Goal: Task Accomplishment & Management: Complete application form

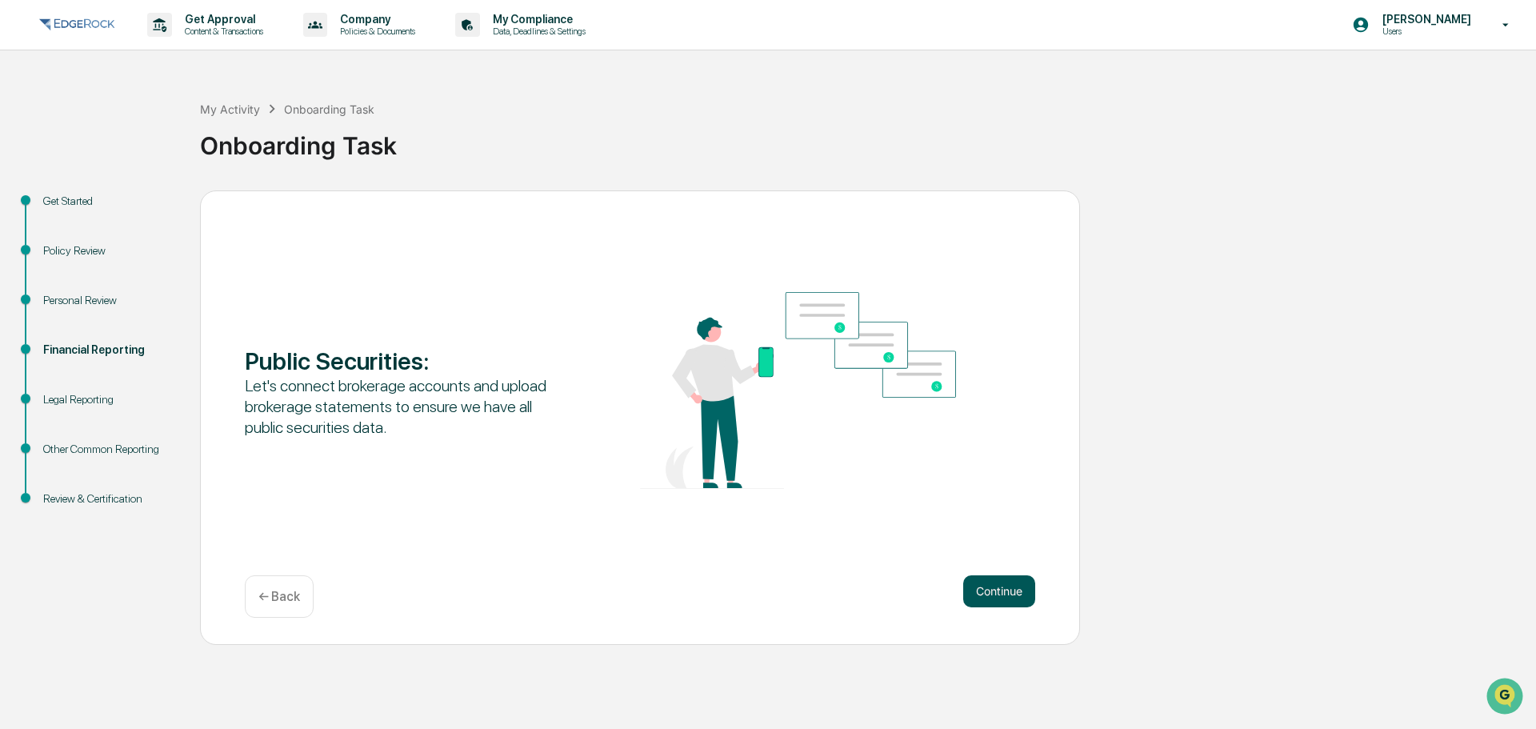
click at [1002, 593] on button "Continue" at bounding box center [999, 591] width 72 height 32
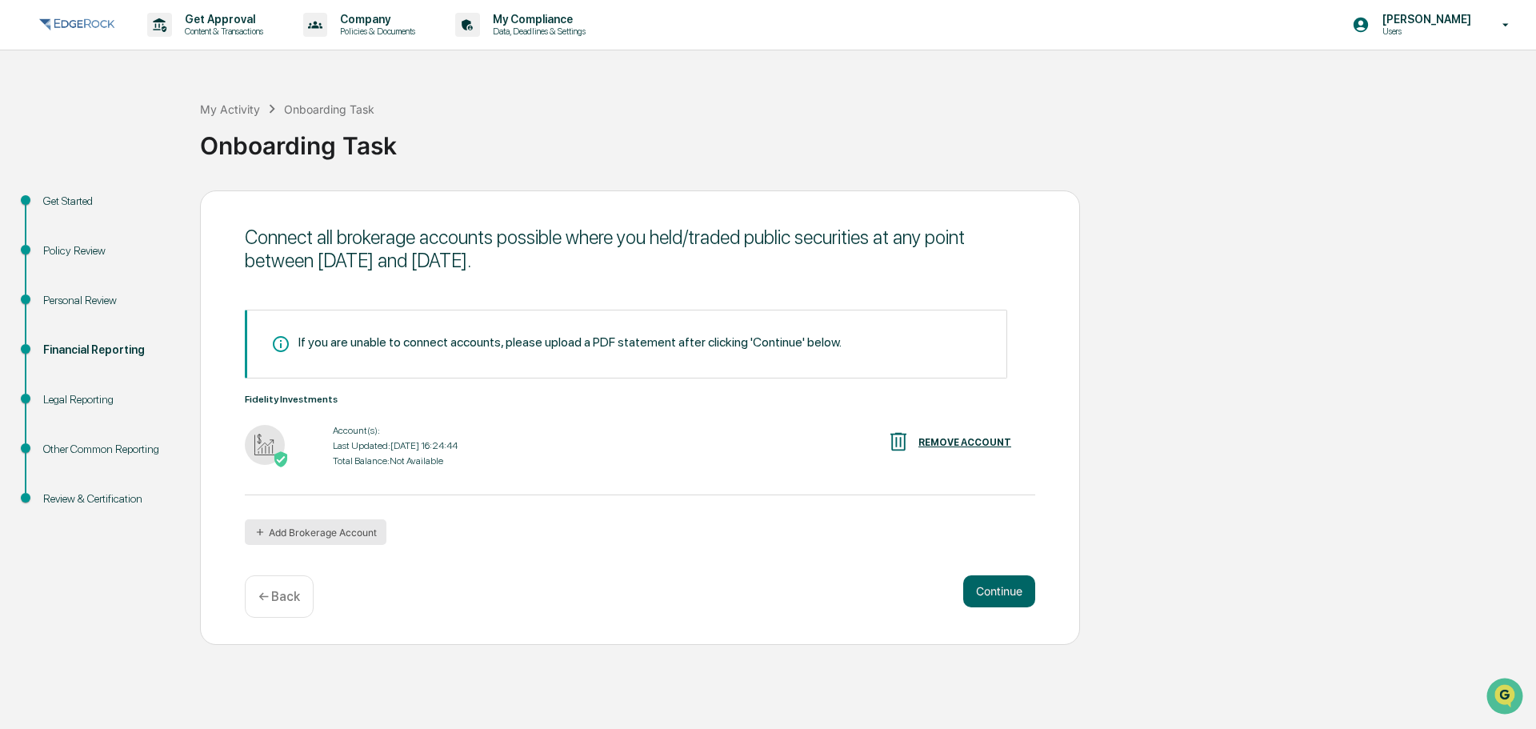
click at [346, 527] on button "Add Brokerage Account" at bounding box center [316, 532] width 142 height 26
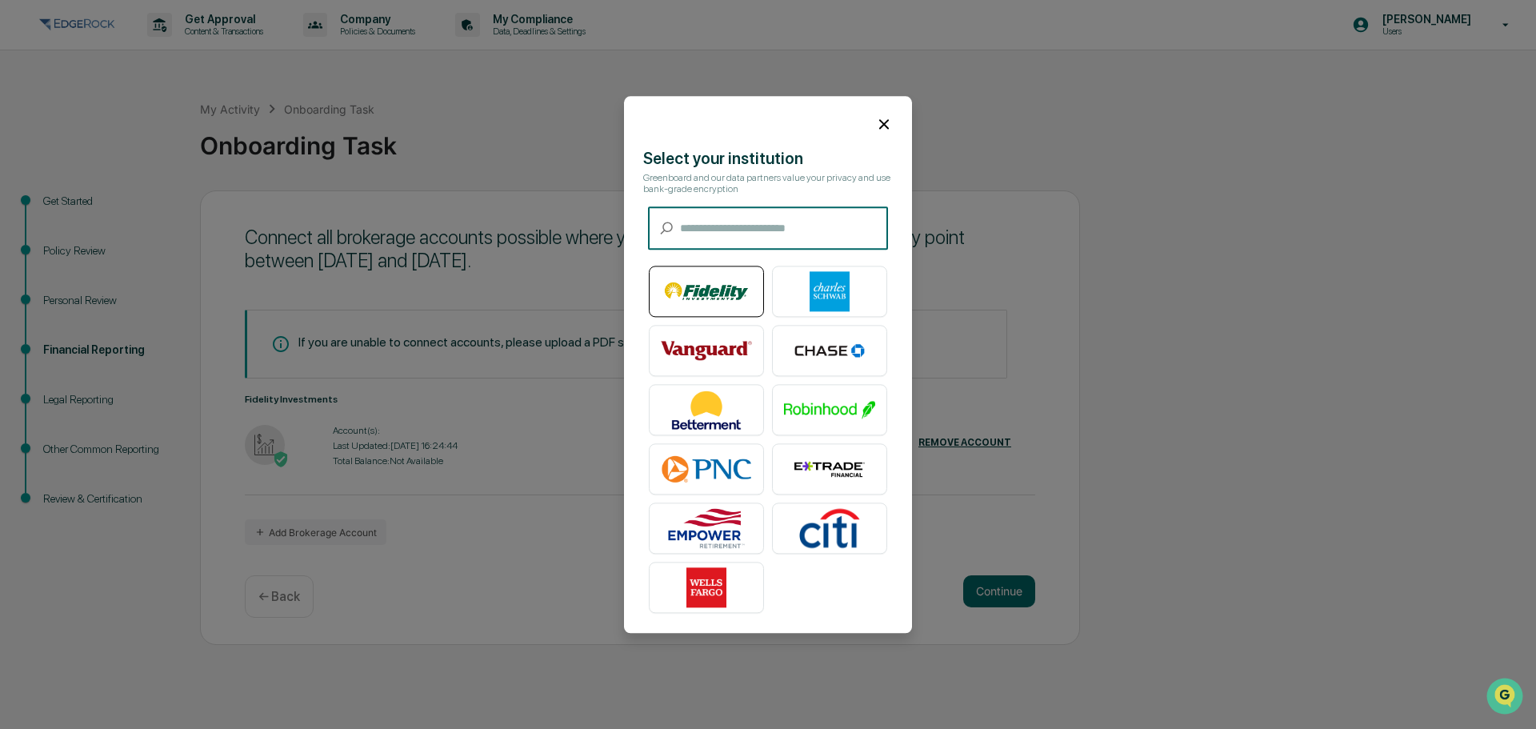
click at [694, 288] on img at bounding box center [706, 291] width 91 height 40
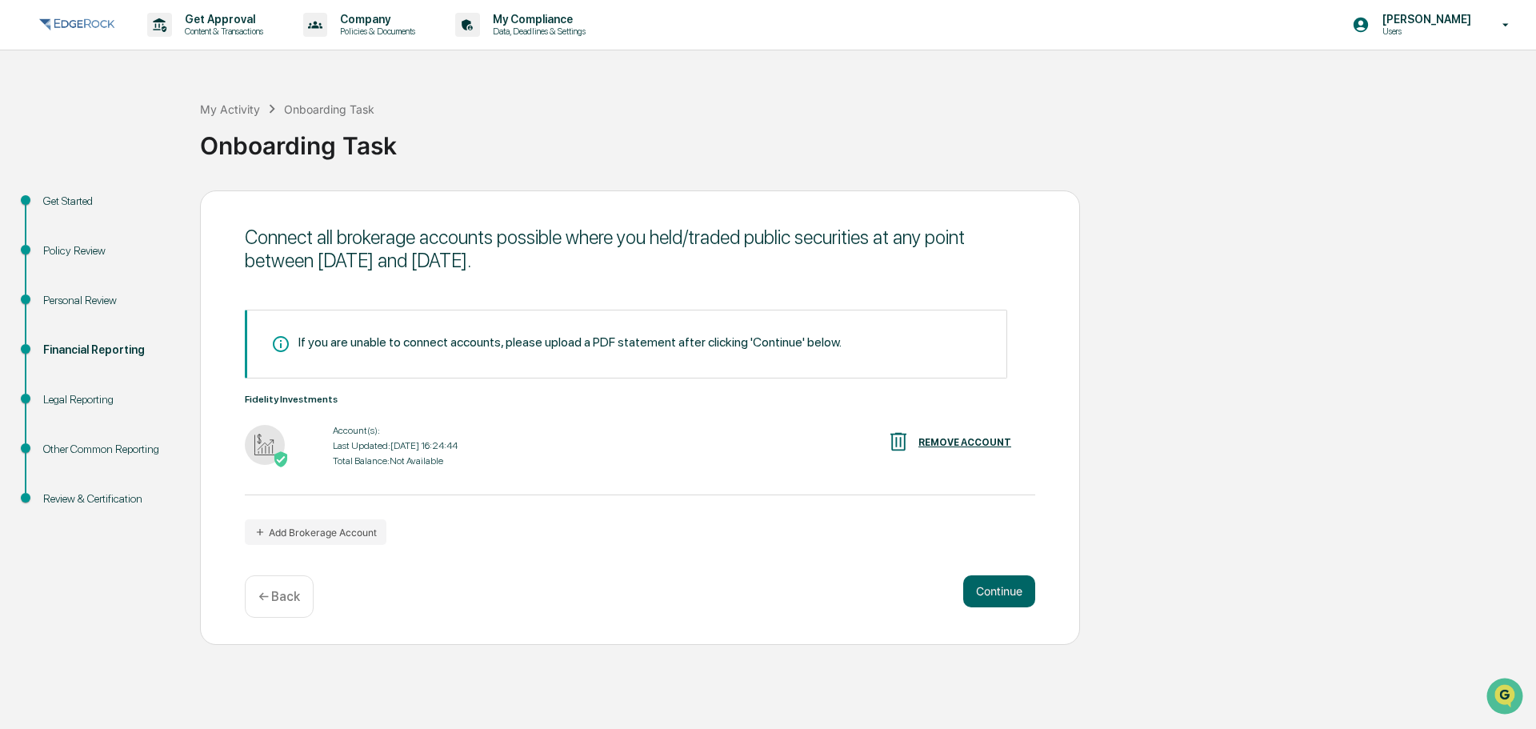
drag, startPoint x: 1401, startPoint y: 271, endPoint x: 1409, endPoint y: 265, distance: 10.2
click at [1401, 271] on div "Get Started Policy Review Personal Review Financial Reporting Legal Reporting O…" at bounding box center [768, 417] width 1520 height 454
click at [350, 526] on button "Add Brokerage Account" at bounding box center [316, 532] width 142 height 26
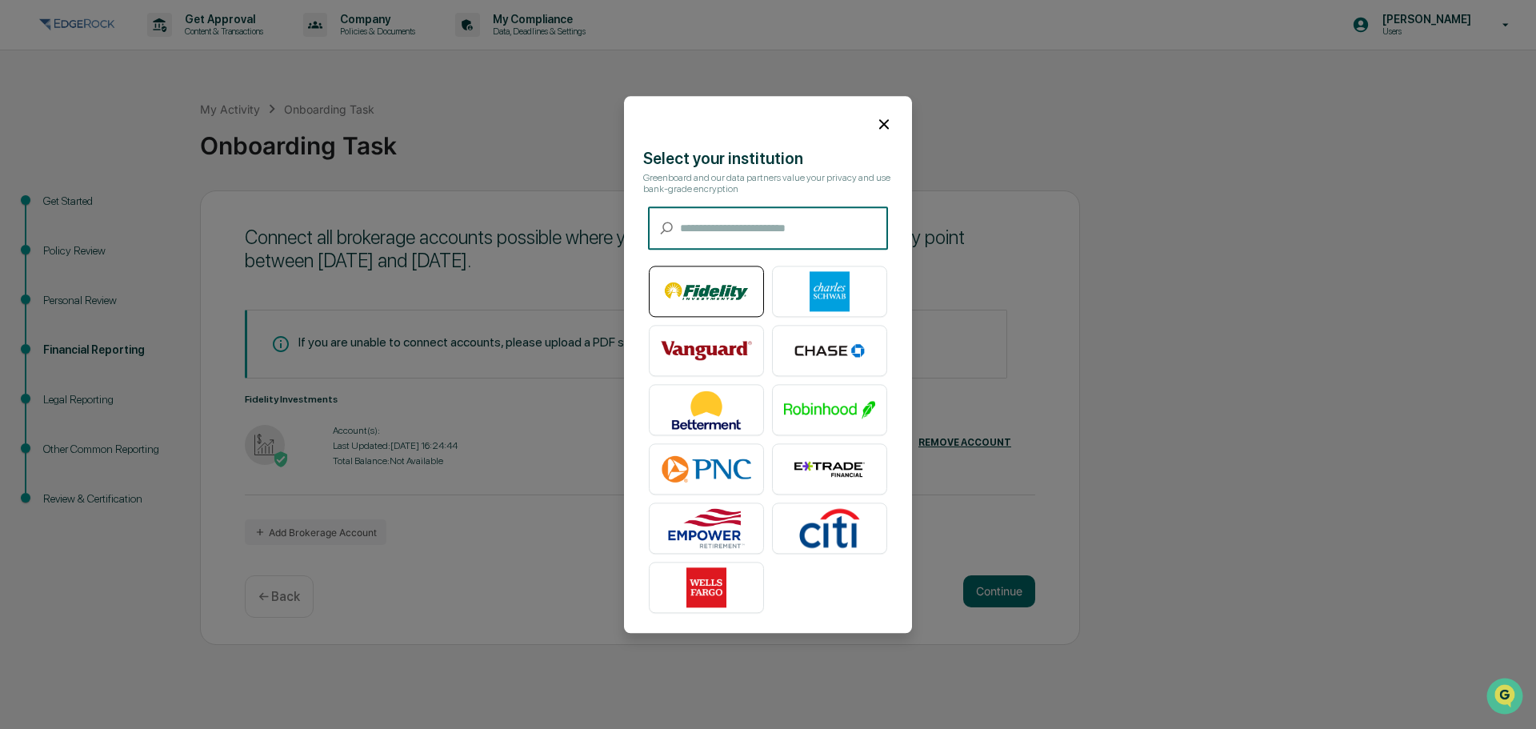
click at [708, 296] on img at bounding box center [706, 291] width 91 height 40
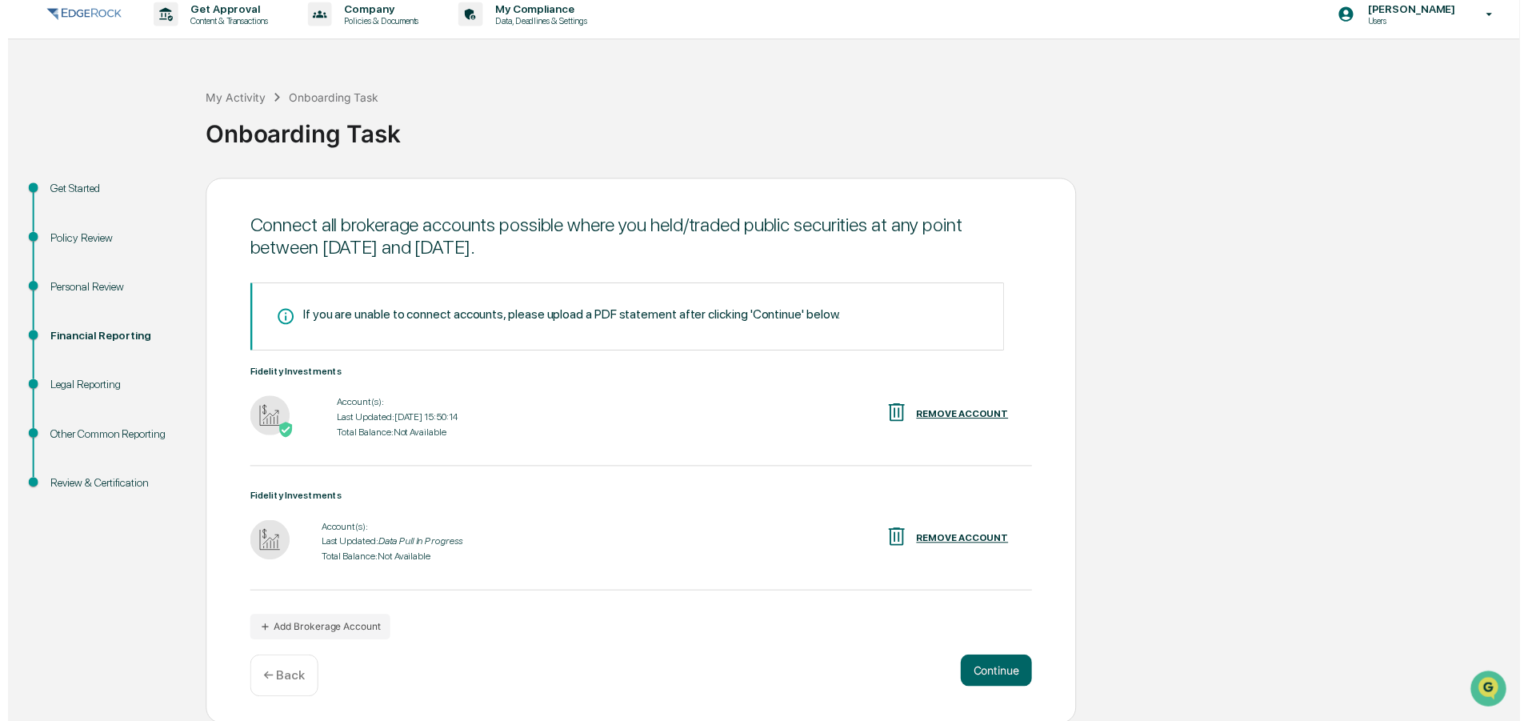
scroll to position [13, 0]
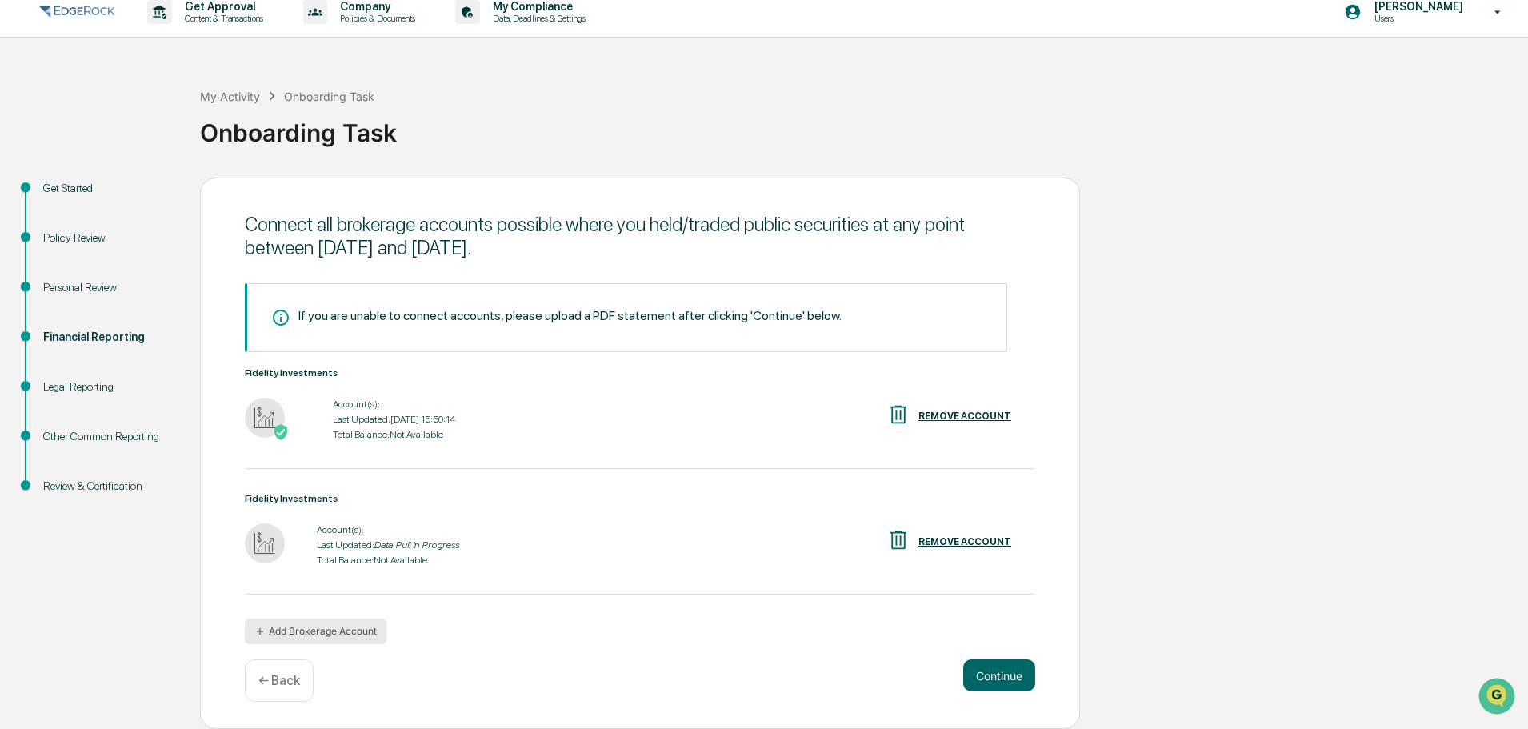
click at [363, 625] on button "Add Brokerage Account" at bounding box center [316, 631] width 142 height 26
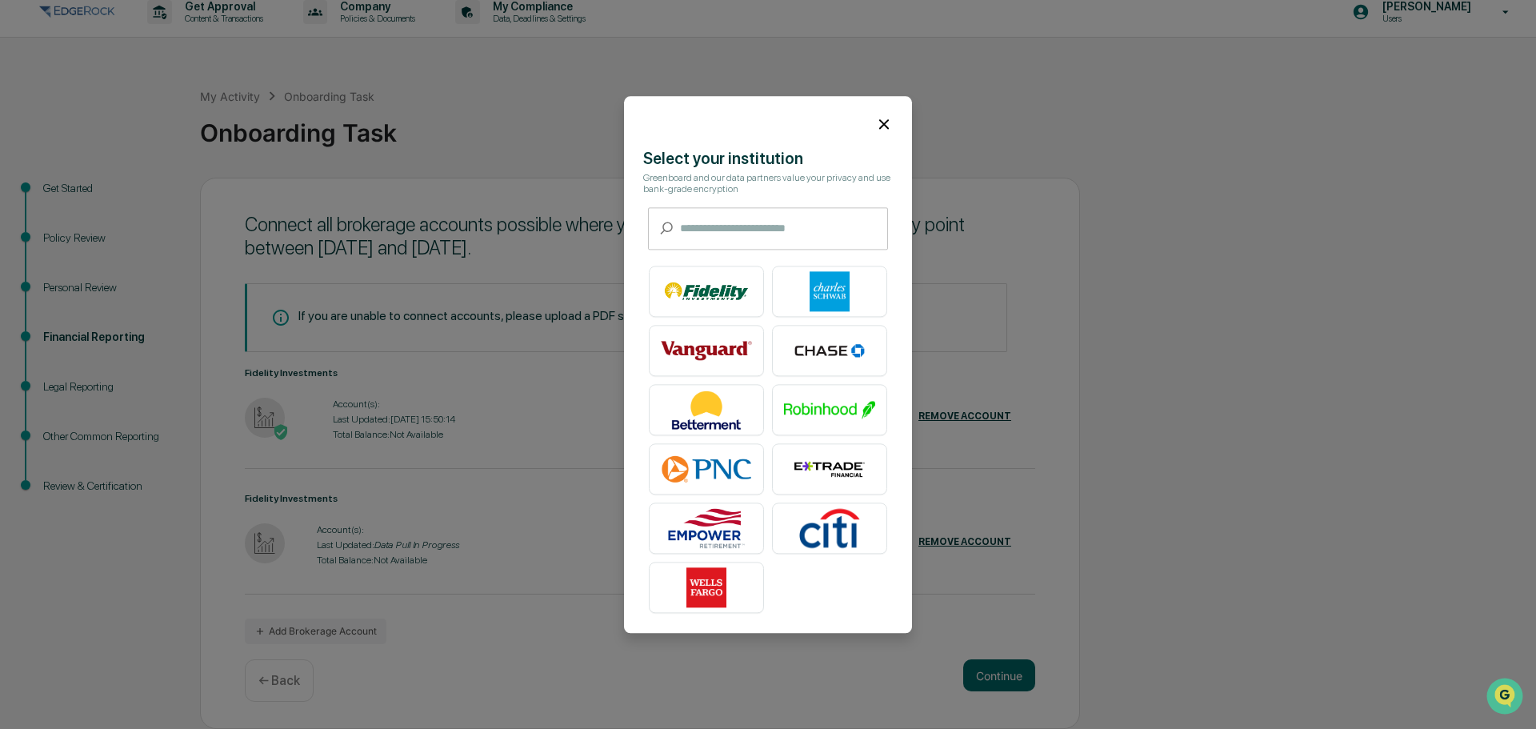
click at [881, 115] on icon at bounding box center [884, 124] width 18 height 18
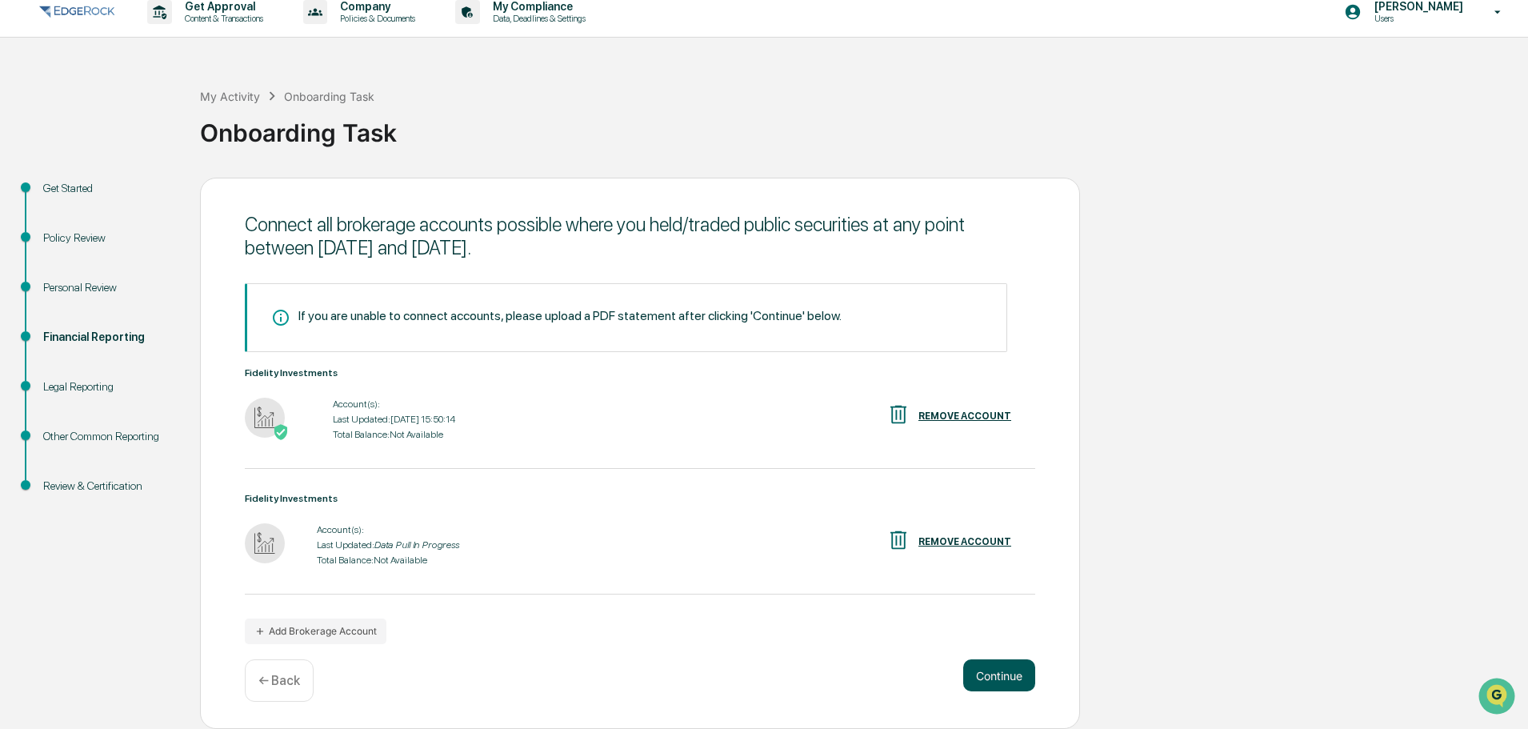
click at [1003, 665] on button "Continue" at bounding box center [999, 675] width 72 height 32
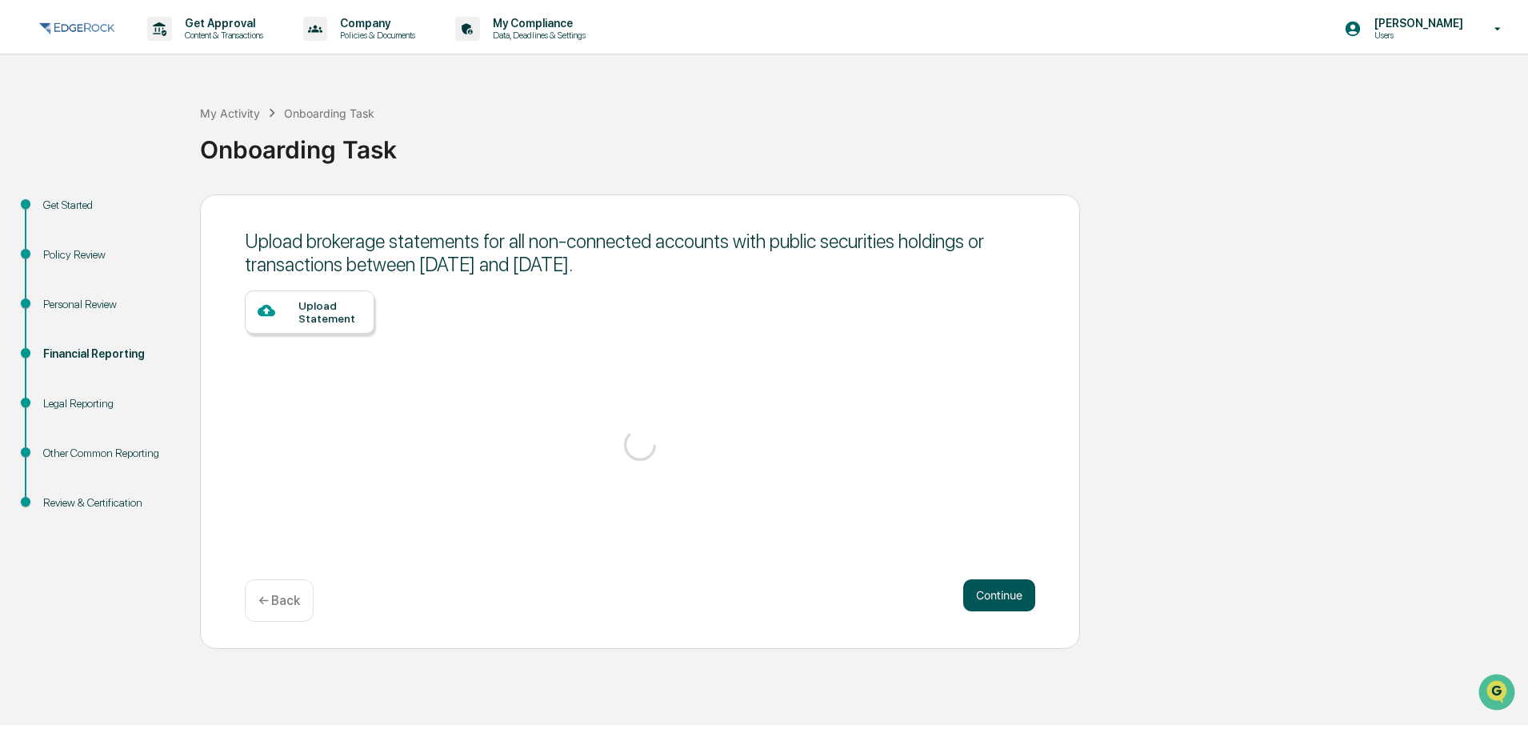
scroll to position [0, 0]
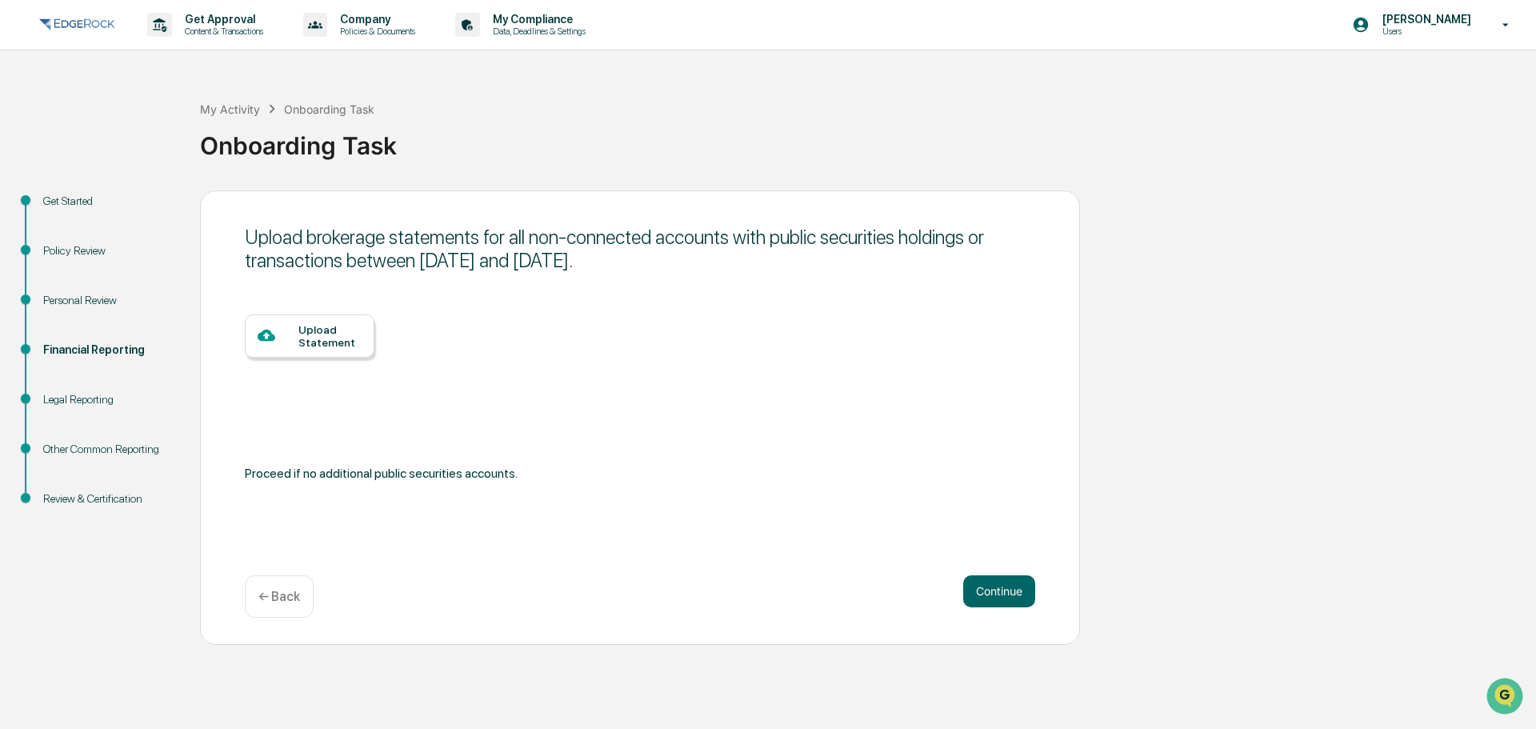
click at [328, 348] on div "Upload Statement" at bounding box center [329, 336] width 63 height 26
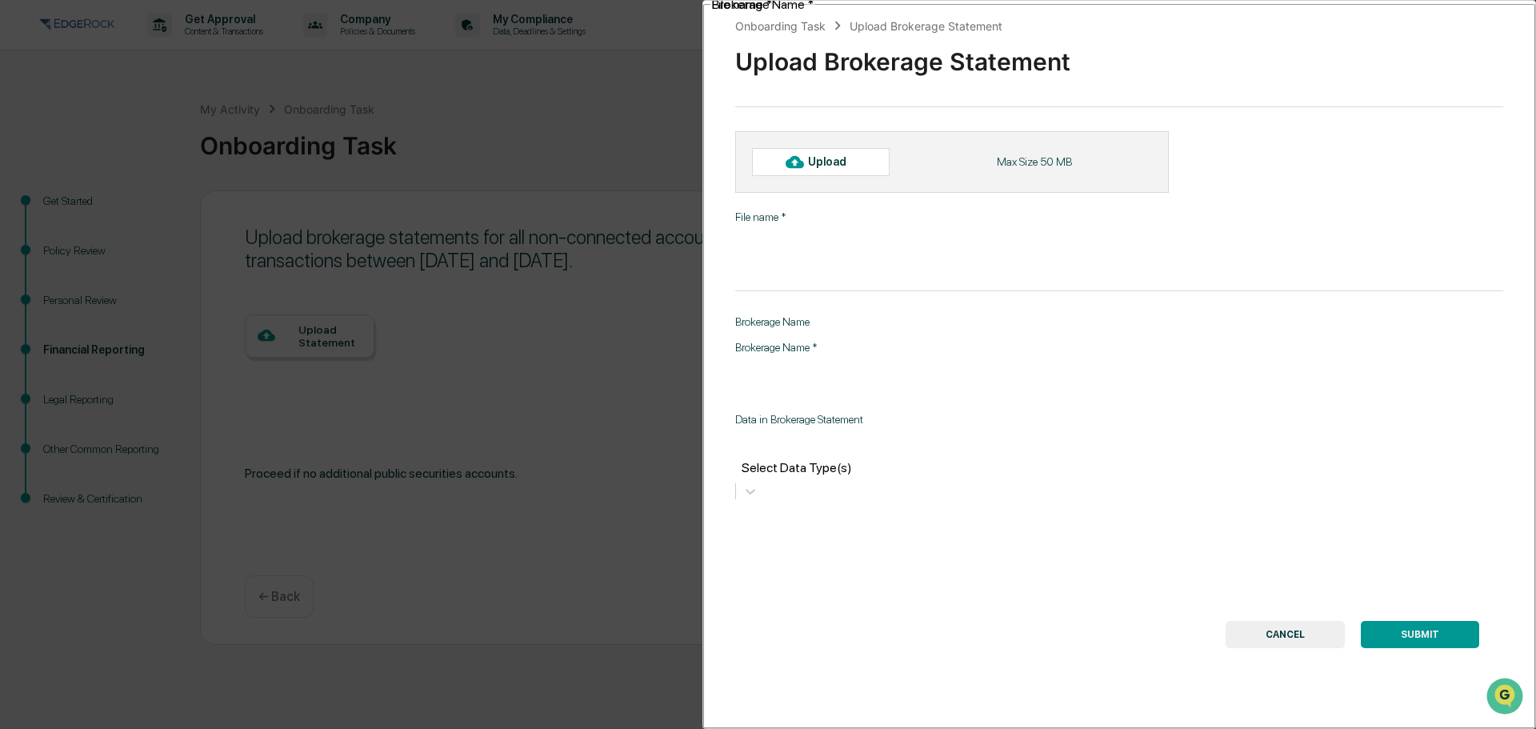
click at [829, 226] on input "File name   *" at bounding box center [936, 245] width 403 height 42
click at [819, 167] on div "Upload" at bounding box center [834, 161] width 52 height 13
type input "**********"
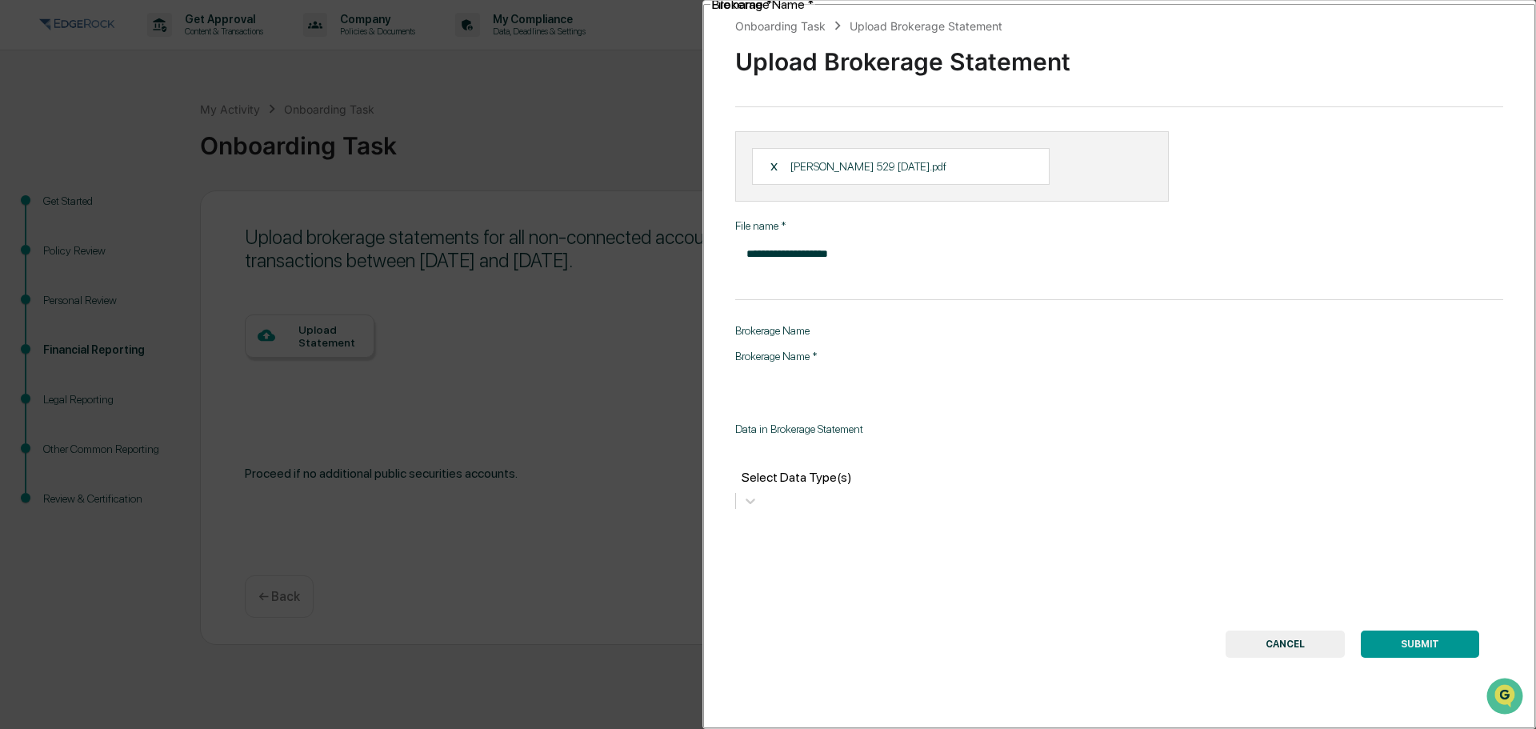
click at [929, 363] on input "Brokerage Name   *" at bounding box center [938, 384] width 406 height 42
type input "*"
type input "**********"
click at [904, 449] on div at bounding box center [927, 458] width 368 height 18
click at [1212, 353] on div "**********" at bounding box center [1118, 364] width 833 height 729
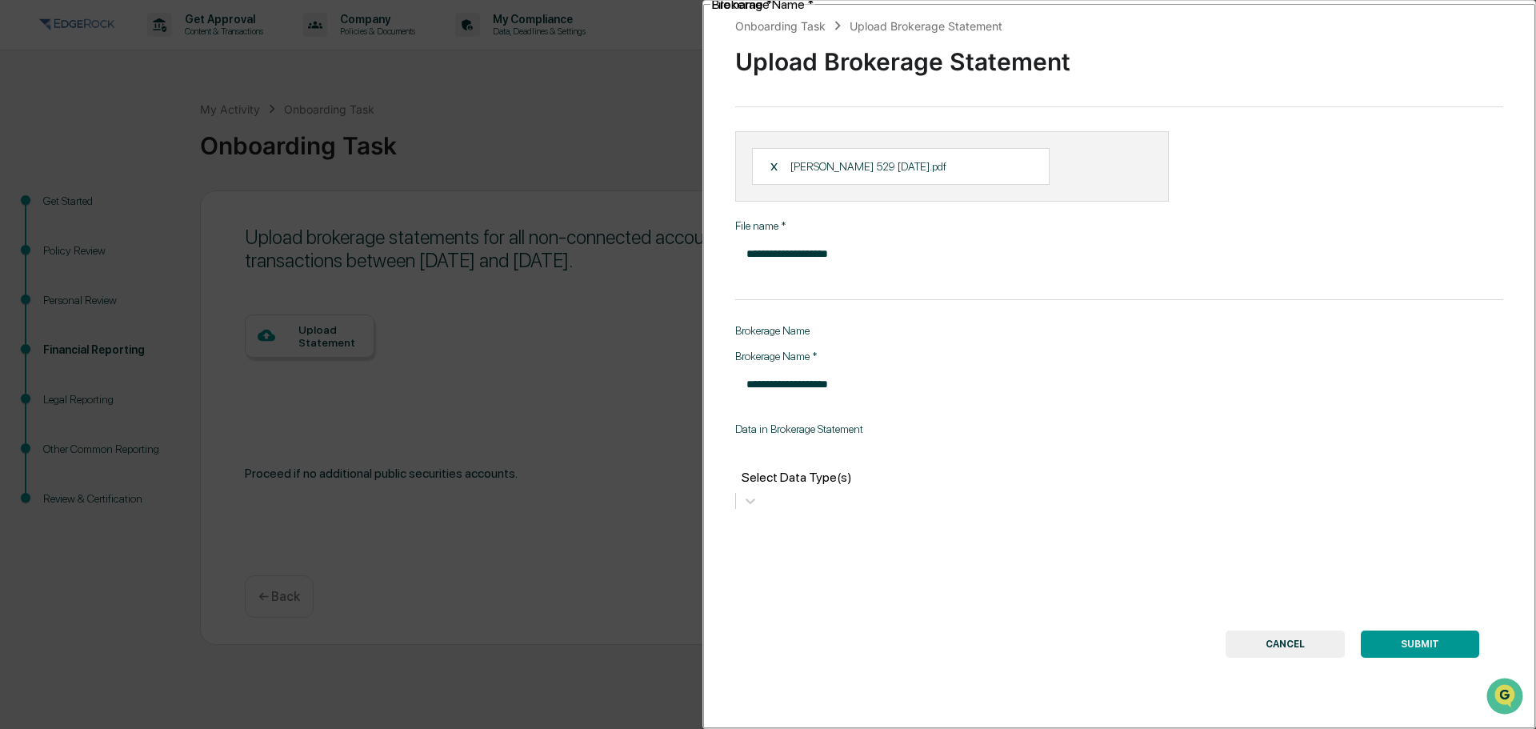
click at [1424, 630] on button "SUBMIT" at bounding box center [1419, 643] width 118 height 27
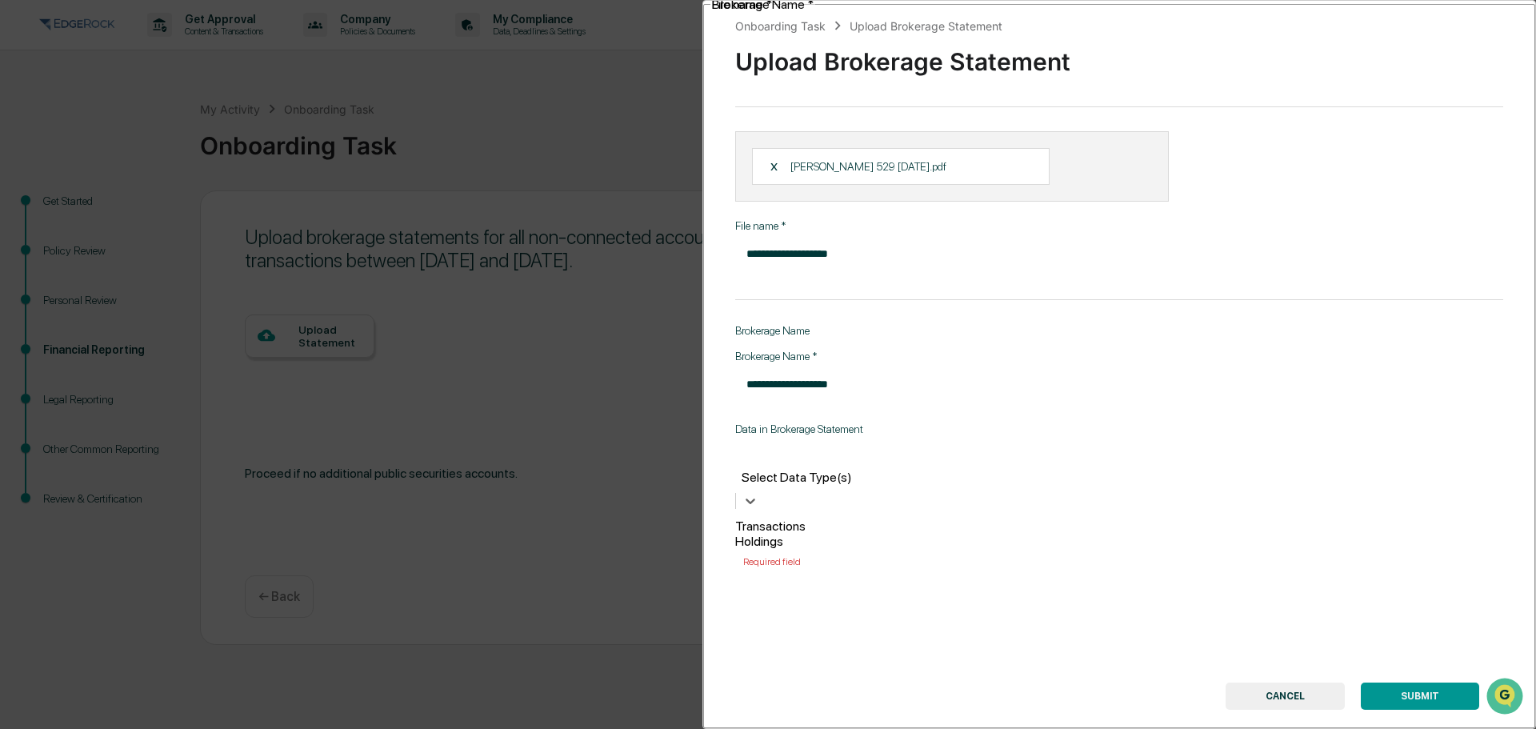
click at [789, 449] on div at bounding box center [927, 458] width 368 height 18
click at [792, 518] on div "Transactions" at bounding box center [927, 525] width 384 height 15
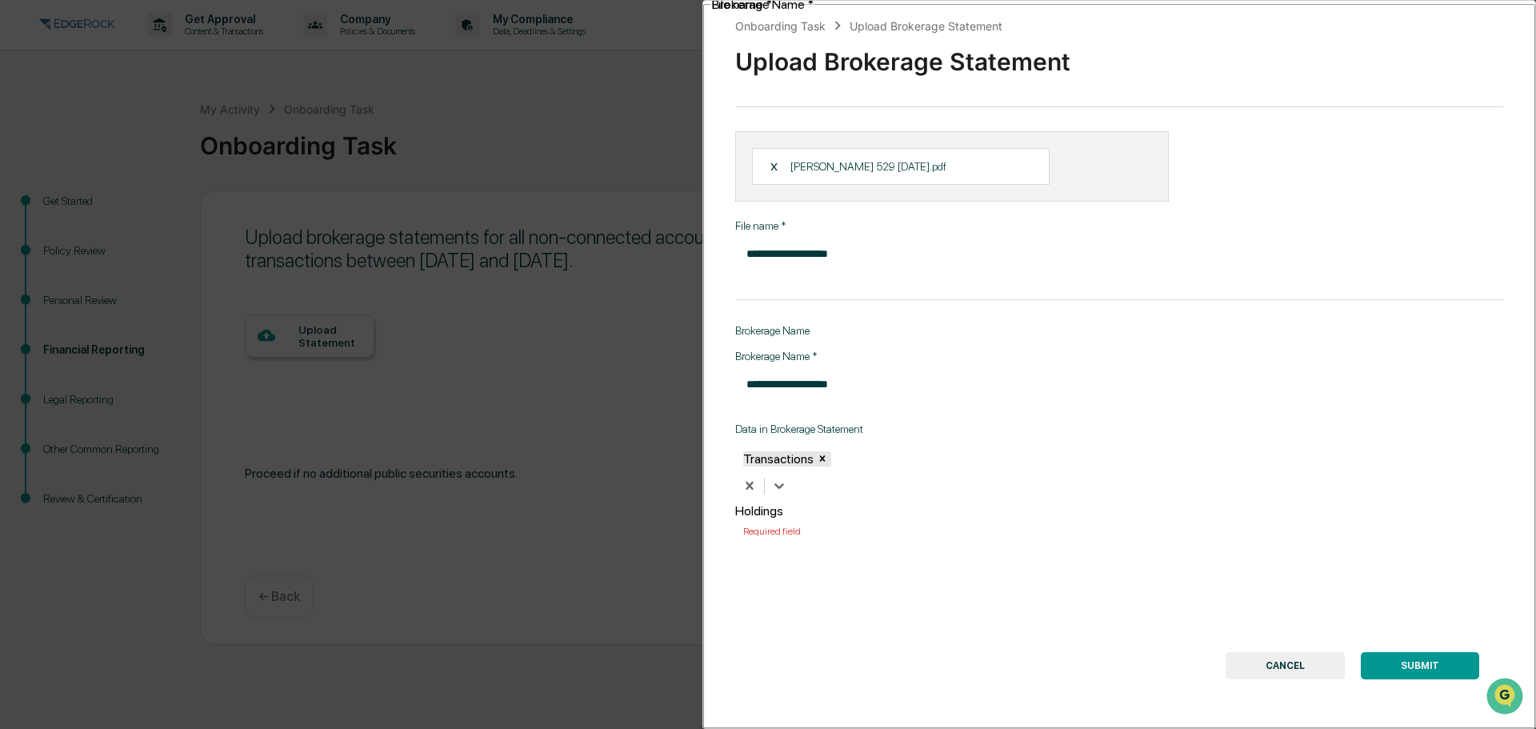
click at [833, 503] on div "Holdings" at bounding box center [927, 510] width 384 height 15
click at [1396, 652] on button "SUBMIT" at bounding box center [1419, 665] width 118 height 27
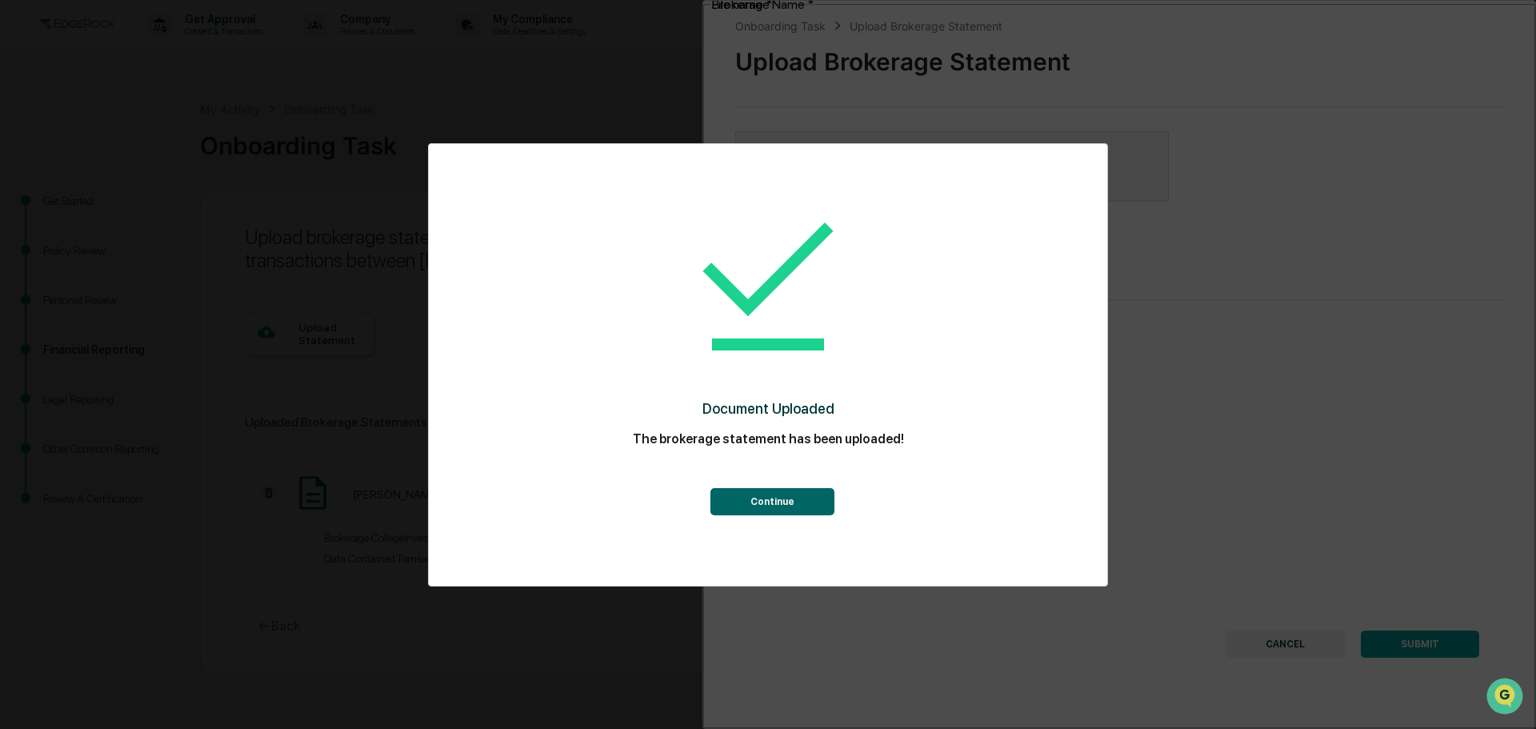
click at [767, 497] on button "Continue" at bounding box center [772, 501] width 124 height 27
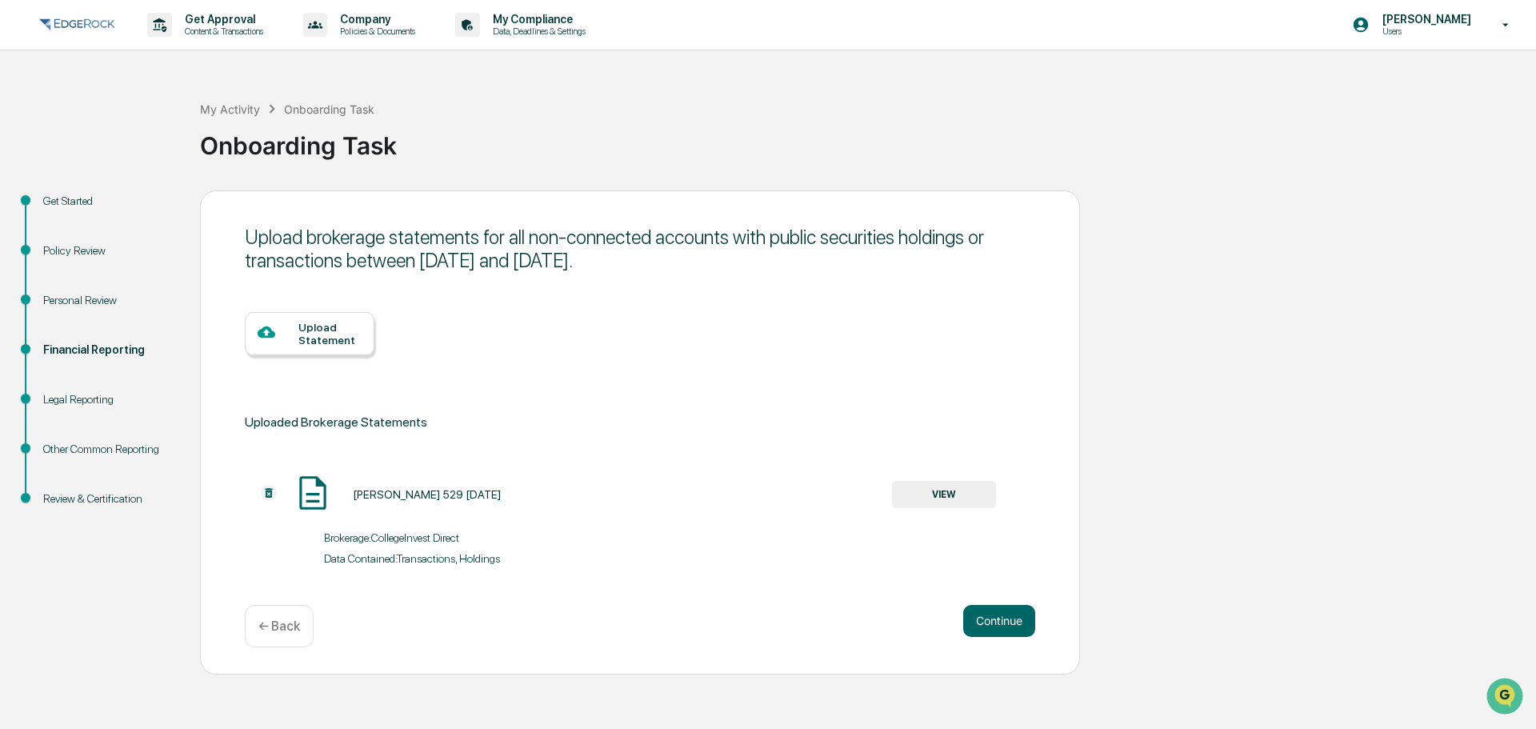
click at [332, 337] on div "Upload Statement" at bounding box center [329, 334] width 63 height 26
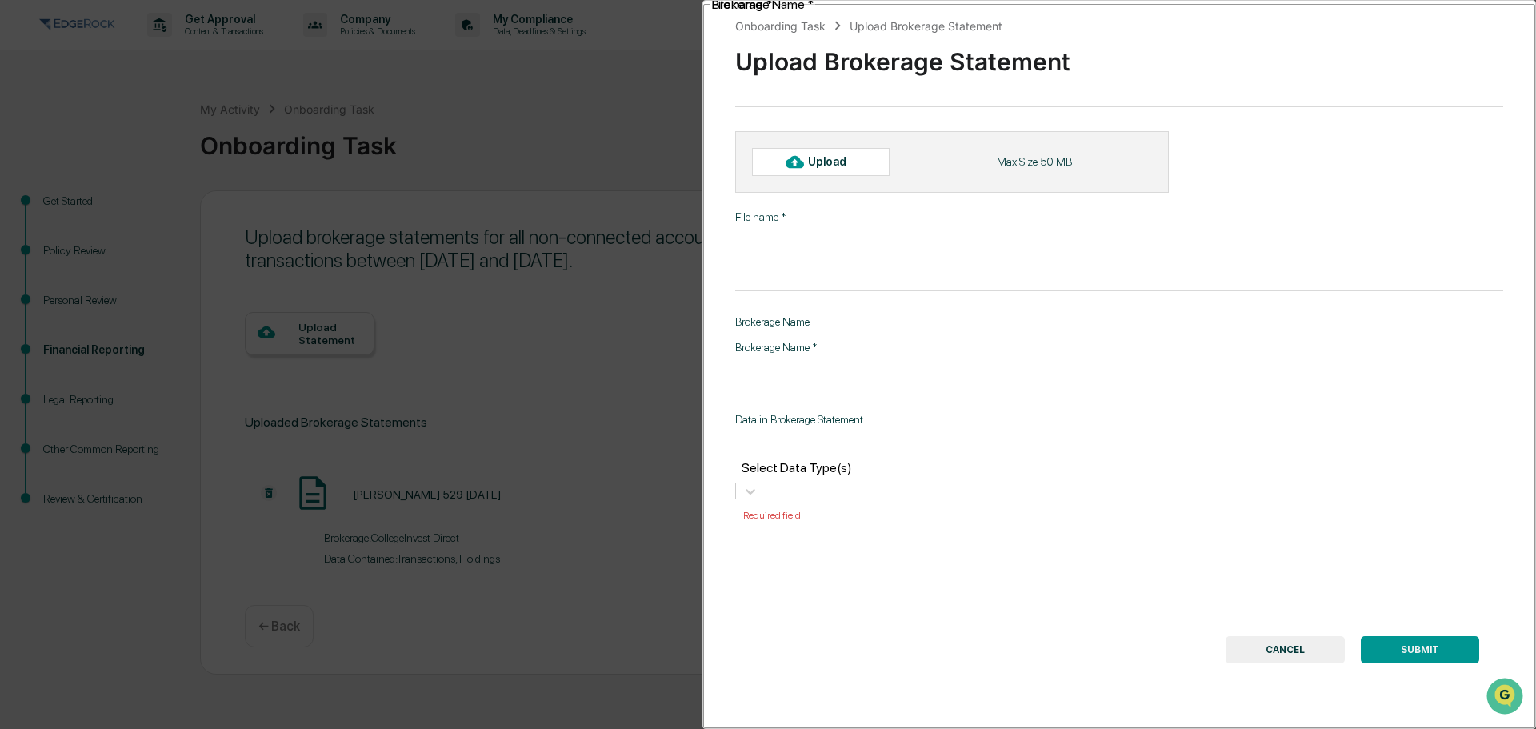
click at [821, 155] on div "Upload" at bounding box center [834, 161] width 52 height 13
type input "**********"
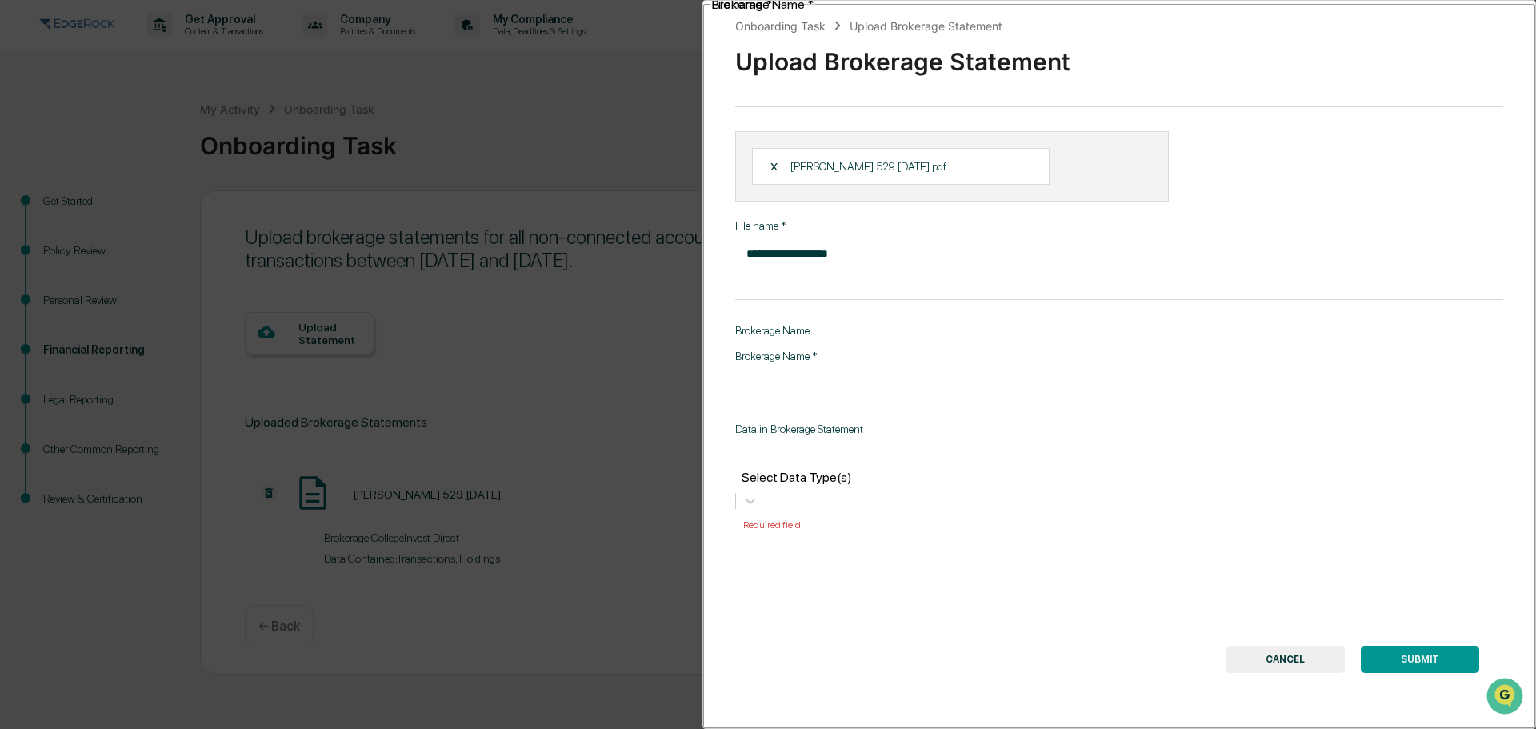
click at [827, 363] on input "Brokerage Name   *" at bounding box center [938, 384] width 406 height 42
type input "**********"
click at [856, 449] on div at bounding box center [927, 458] width 368 height 18
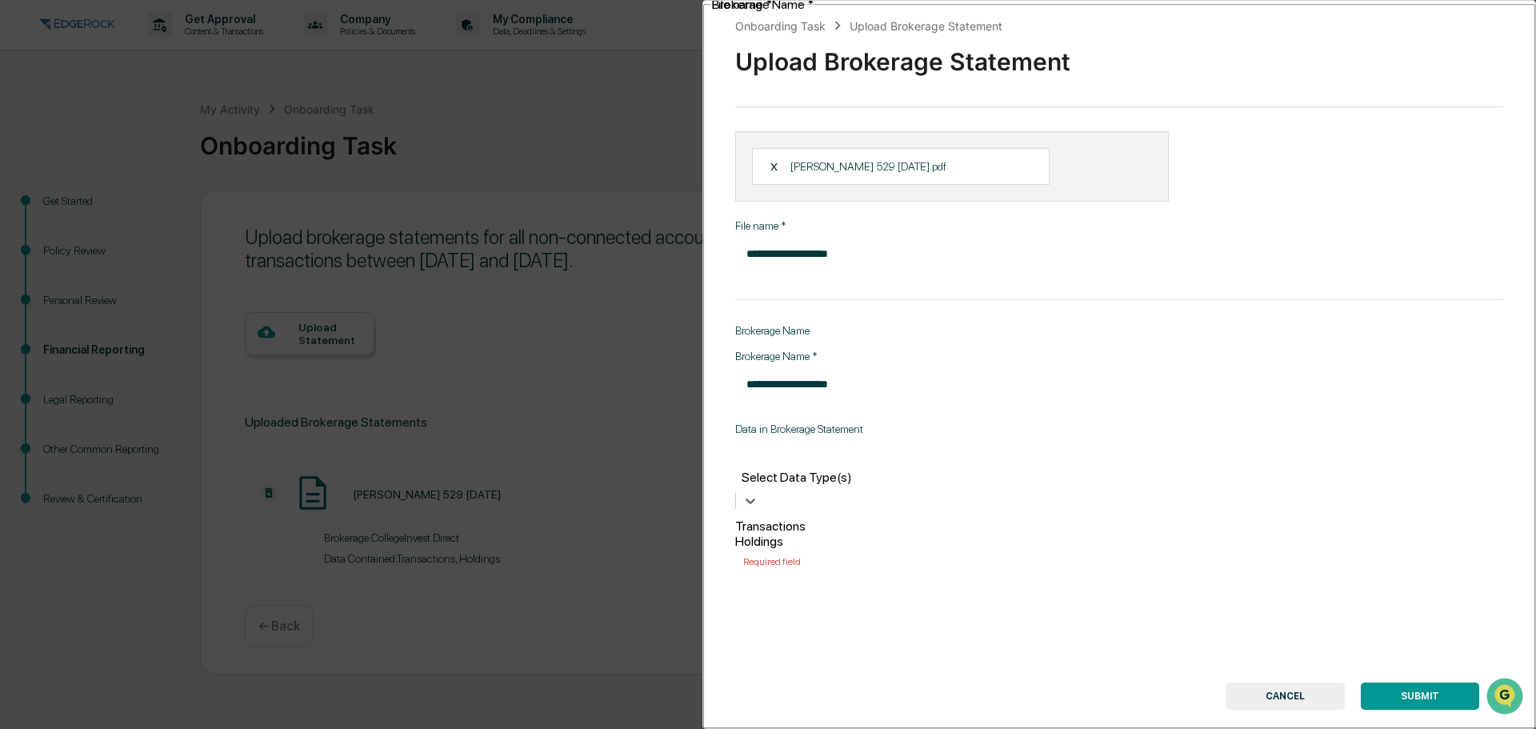
click at [825, 518] on div "Transactions" at bounding box center [927, 525] width 384 height 15
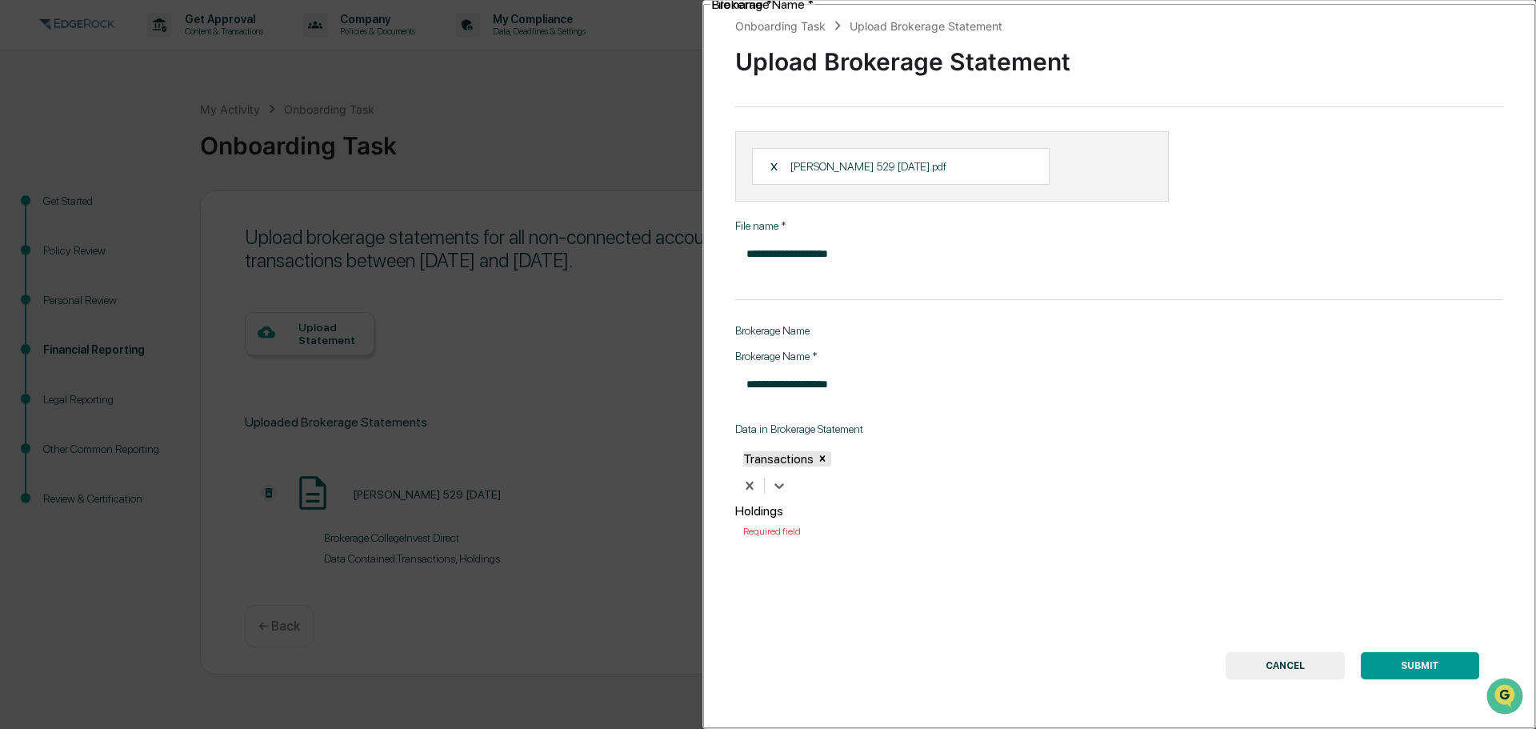
click at [816, 503] on div "Holdings" at bounding box center [927, 510] width 384 height 15
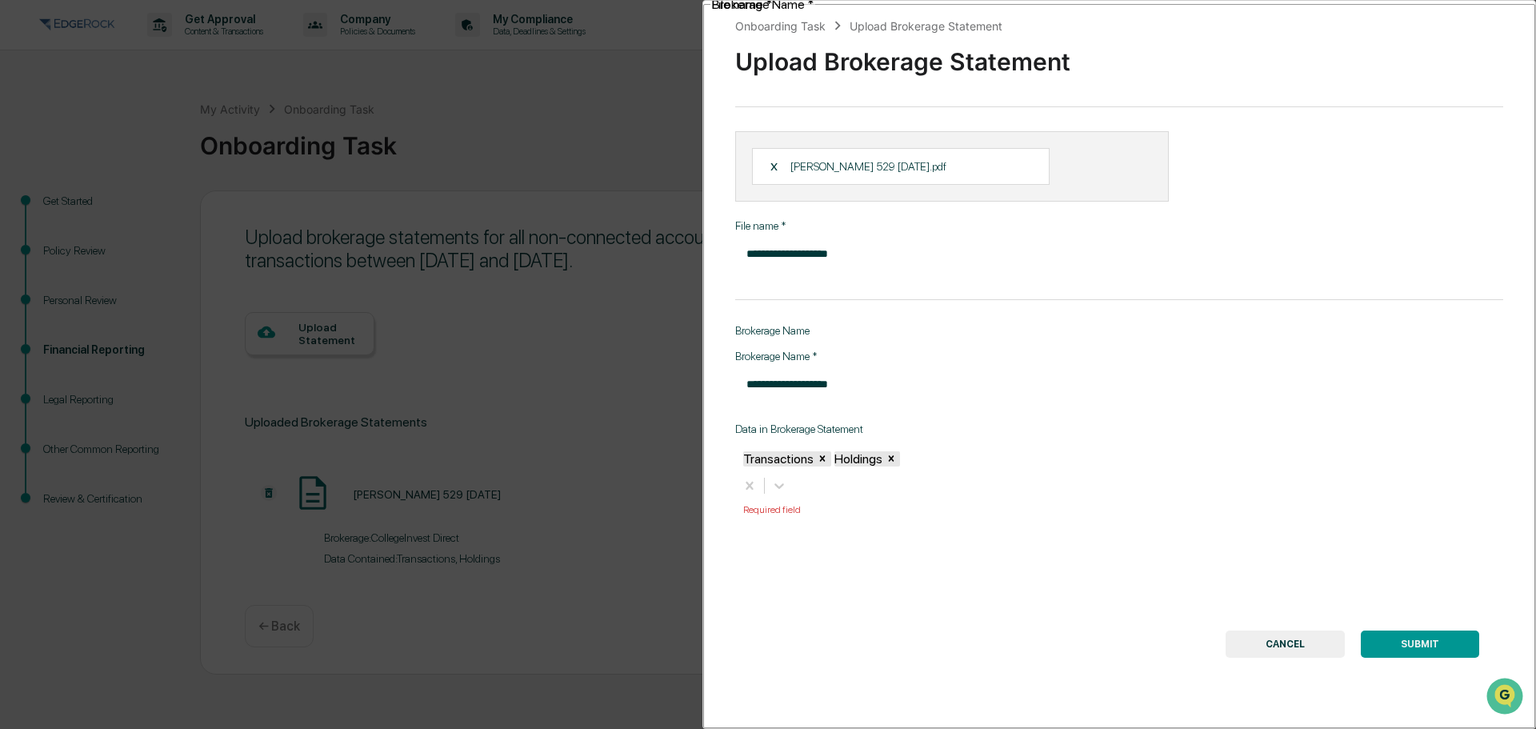
click at [1395, 630] on button "SUBMIT" at bounding box center [1419, 643] width 118 height 27
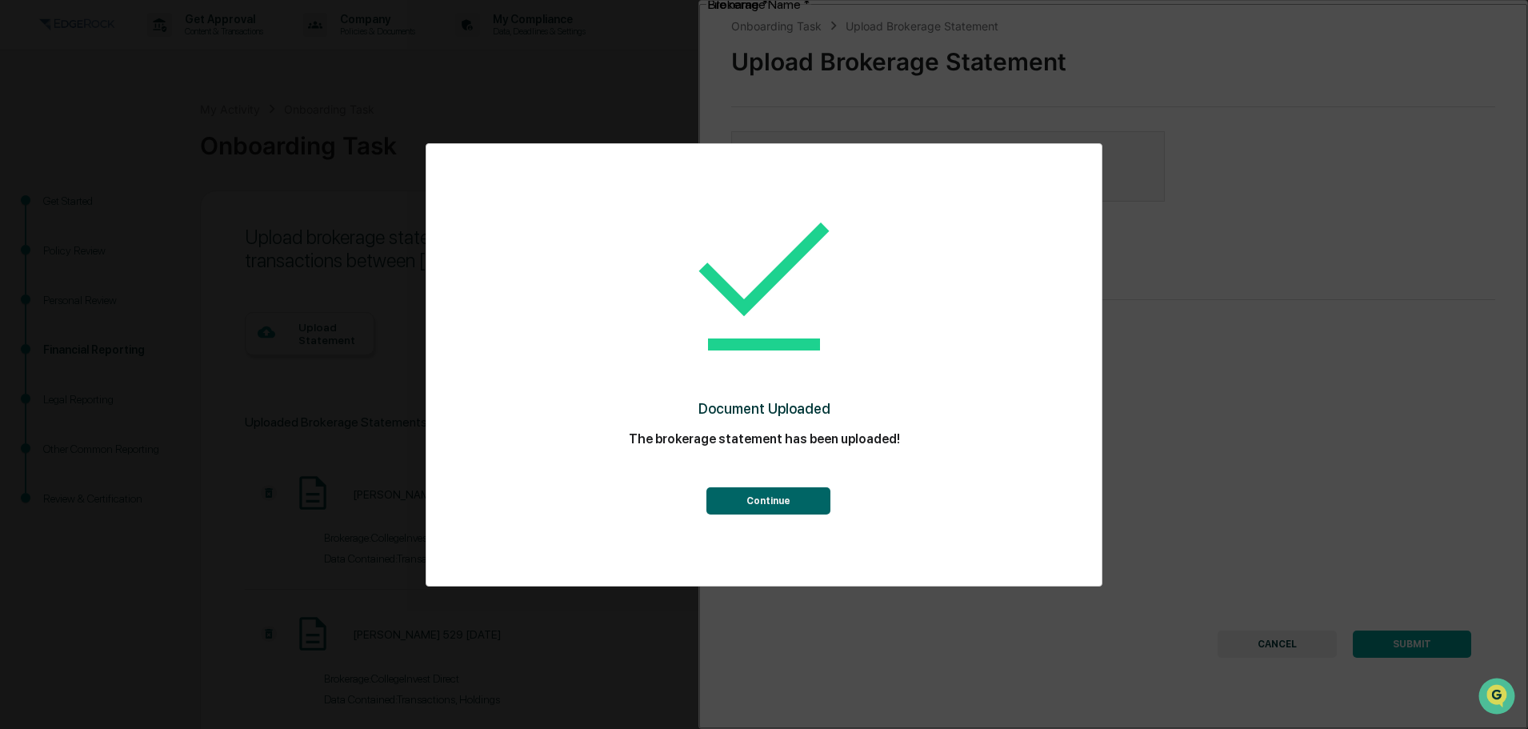
click at [785, 493] on button "Continue" at bounding box center [768, 500] width 124 height 27
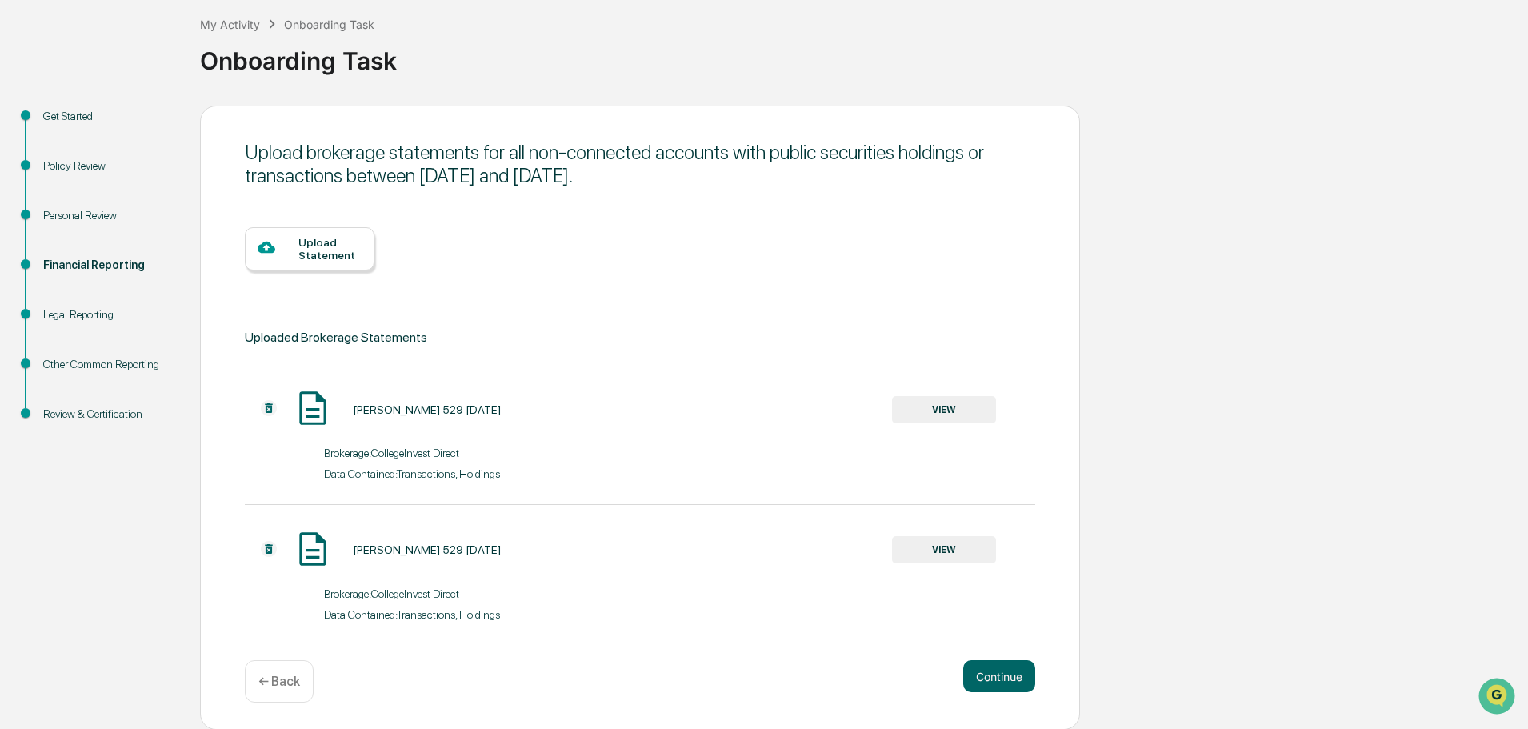
scroll to position [86, 0]
click at [318, 243] on div "Upload Statement" at bounding box center [329, 248] width 63 height 26
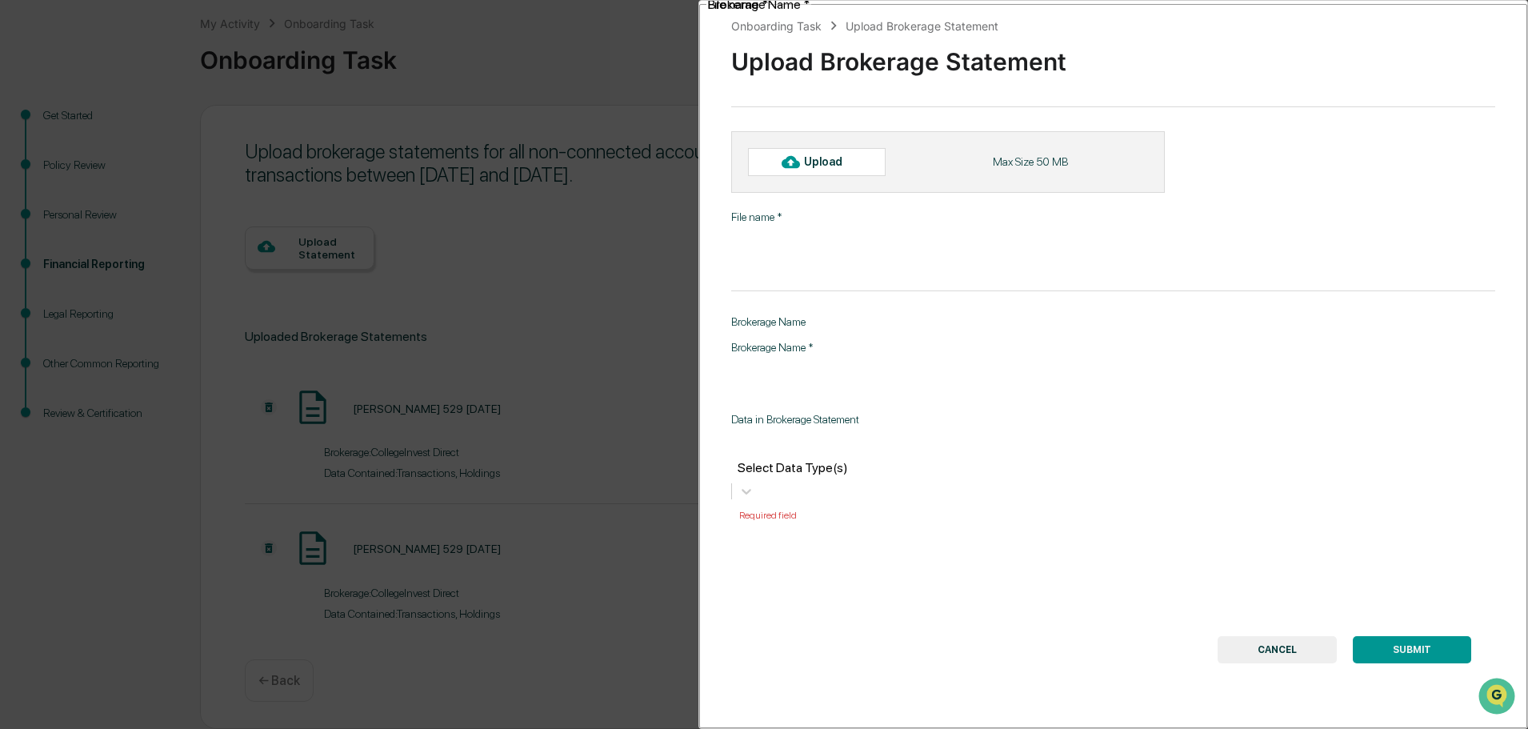
click at [815, 166] on div "Upload" at bounding box center [830, 161] width 52 height 13
type input "**********"
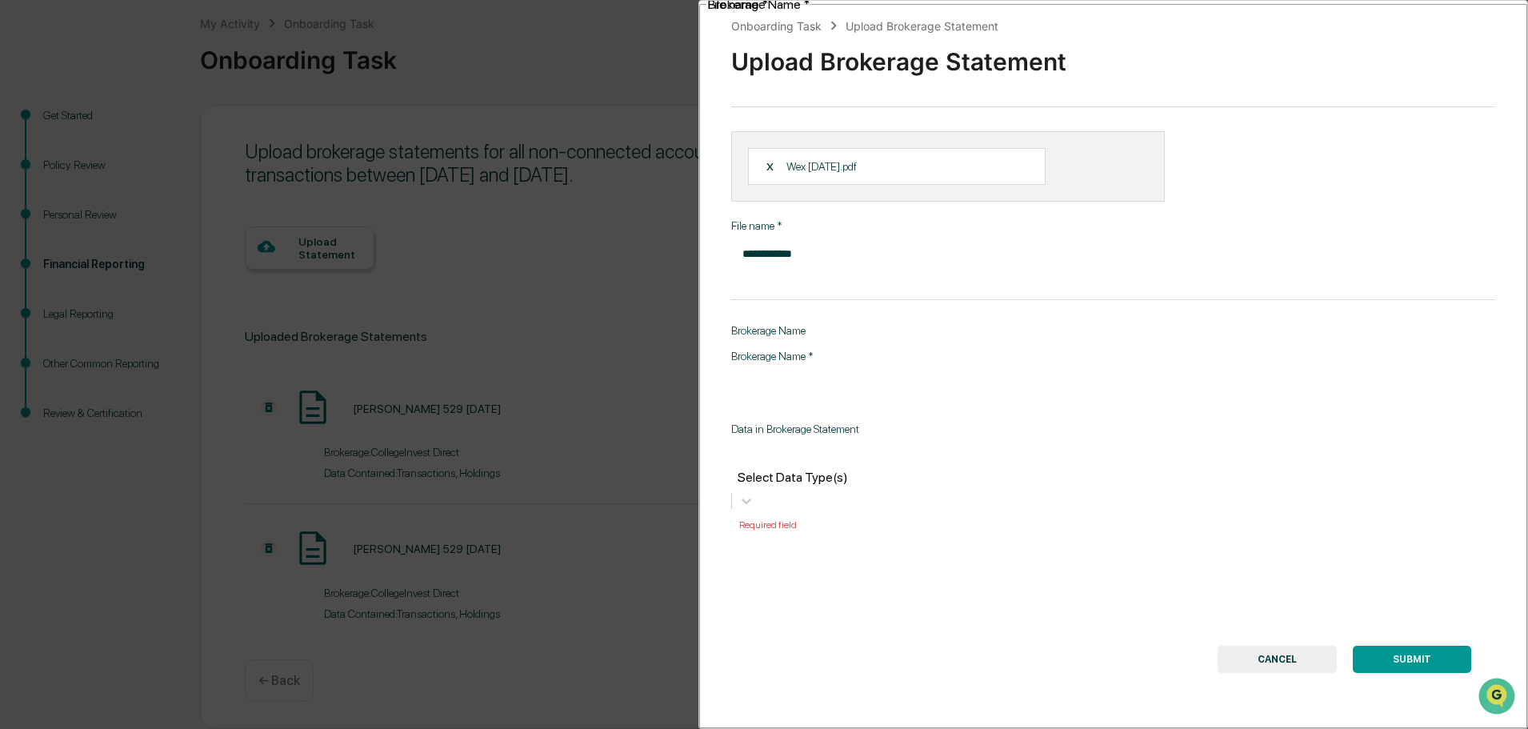
click at [829, 363] on input "Brokerage Name   *" at bounding box center [933, 384] width 405 height 42
type input "**********"
click at [869, 449] on div at bounding box center [922, 458] width 366 height 18
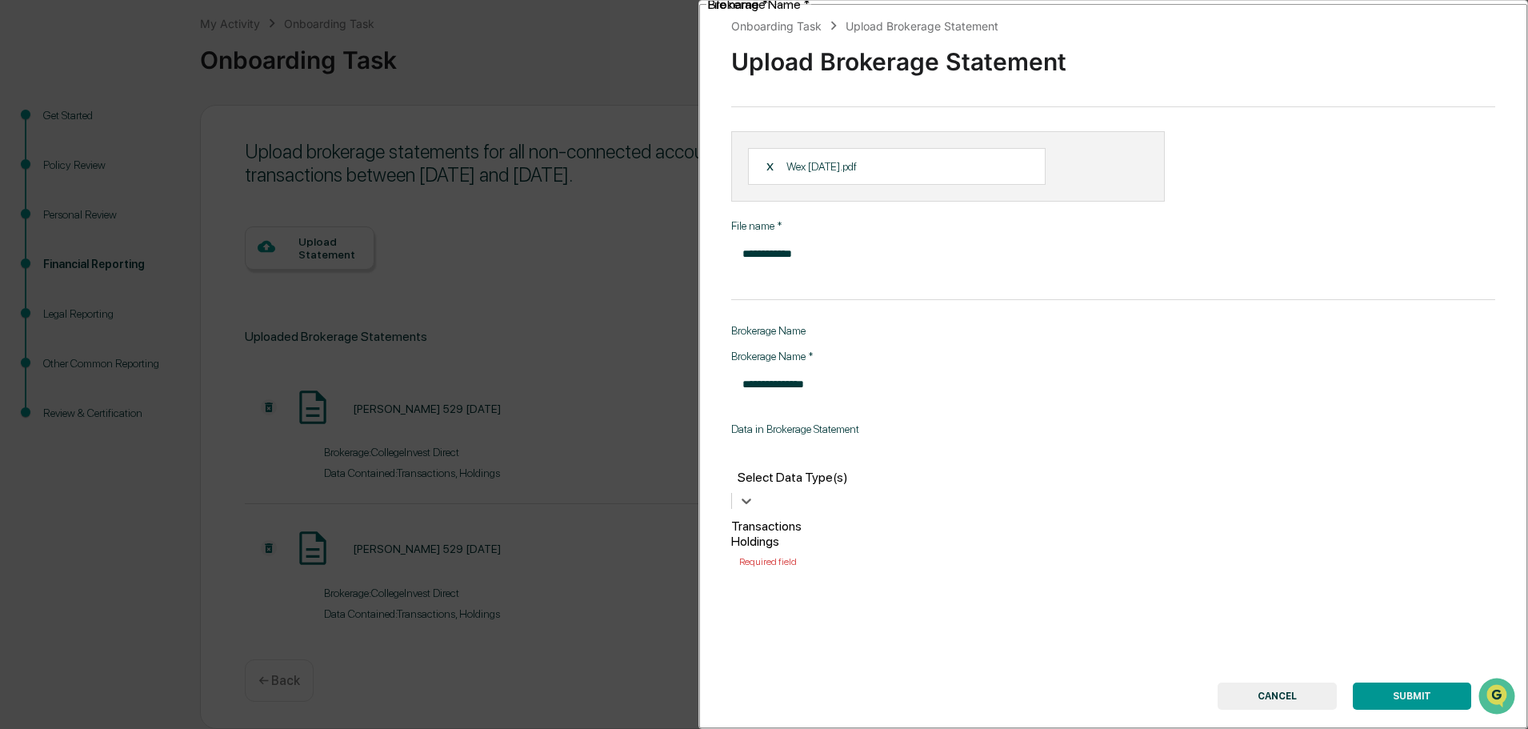
click at [797, 518] on div "Transactions" at bounding box center [922, 525] width 382 height 15
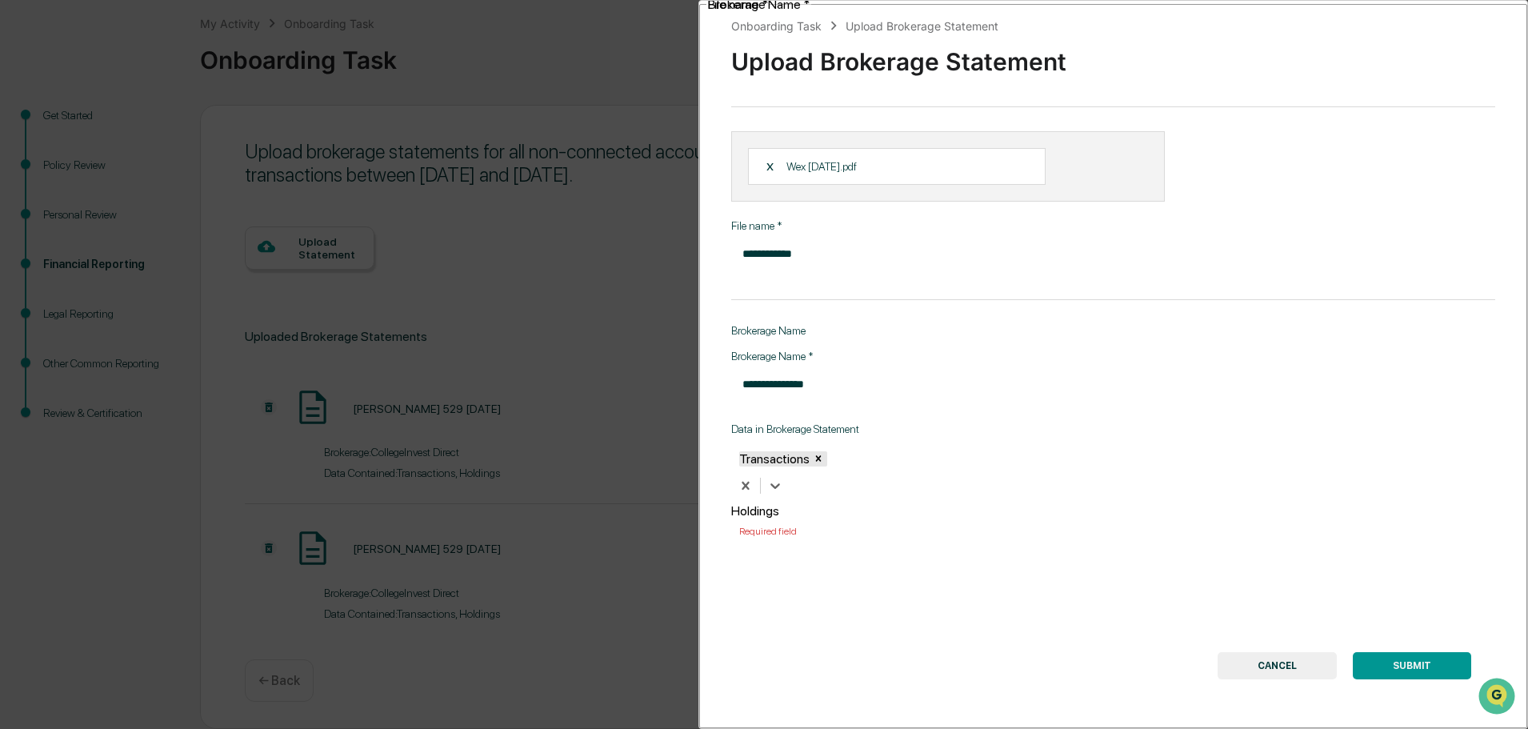
click at [845, 503] on div "Holdings" at bounding box center [922, 510] width 382 height 15
click at [1400, 652] on button "SUBMIT" at bounding box center [1411, 665] width 118 height 27
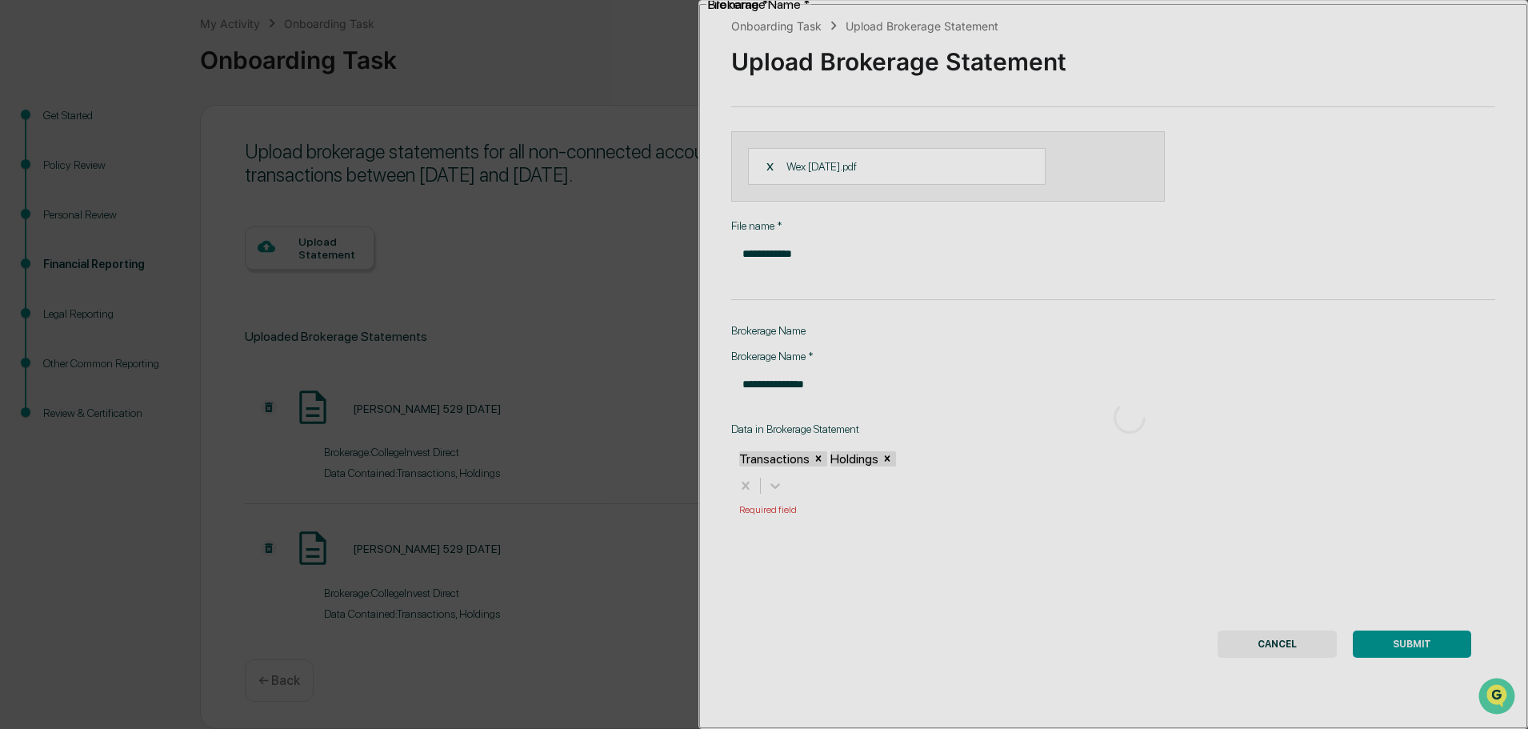
scroll to position [0, 0]
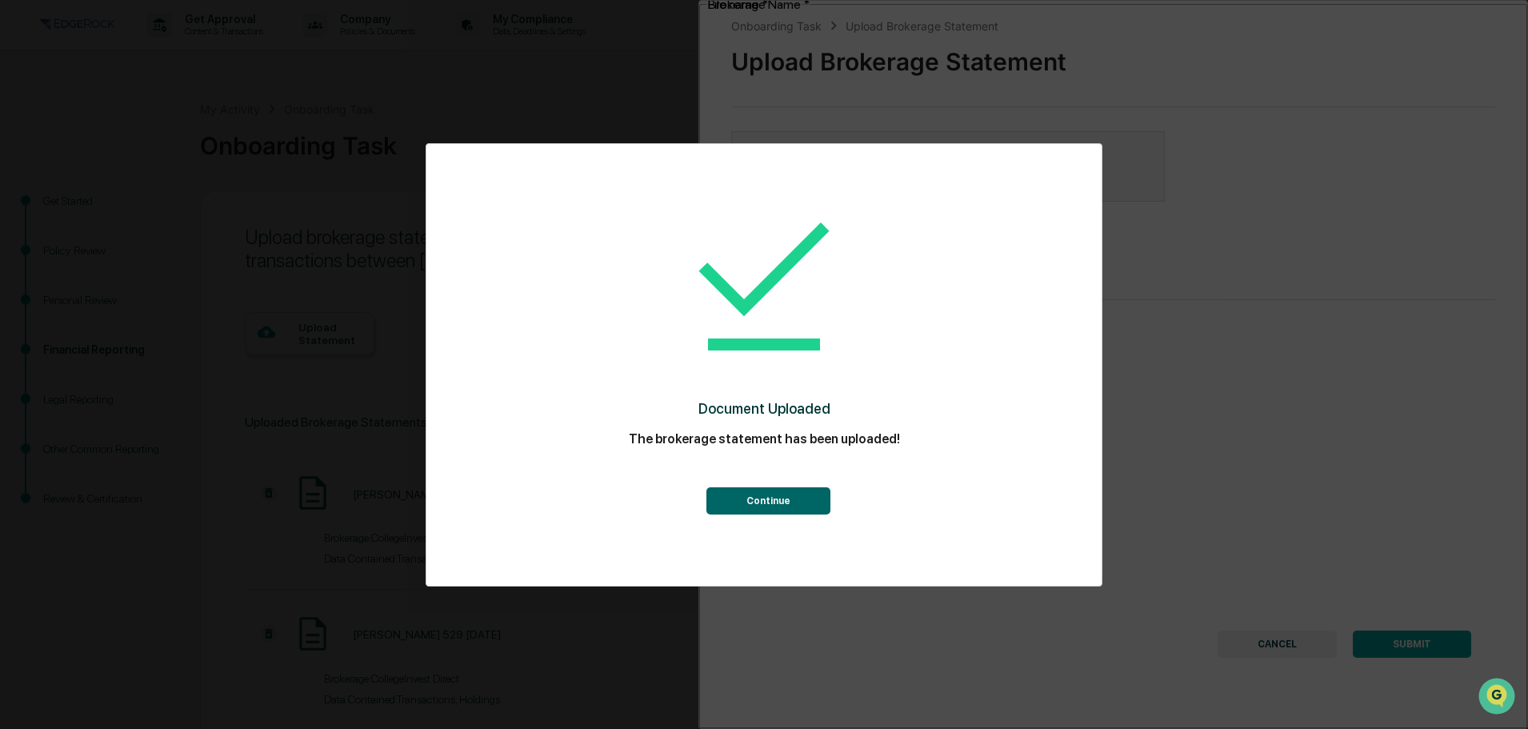
click at [758, 510] on button "Continue" at bounding box center [768, 500] width 124 height 27
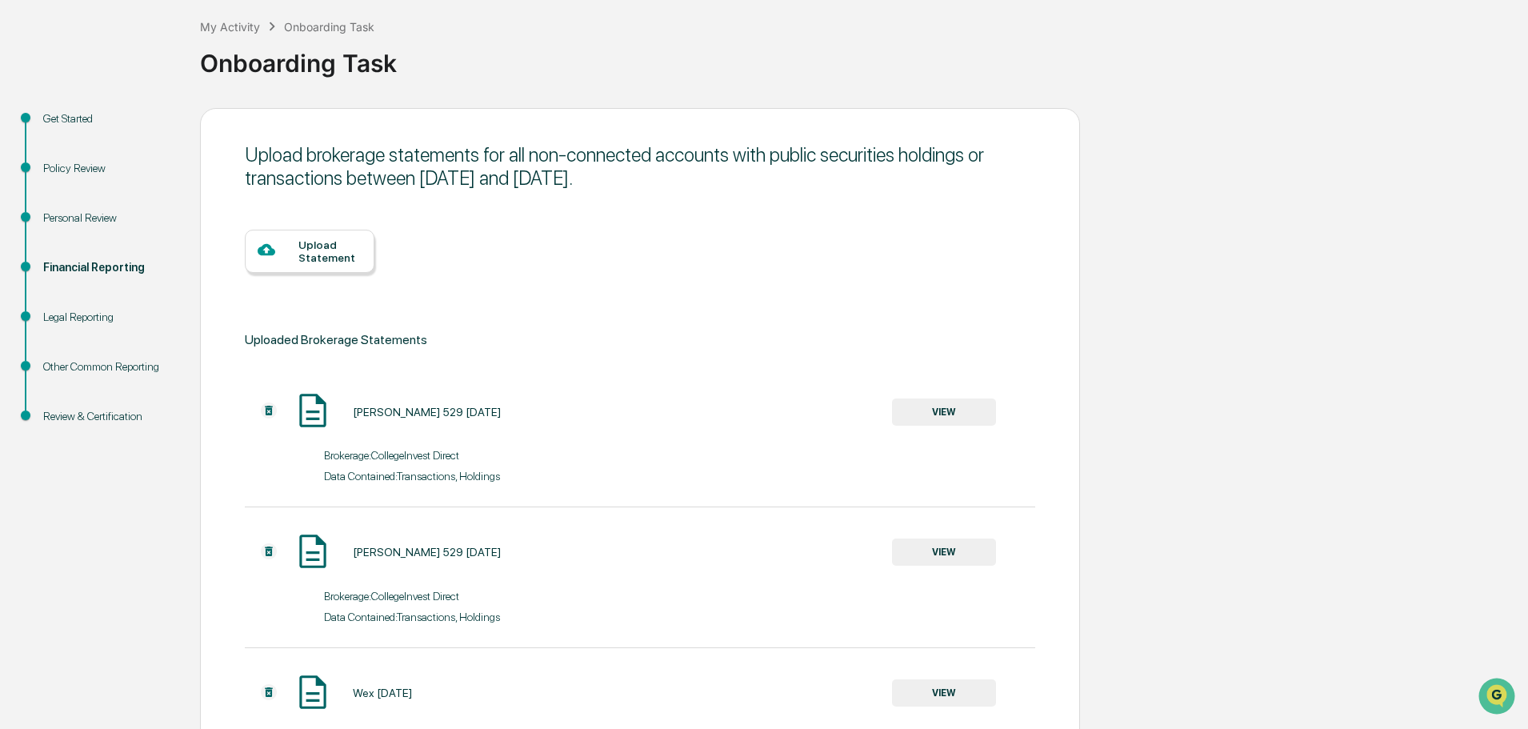
scroll to position [226, 0]
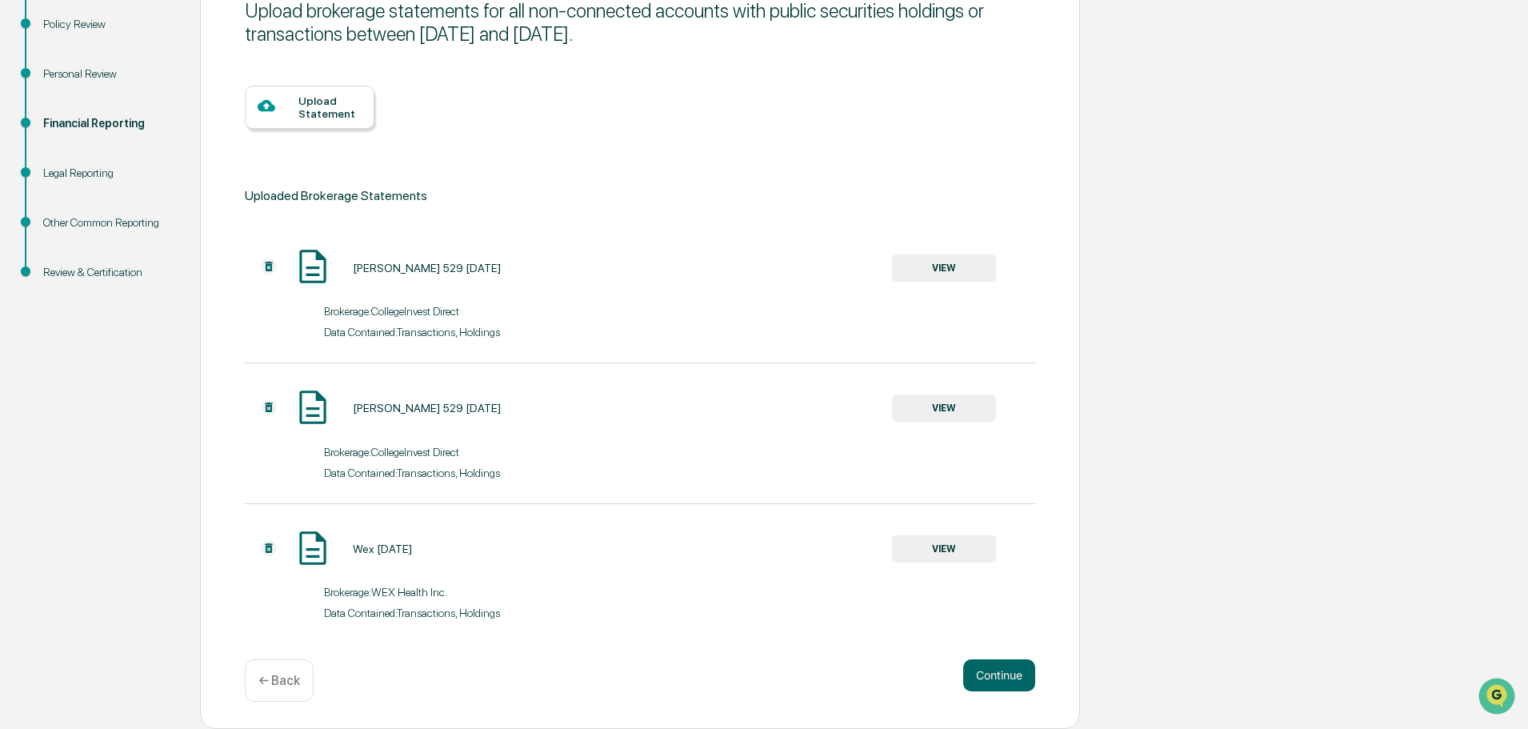
click at [303, 104] on div "Upload Statement" at bounding box center [329, 107] width 63 height 26
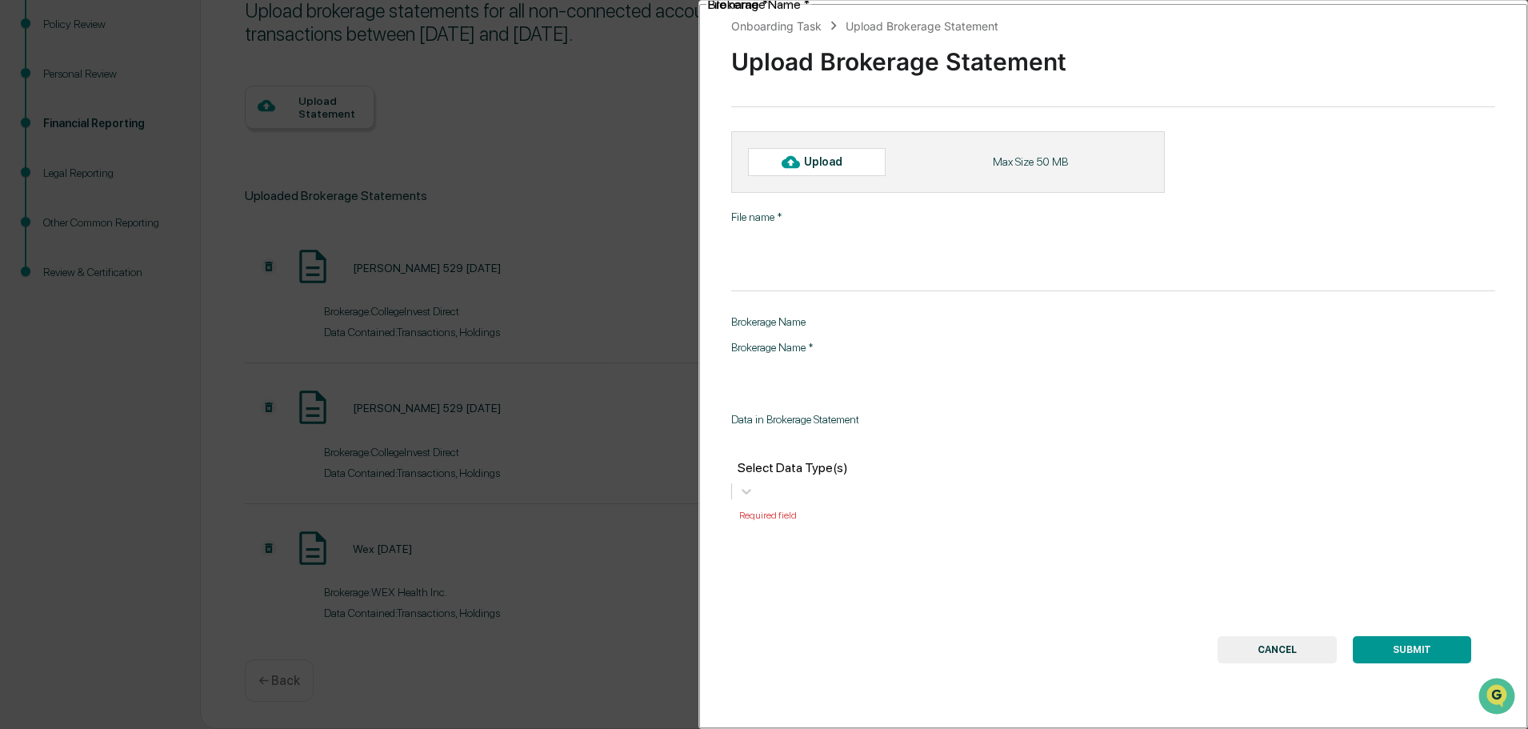
click at [775, 166] on div "Upload" at bounding box center [817, 161] width 138 height 27
type input "**********"
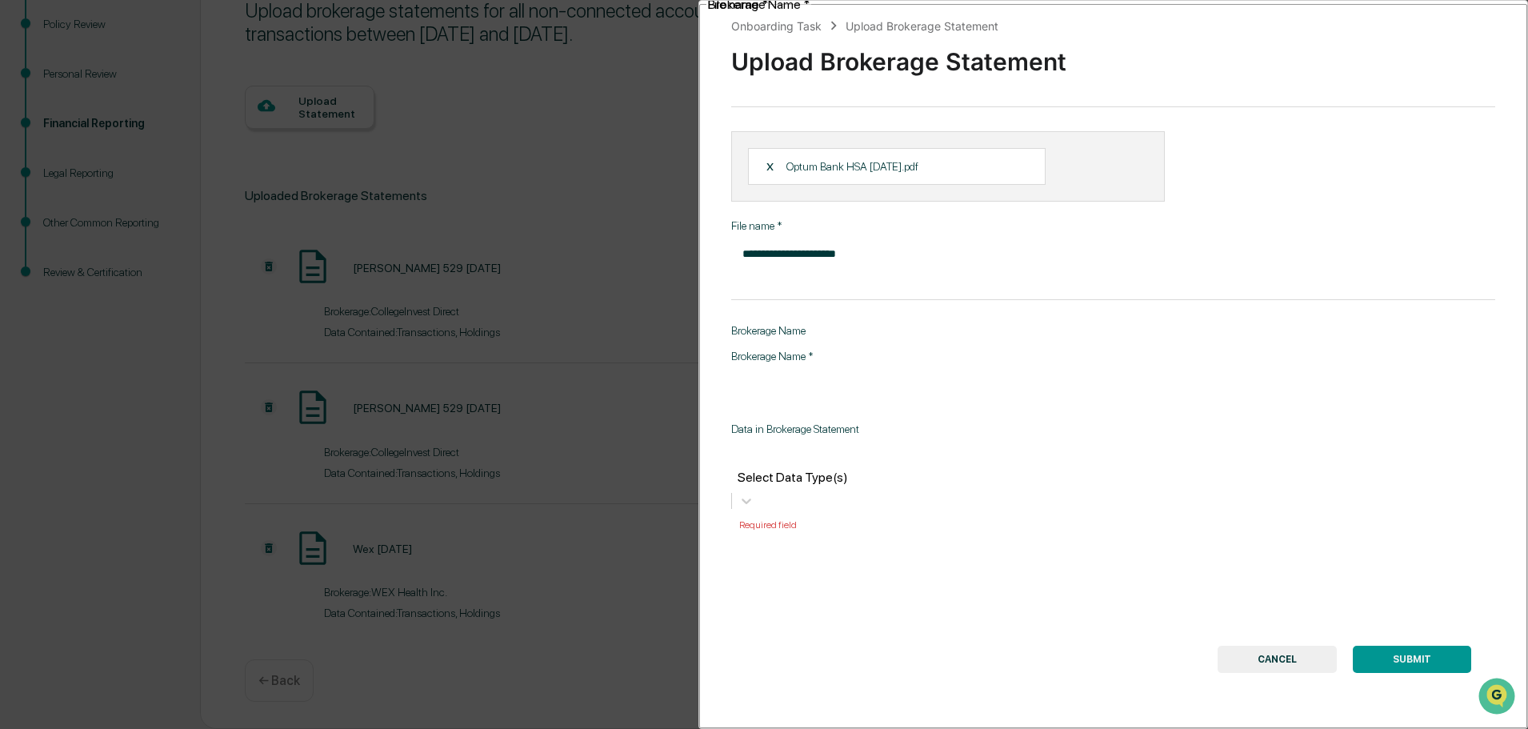
drag, startPoint x: 849, startPoint y: 362, endPoint x: 840, endPoint y: 347, distance: 16.9
click at [851, 363] on input "Brokerage Name   *" at bounding box center [933, 384] width 405 height 42
type input "**********"
click at [869, 449] on div at bounding box center [922, 458] width 366 height 18
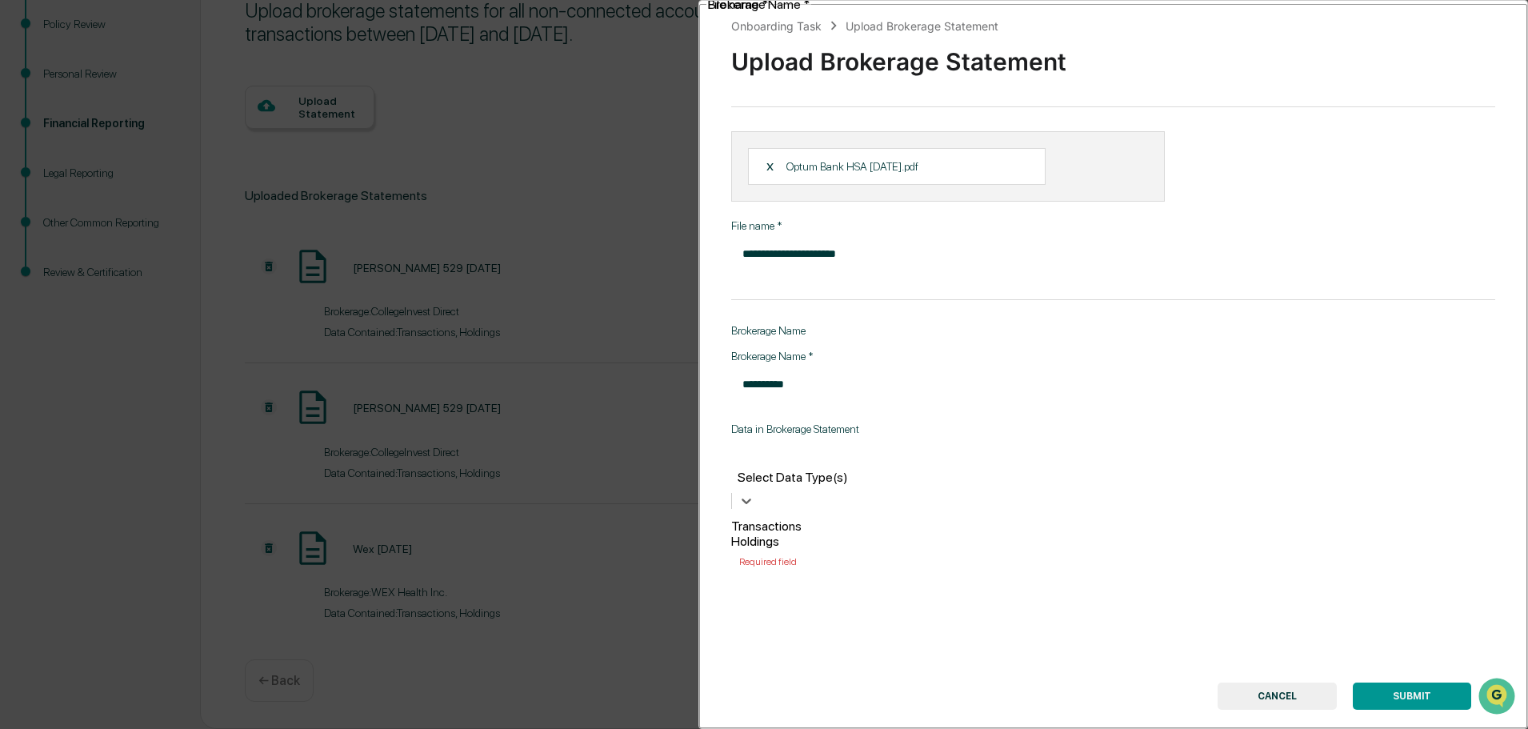
click at [873, 518] on div "Transactions" at bounding box center [922, 525] width 382 height 15
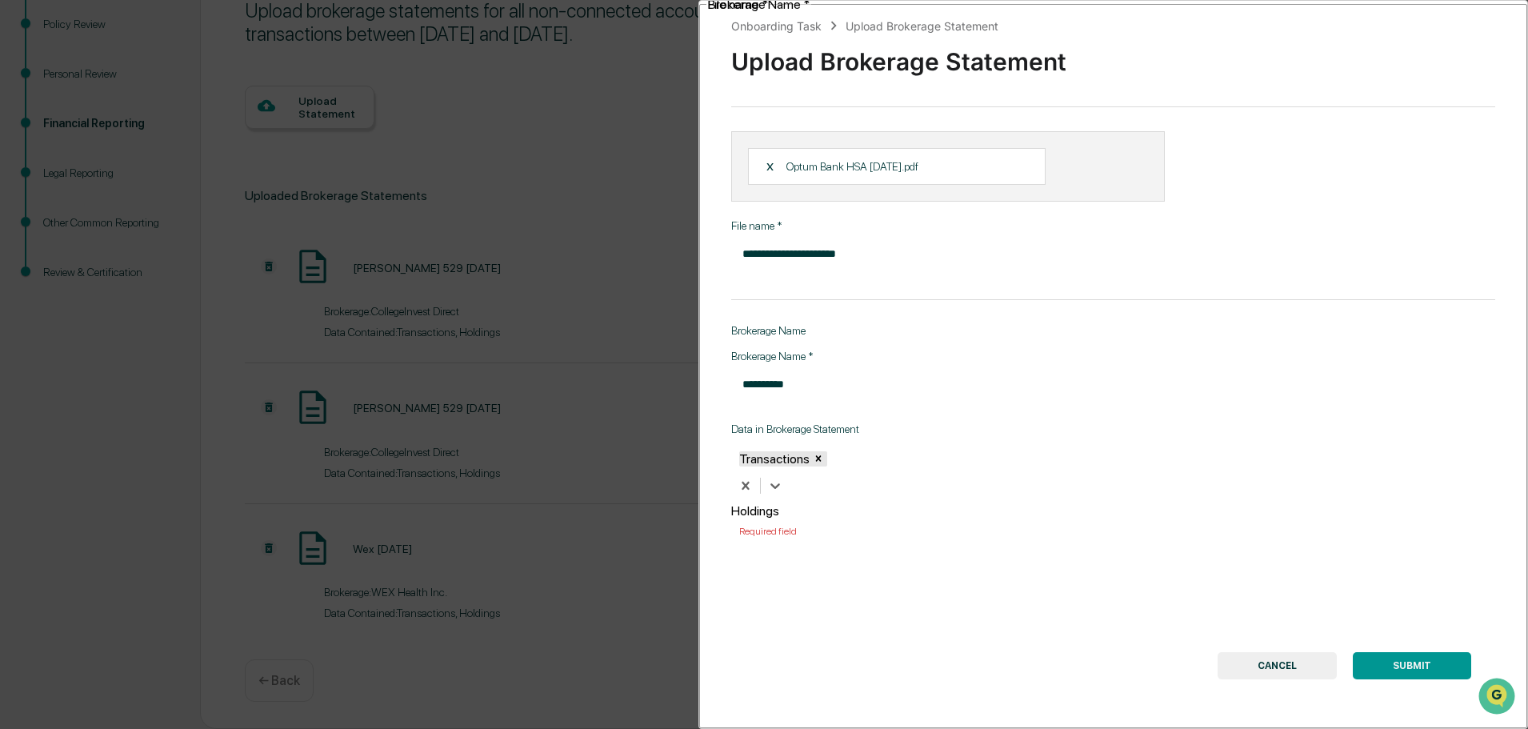
click at [888, 503] on div "Holdings" at bounding box center [922, 510] width 382 height 15
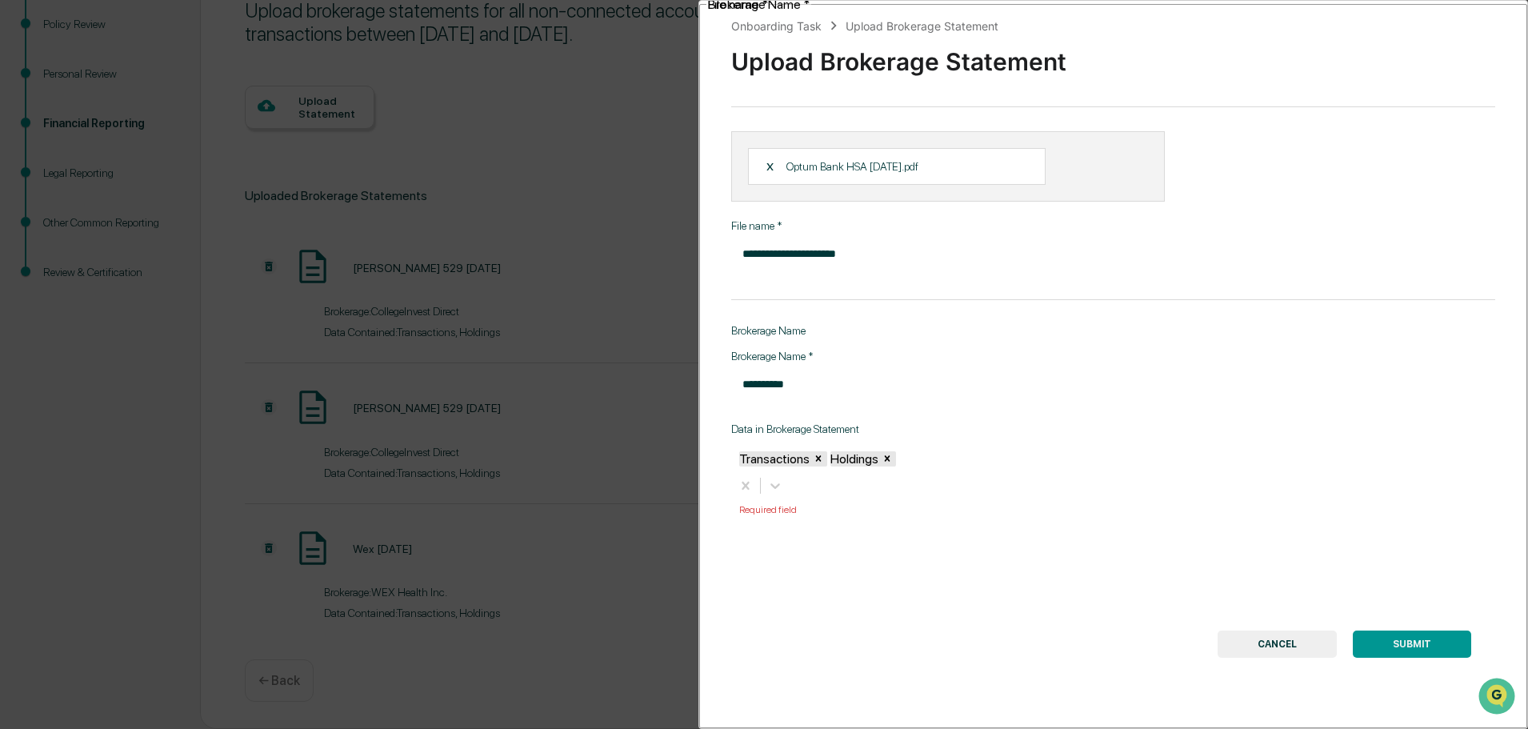
click at [1408, 630] on button "SUBMIT" at bounding box center [1411, 643] width 118 height 27
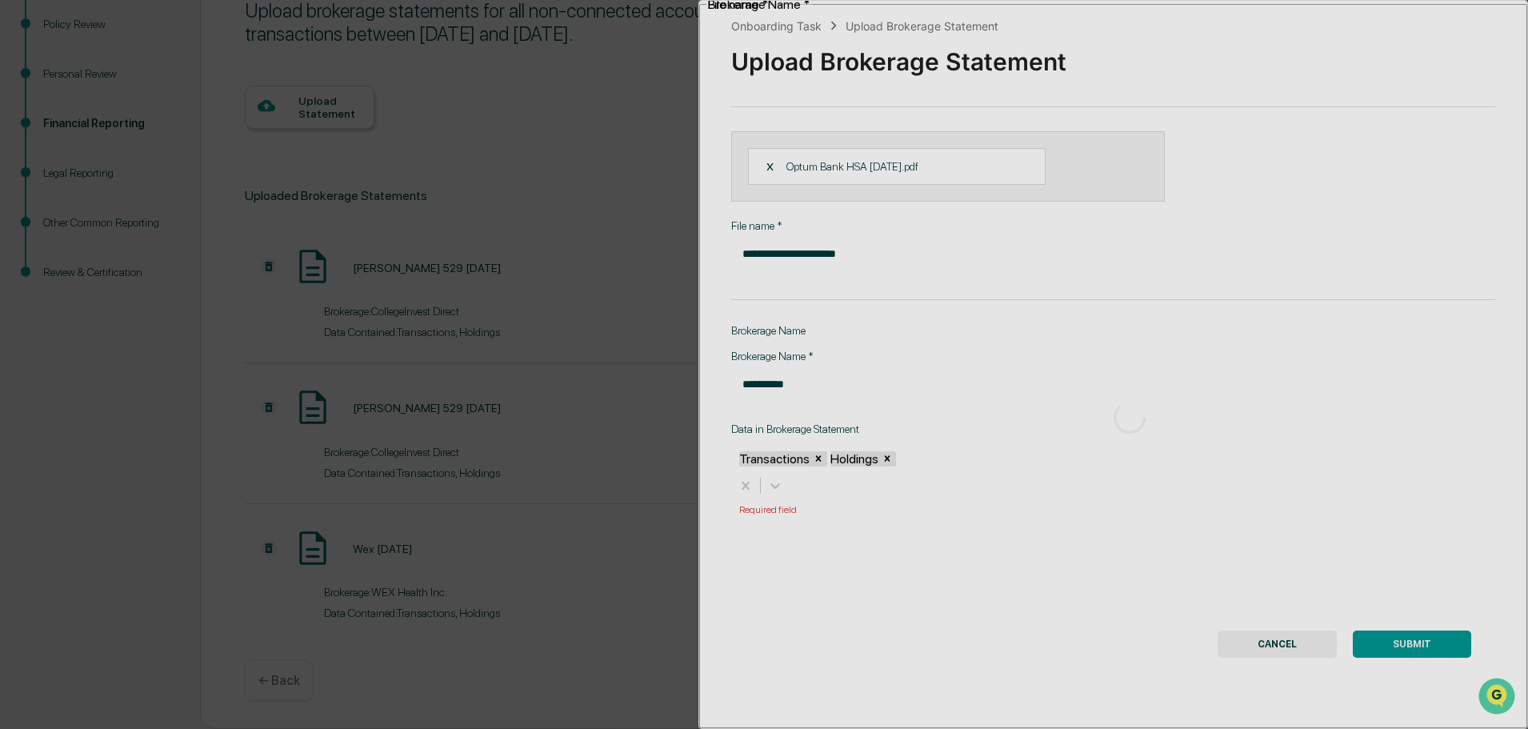
scroll to position [0, 0]
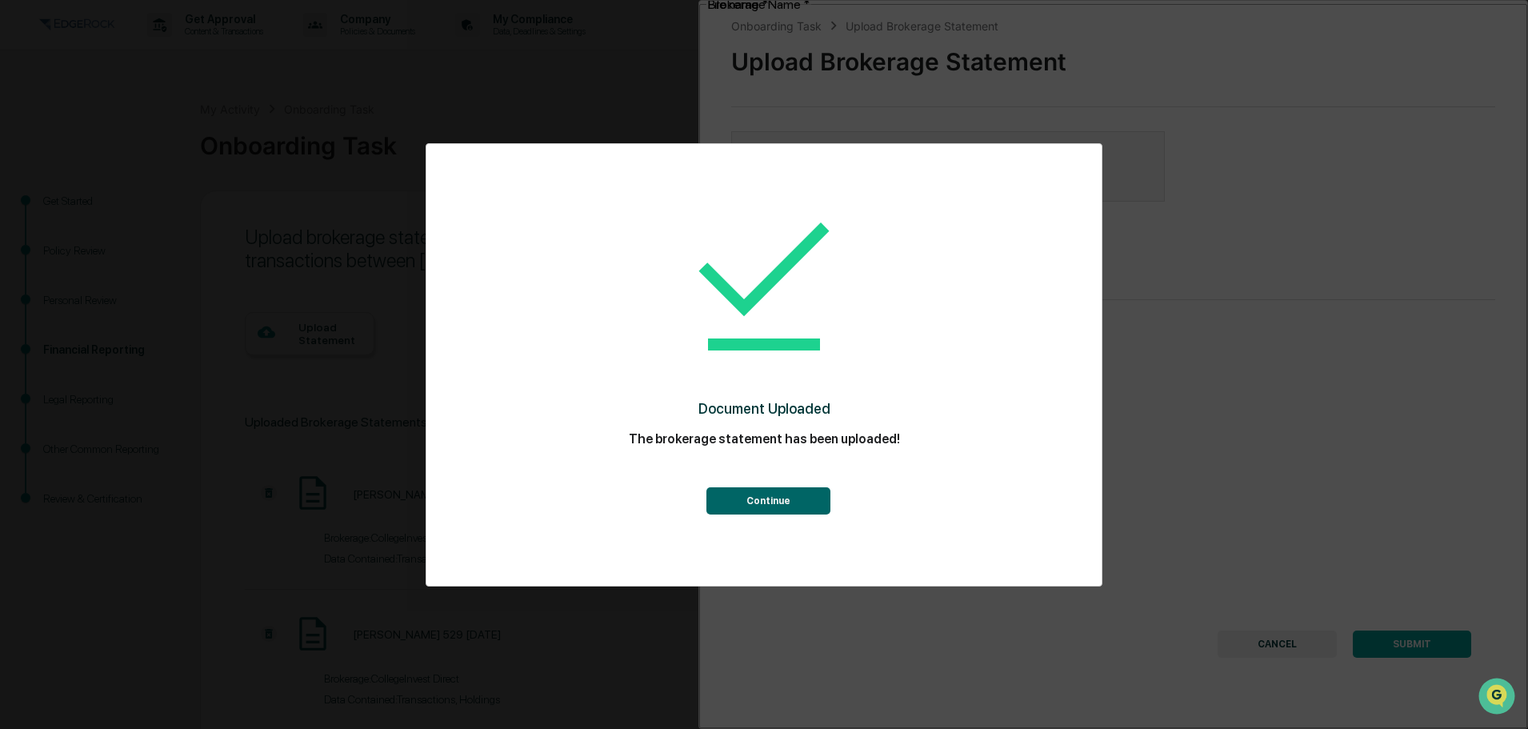
click at [757, 500] on button "Continue" at bounding box center [768, 500] width 124 height 27
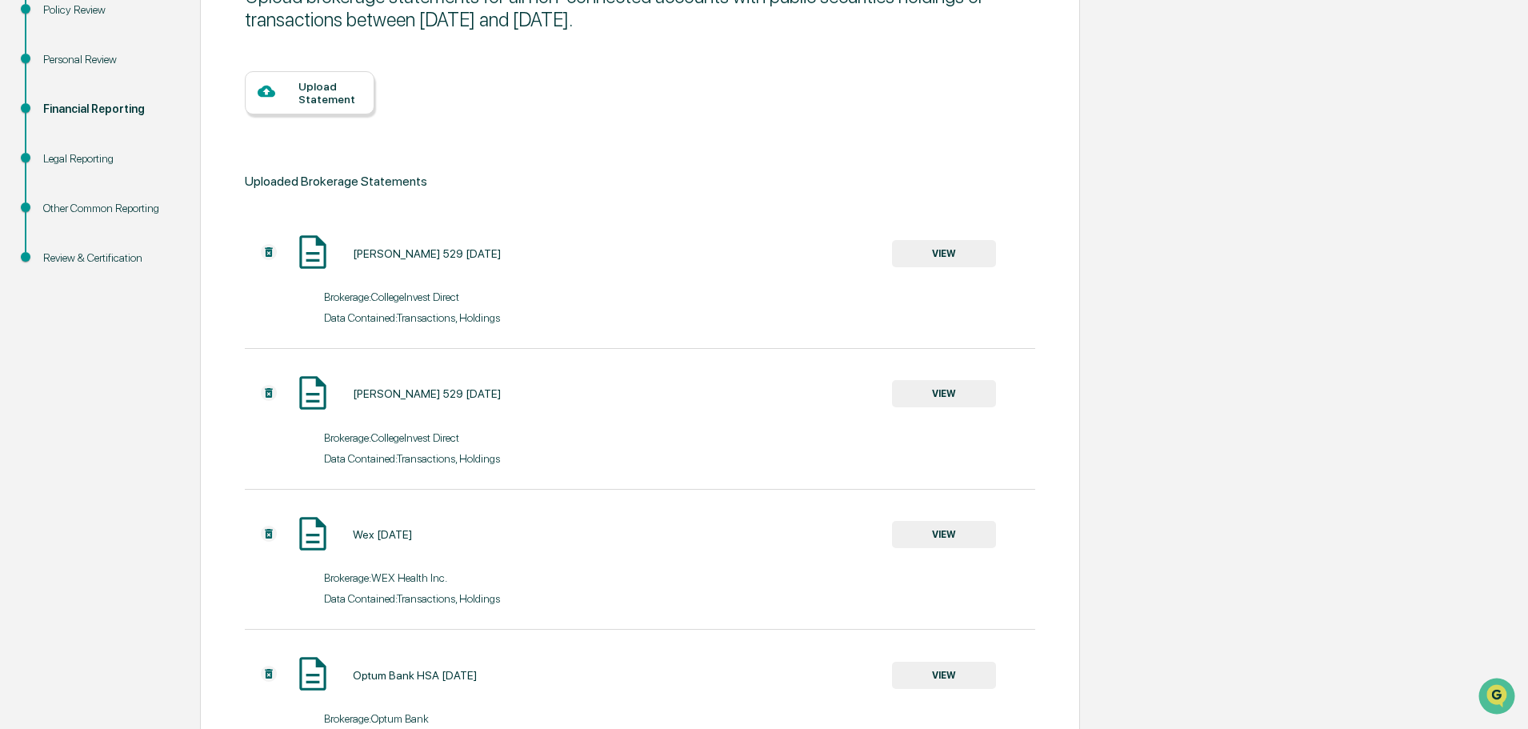
scroll to position [47, 0]
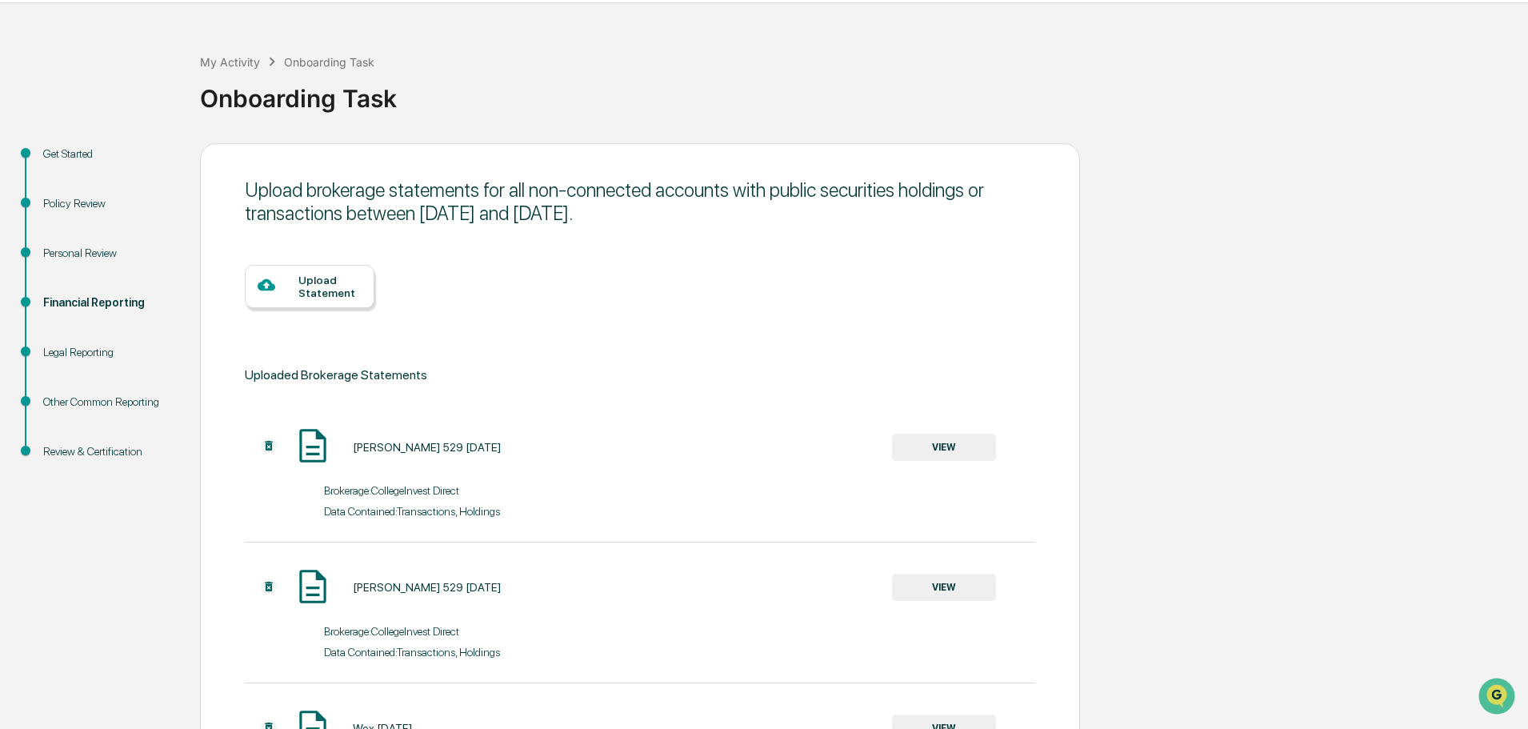
click at [320, 296] on div "Upload Statement" at bounding box center [329, 287] width 63 height 26
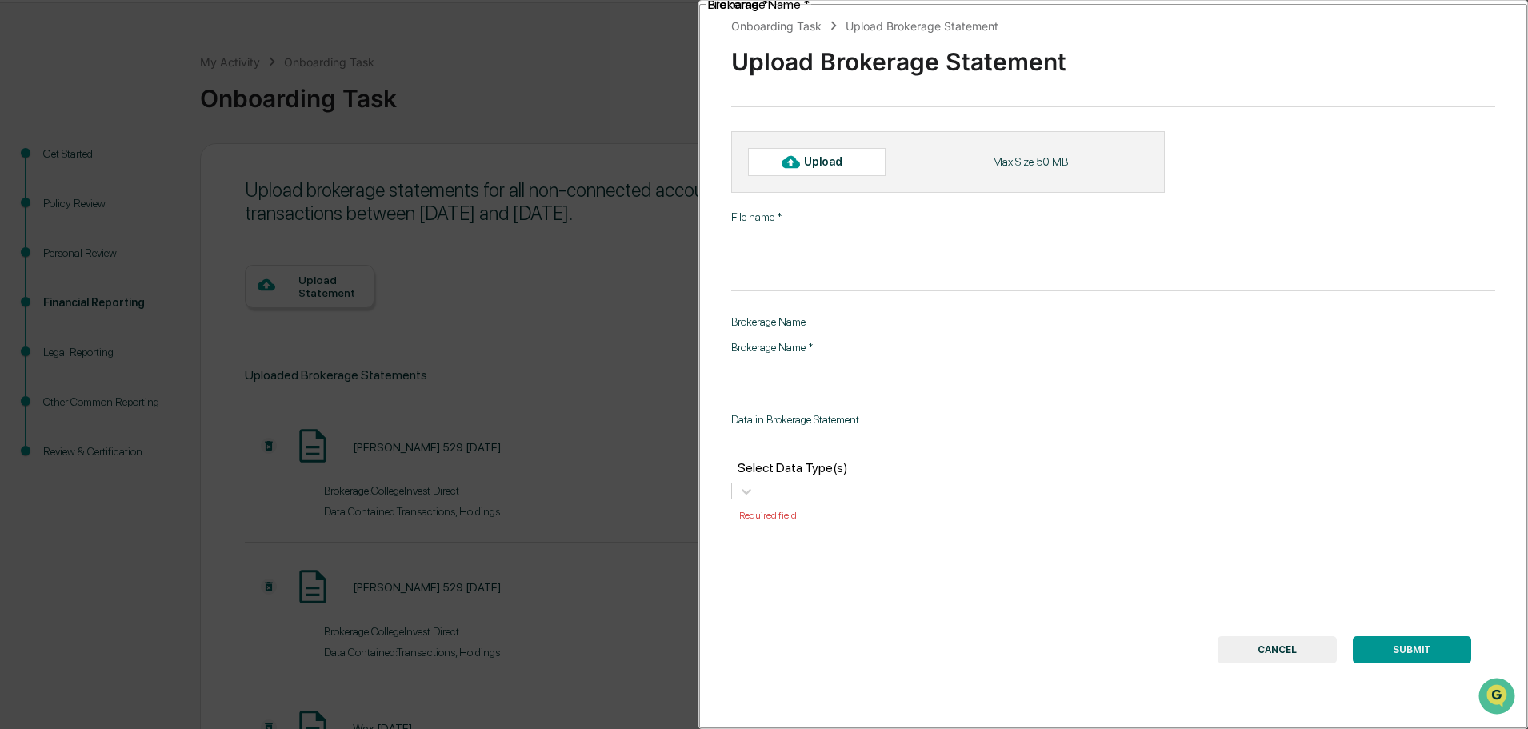
click at [787, 153] on icon at bounding box center [790, 162] width 18 height 18
type input "**********"
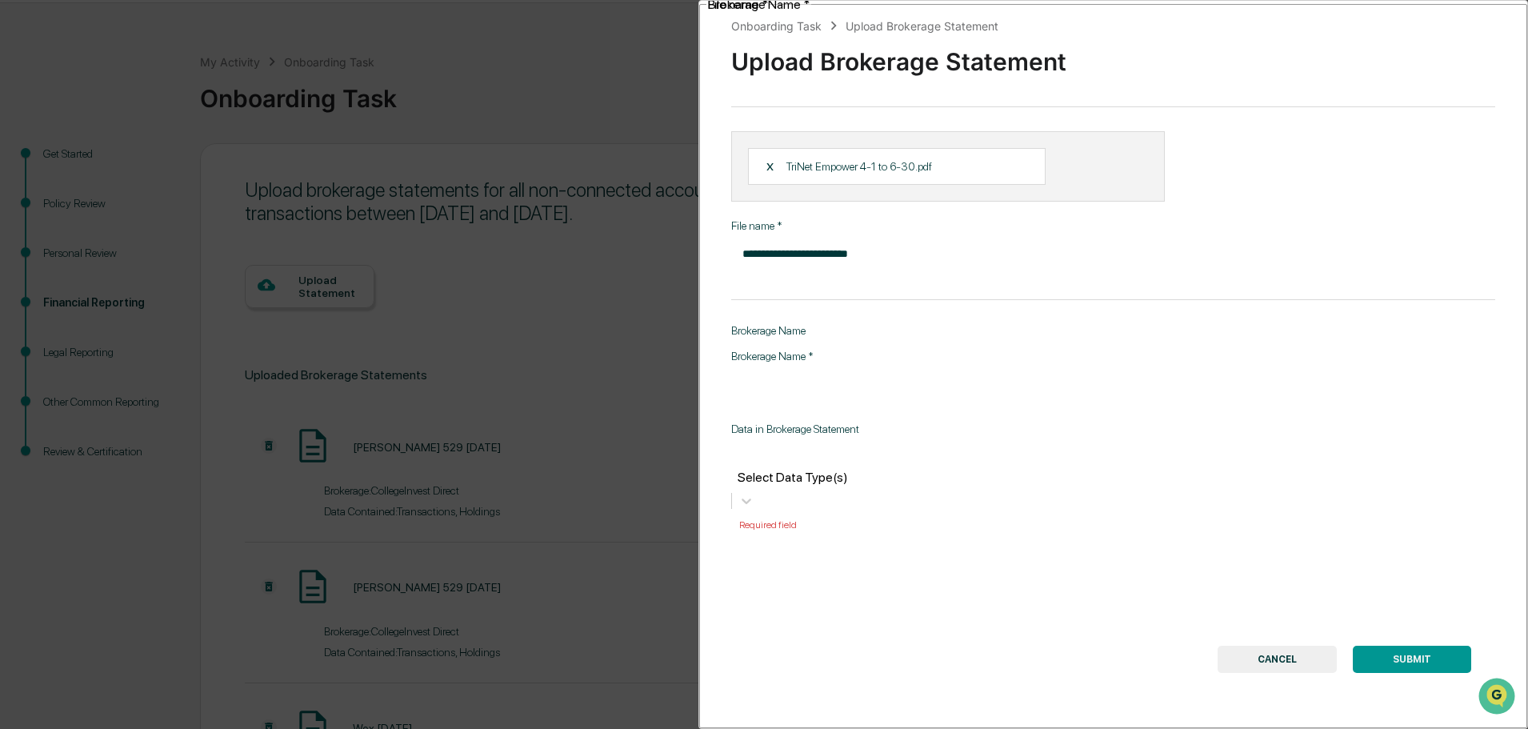
click at [813, 363] on input "Brokerage Name   *" at bounding box center [933, 384] width 405 height 42
type input "*******"
click at [827, 449] on div at bounding box center [922, 458] width 366 height 18
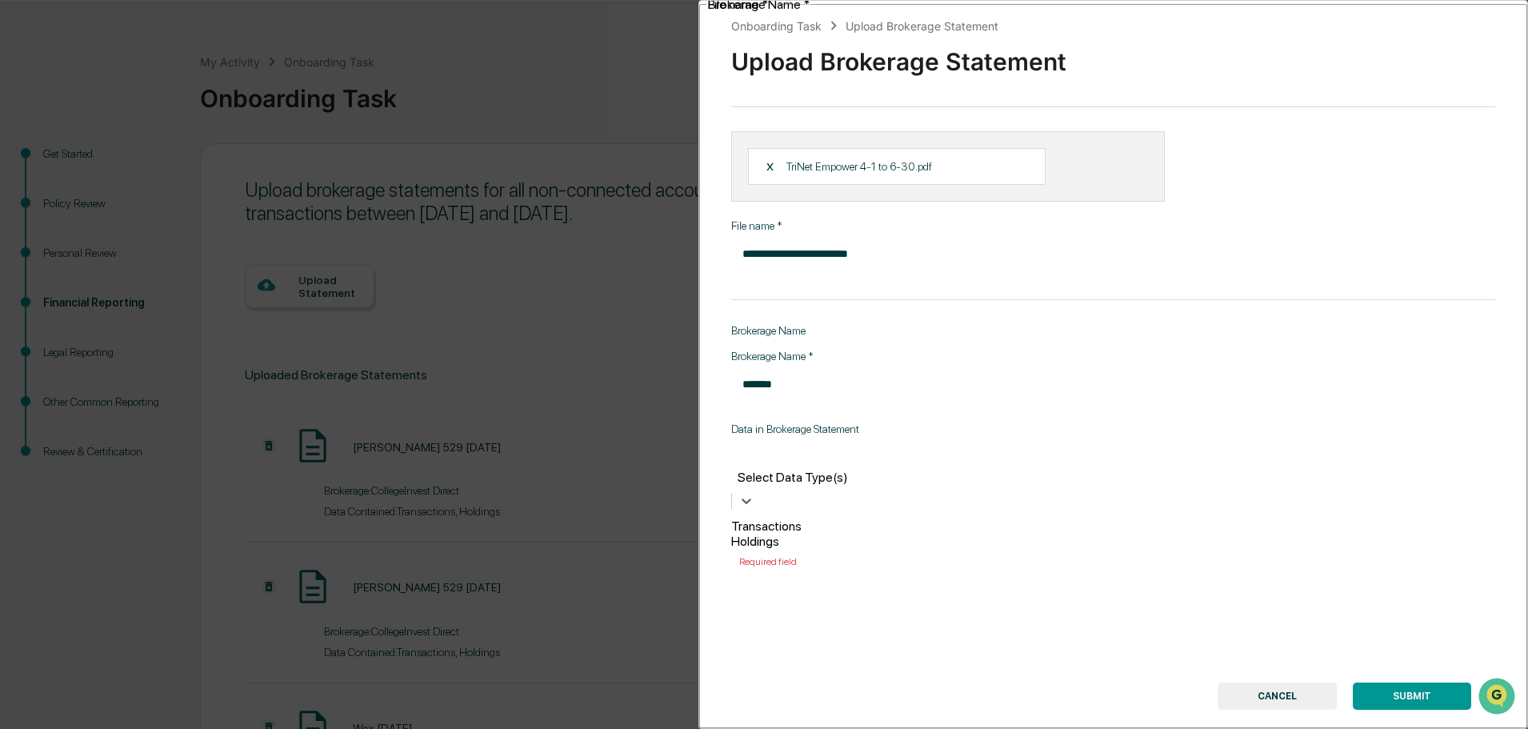
click at [809, 518] on div "Transactions" at bounding box center [922, 525] width 382 height 15
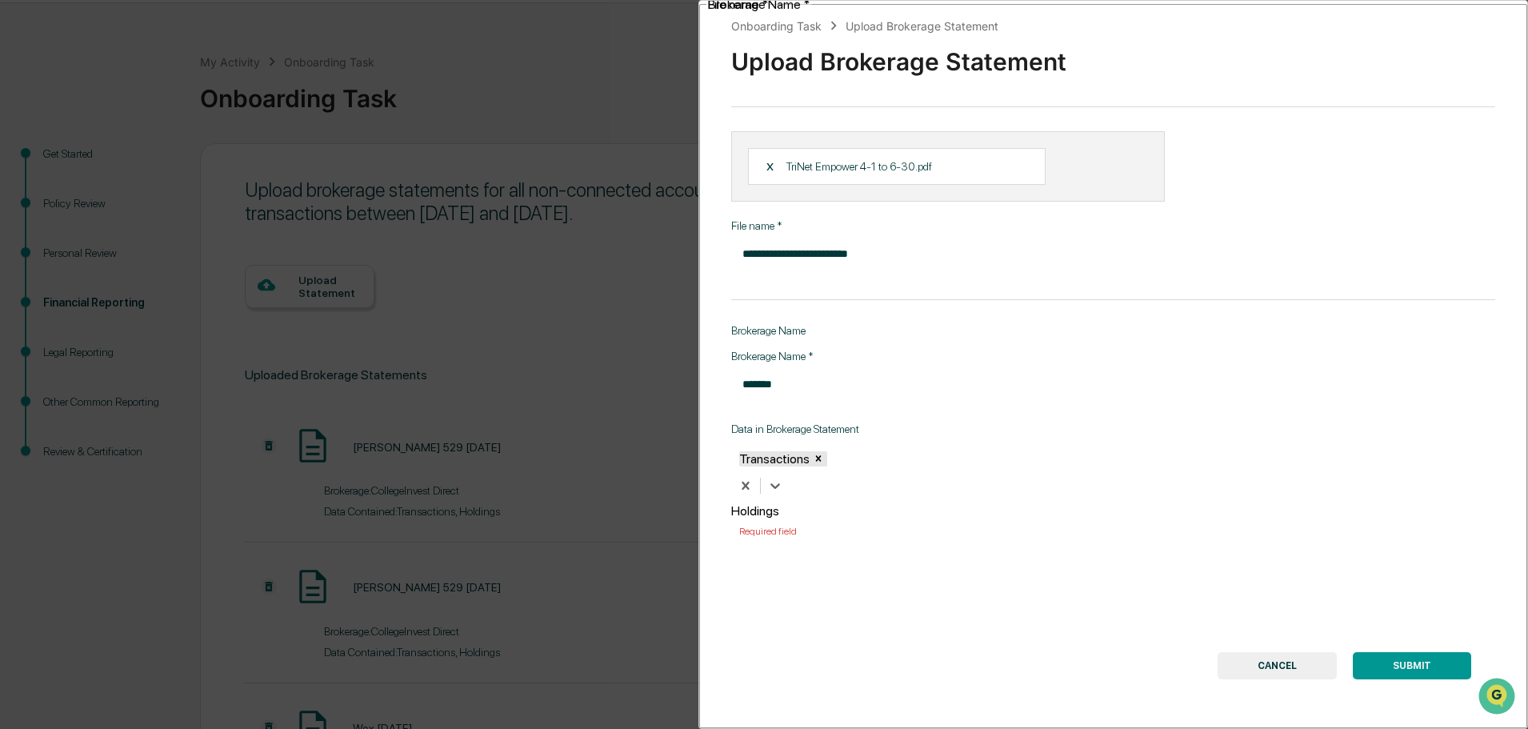
click at [840, 503] on div "Holdings" at bounding box center [922, 510] width 382 height 15
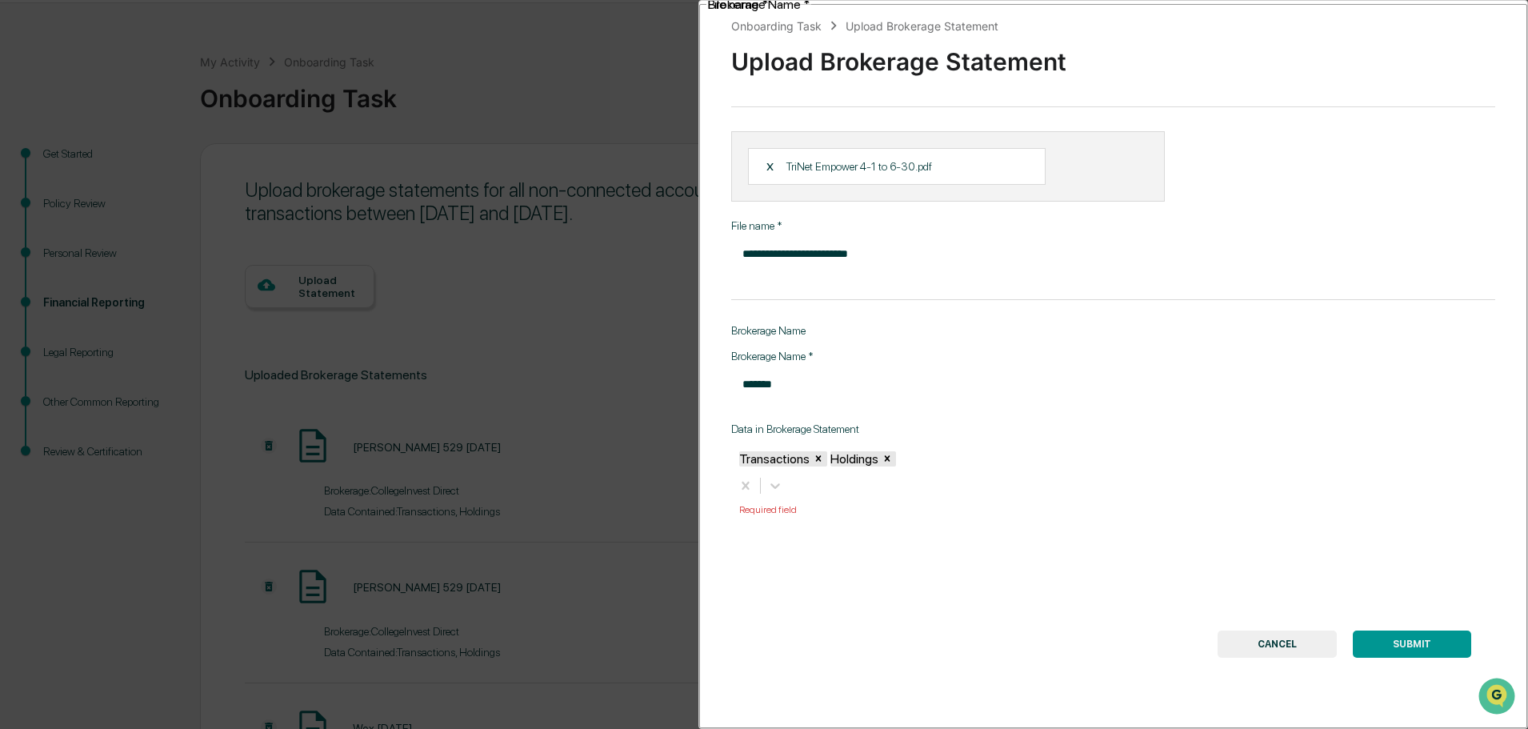
click at [1417, 630] on button "SUBMIT" at bounding box center [1411, 643] width 118 height 27
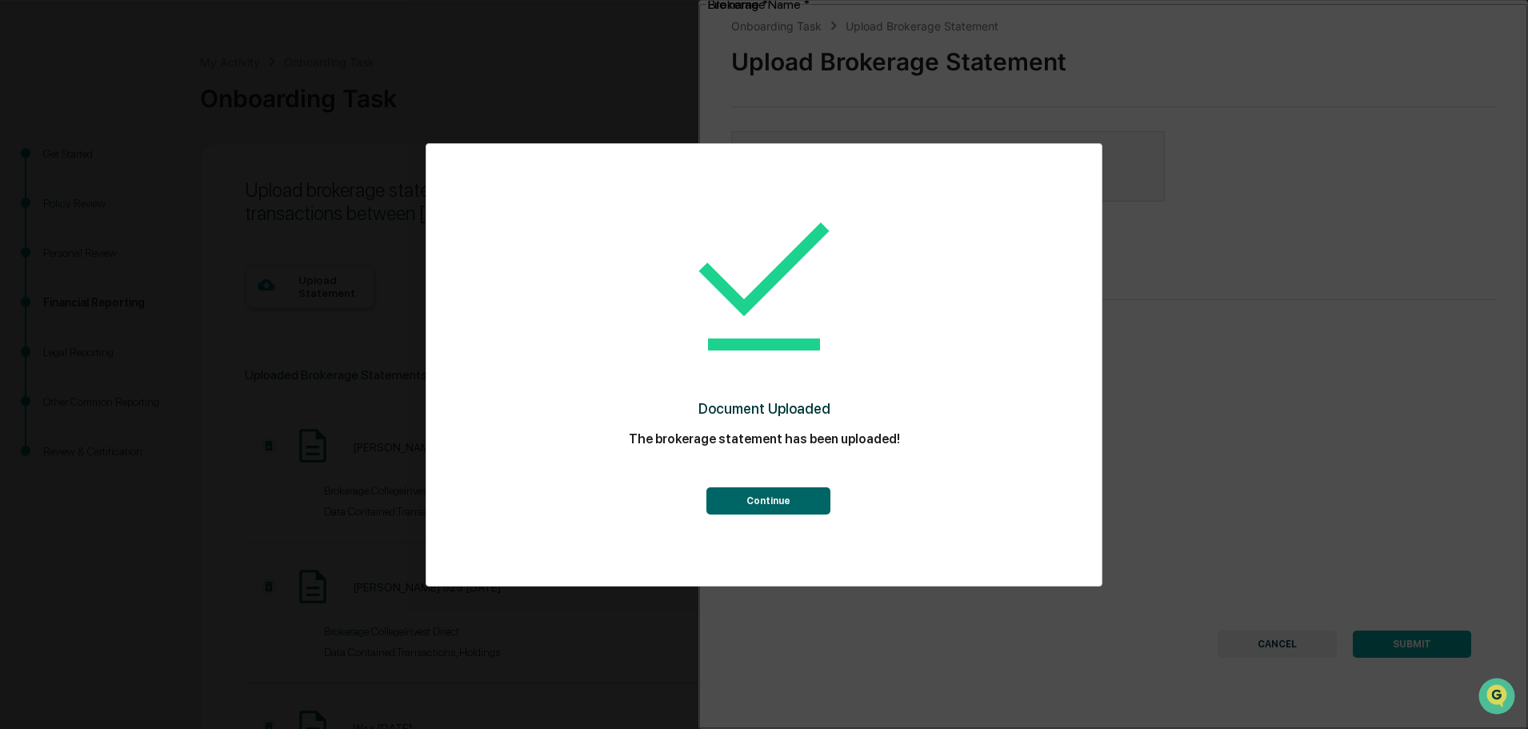
scroll to position [0, 0]
click at [774, 494] on button "Continue" at bounding box center [768, 500] width 124 height 27
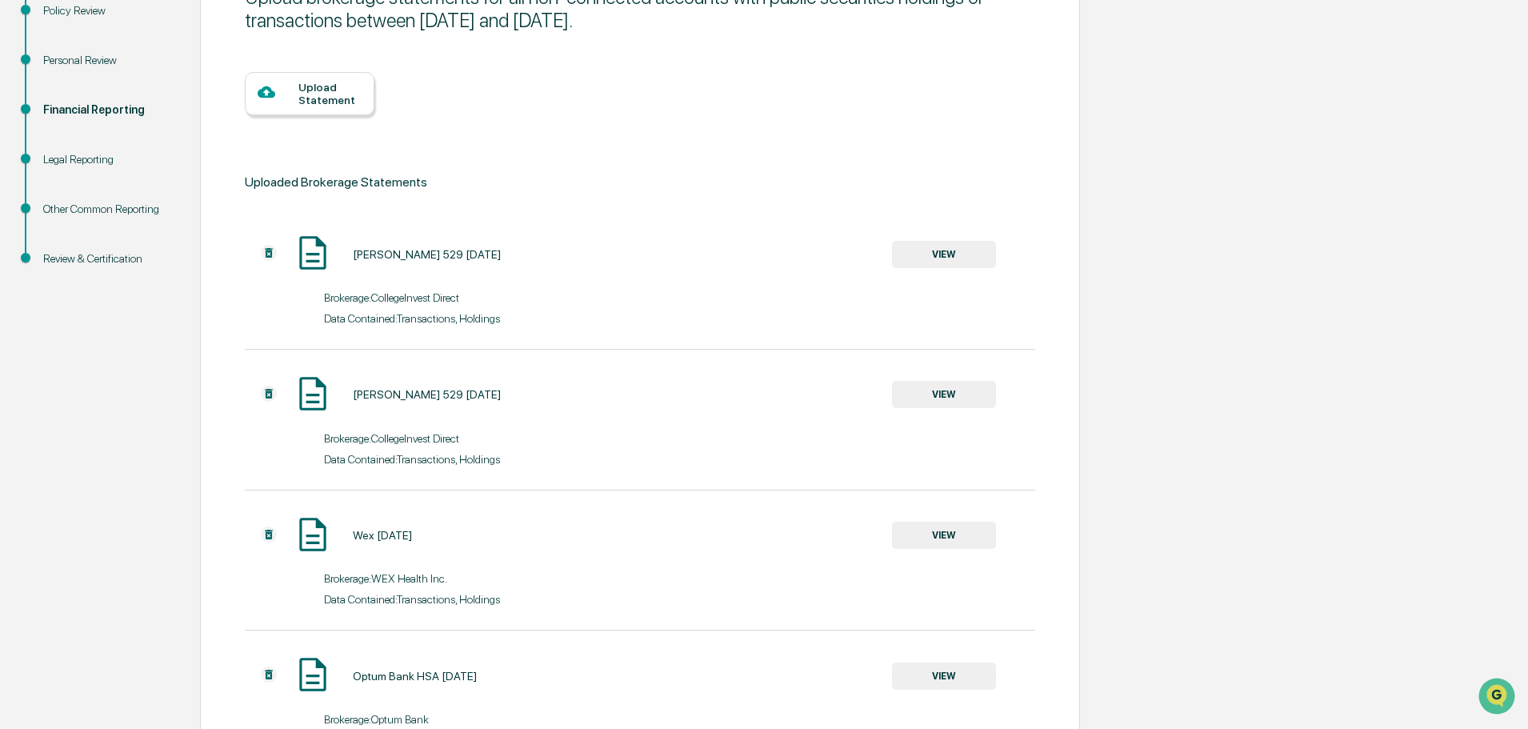
scroll to position [507, 0]
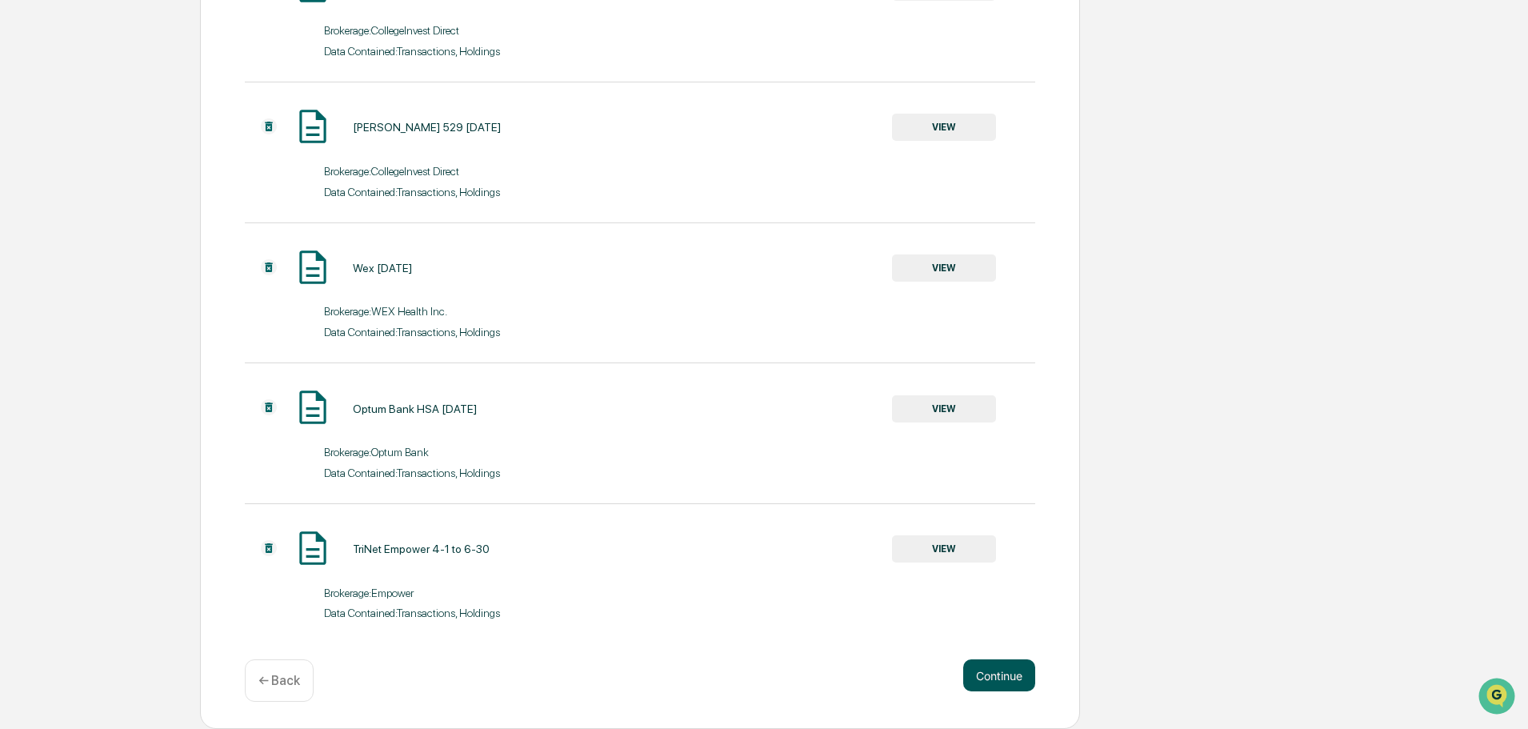
click at [999, 675] on button "Continue" at bounding box center [999, 675] width 72 height 32
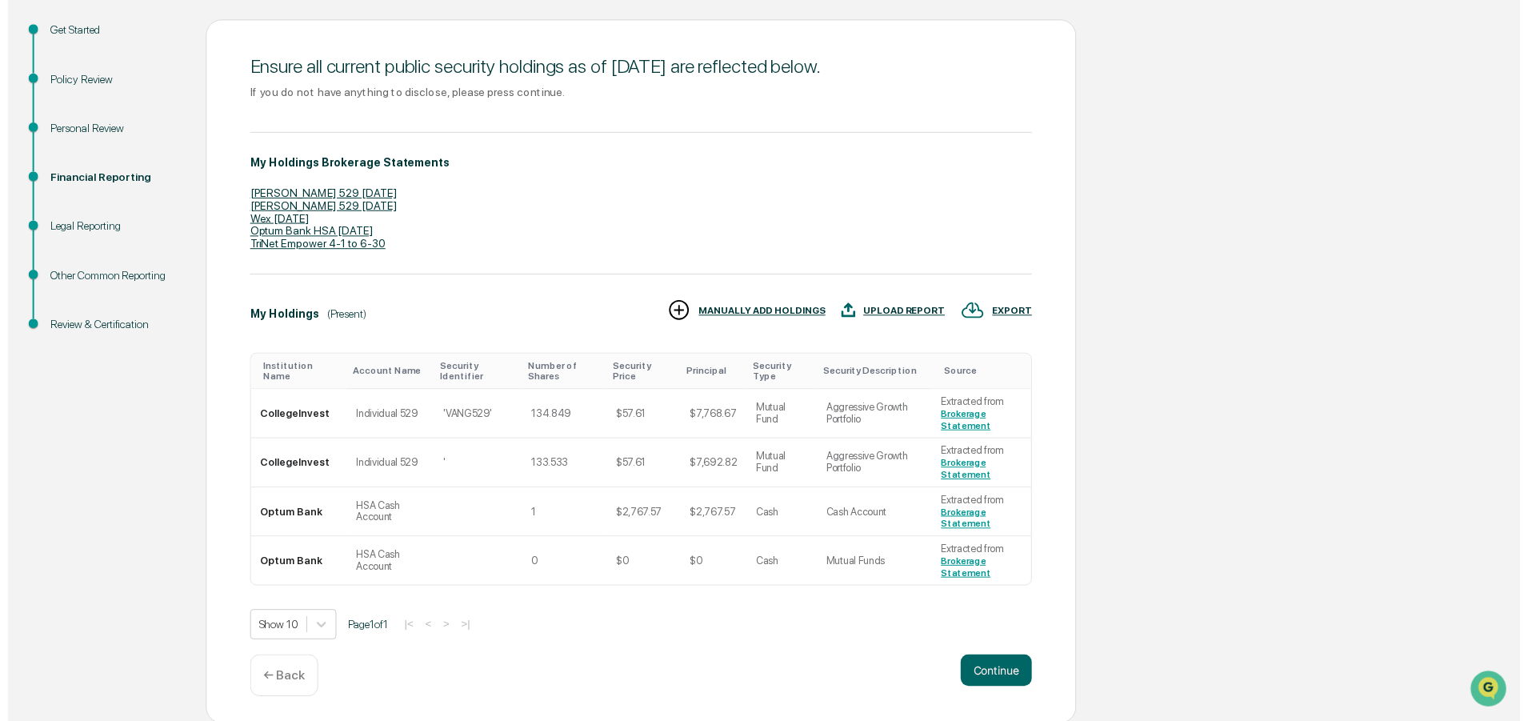
scroll to position [173, 0]
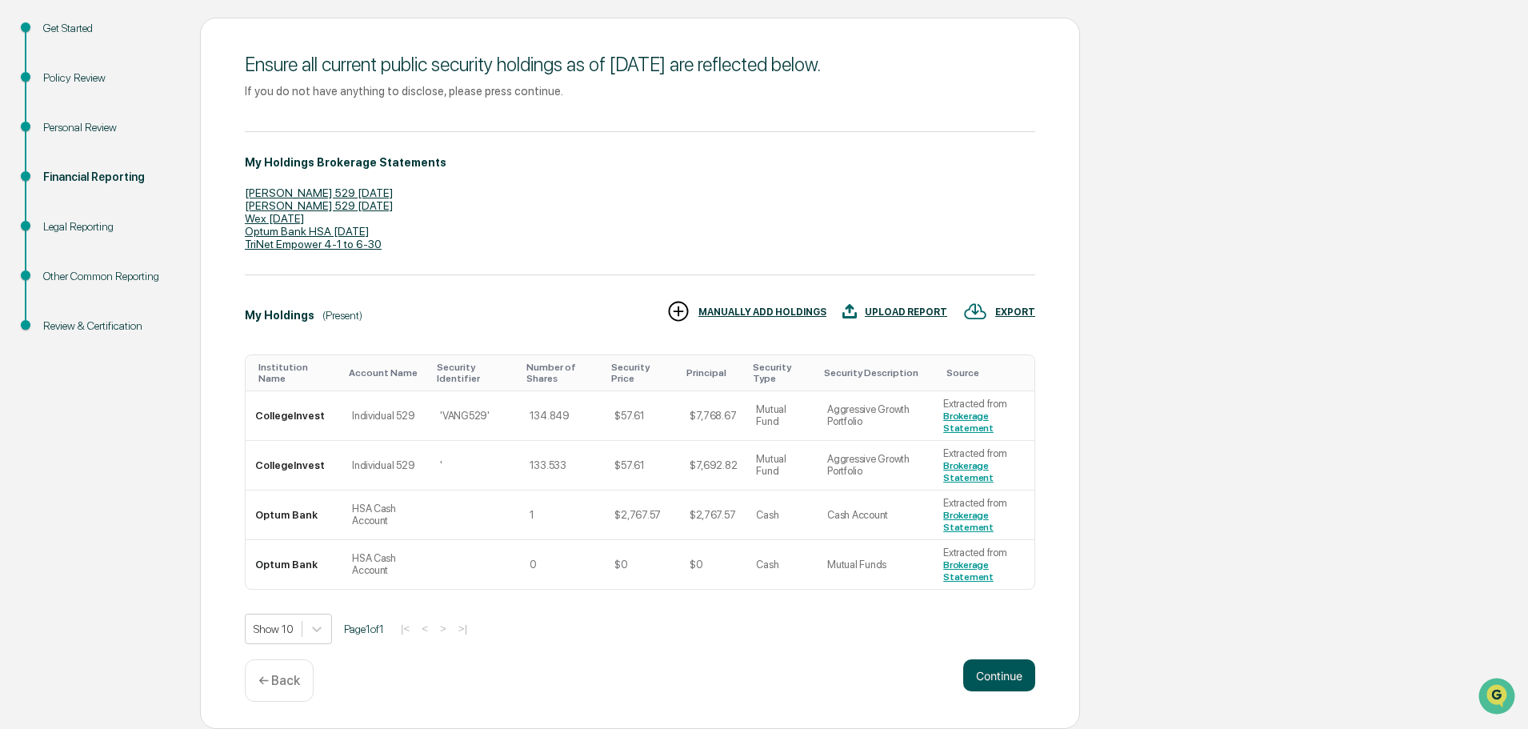
click at [1018, 668] on button "Continue" at bounding box center [999, 675] width 72 height 32
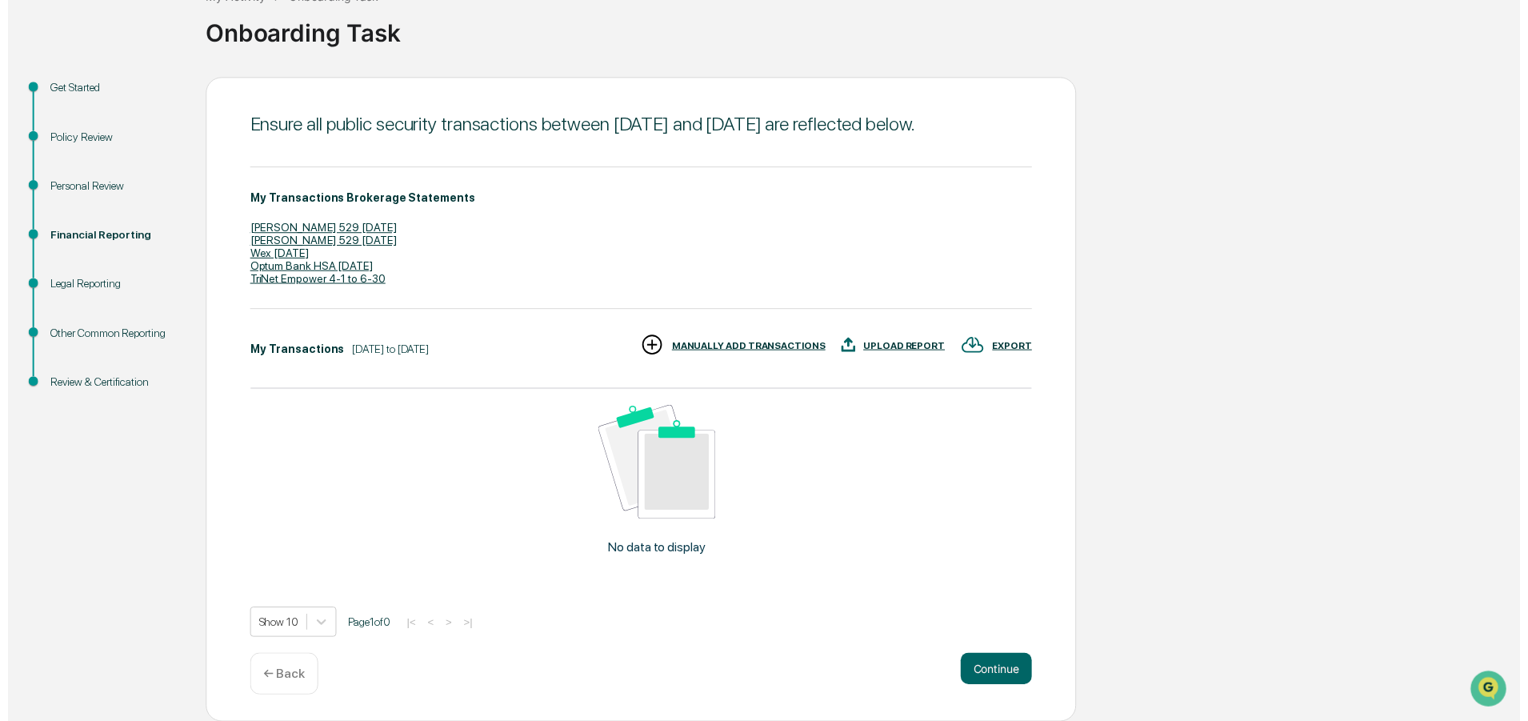
scroll to position [136, 0]
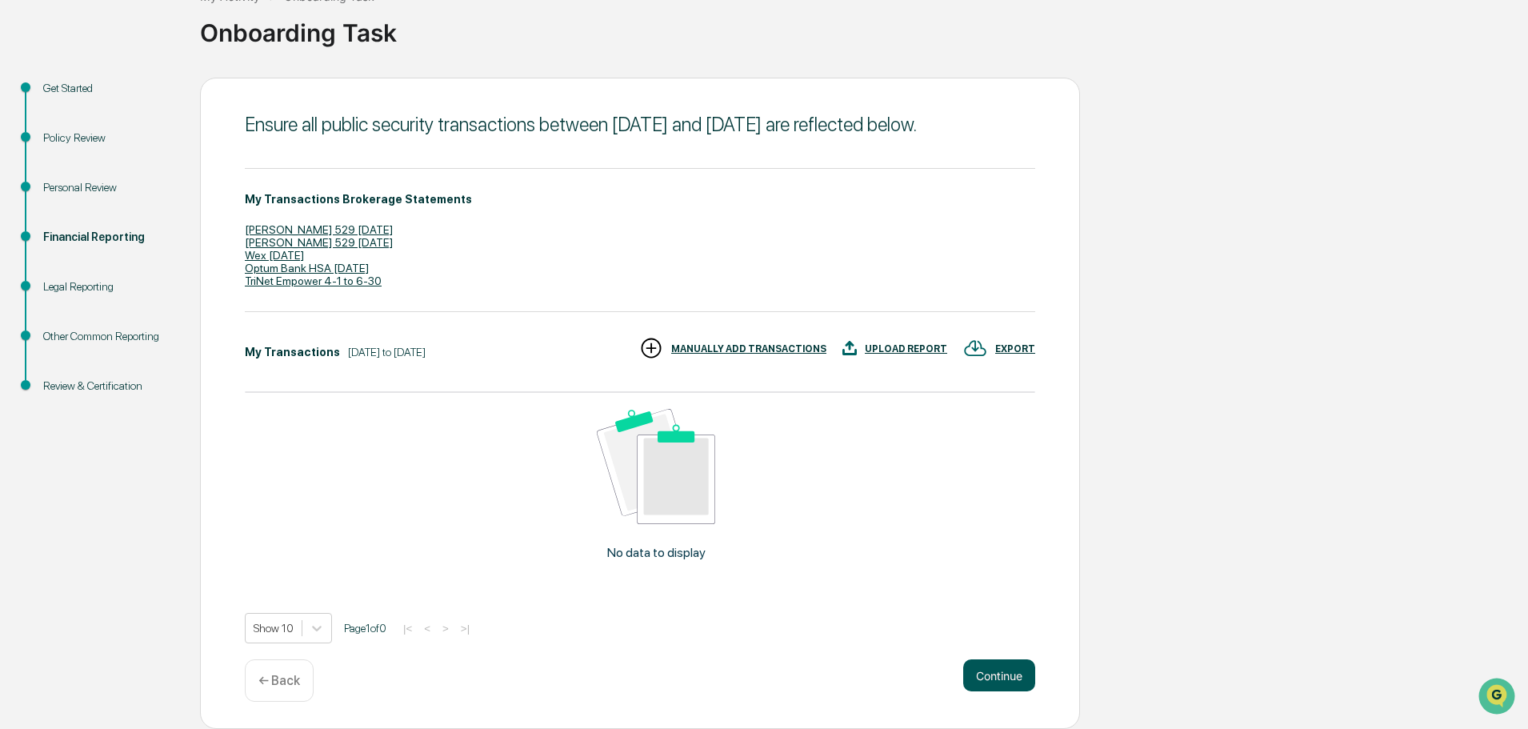
click at [1007, 669] on button "Continue" at bounding box center [999, 675] width 72 height 32
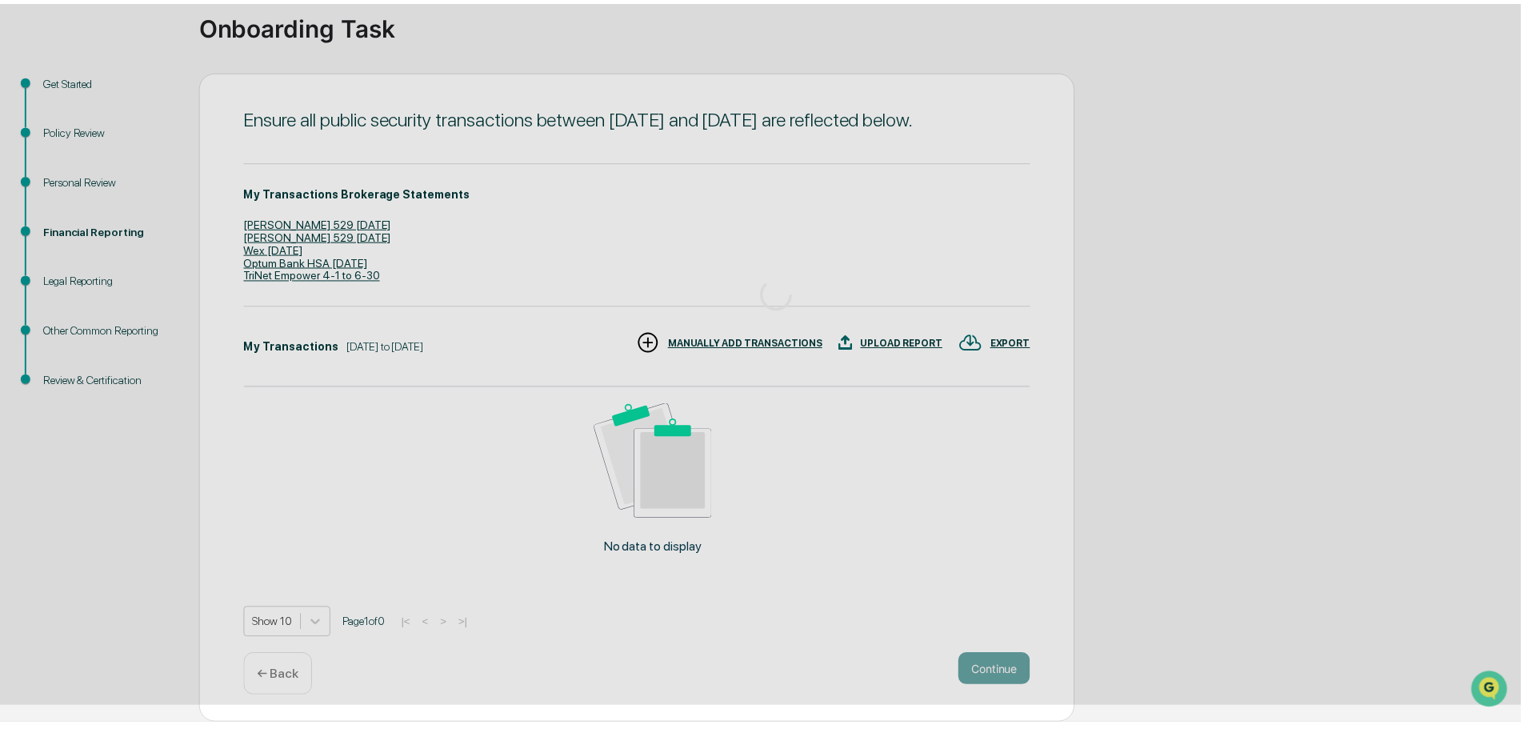
scroll to position [0, 0]
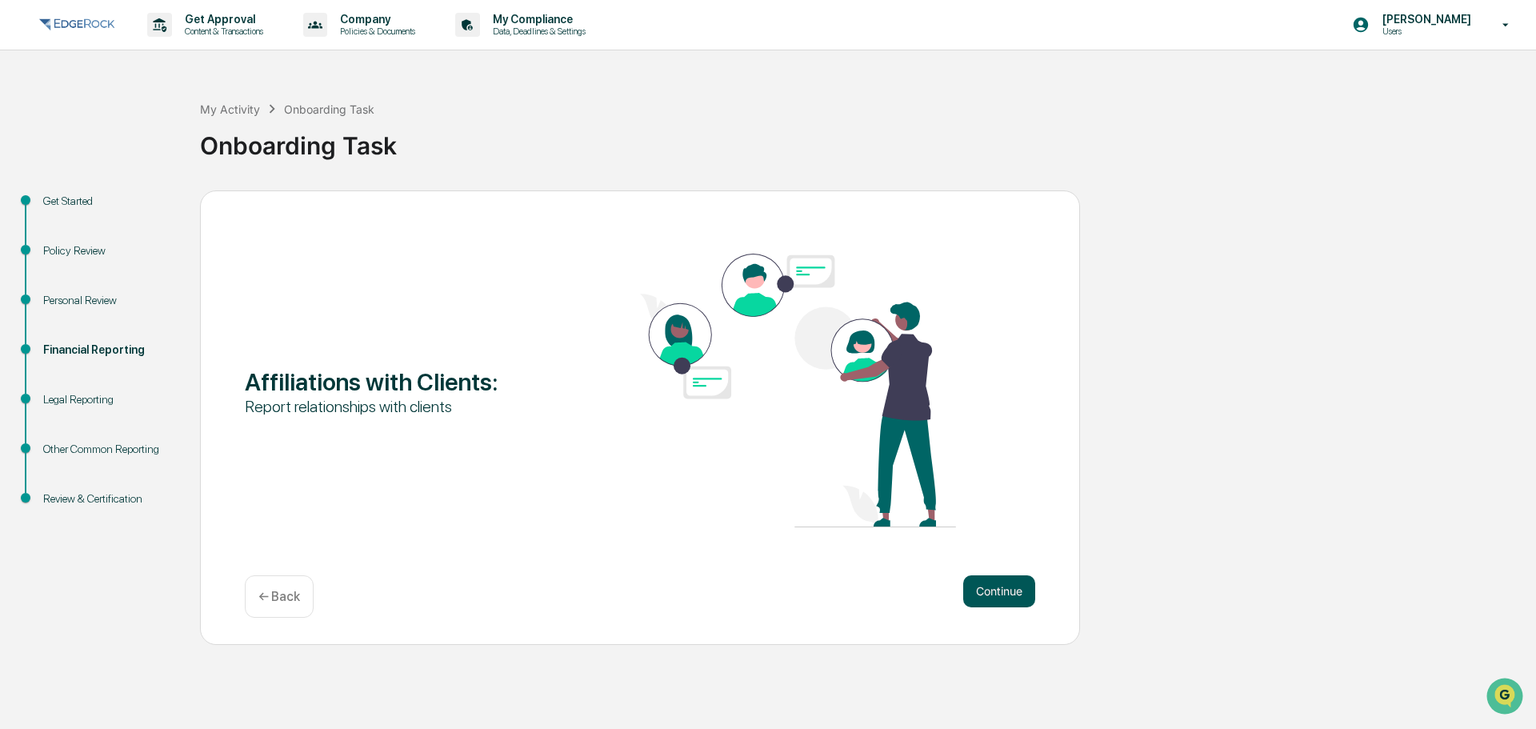
click at [1017, 588] on button "Continue" at bounding box center [999, 591] width 72 height 32
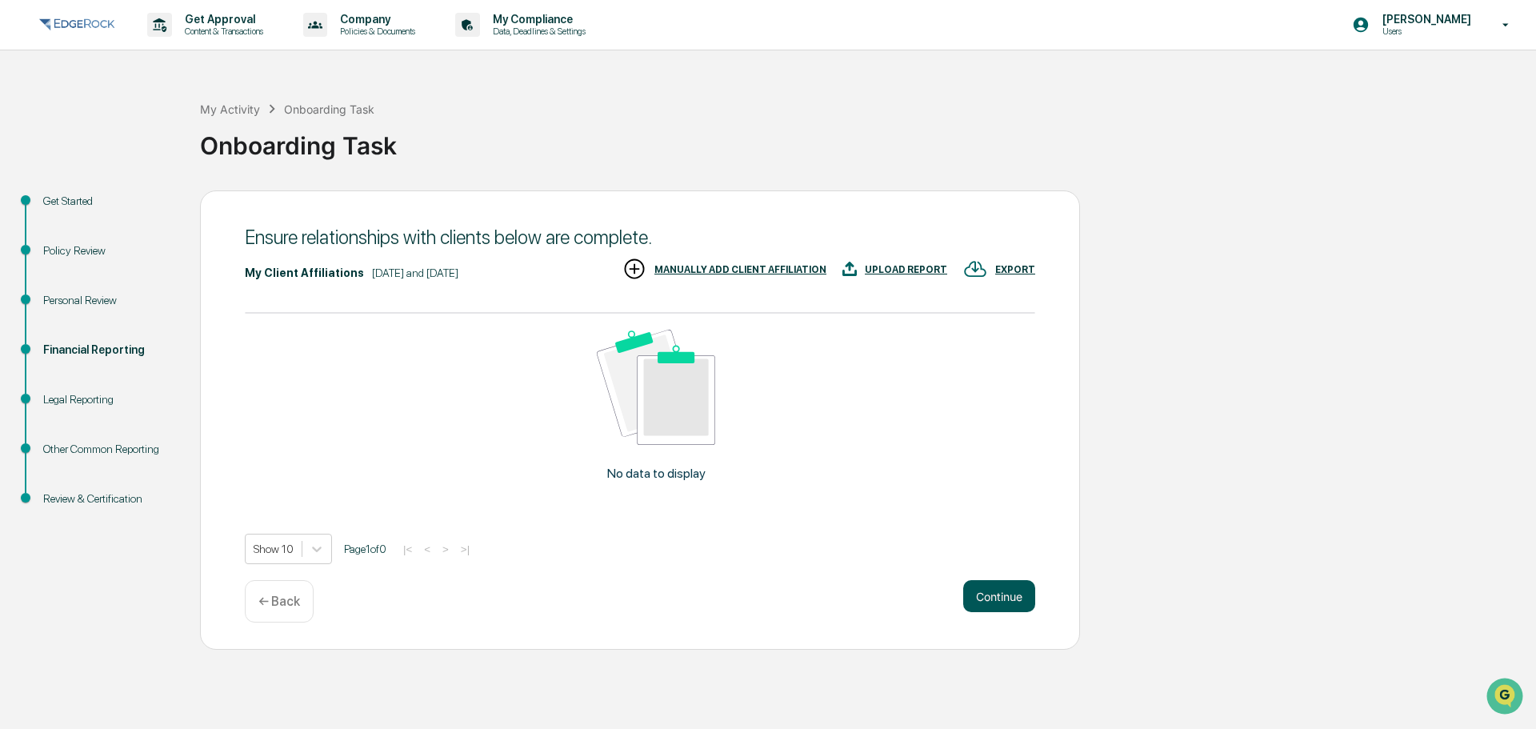
click at [1009, 601] on button "Continue" at bounding box center [999, 596] width 72 height 32
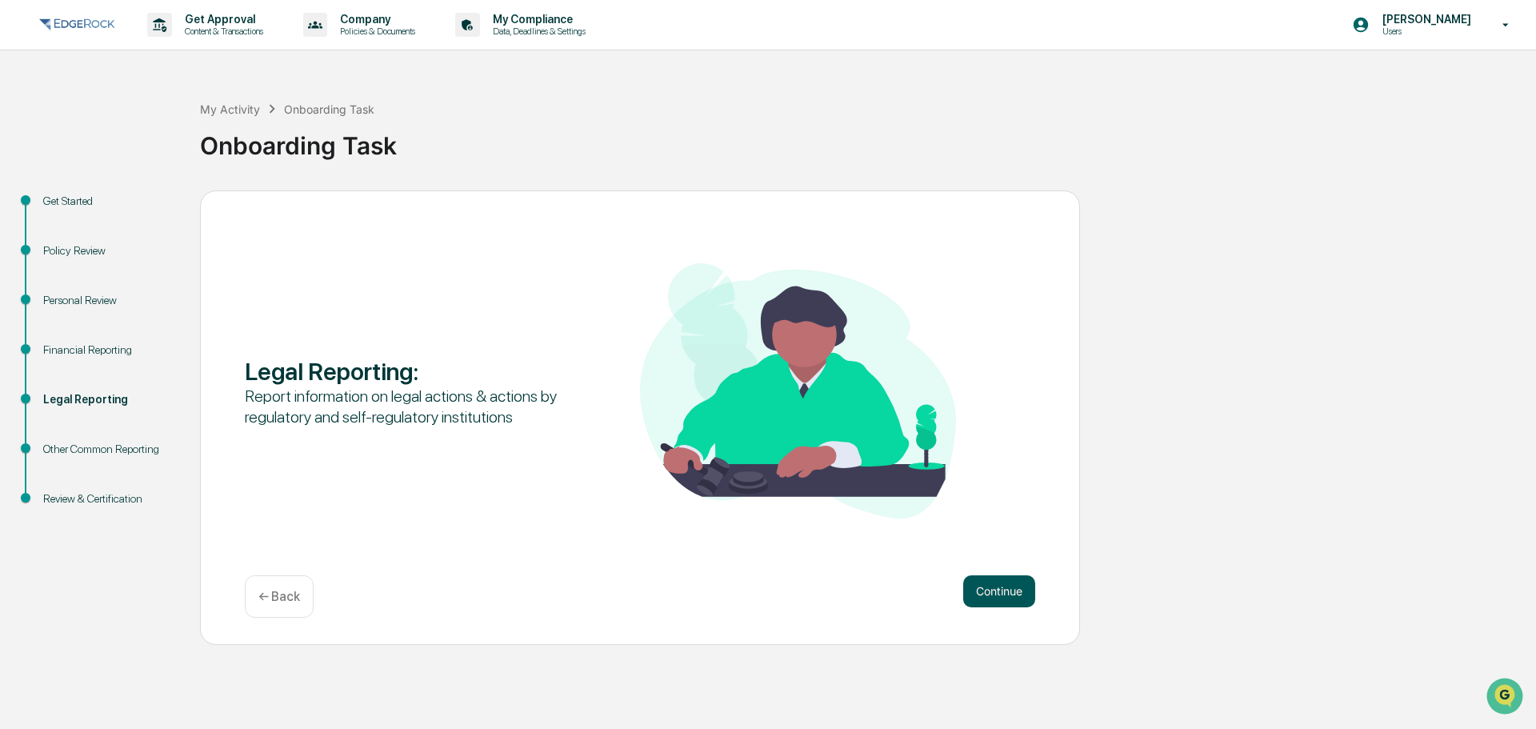
click at [1006, 599] on button "Continue" at bounding box center [999, 591] width 72 height 32
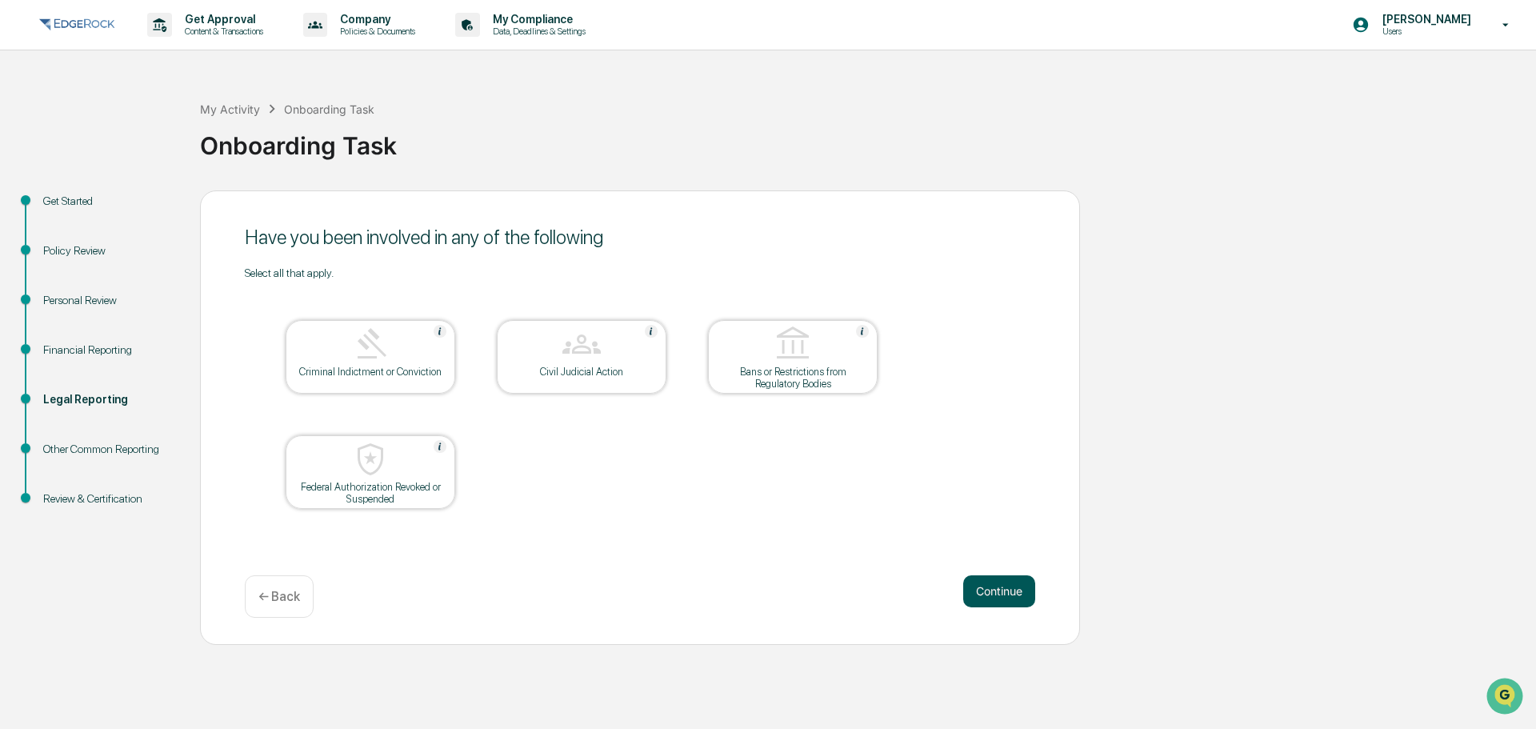
click at [989, 594] on button "Continue" at bounding box center [999, 591] width 72 height 32
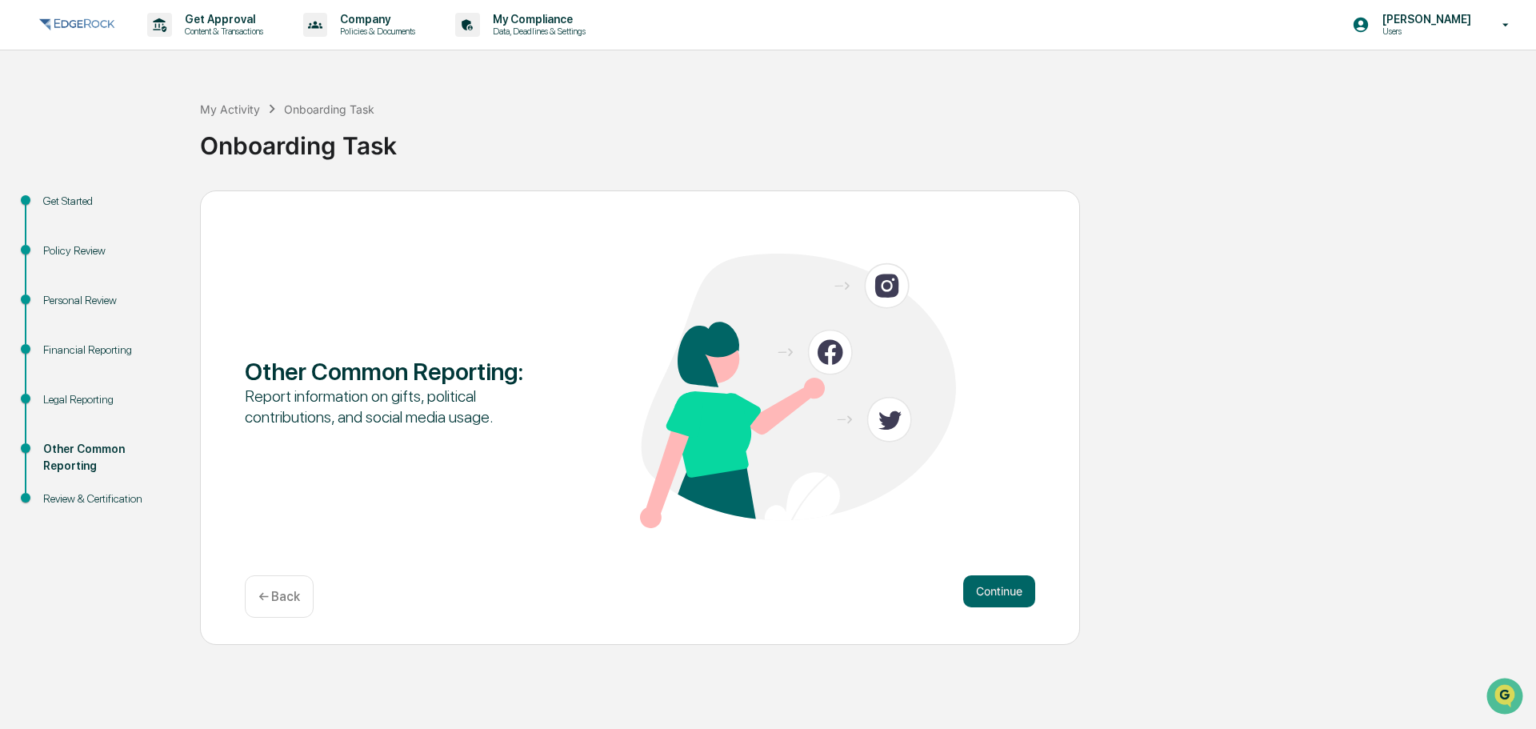
click at [989, 594] on button "Continue" at bounding box center [999, 591] width 72 height 32
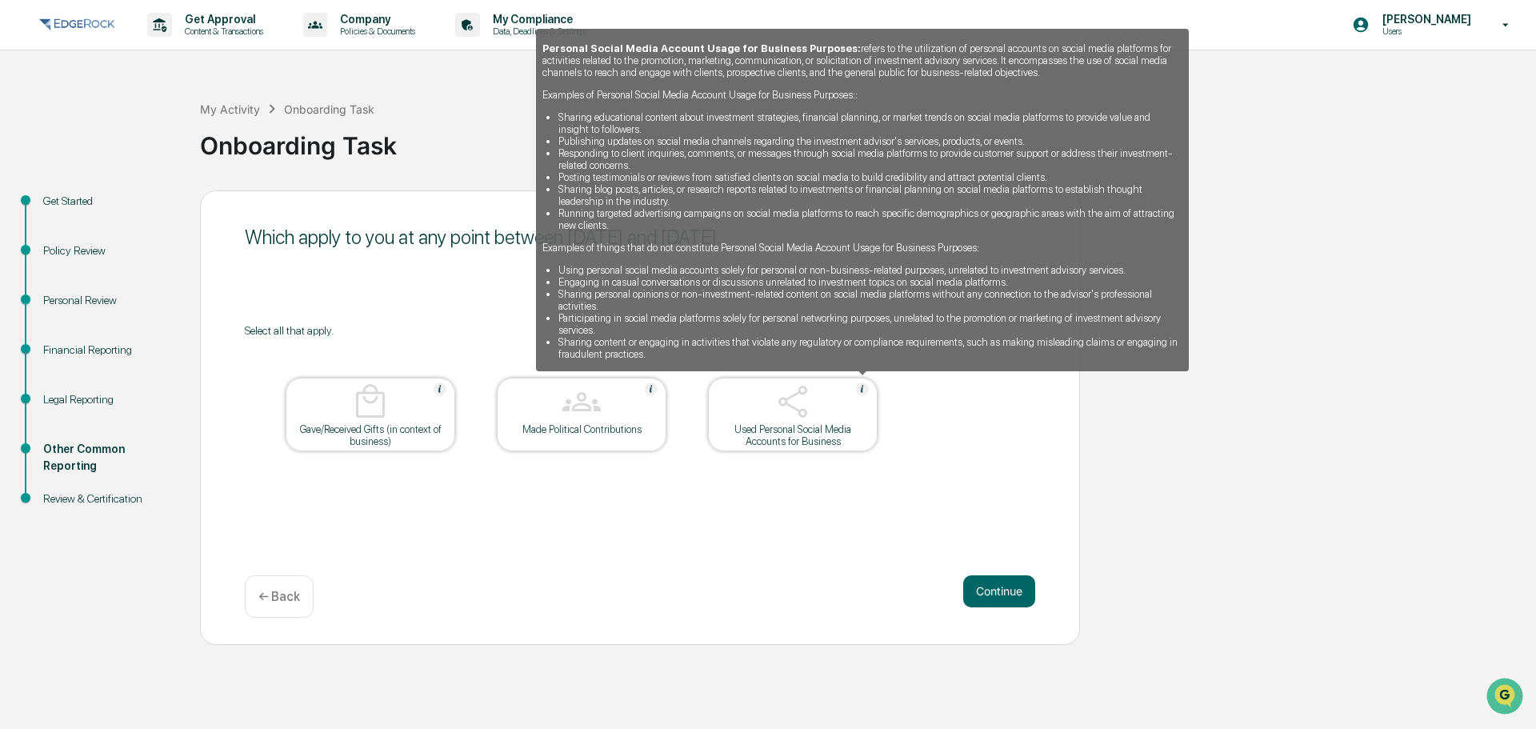
click at [862, 390] on img at bounding box center [862, 388] width 13 height 13
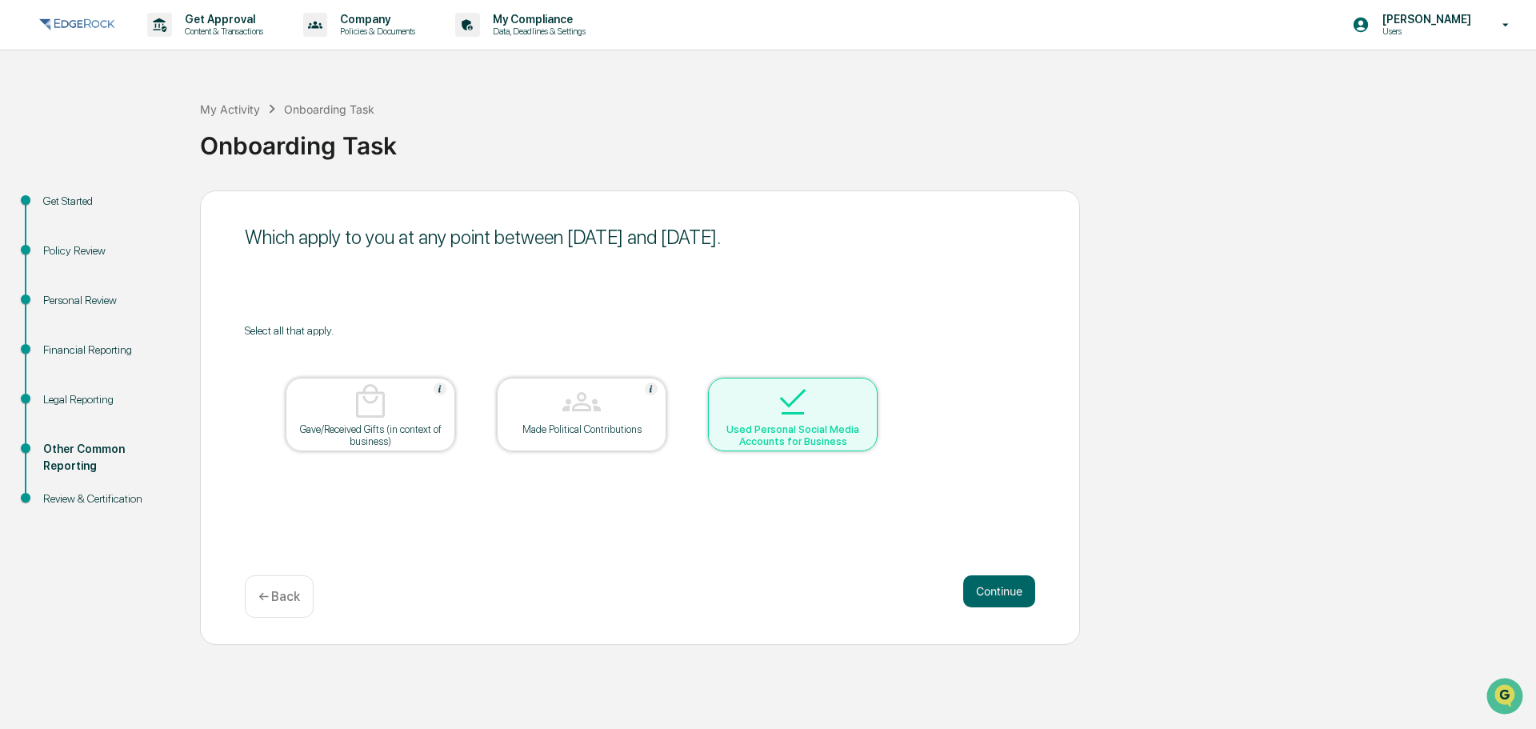
click at [866, 393] on div at bounding box center [793, 402] width 160 height 41
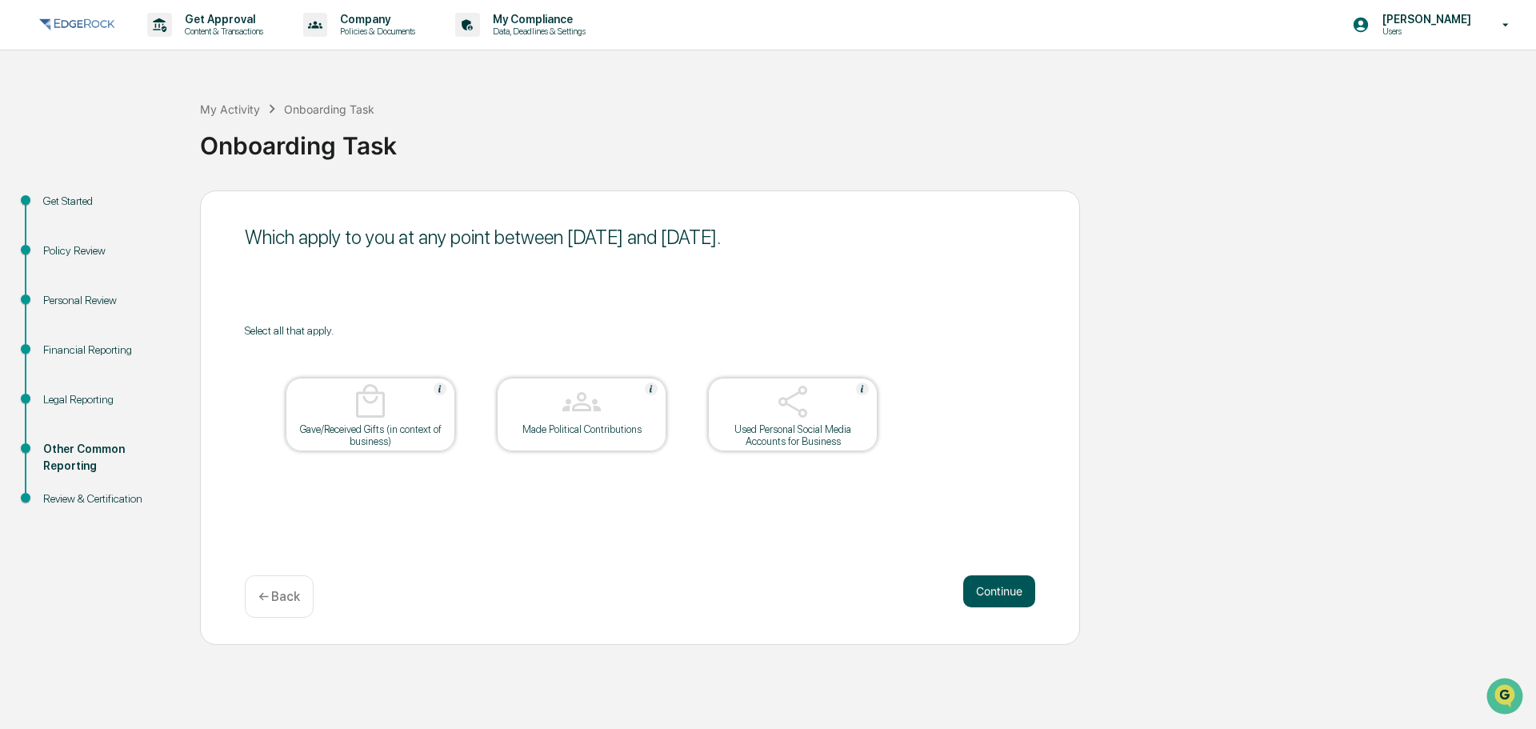
click at [1015, 584] on button "Continue" at bounding box center [999, 591] width 72 height 32
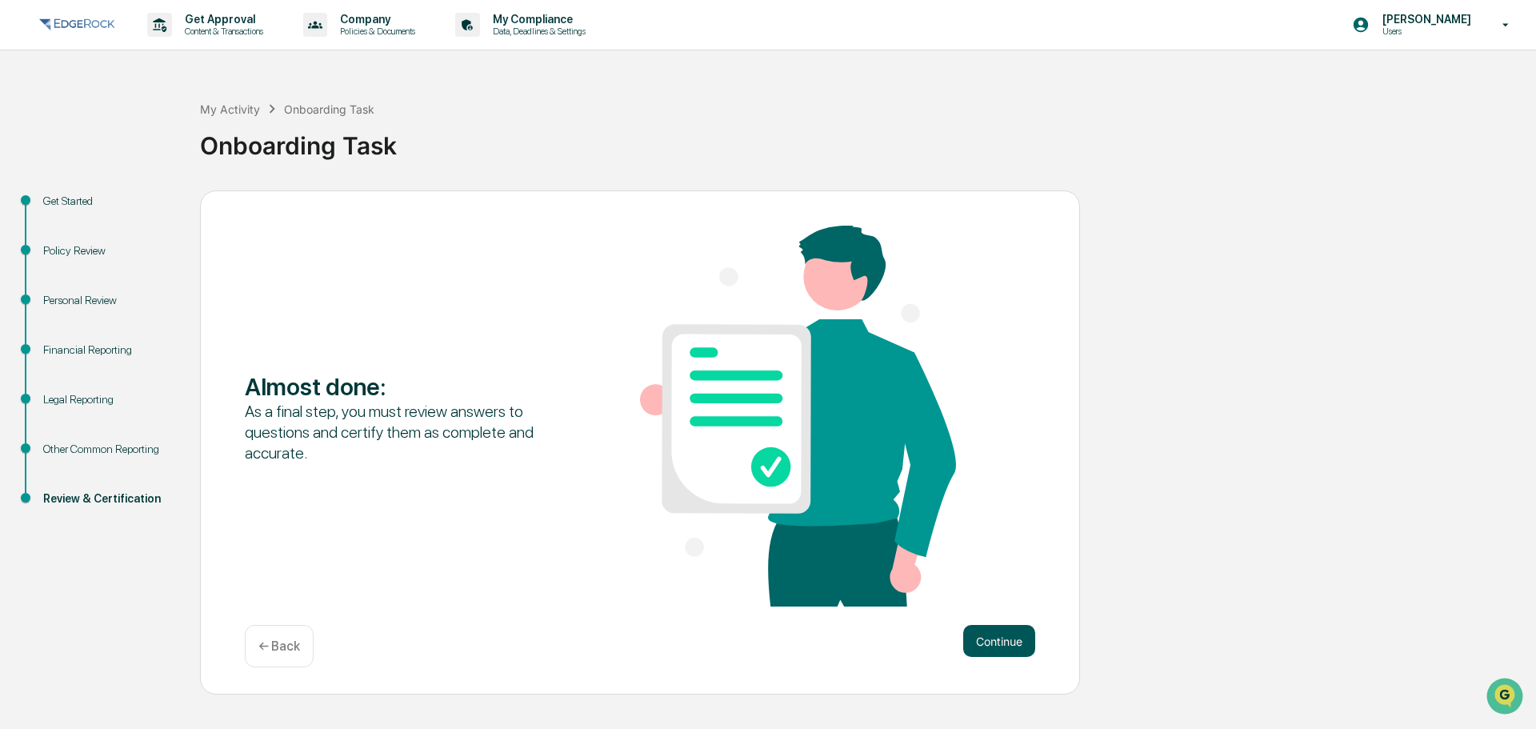
click at [1013, 638] on button "Continue" at bounding box center [999, 641] width 72 height 32
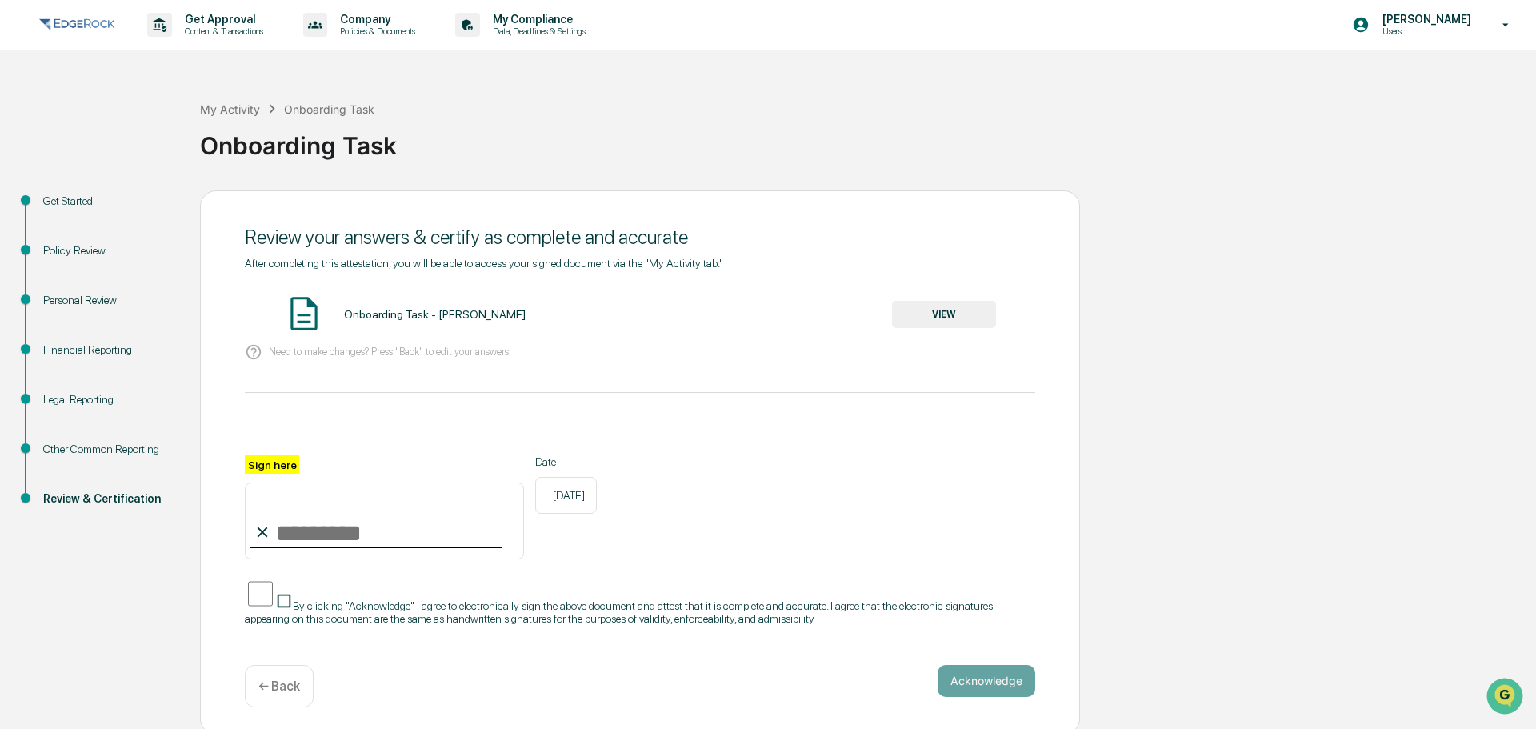
click at [312, 540] on input "Sign here" at bounding box center [384, 520] width 279 height 77
type input "**********"
click at [752, 488] on div "**********" at bounding box center [640, 507] width 790 height 104
click at [988, 669] on button "Acknowledge" at bounding box center [986, 681] width 98 height 32
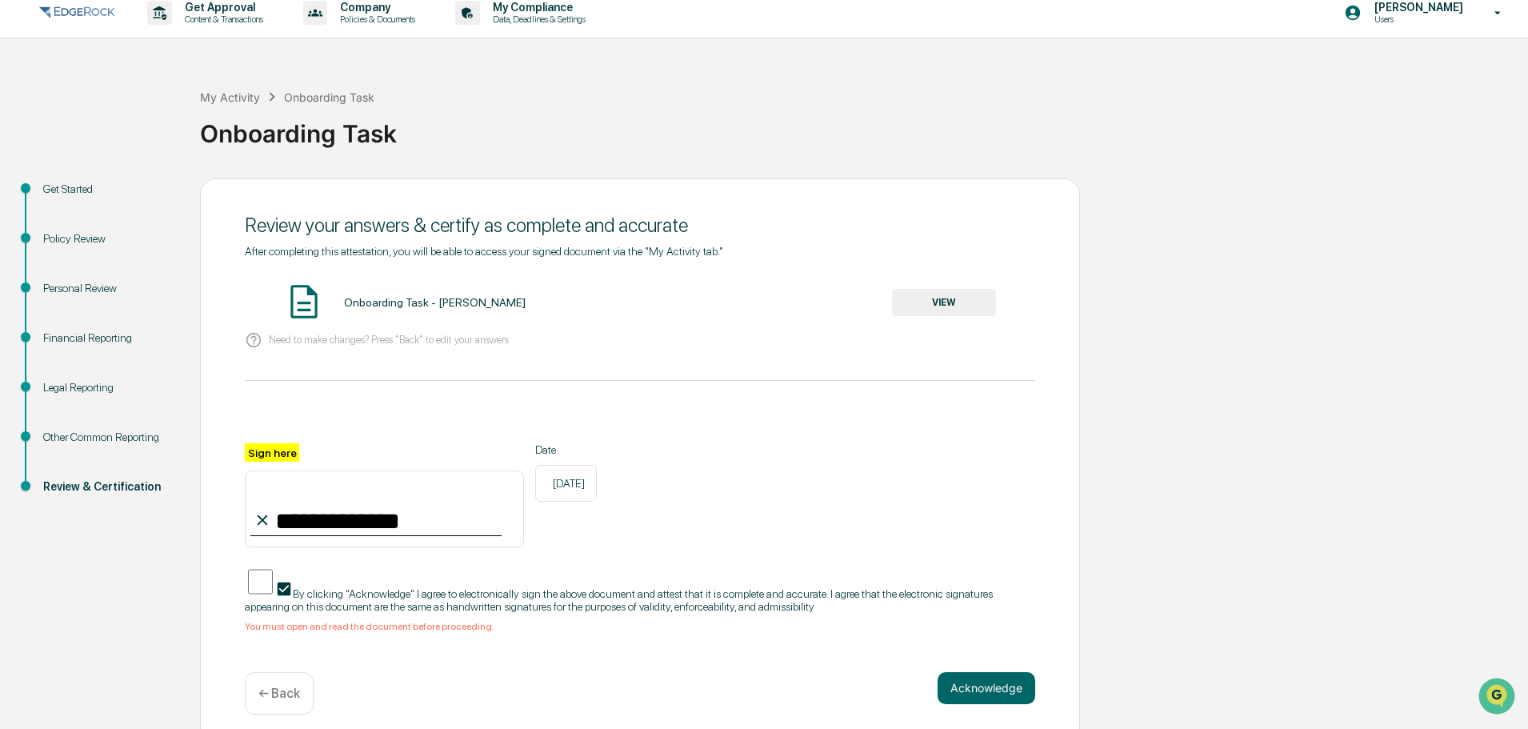
scroll to position [15, 0]
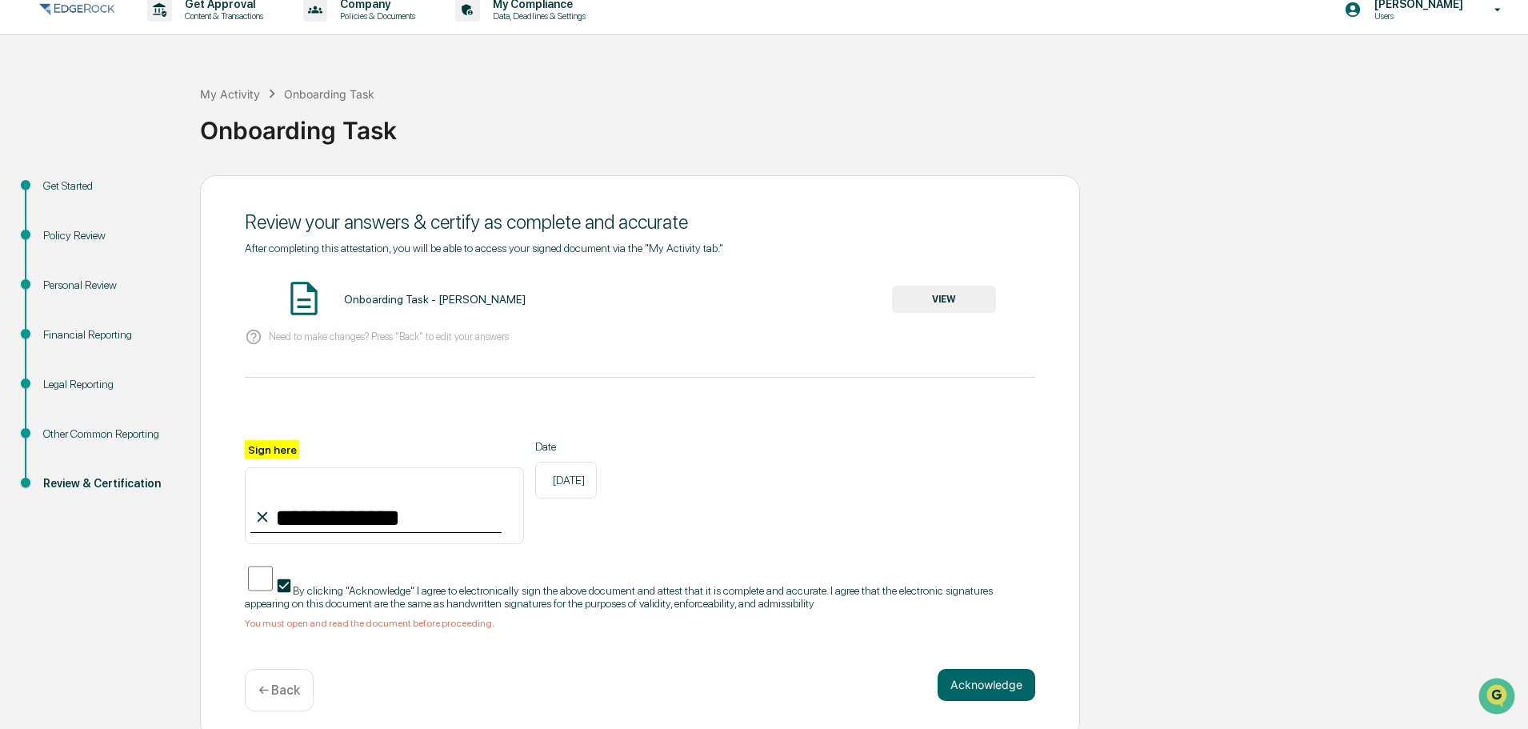
click at [934, 288] on button "VIEW" at bounding box center [944, 299] width 104 height 27
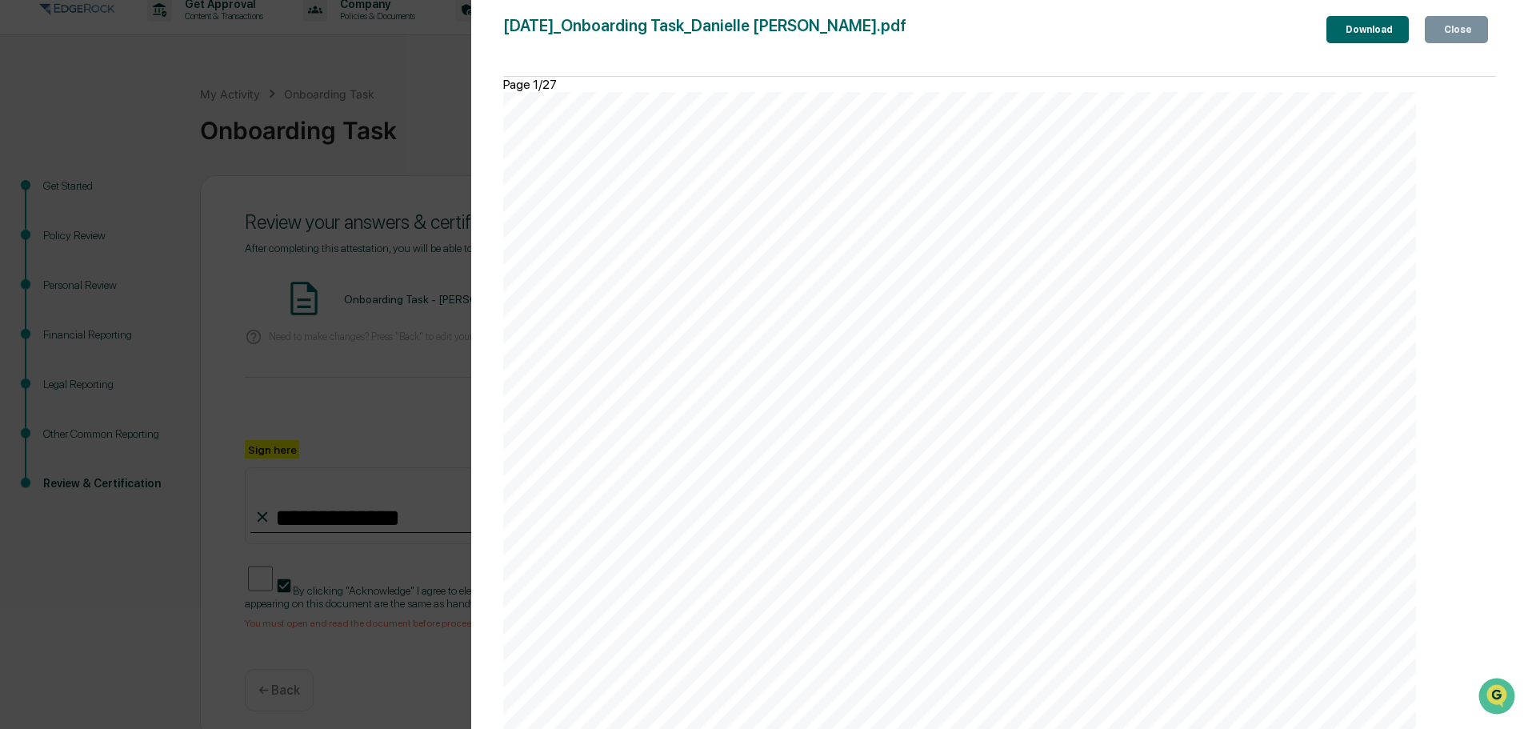
scroll to position [19131, 0]
click at [425, 148] on div "Version History [DATE] 04:53 PM [PERSON_NAME] [DATE]_Onboarding Task_Danielle […" at bounding box center [764, 364] width 1528 height 729
click at [1449, 24] on div "Close" at bounding box center [1455, 29] width 31 height 11
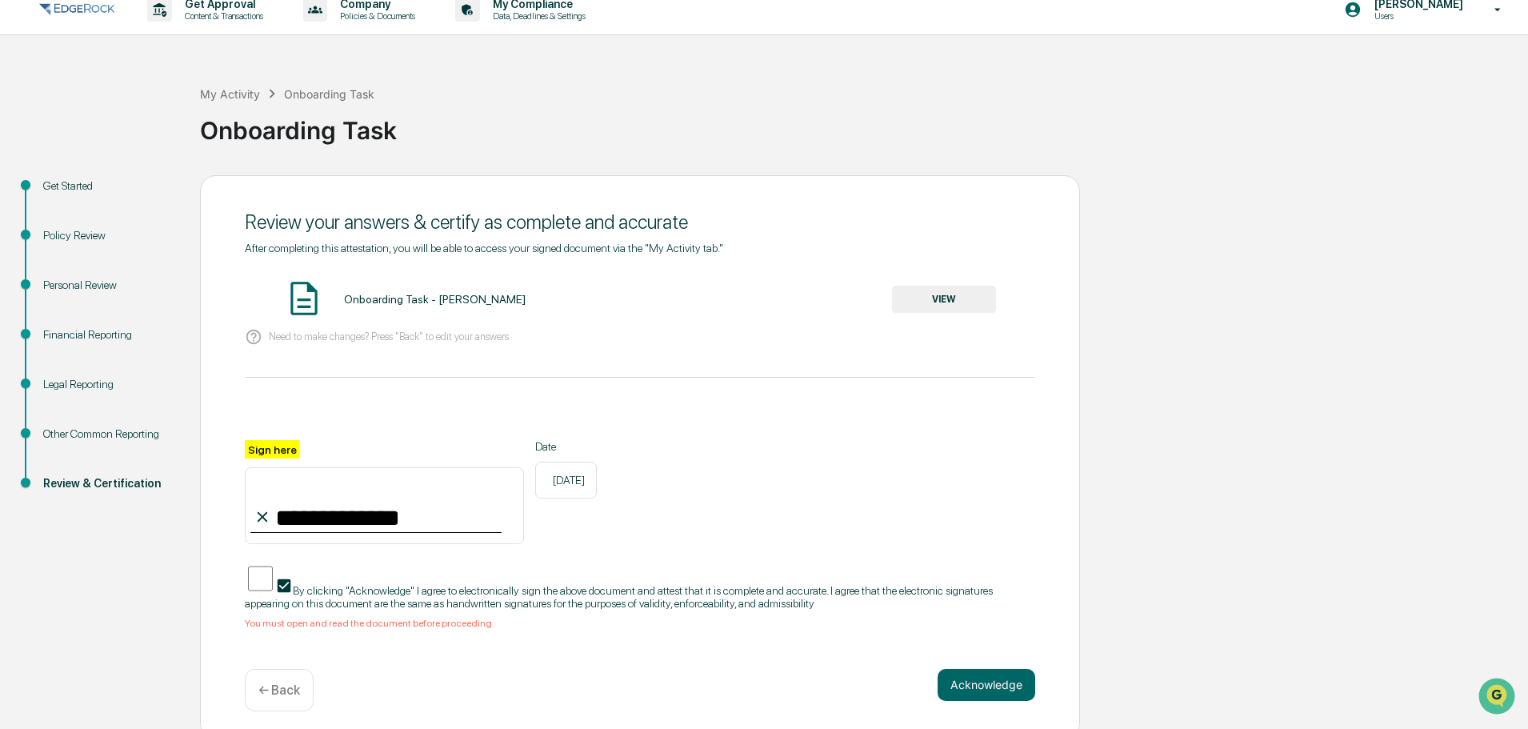
click at [86, 425] on div "Other Common Reporting" at bounding box center [108, 433] width 131 height 17
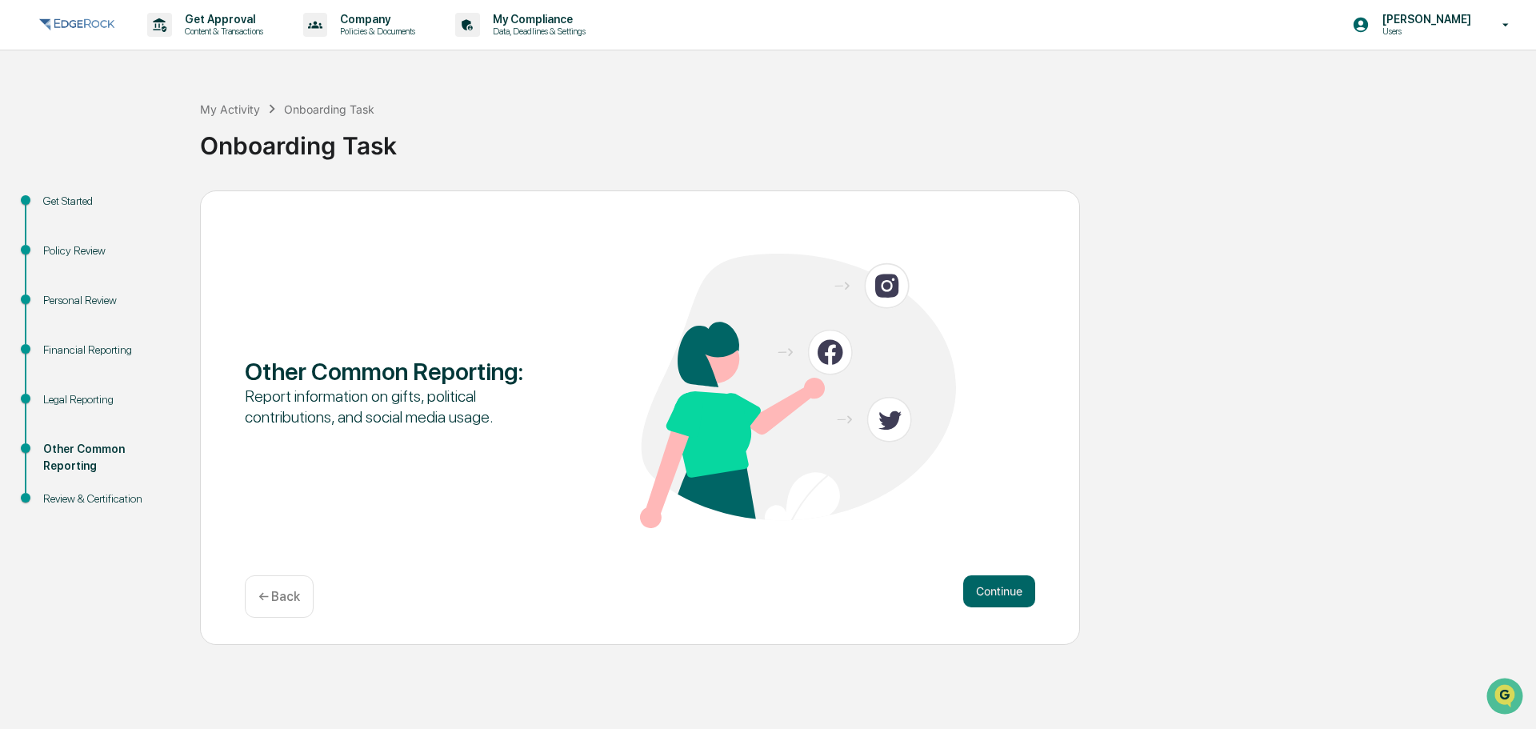
click at [78, 390] on div "Financial Reporting" at bounding box center [108, 369] width 157 height 50
click at [85, 396] on div "Legal Reporting" at bounding box center [108, 399] width 131 height 17
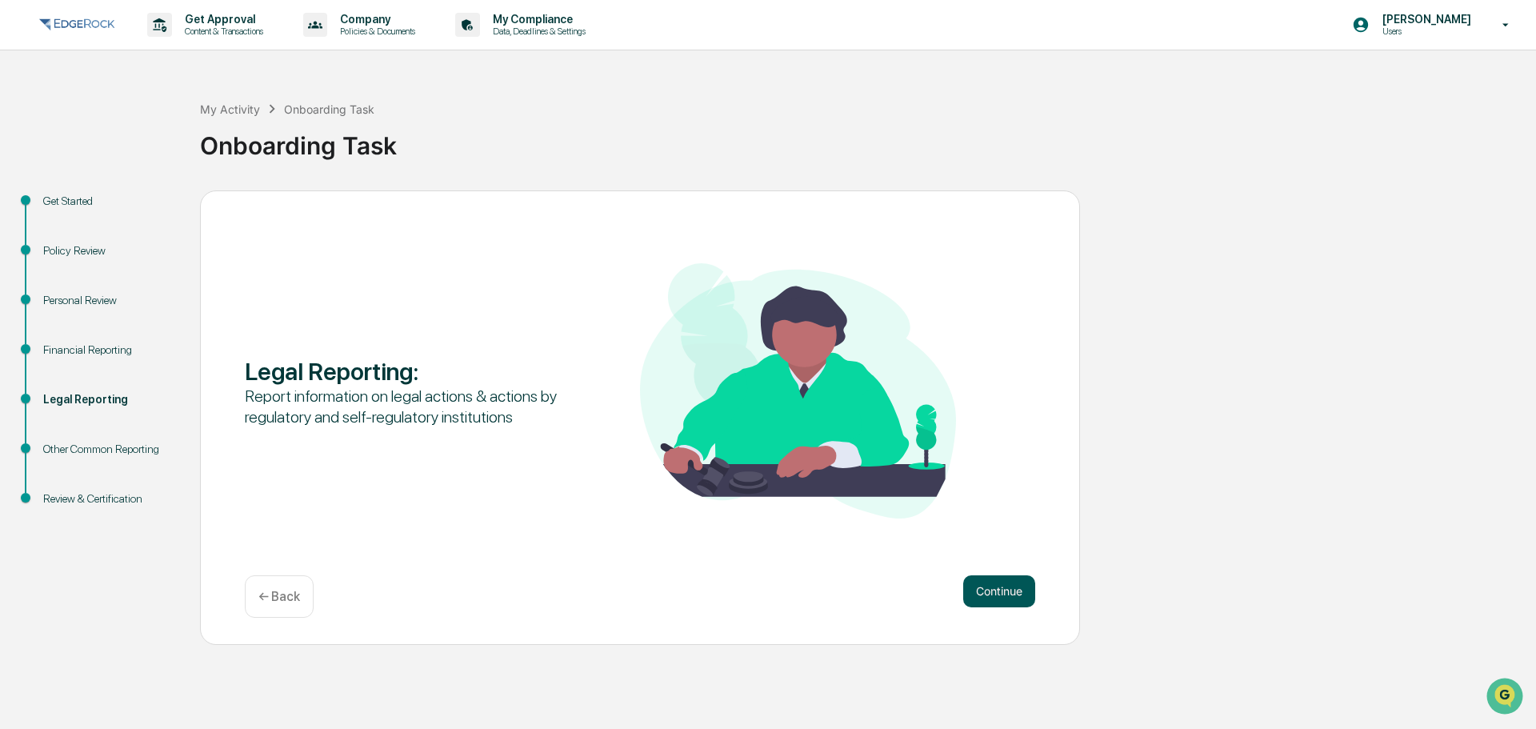
click at [975, 587] on button "Continue" at bounding box center [999, 591] width 72 height 32
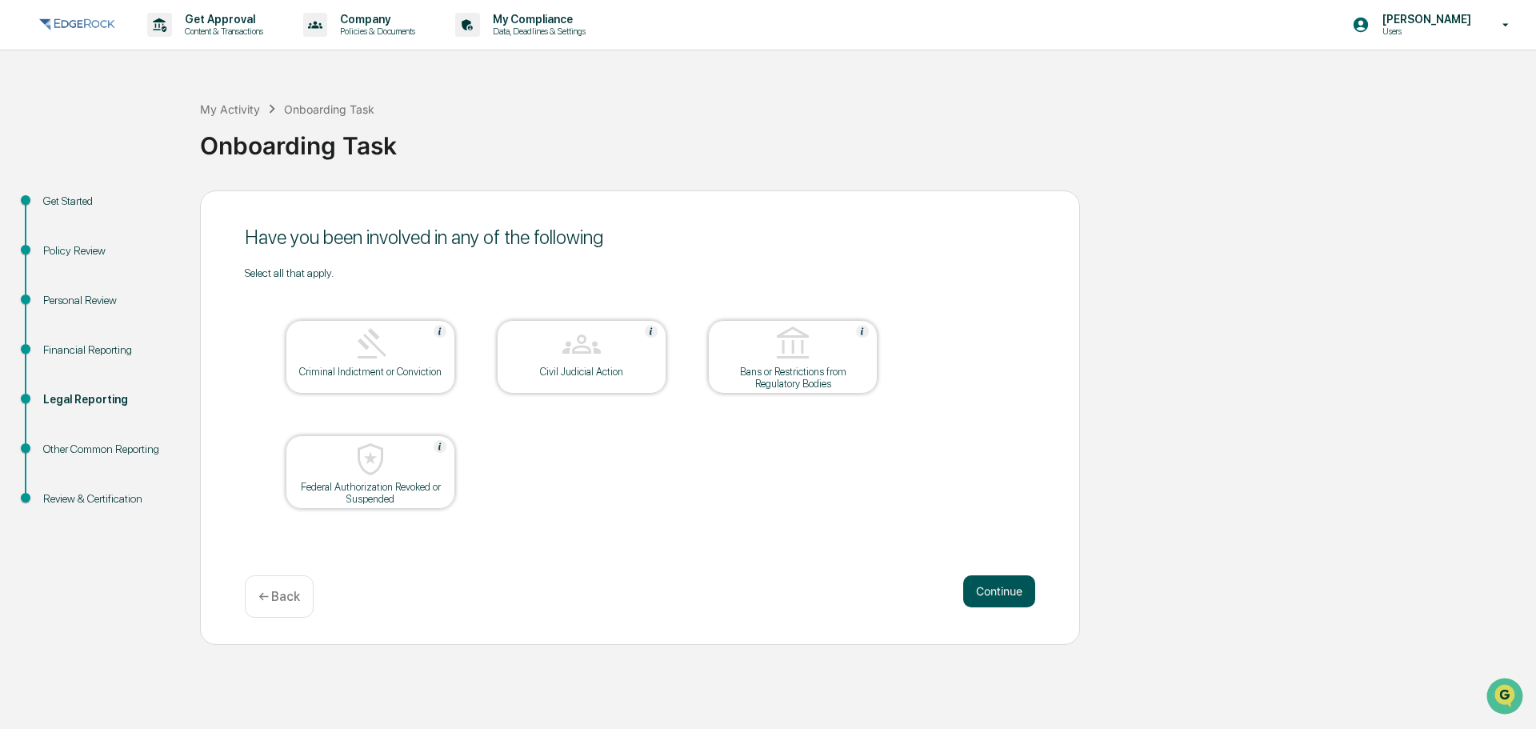
click at [1001, 590] on button "Continue" at bounding box center [999, 591] width 72 height 32
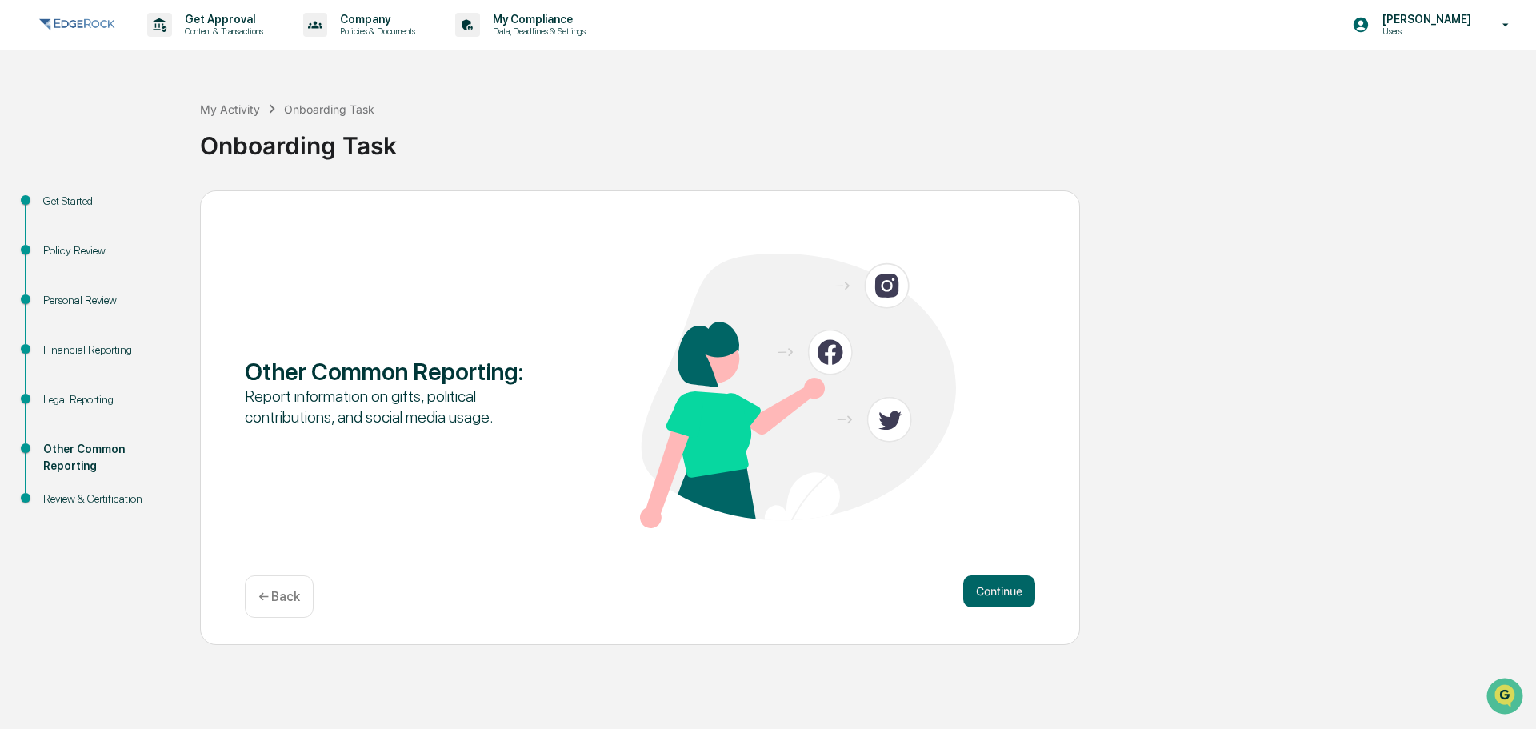
click at [1001, 589] on button "Continue" at bounding box center [999, 591] width 72 height 32
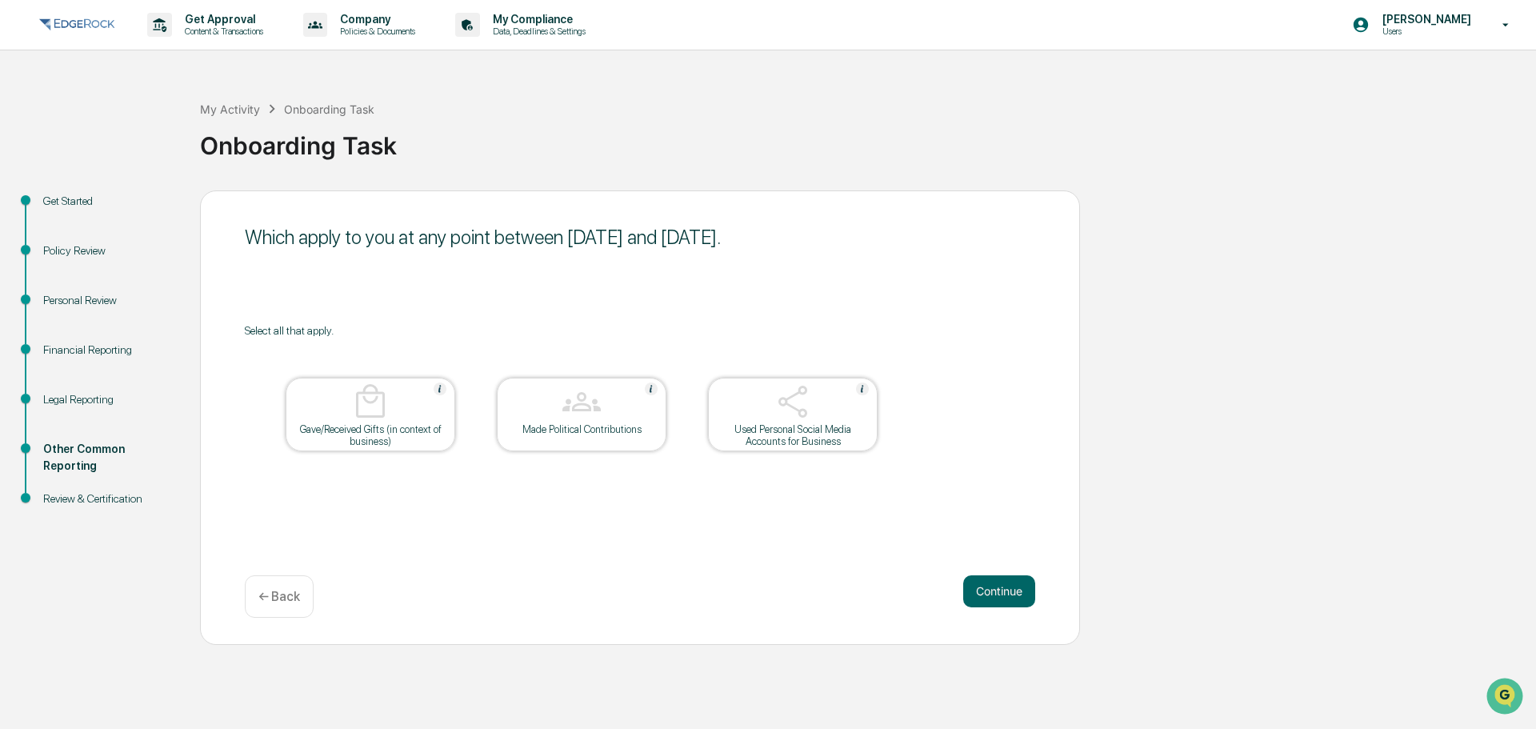
click at [1001, 589] on button "Continue" at bounding box center [999, 591] width 72 height 32
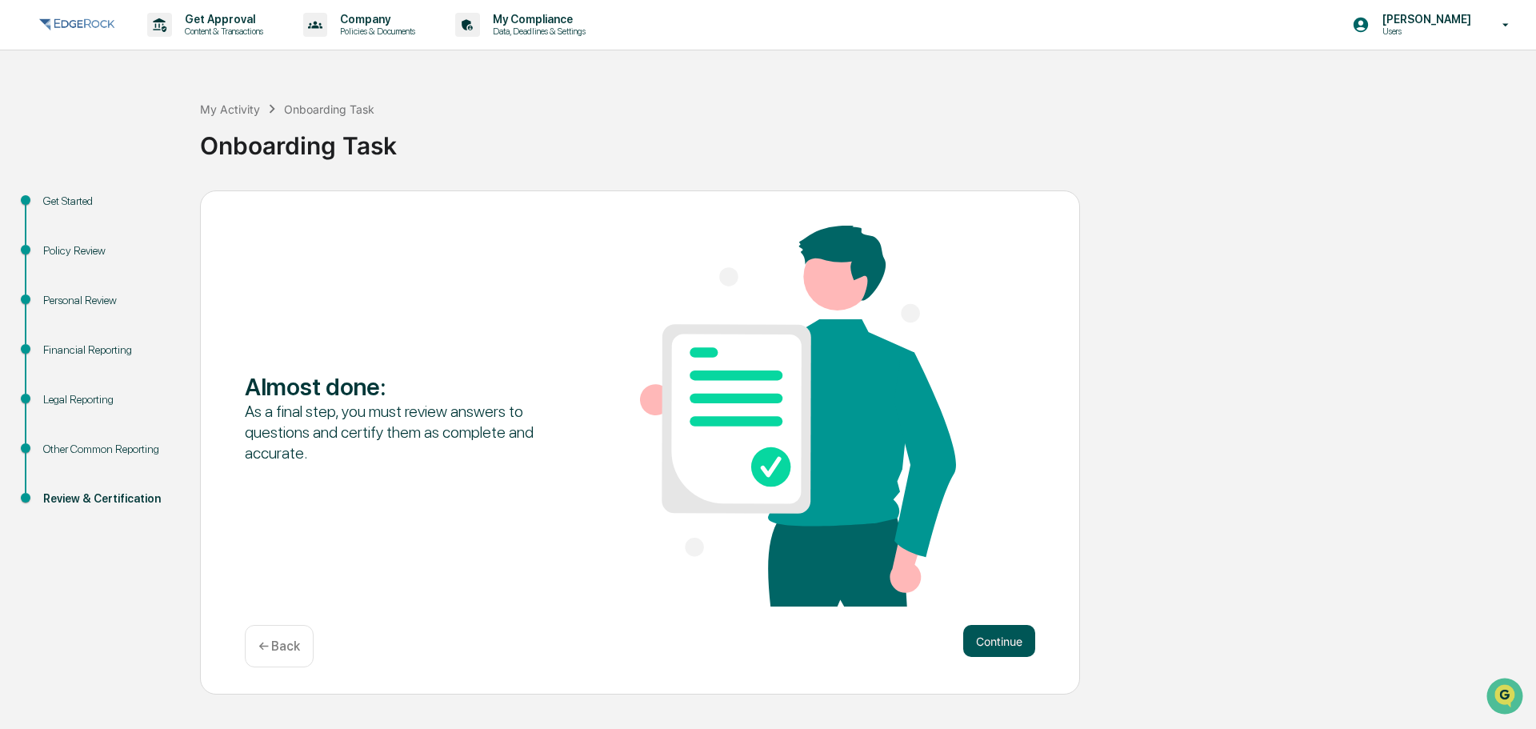
click at [1001, 637] on button "Continue" at bounding box center [999, 641] width 72 height 32
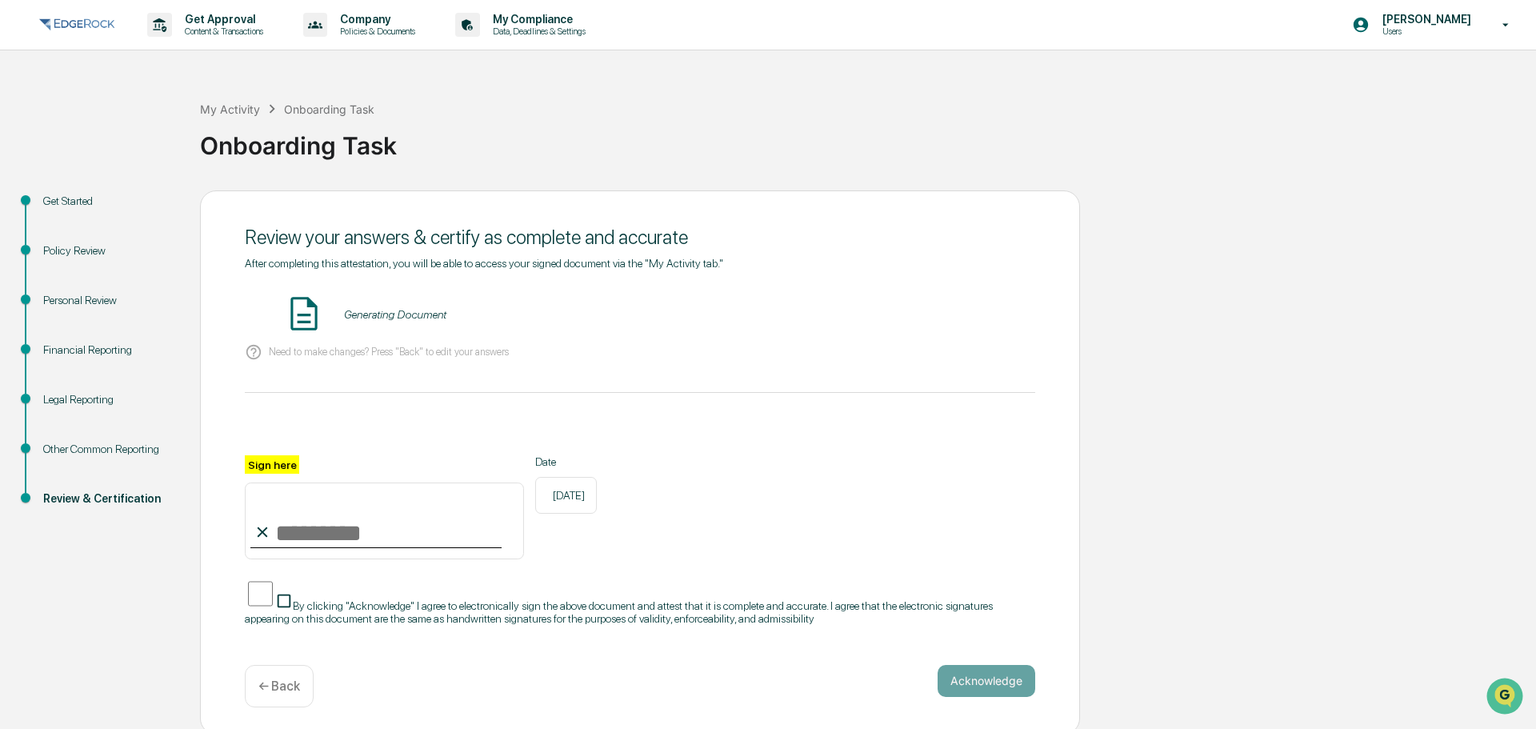
click at [100, 349] on div "Financial Reporting" at bounding box center [108, 350] width 131 height 17
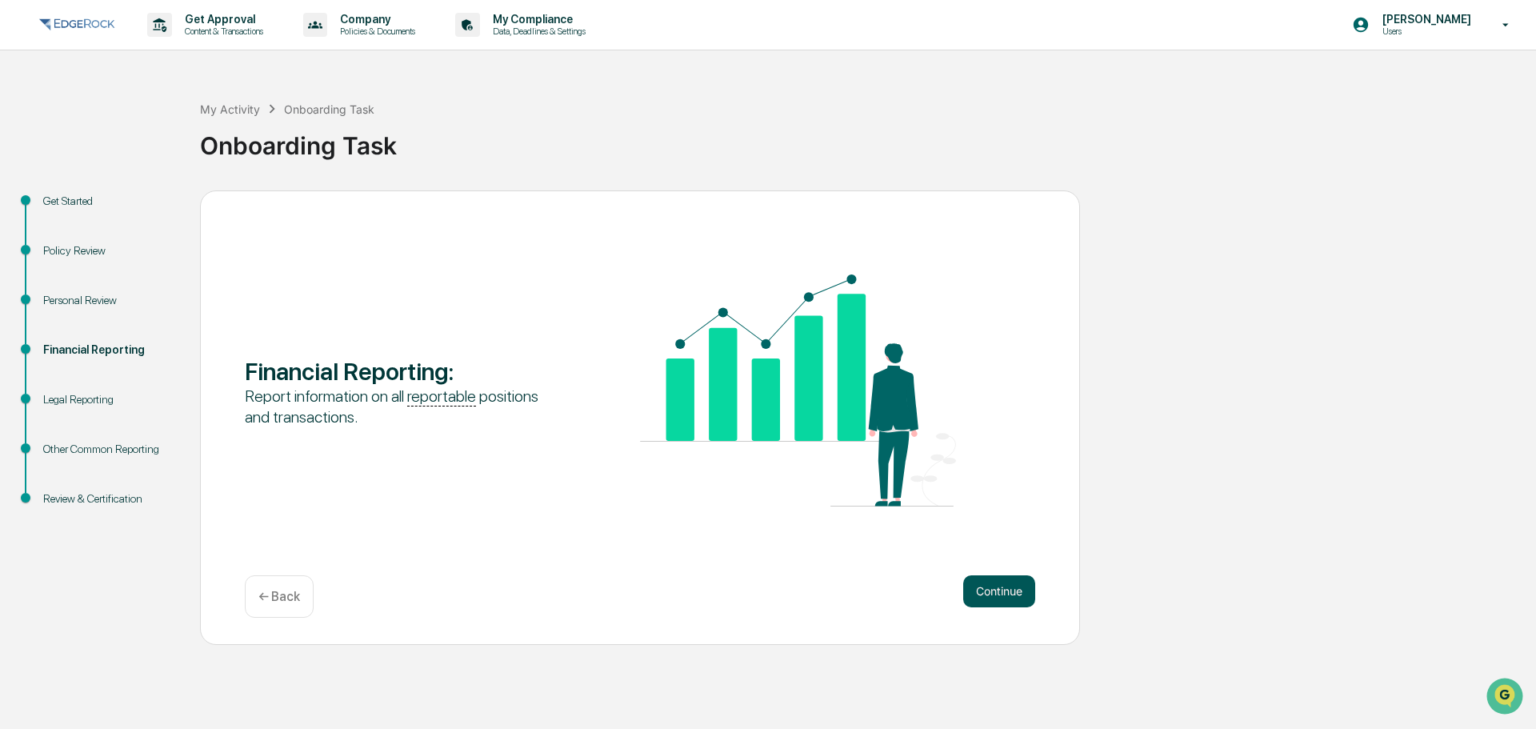
click at [1012, 581] on button "Continue" at bounding box center [999, 591] width 72 height 32
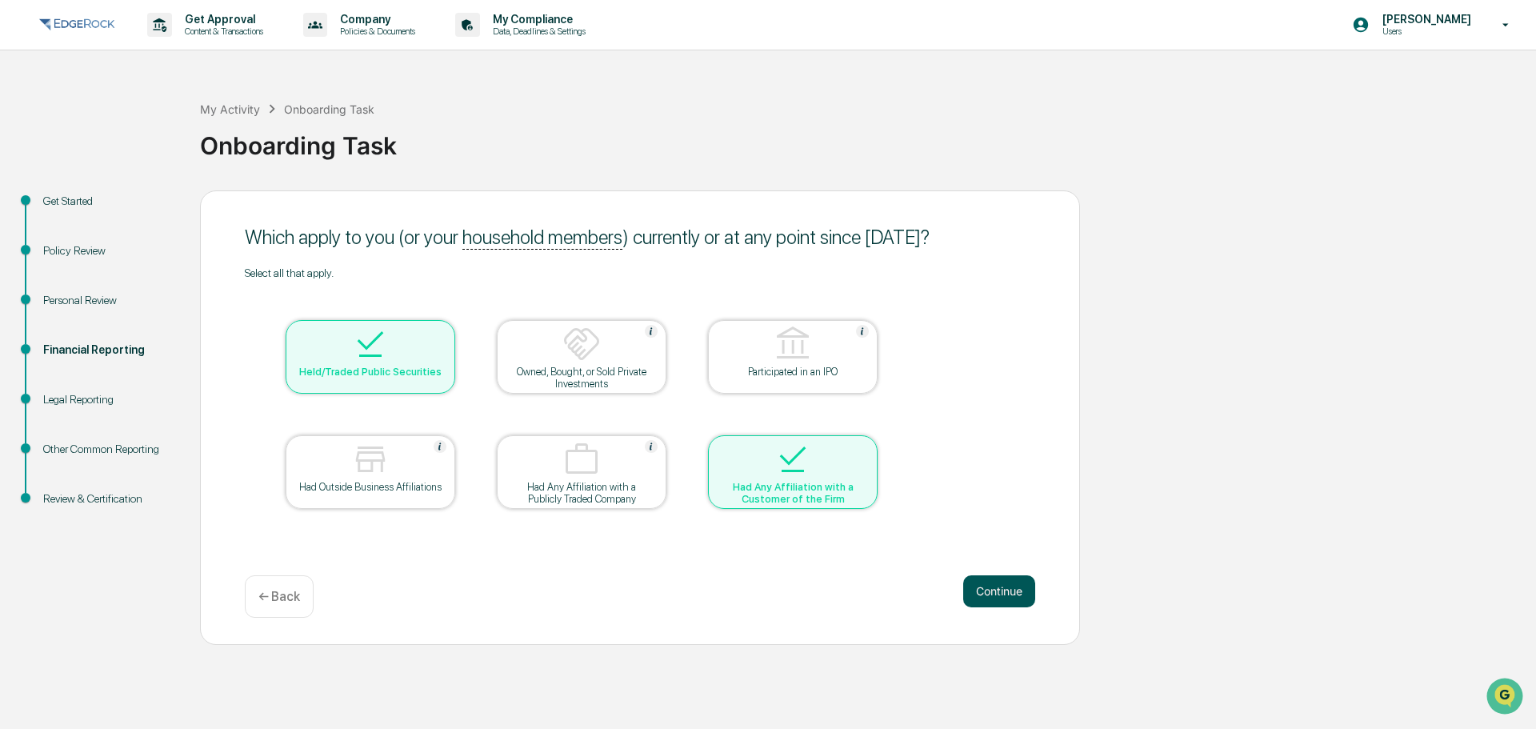
click at [993, 585] on button "Continue" at bounding box center [999, 591] width 72 height 32
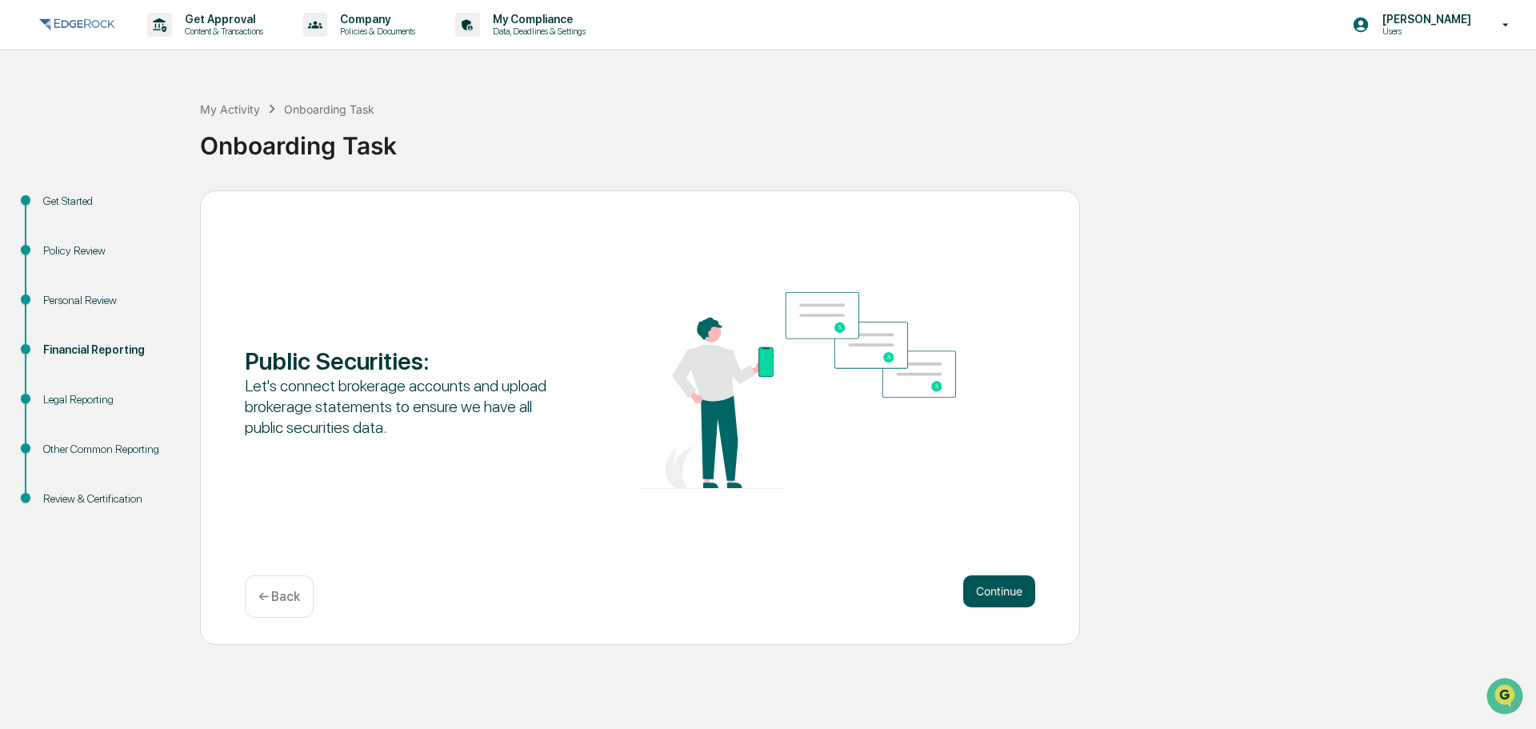
click at [992, 585] on button "Continue" at bounding box center [999, 591] width 72 height 32
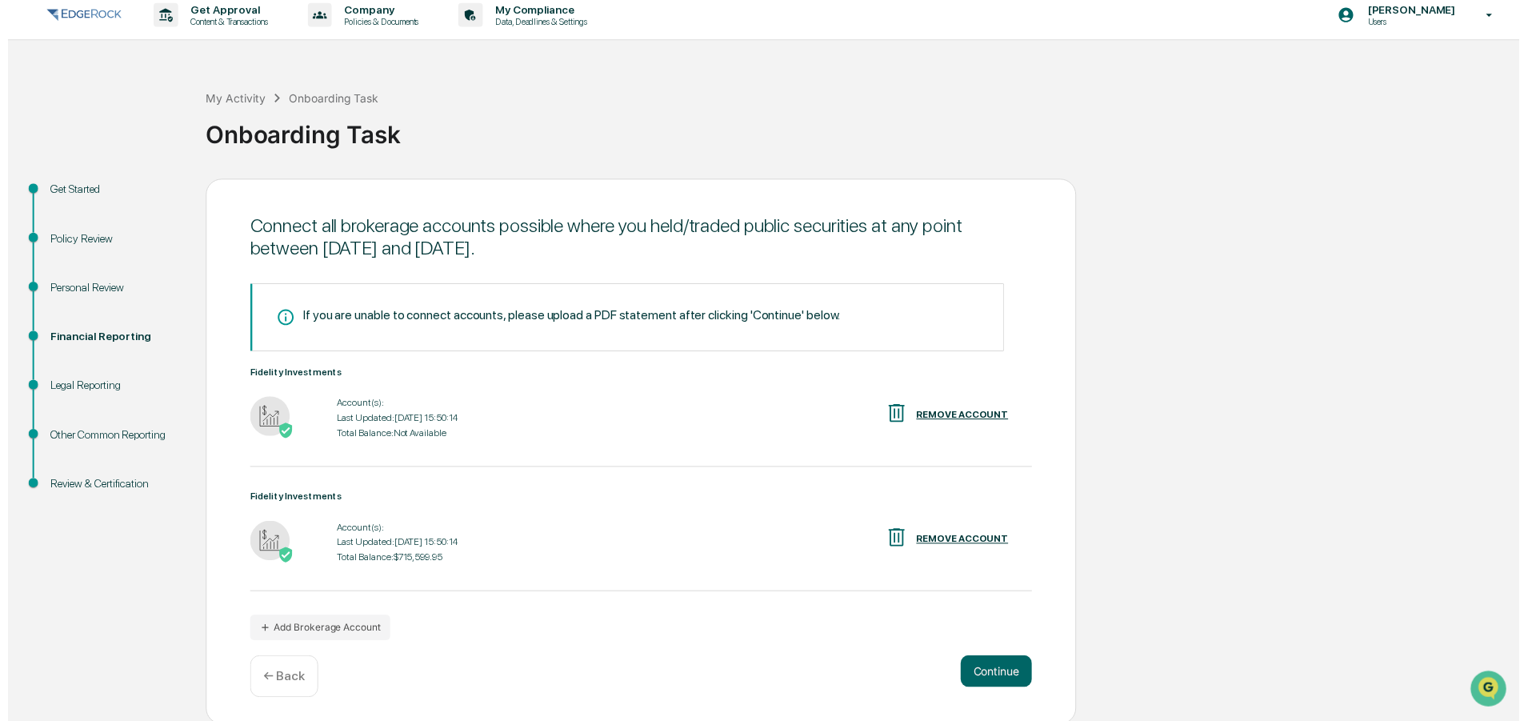
scroll to position [13, 0]
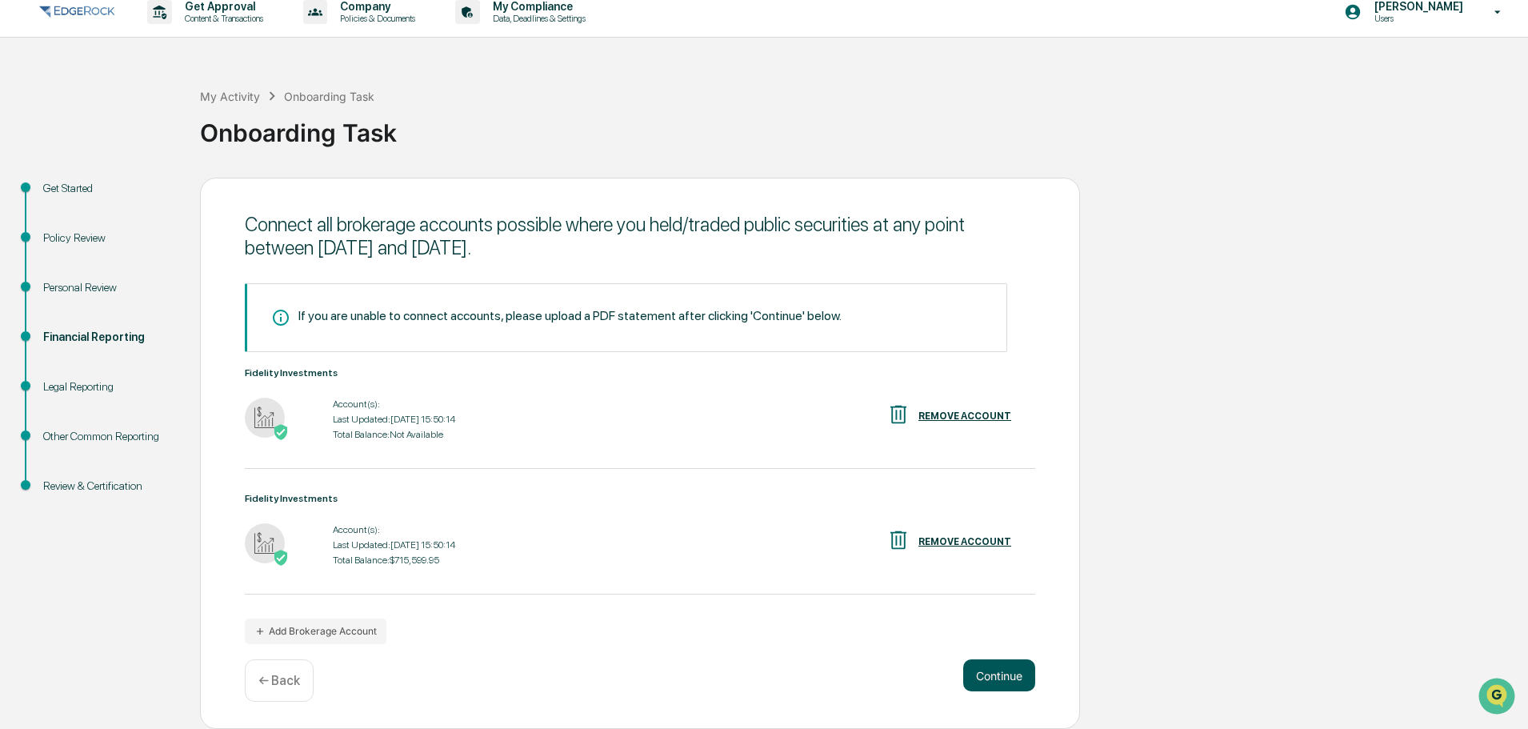
click at [1013, 675] on button "Continue" at bounding box center [999, 675] width 72 height 32
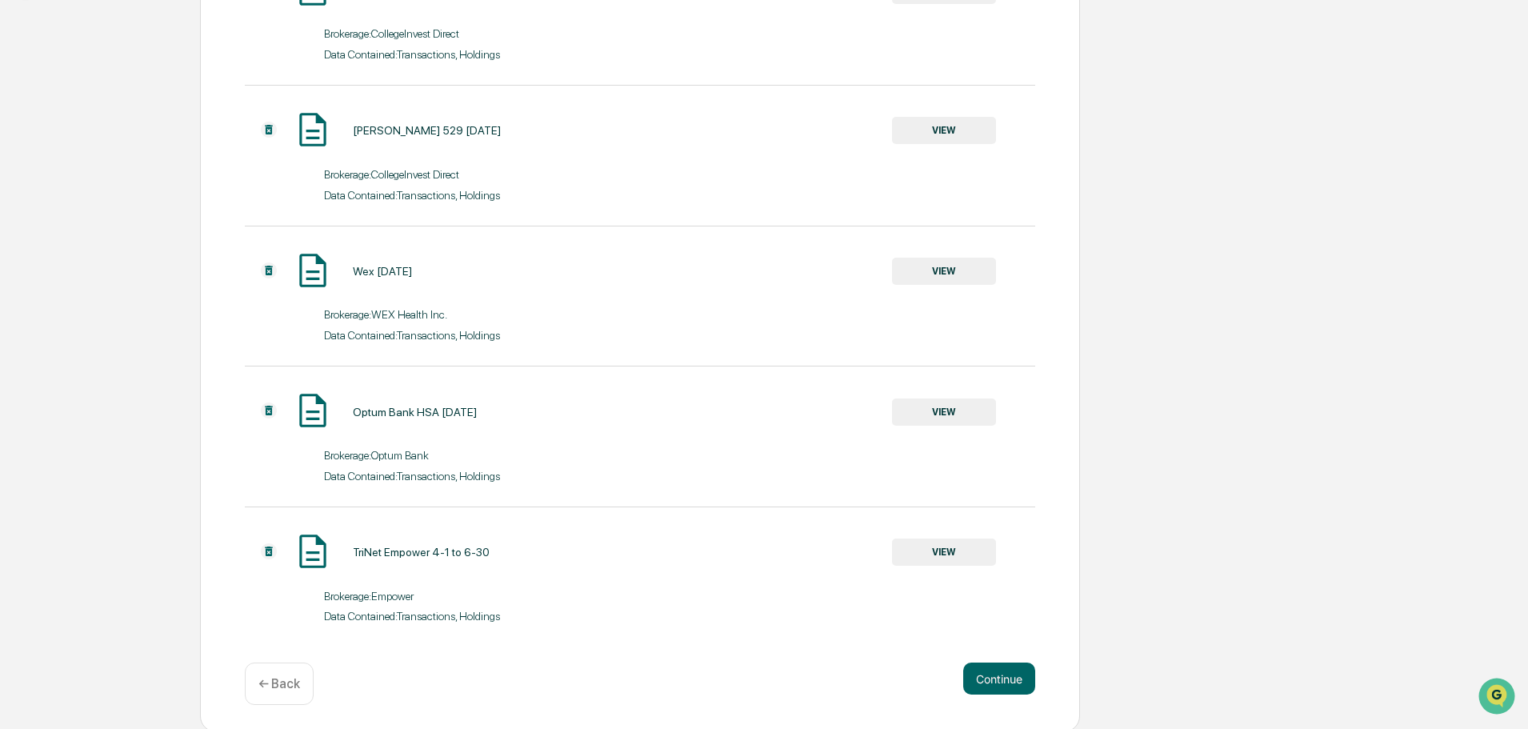
scroll to position [507, 0]
click at [1010, 678] on button "Continue" at bounding box center [999, 675] width 72 height 32
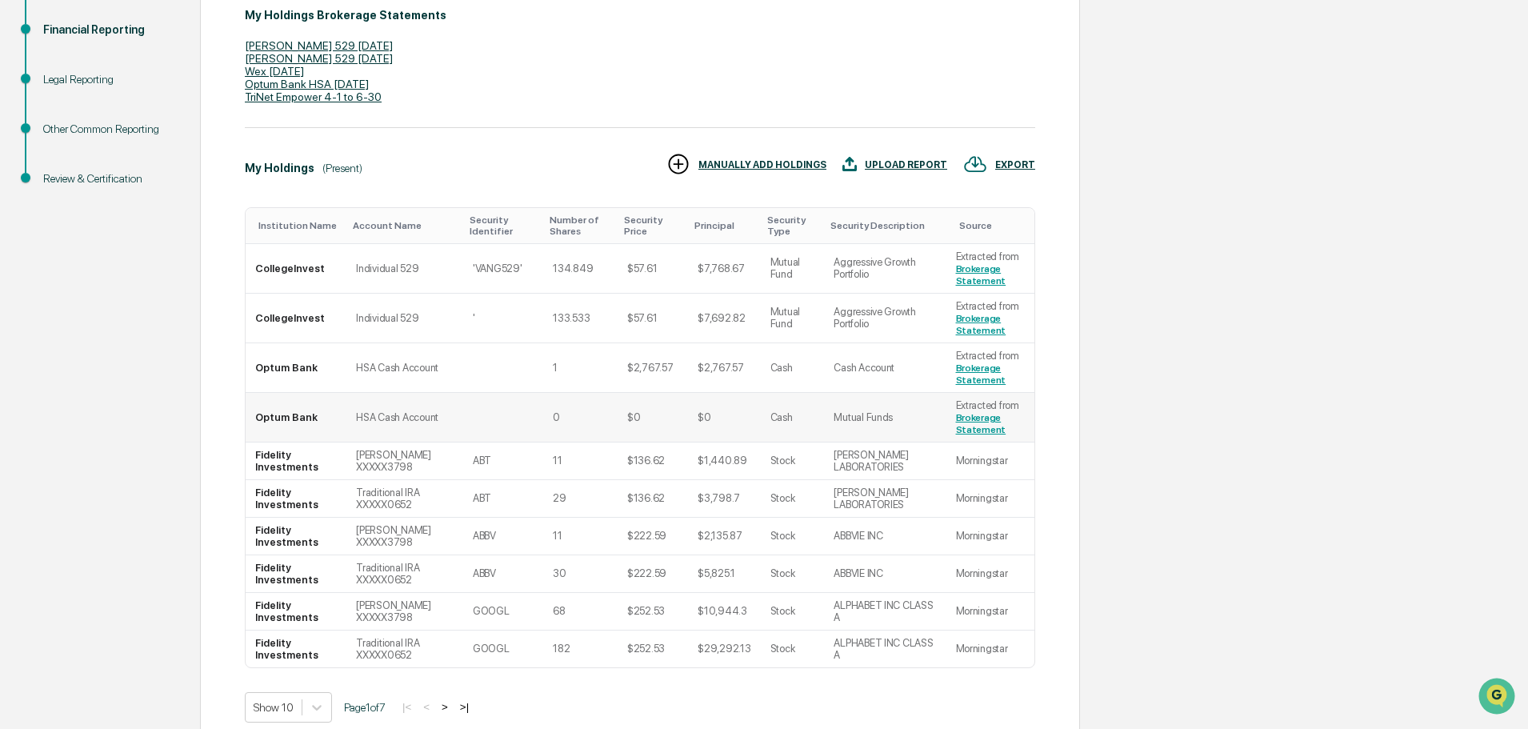
scroll to position [398, 0]
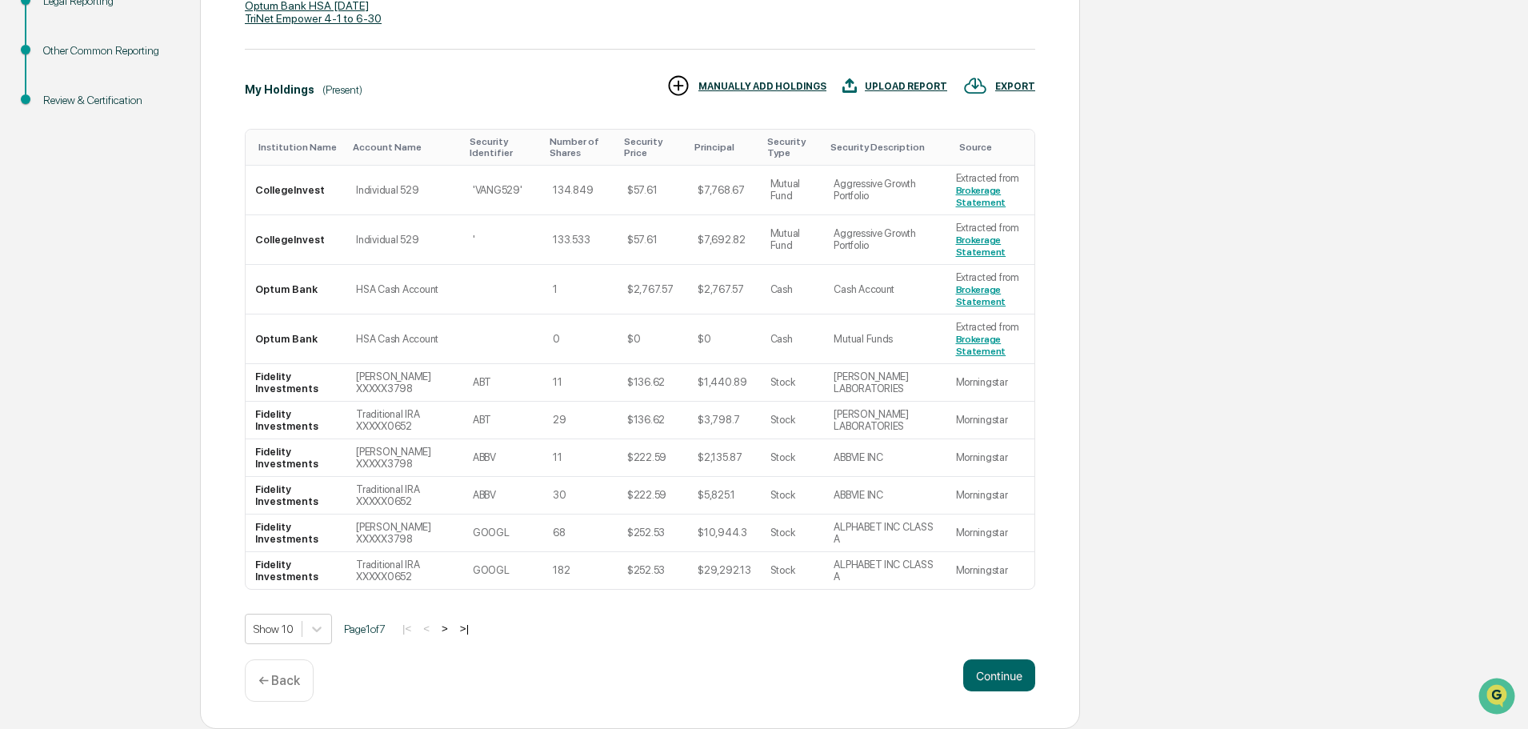
click at [453, 629] on button ">" at bounding box center [445, 628] width 16 height 14
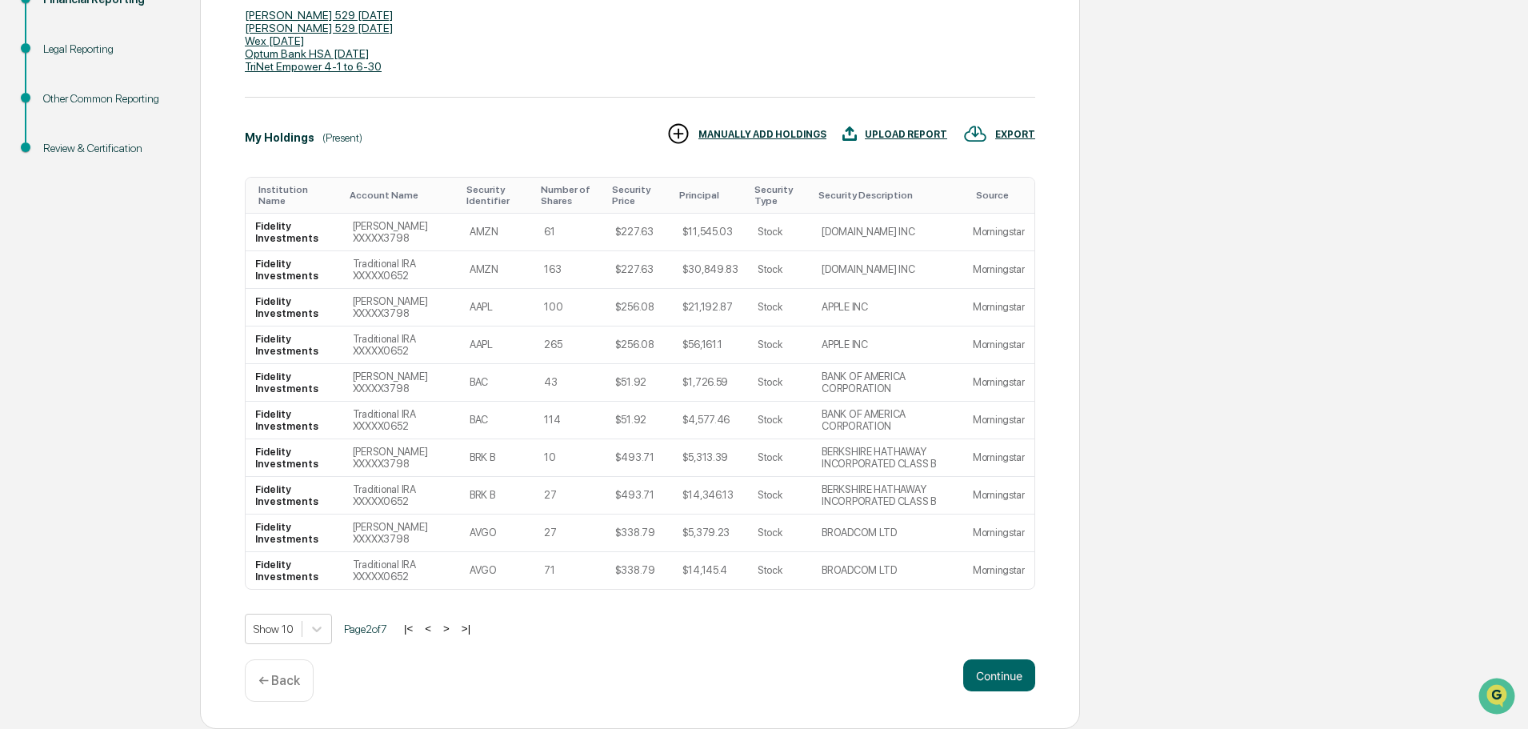
click at [454, 629] on button ">" at bounding box center [446, 628] width 16 height 14
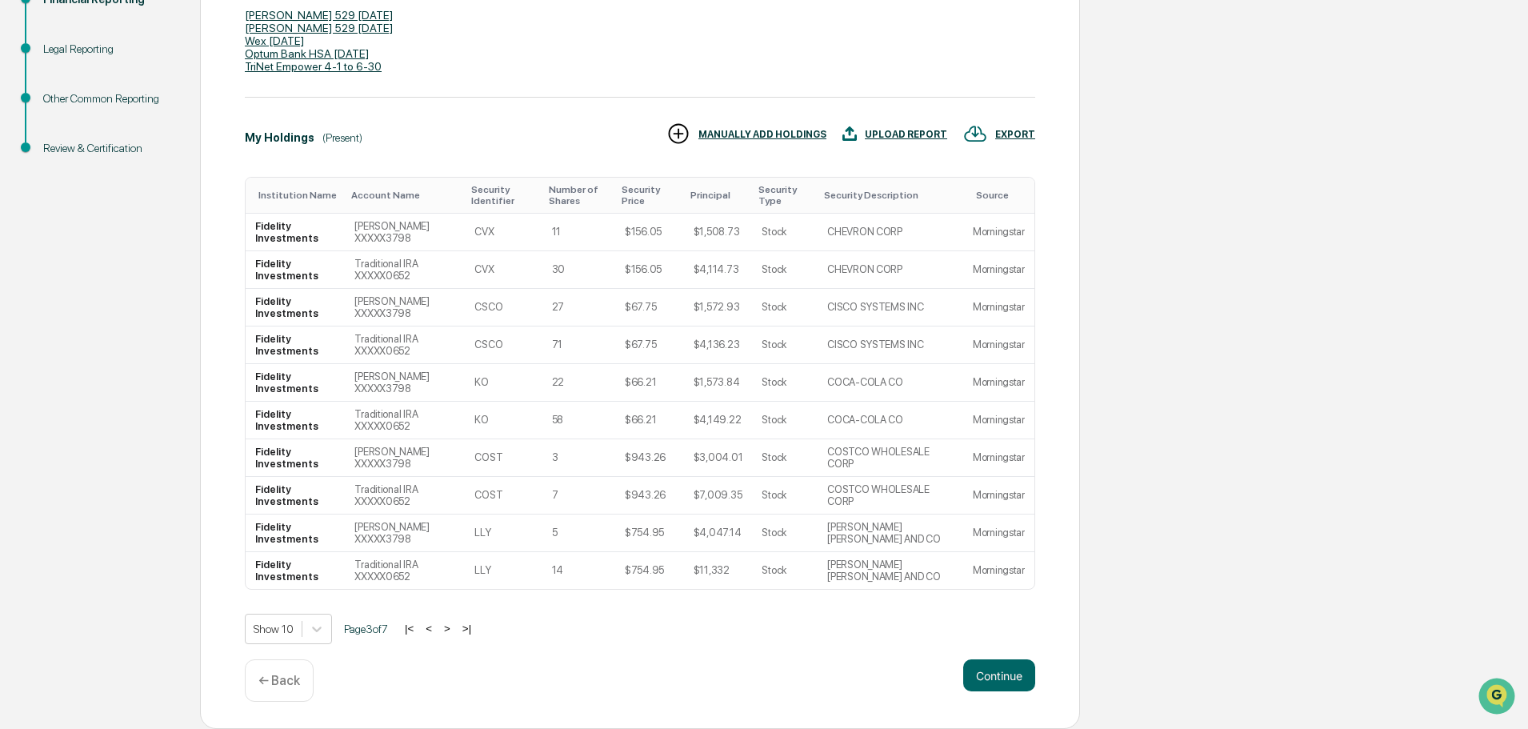
click at [455, 629] on button ">" at bounding box center [447, 628] width 16 height 14
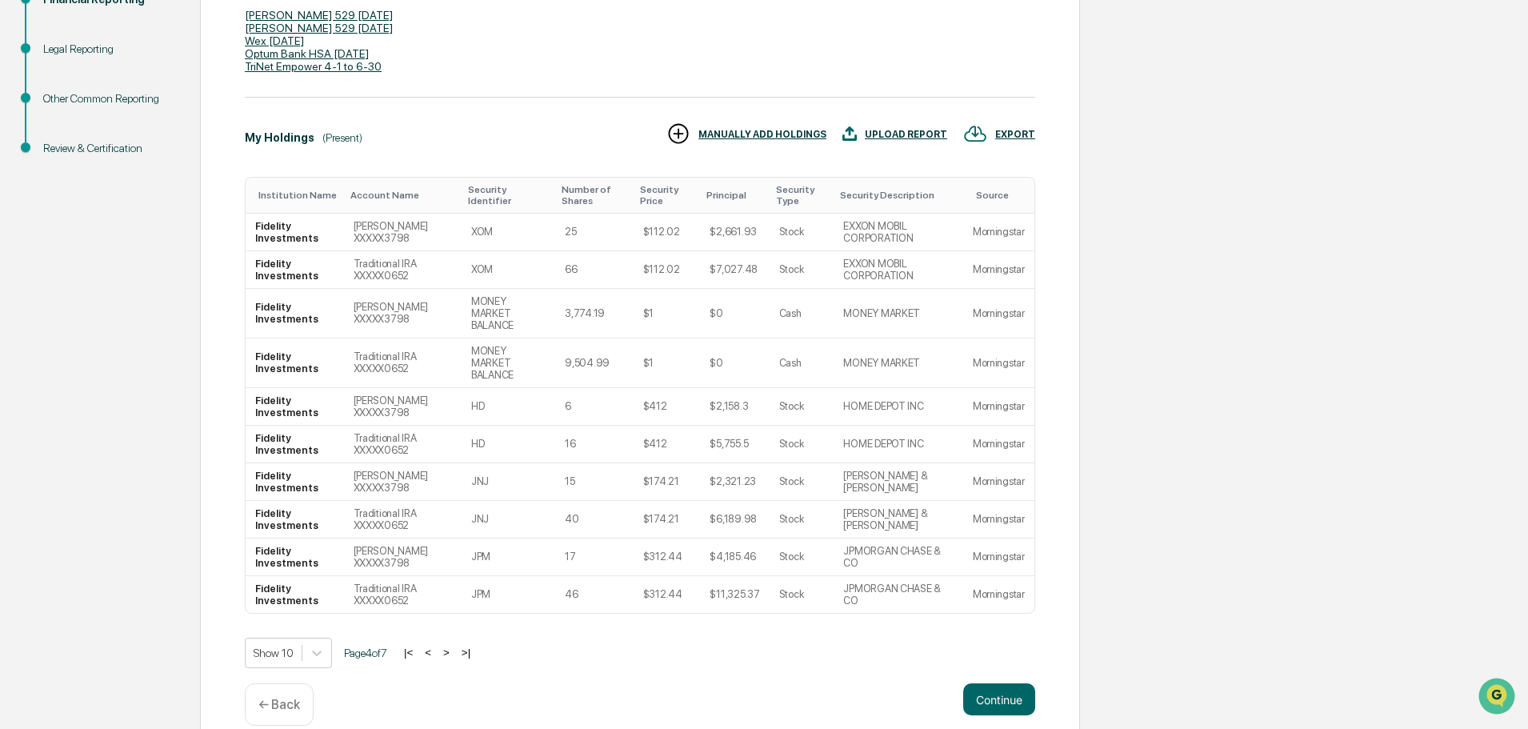
click at [454, 645] on button ">" at bounding box center [446, 652] width 16 height 14
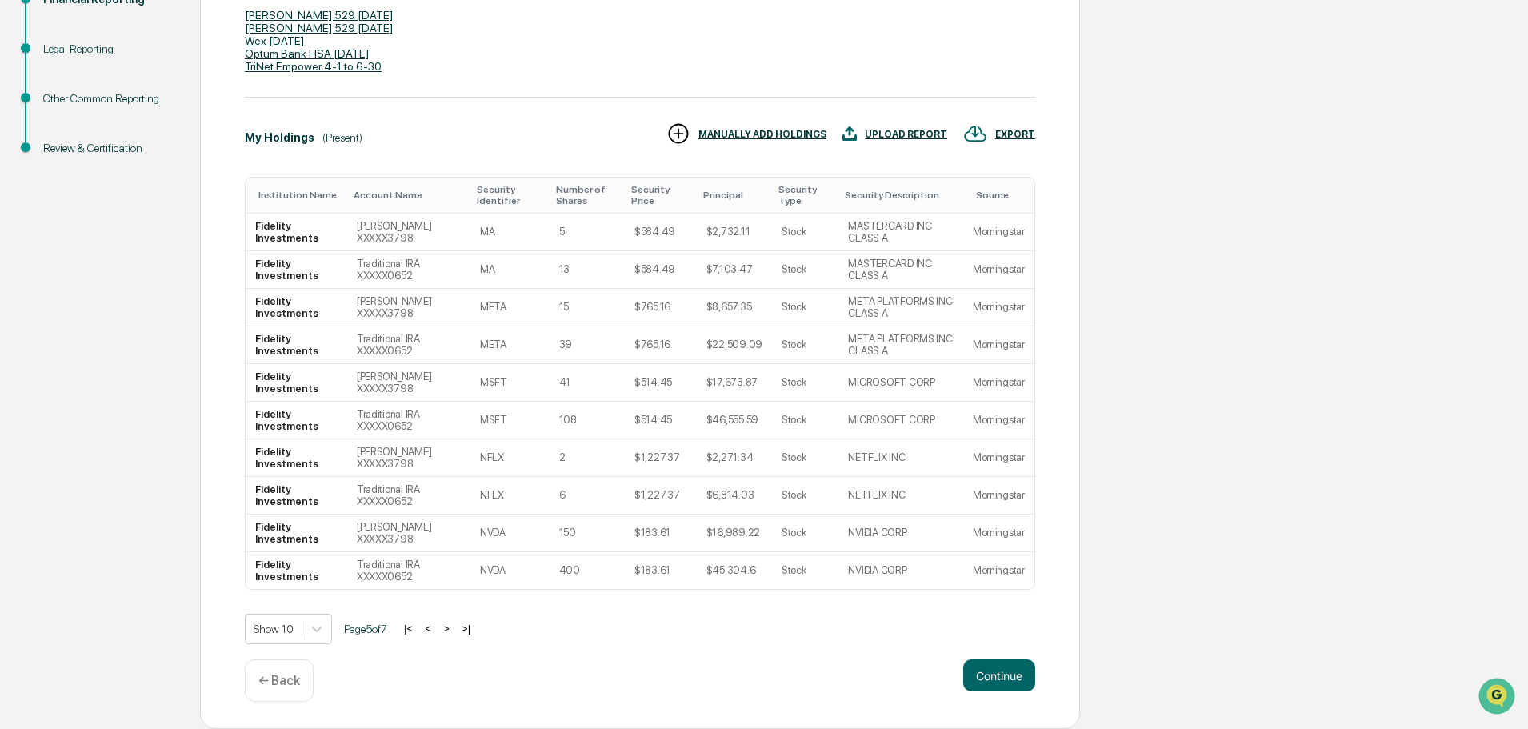
click at [454, 629] on button ">" at bounding box center [446, 628] width 16 height 14
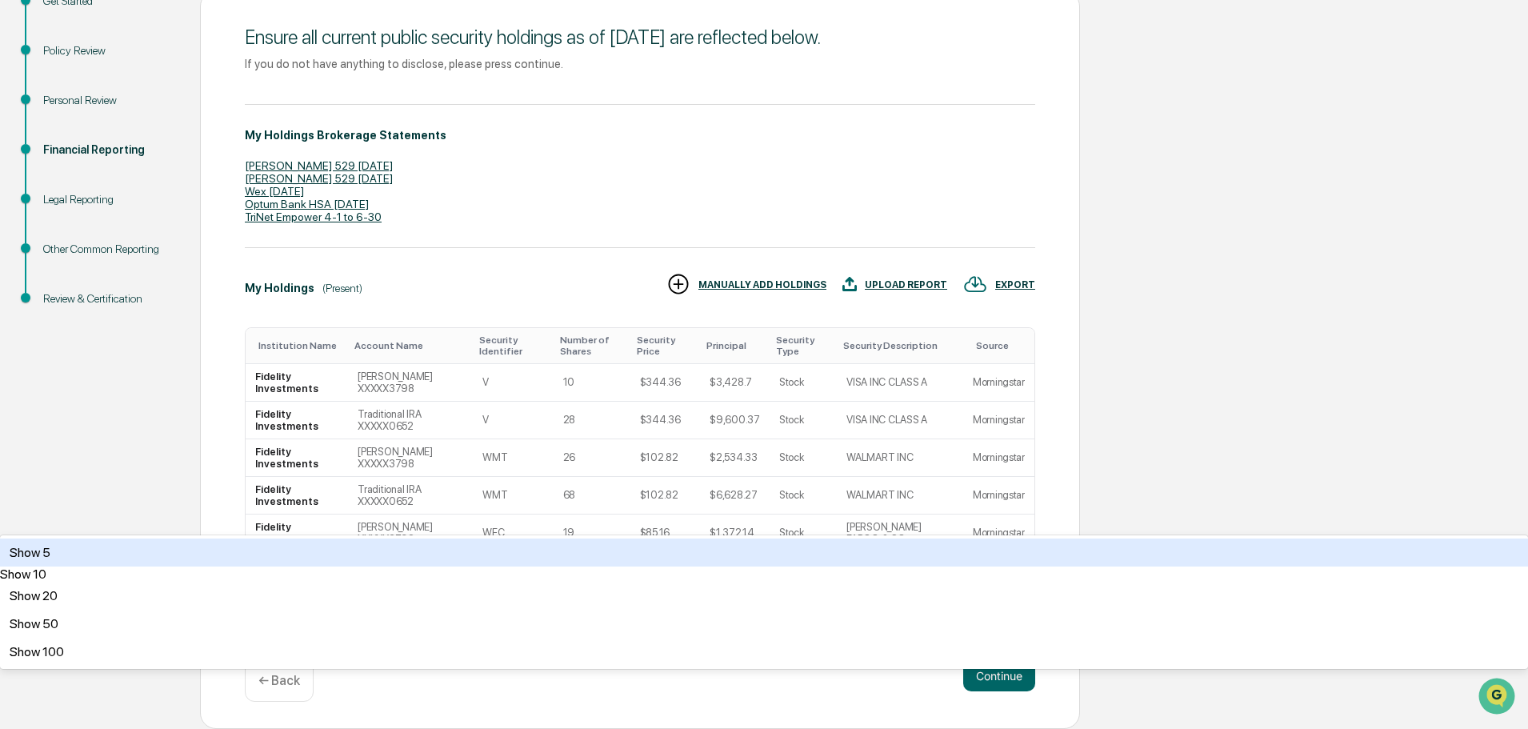
scroll to position [256, 0]
click at [290, 635] on body "Get Approval Content & Transactions Company Policies & Documents My Compliance …" at bounding box center [764, 264] width 1528 height 929
click at [417, 566] on div "Institution Name Account Name Security Identifier Number of Shares Security Pri…" at bounding box center [640, 482] width 790 height 323
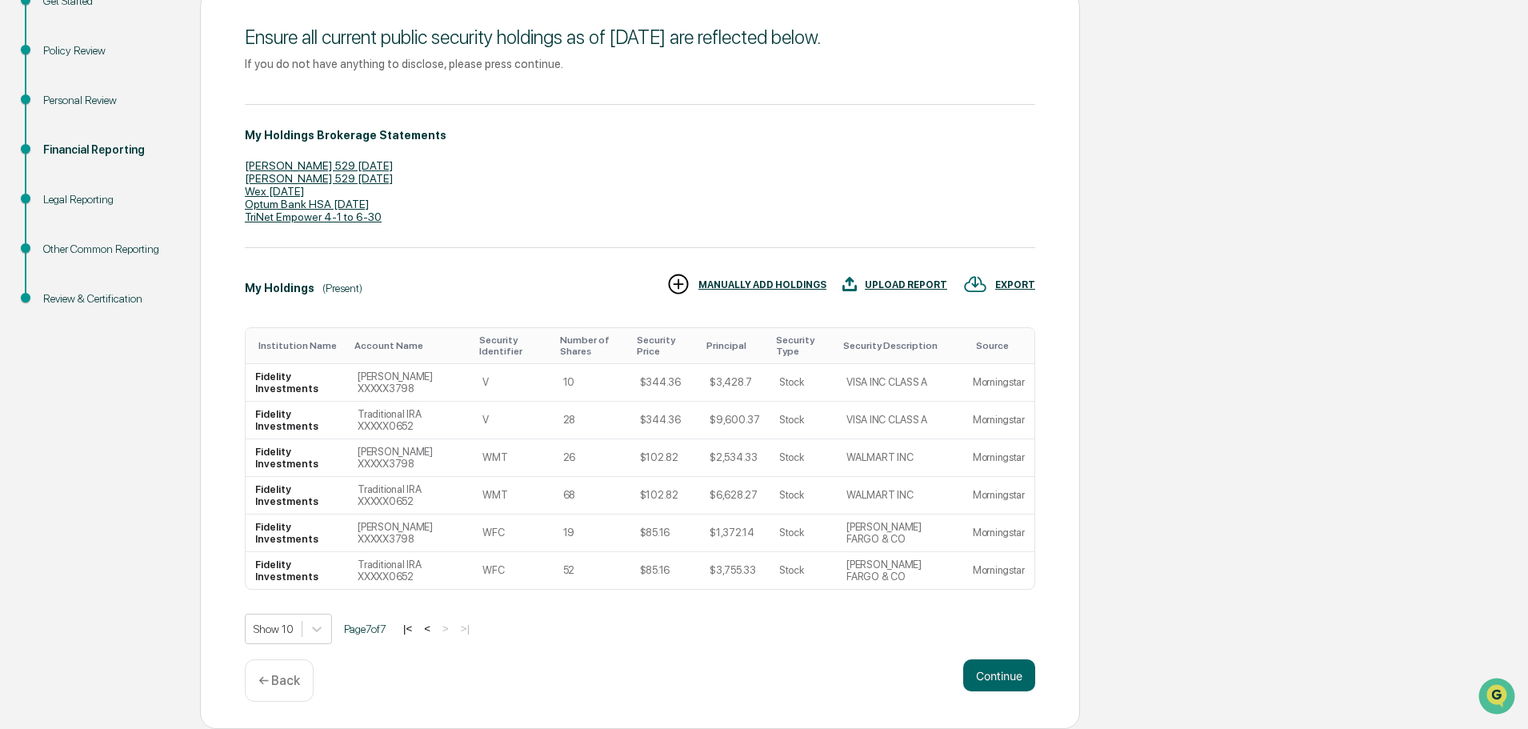
click at [416, 633] on button "|<" at bounding box center [407, 628] width 18 height 14
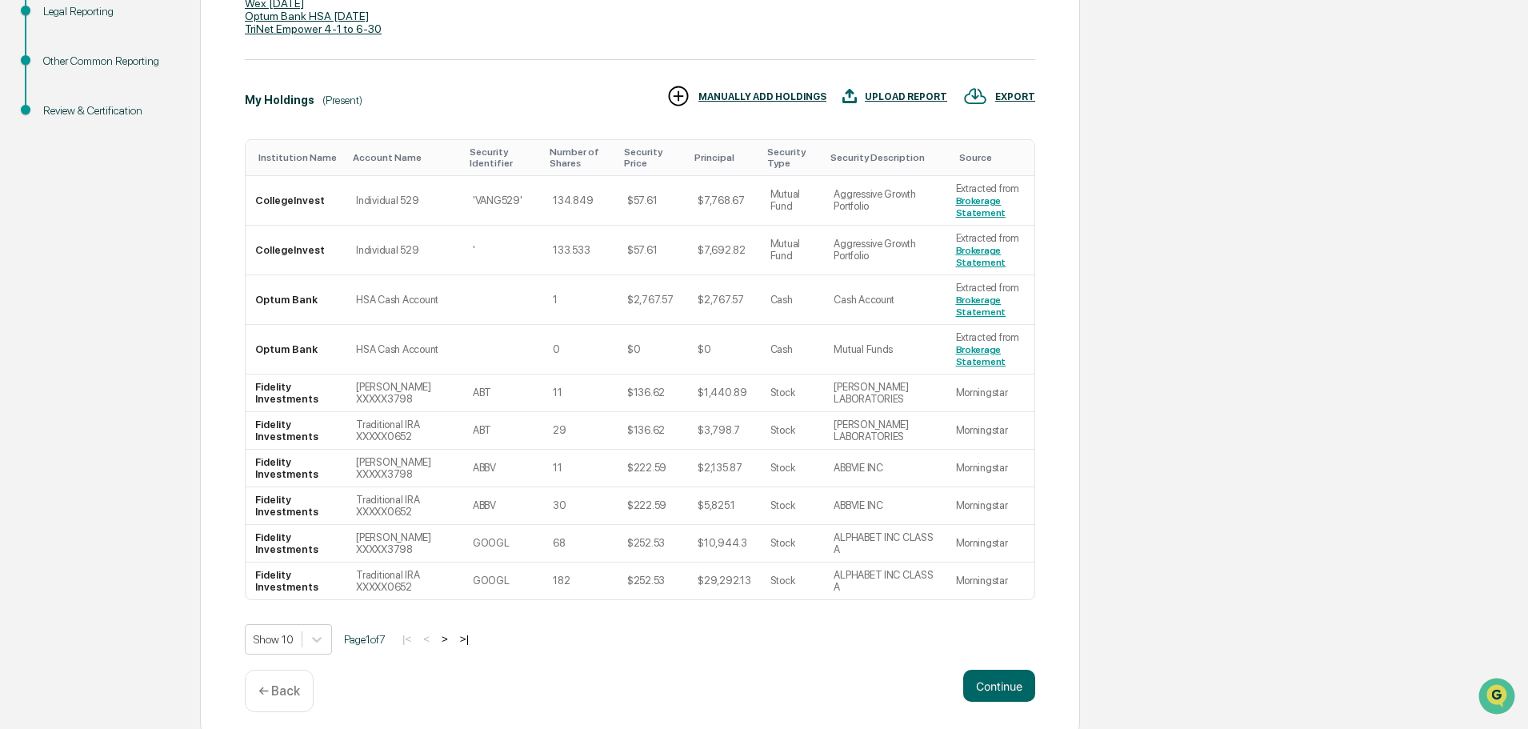
scroll to position [238, 0]
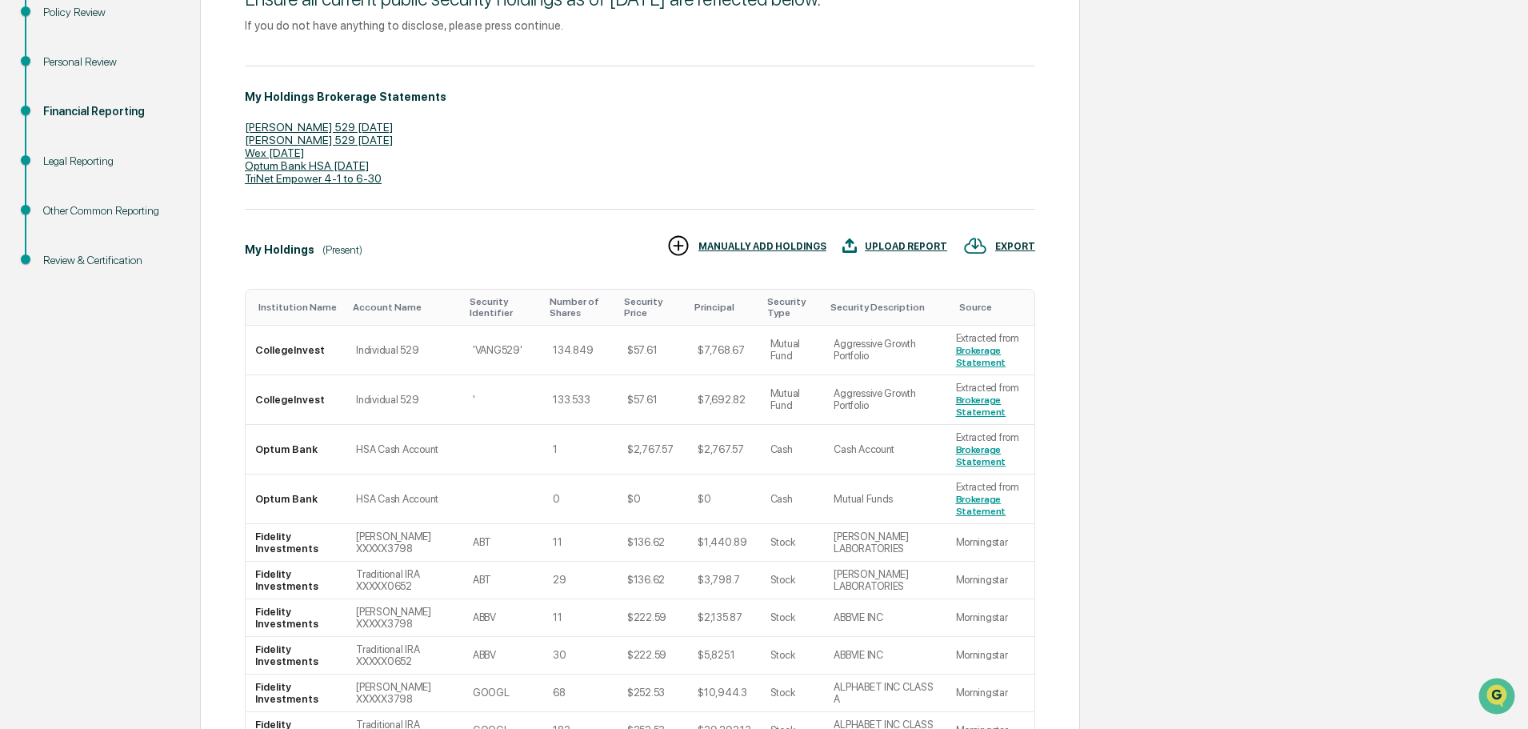
click at [83, 108] on div "Financial Reporting" at bounding box center [108, 111] width 131 height 17
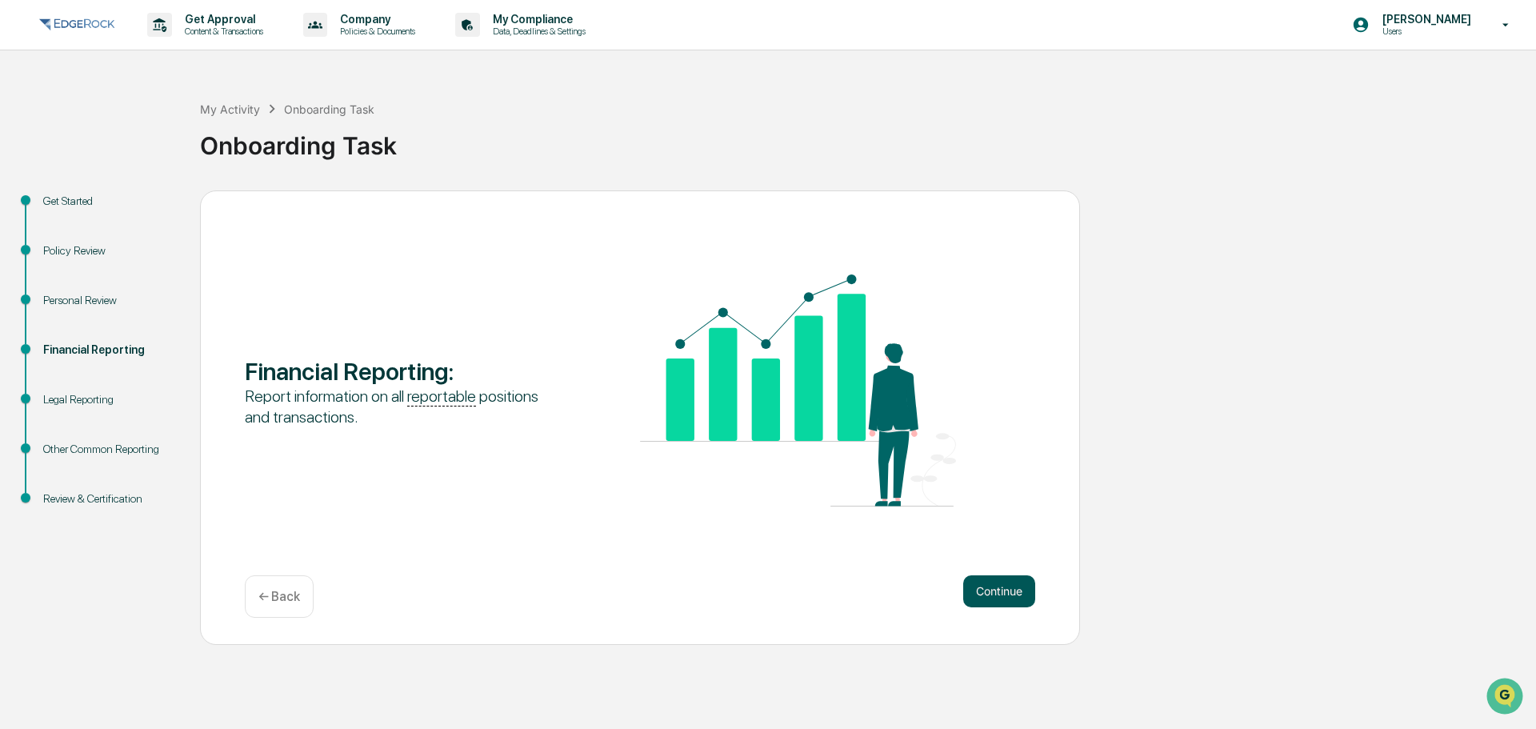
click at [997, 584] on button "Continue" at bounding box center [999, 591] width 72 height 32
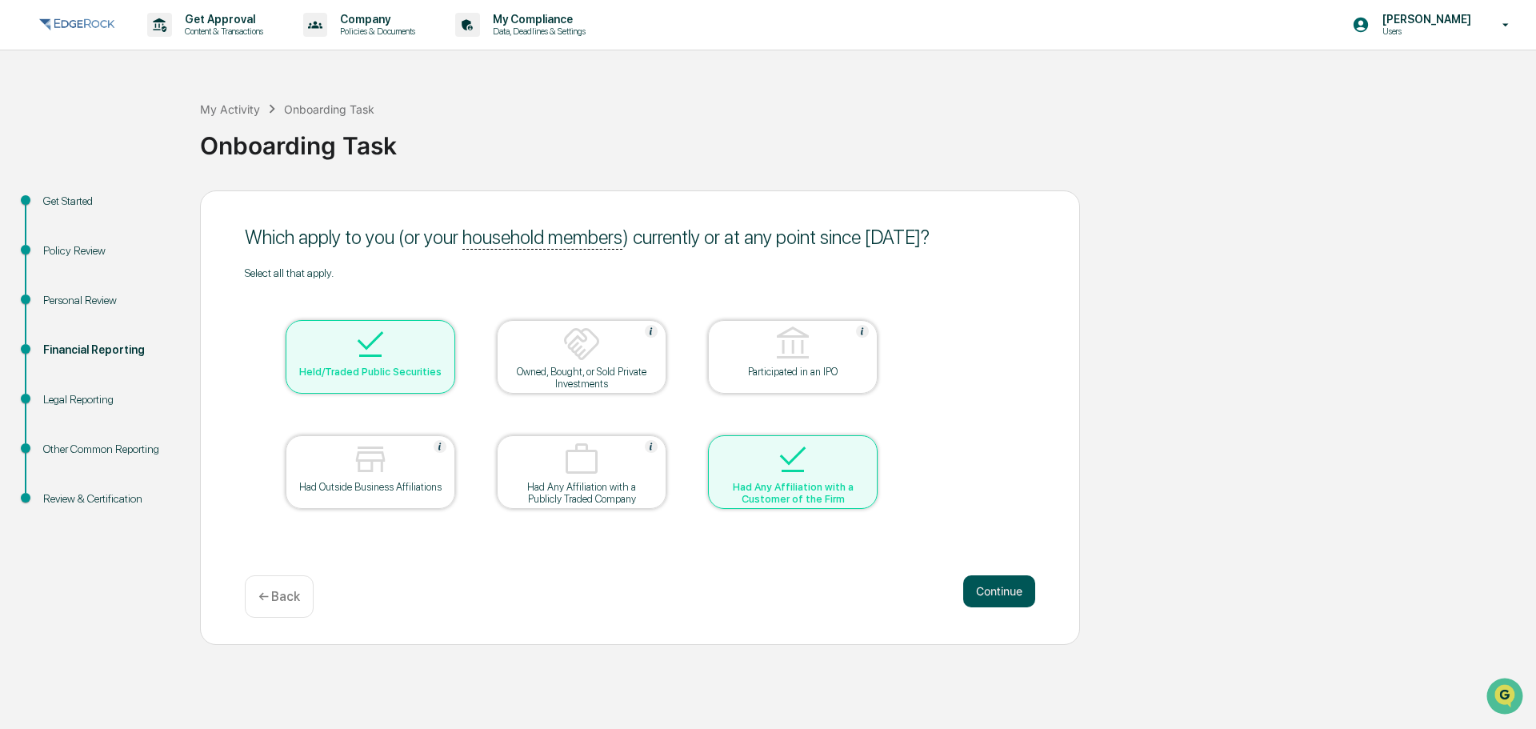
click at [984, 592] on button "Continue" at bounding box center [999, 591] width 72 height 32
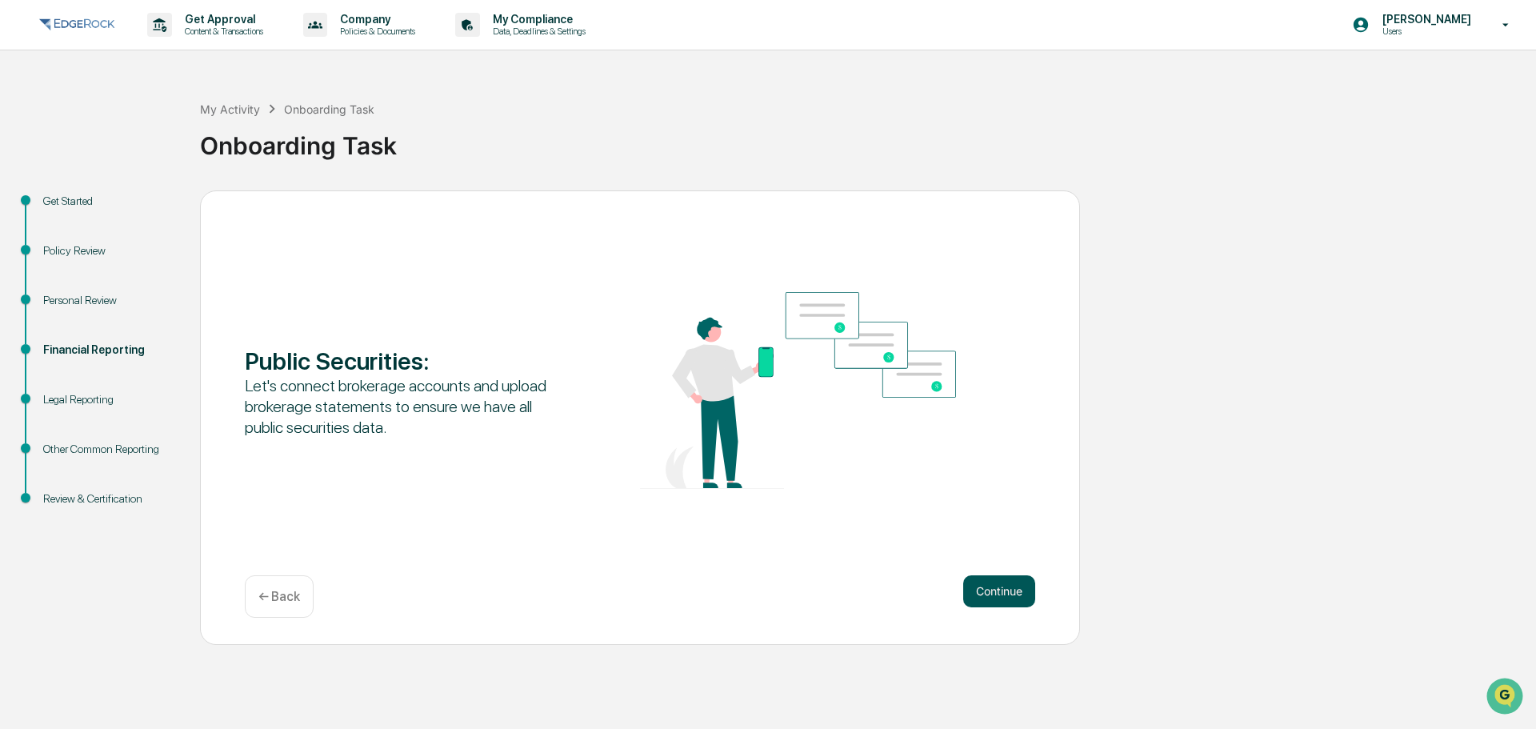
click at [986, 583] on button "Continue" at bounding box center [999, 591] width 72 height 32
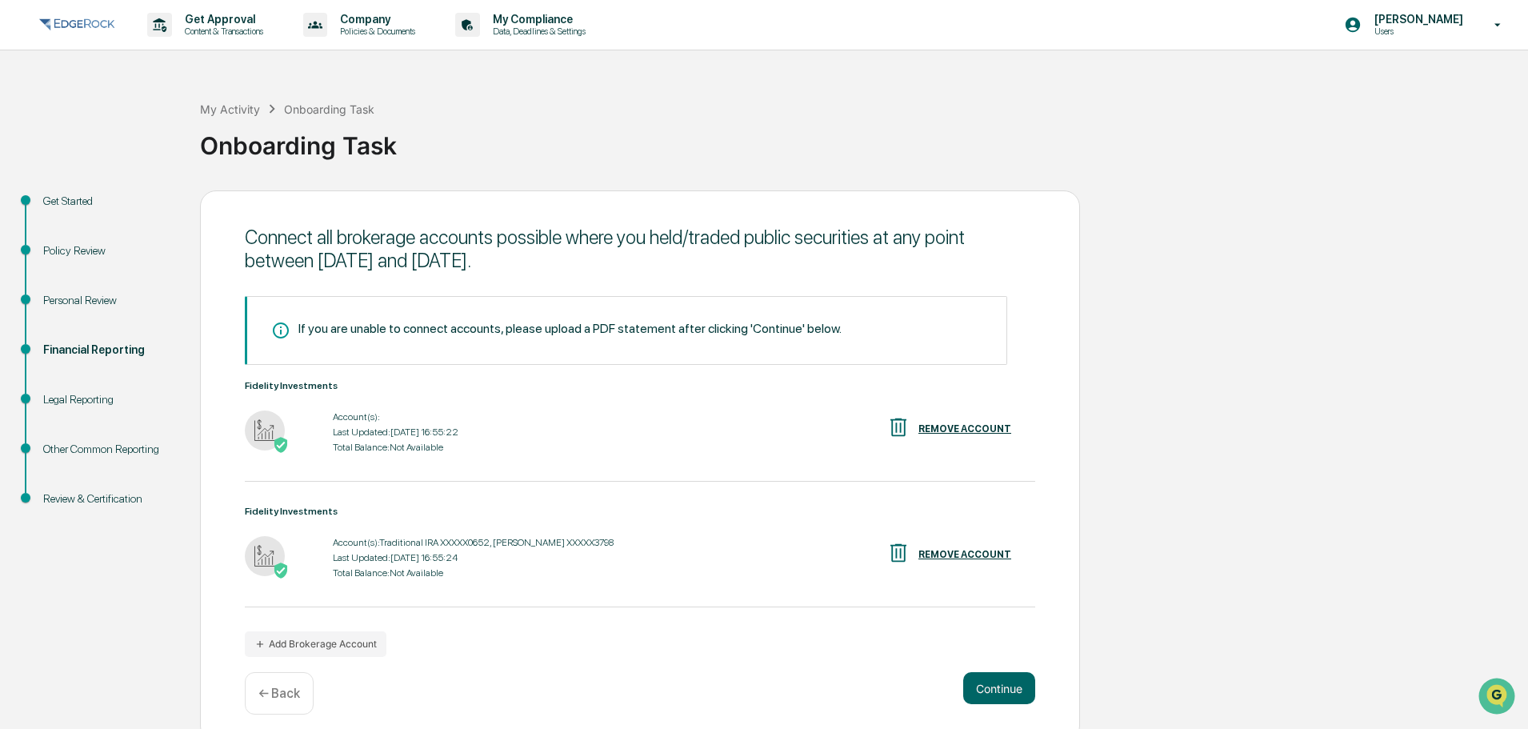
click at [986, 578] on div "Account(s): Traditional IRA XXXXX0652, [PERSON_NAME] XXXXX3798 Last Updated: [D…" at bounding box center [640, 558] width 790 height 50
click at [997, 687] on button "Continue" at bounding box center [999, 688] width 72 height 32
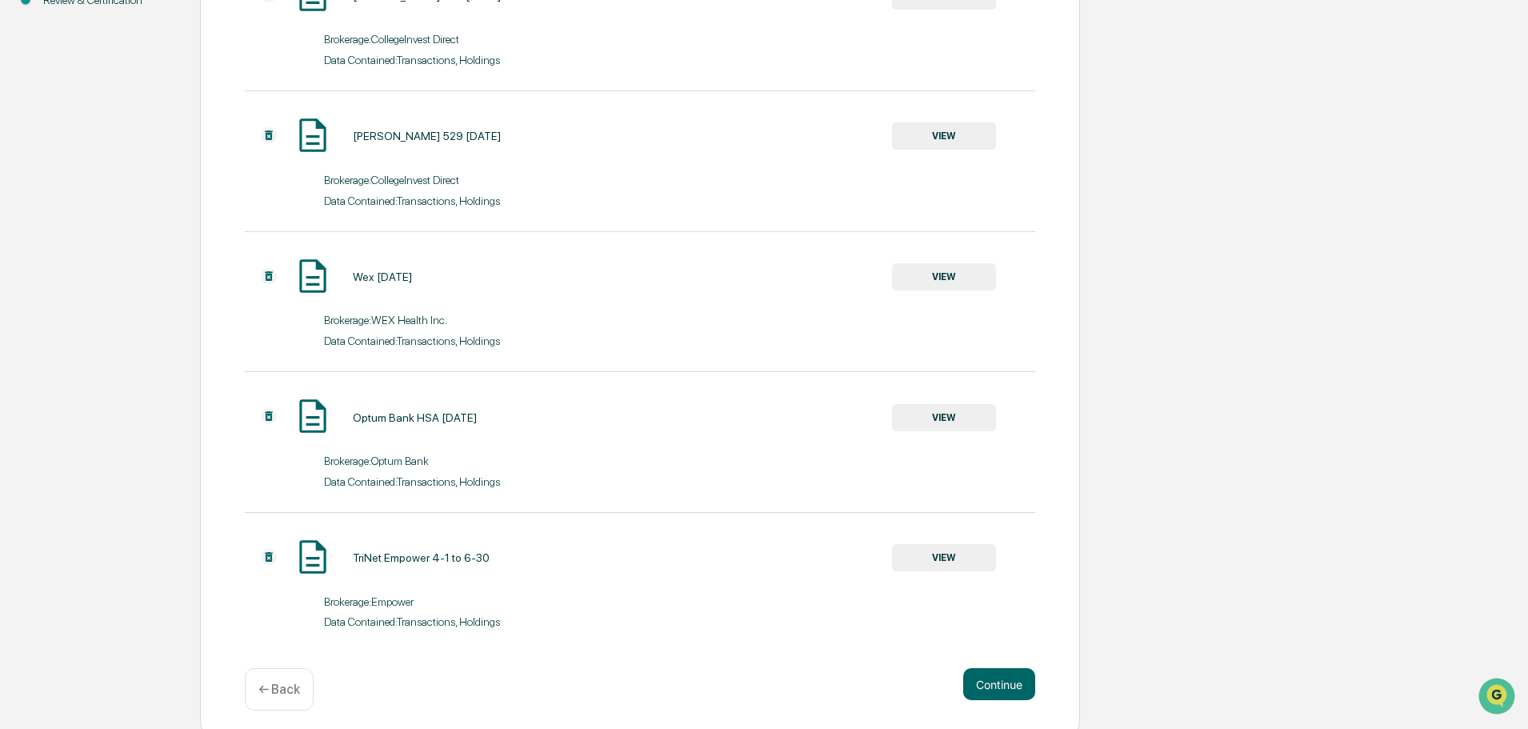
scroll to position [507, 0]
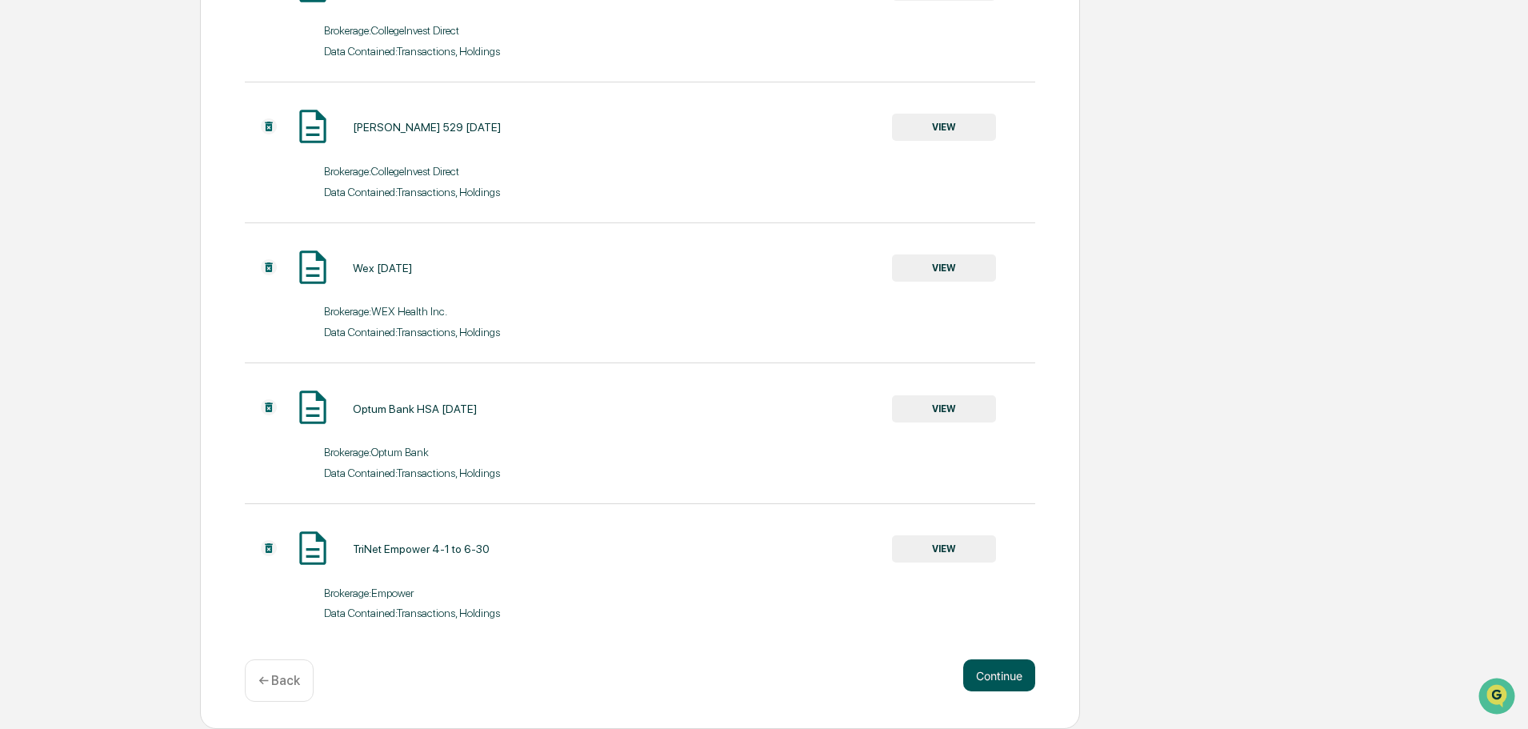
click at [999, 679] on button "Continue" at bounding box center [999, 675] width 72 height 32
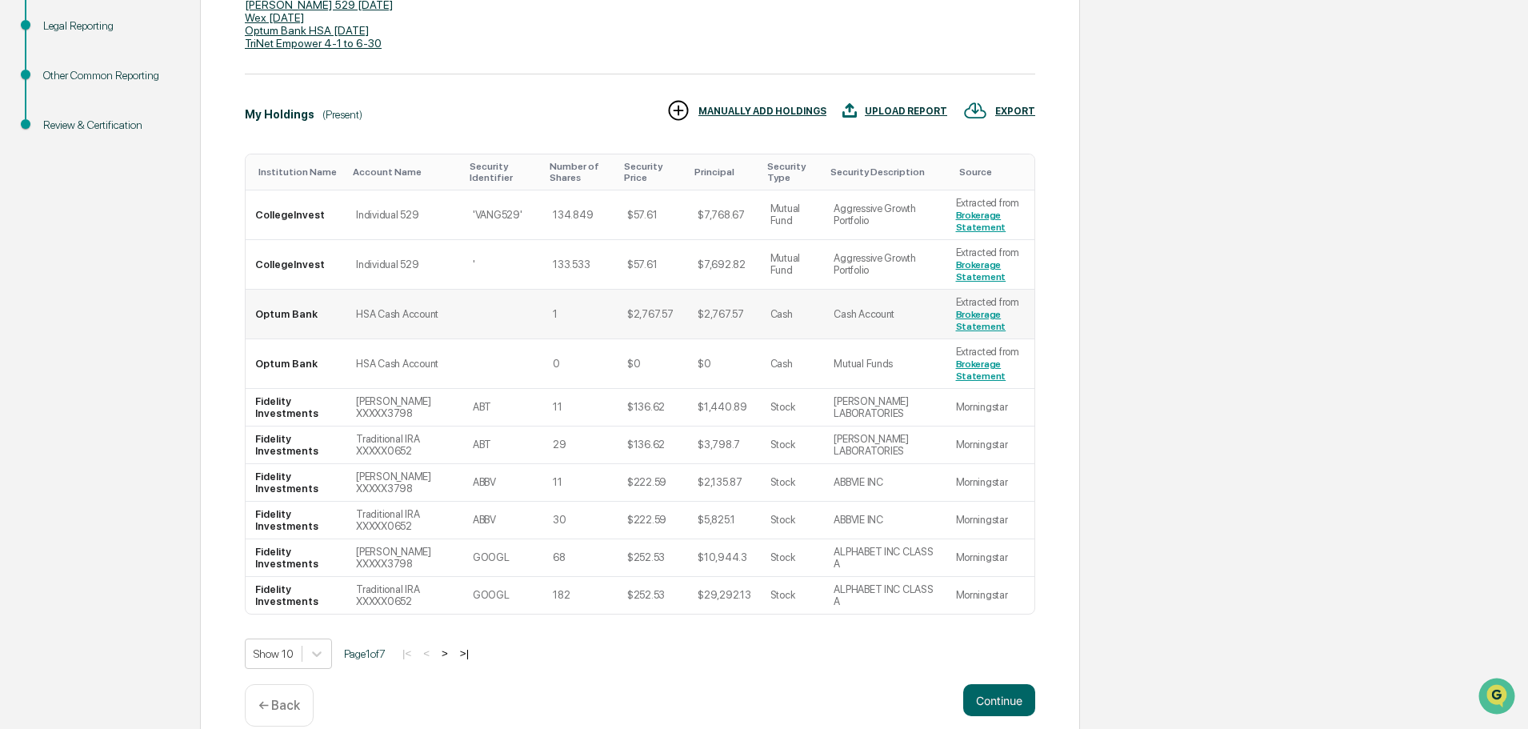
scroll to position [398, 0]
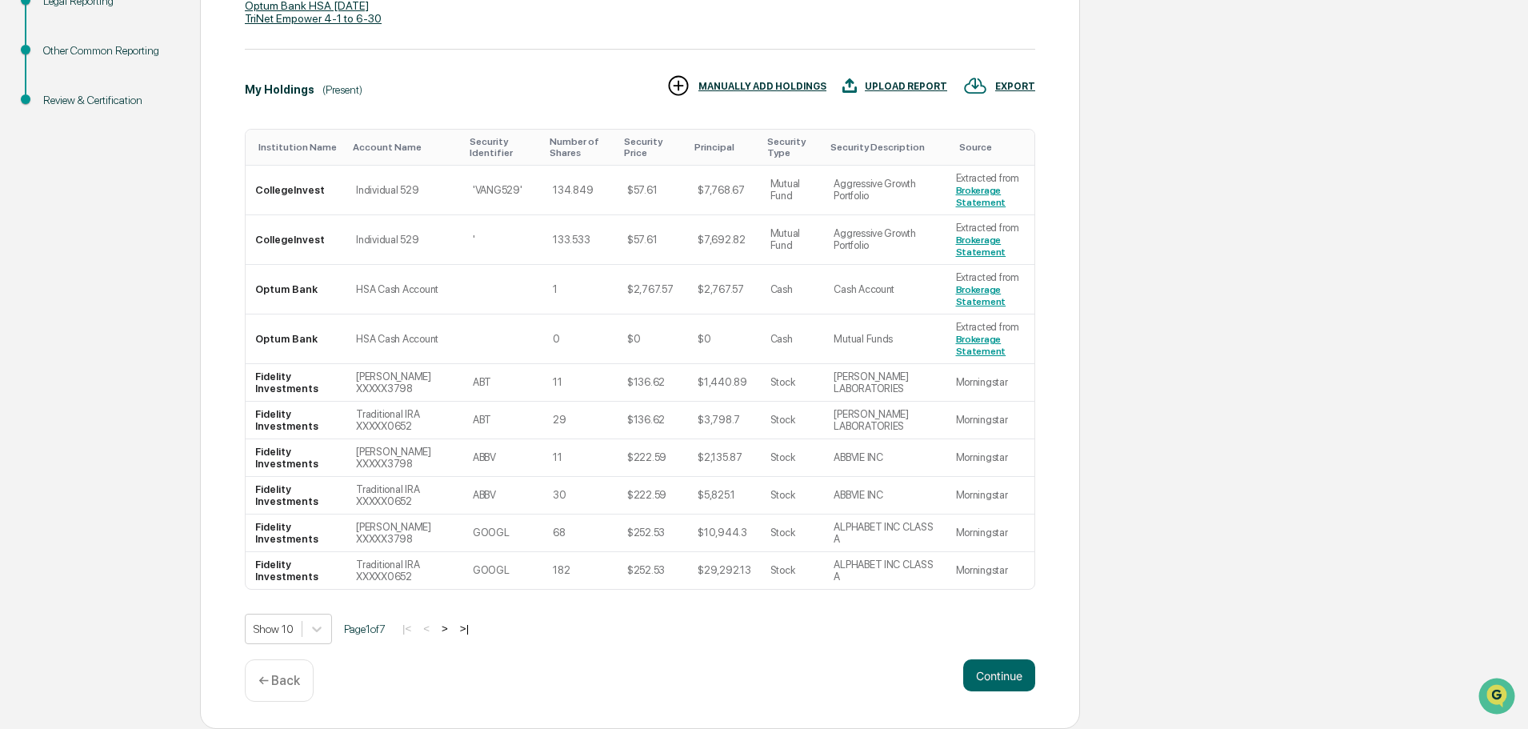
click at [471, 629] on button ">|" at bounding box center [464, 628] width 18 height 14
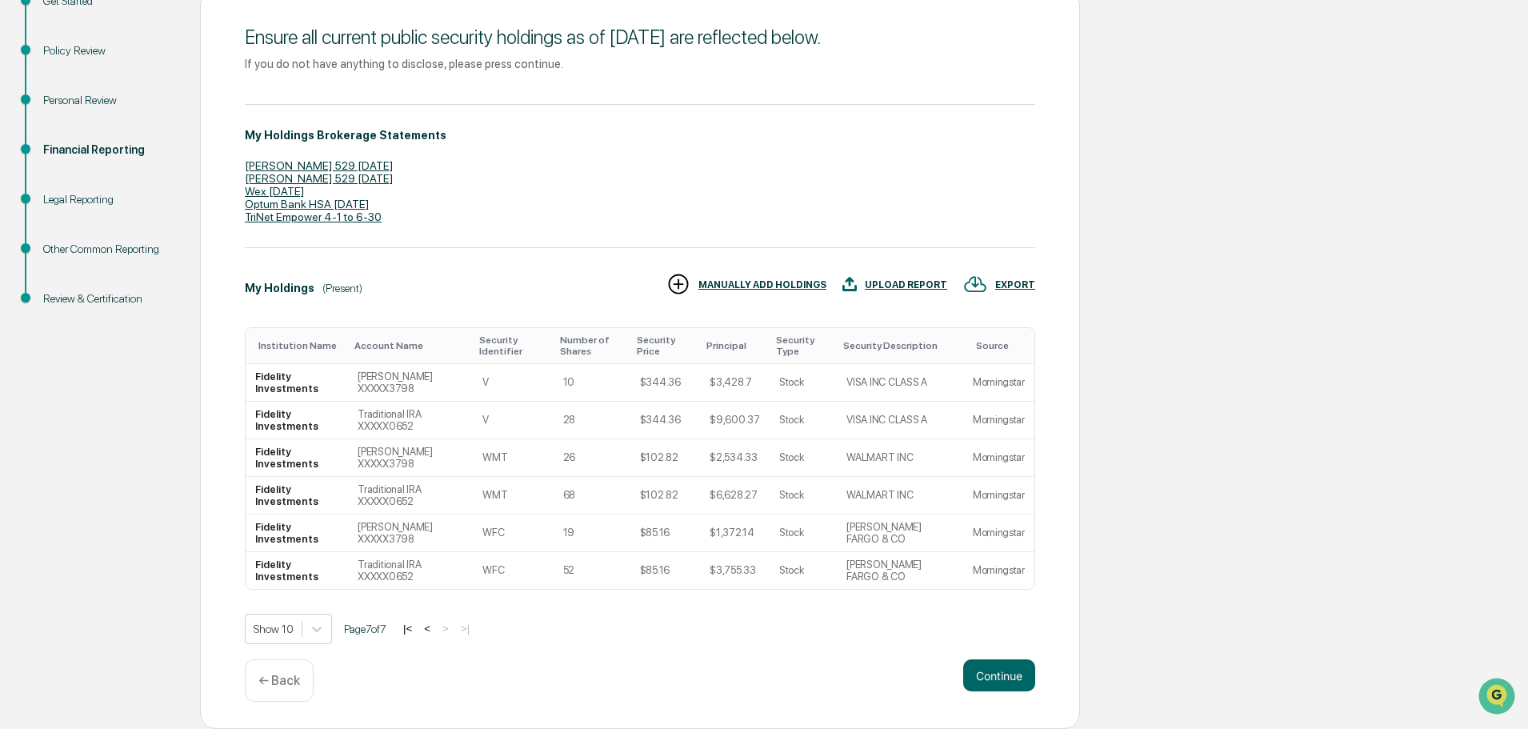
click at [435, 629] on button "<" at bounding box center [427, 628] width 16 height 14
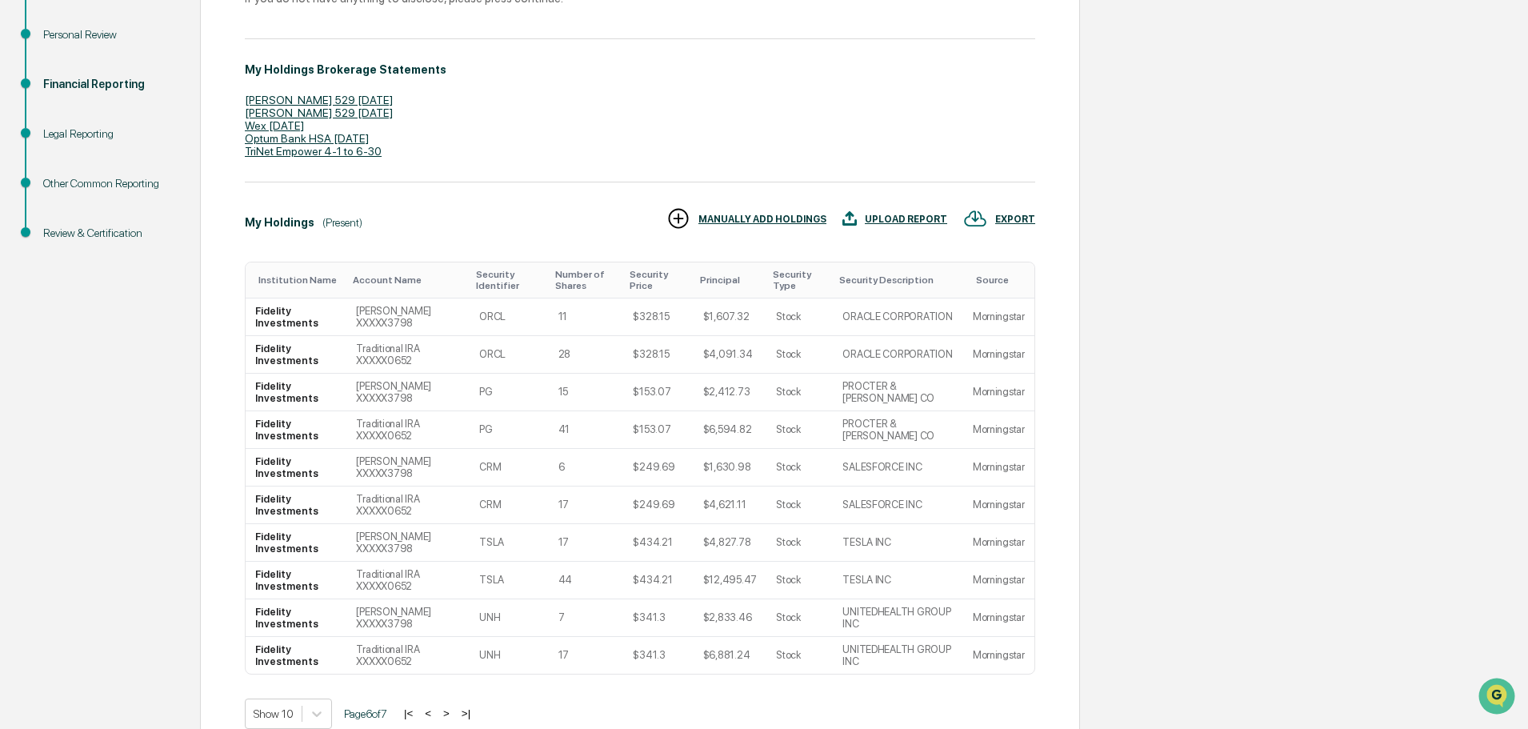
scroll to position [350, 0]
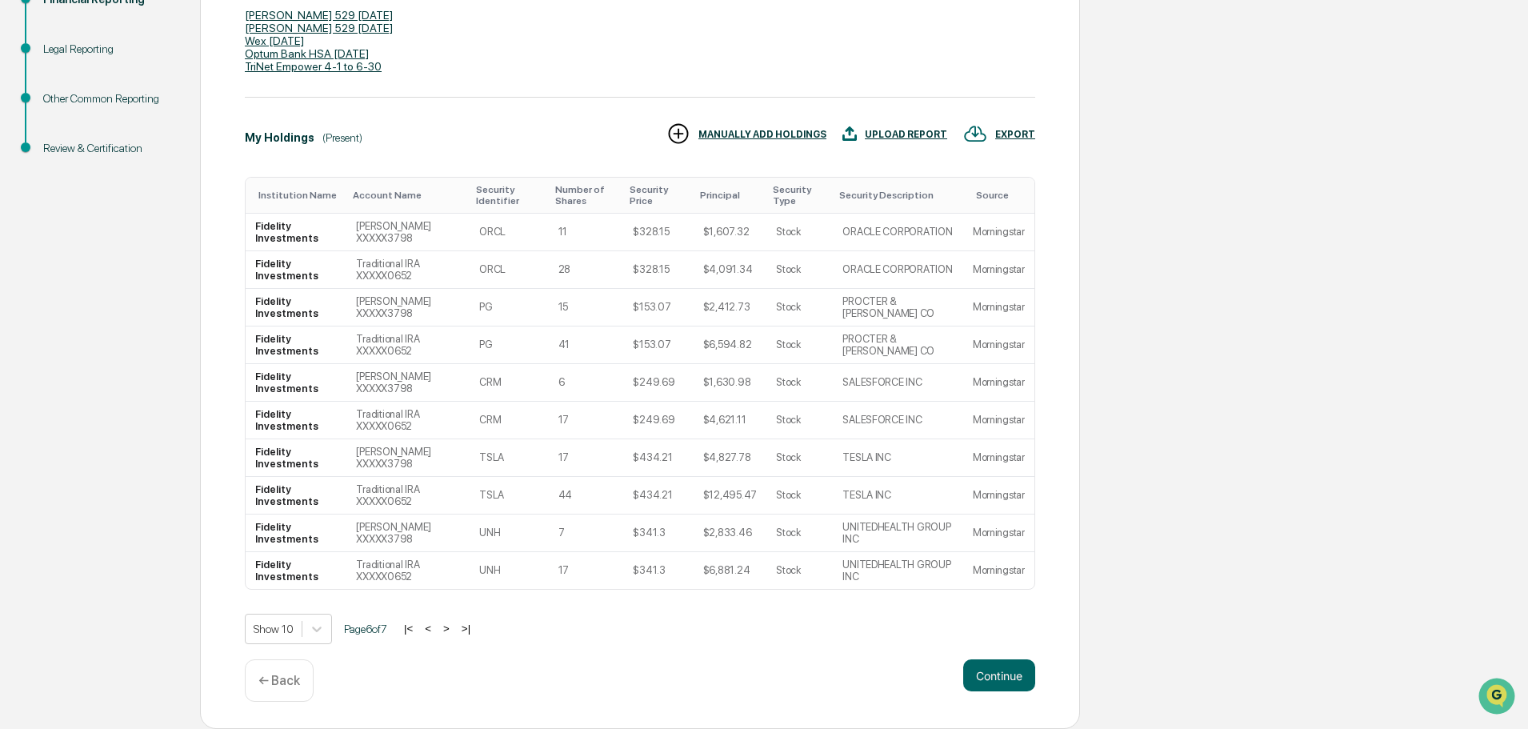
click at [436, 624] on button "<" at bounding box center [428, 628] width 16 height 14
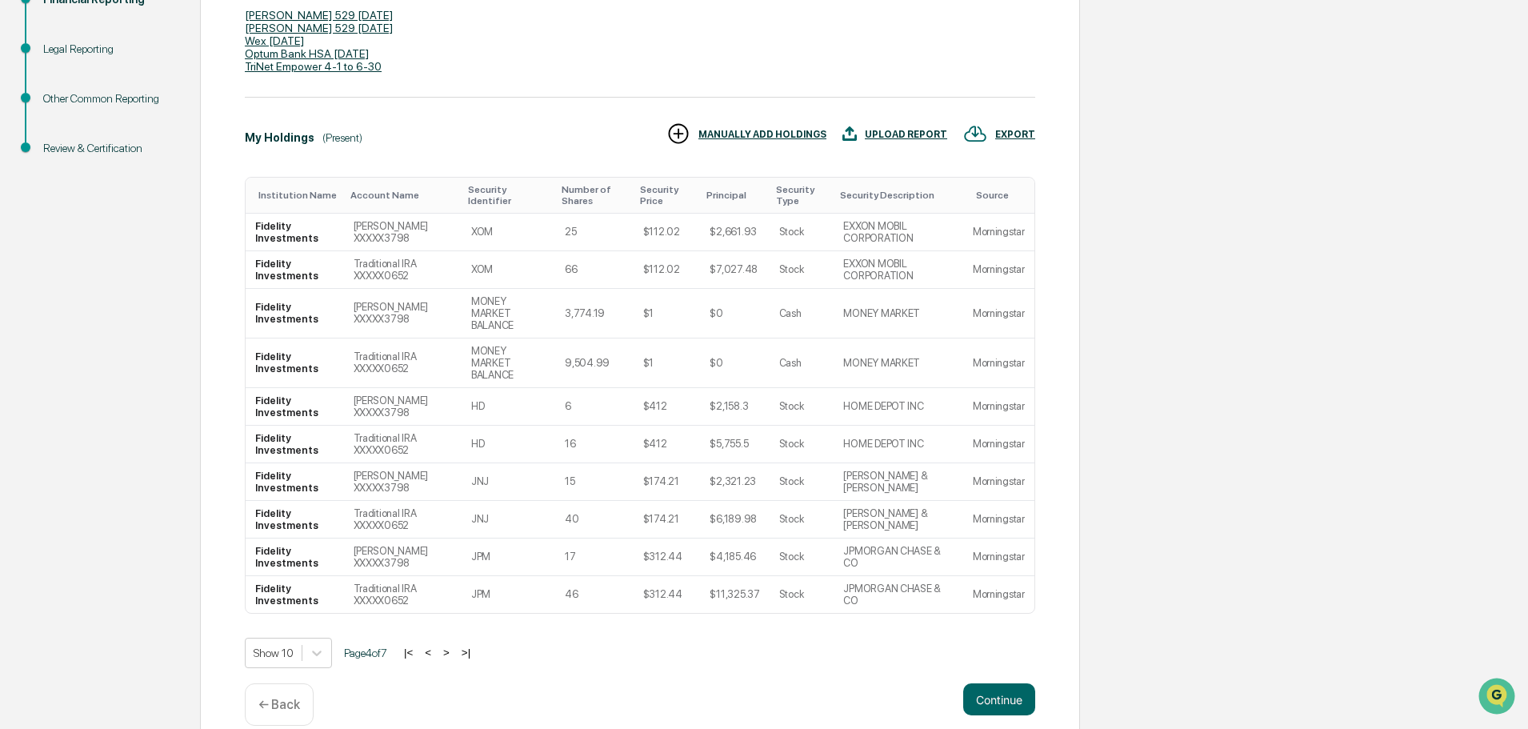
click at [436, 645] on button "<" at bounding box center [428, 652] width 16 height 14
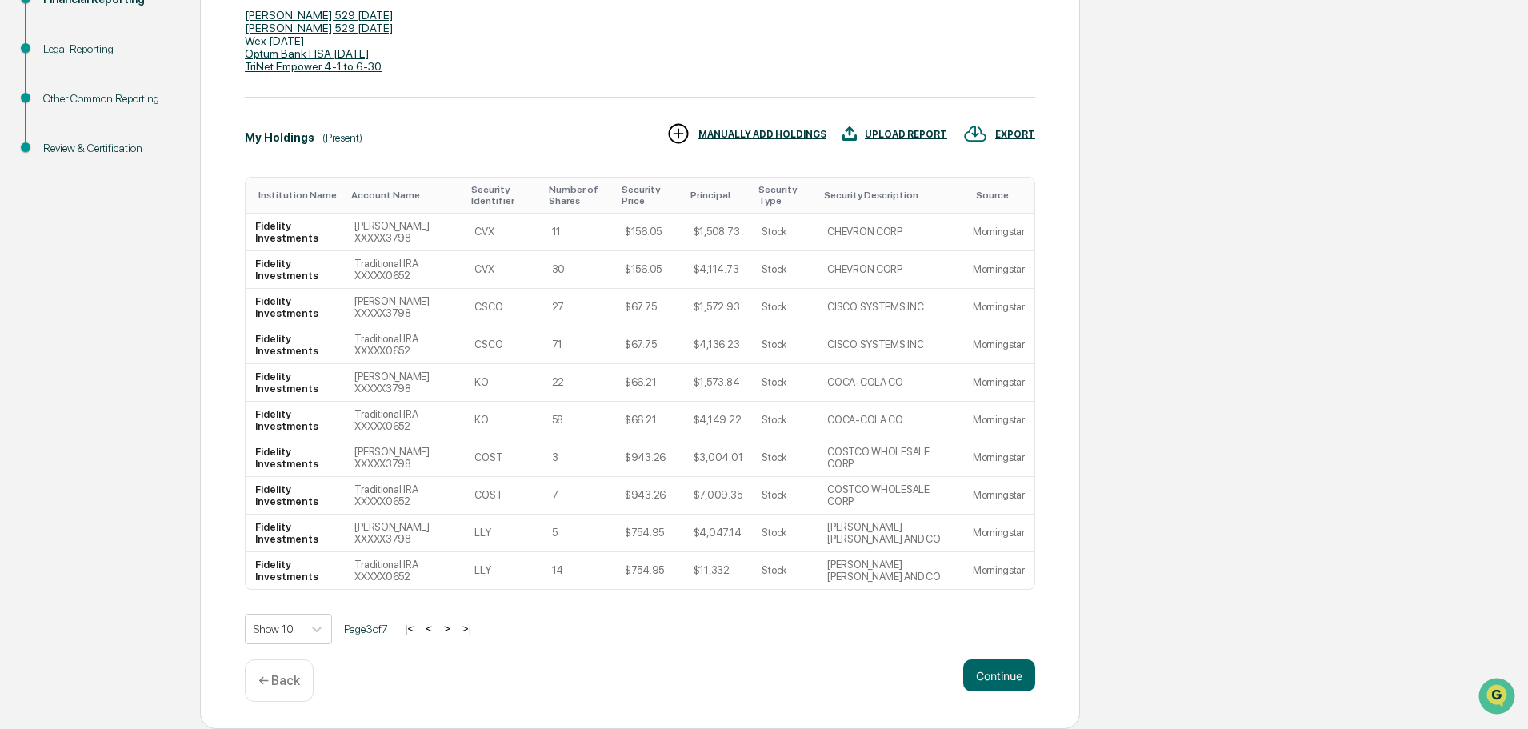
click at [436, 624] on button "<" at bounding box center [429, 628] width 16 height 14
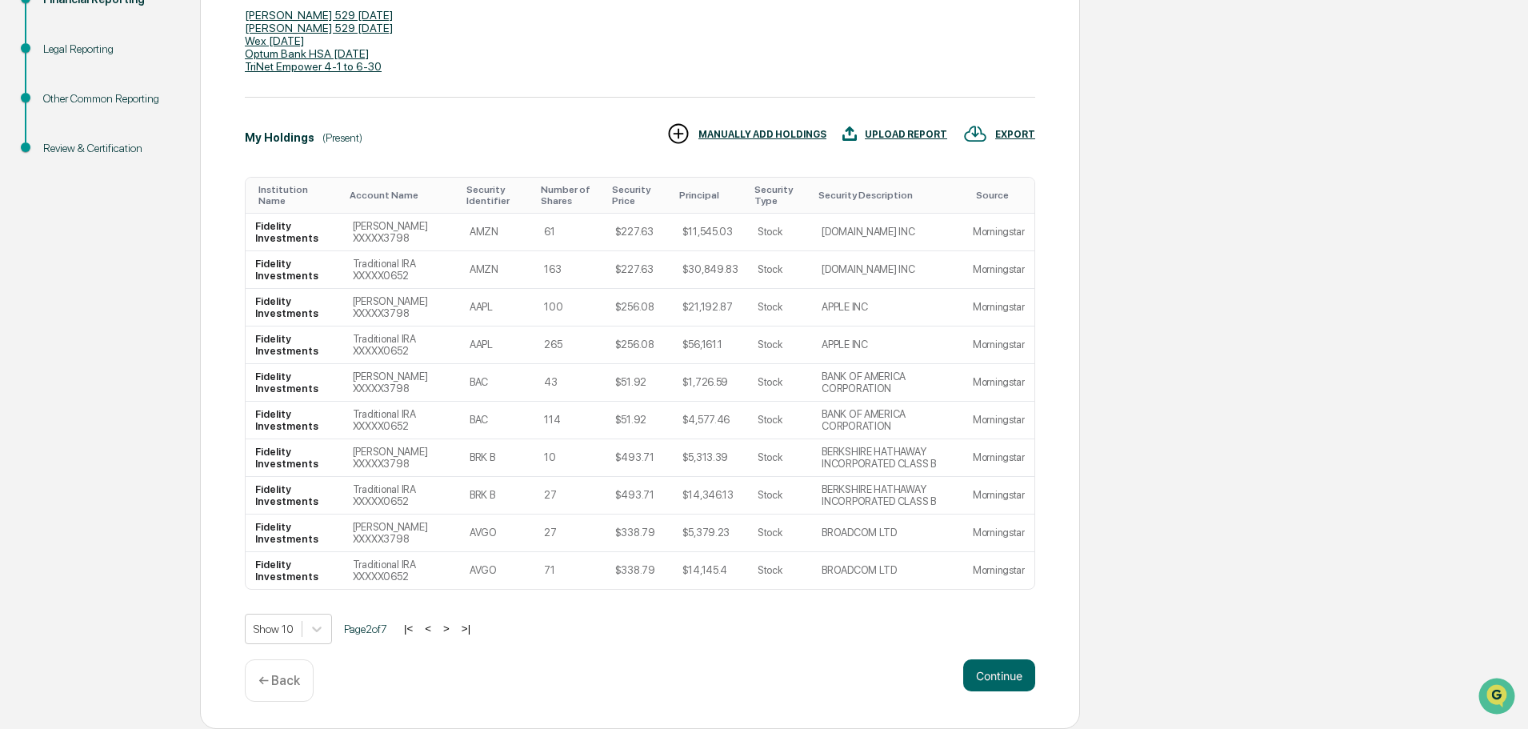
click at [436, 624] on button "<" at bounding box center [428, 628] width 16 height 14
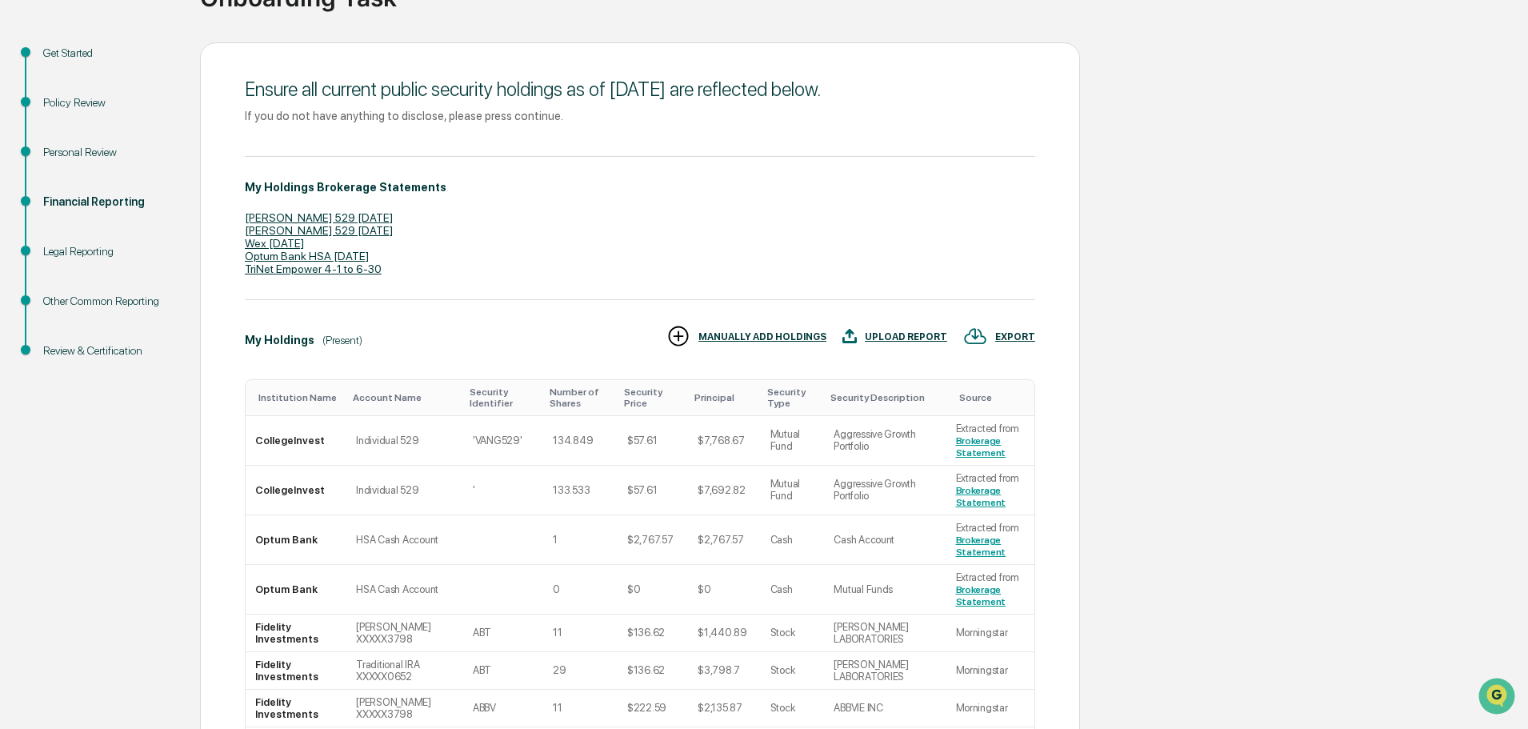
scroll to position [110, 0]
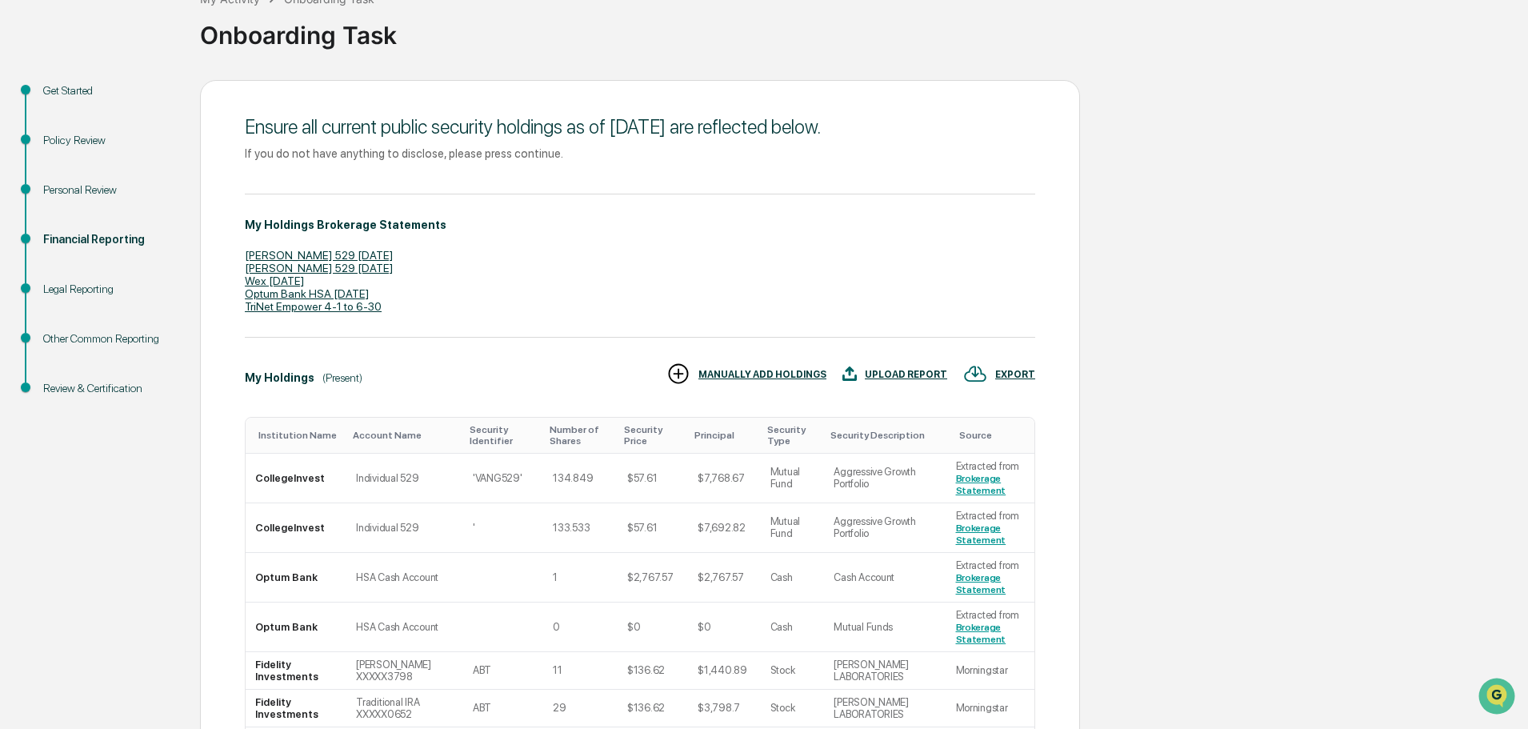
click at [286, 281] on div "Wex [DATE]" at bounding box center [640, 280] width 790 height 13
click at [1236, 607] on div "Get Started Policy Review Personal Review Financial Reporting Legal Reporting O…" at bounding box center [764, 548] width 1512 height 937
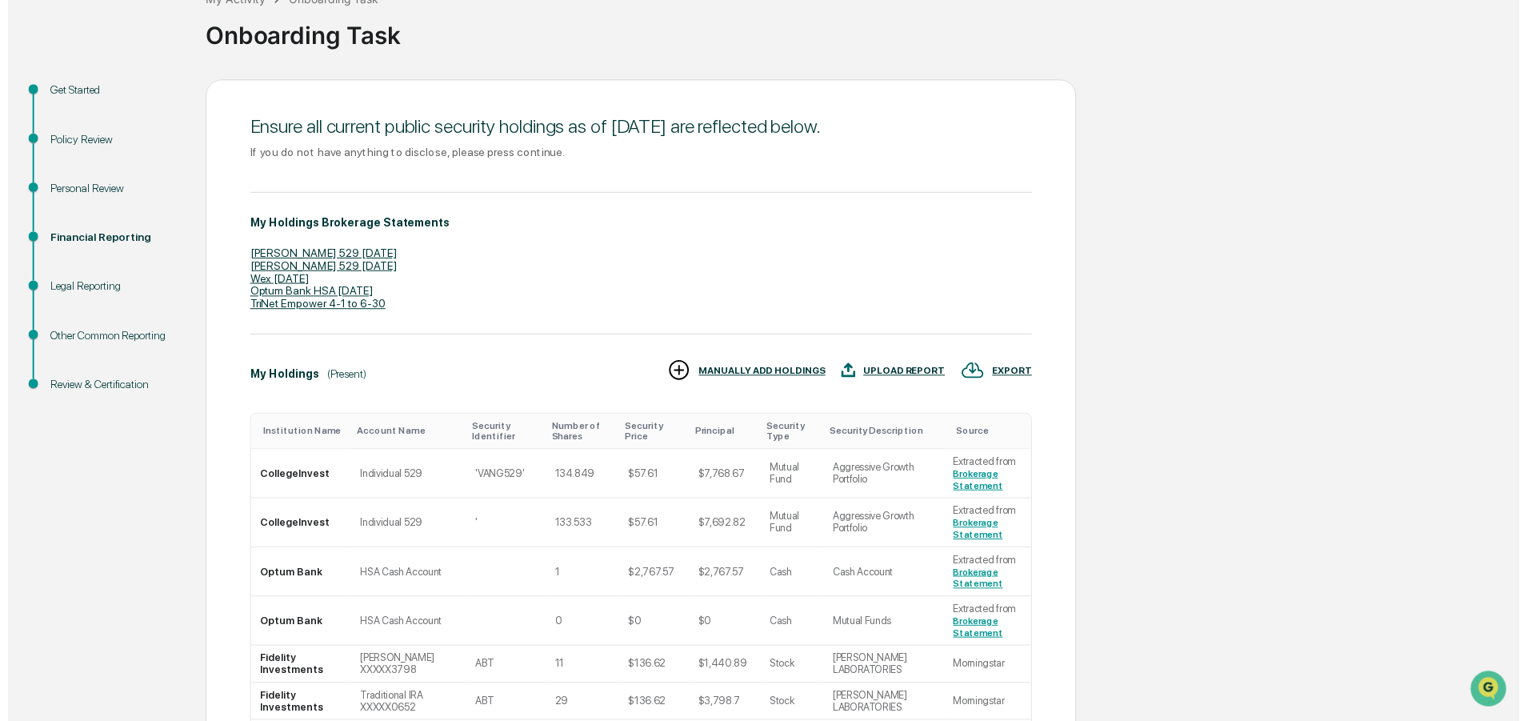
scroll to position [398, 0]
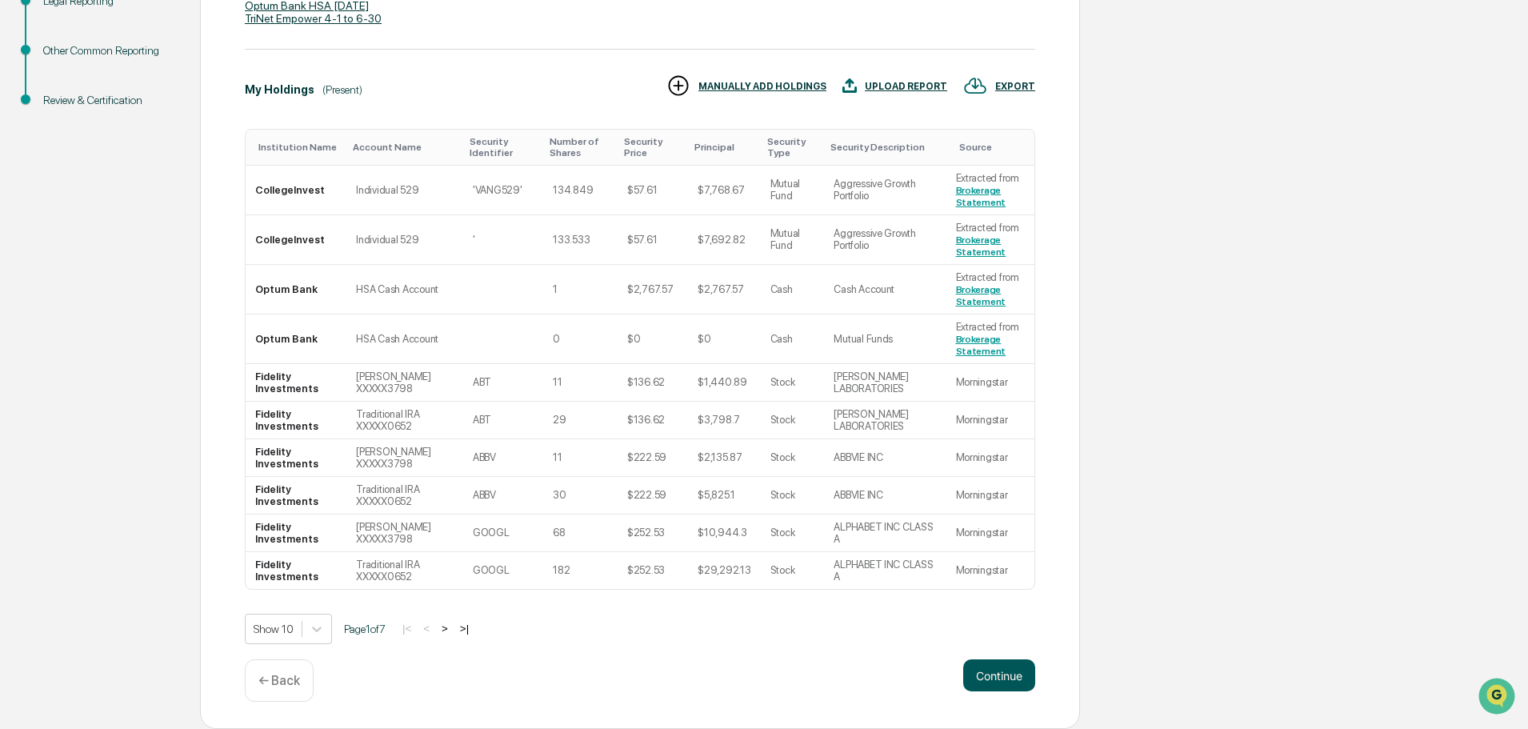
click at [993, 669] on button "Continue" at bounding box center [999, 675] width 72 height 32
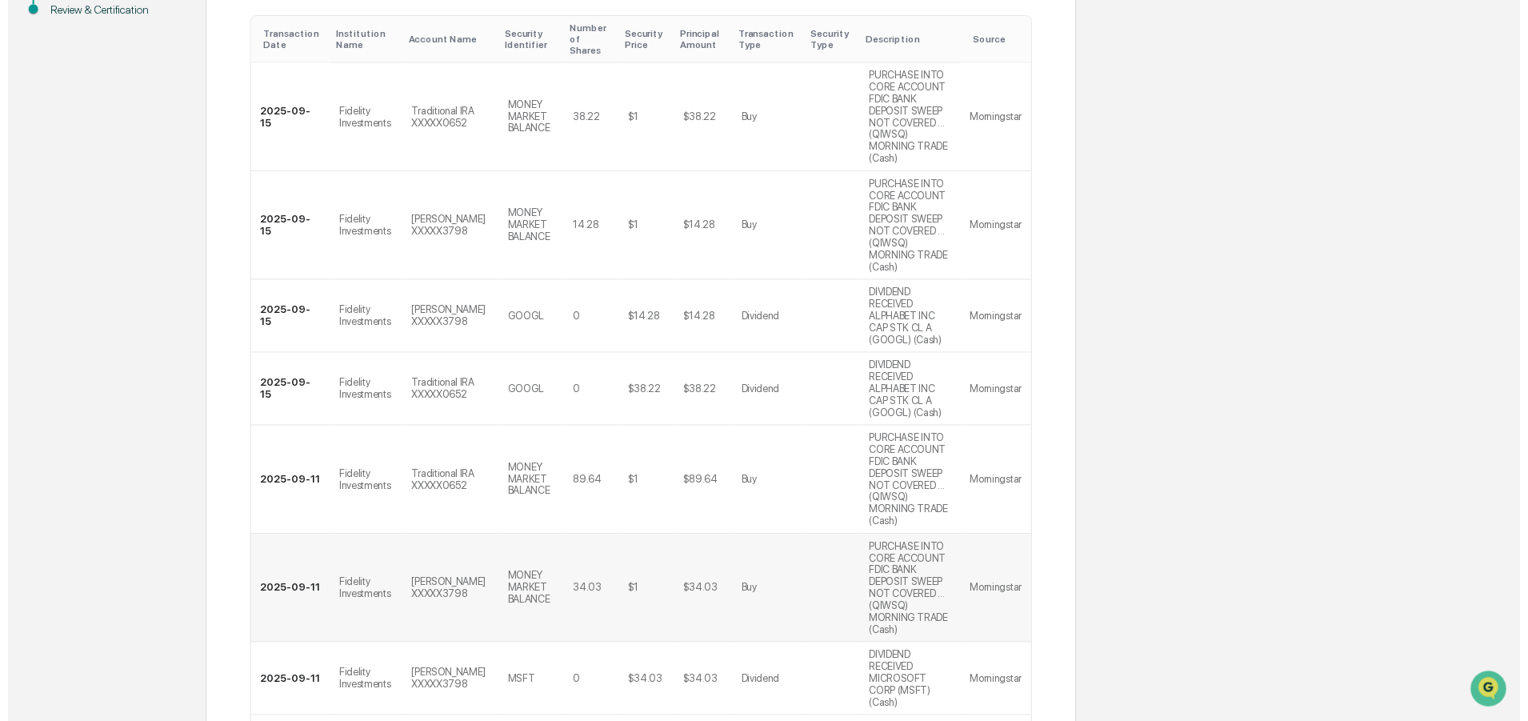
scroll to position [614, 0]
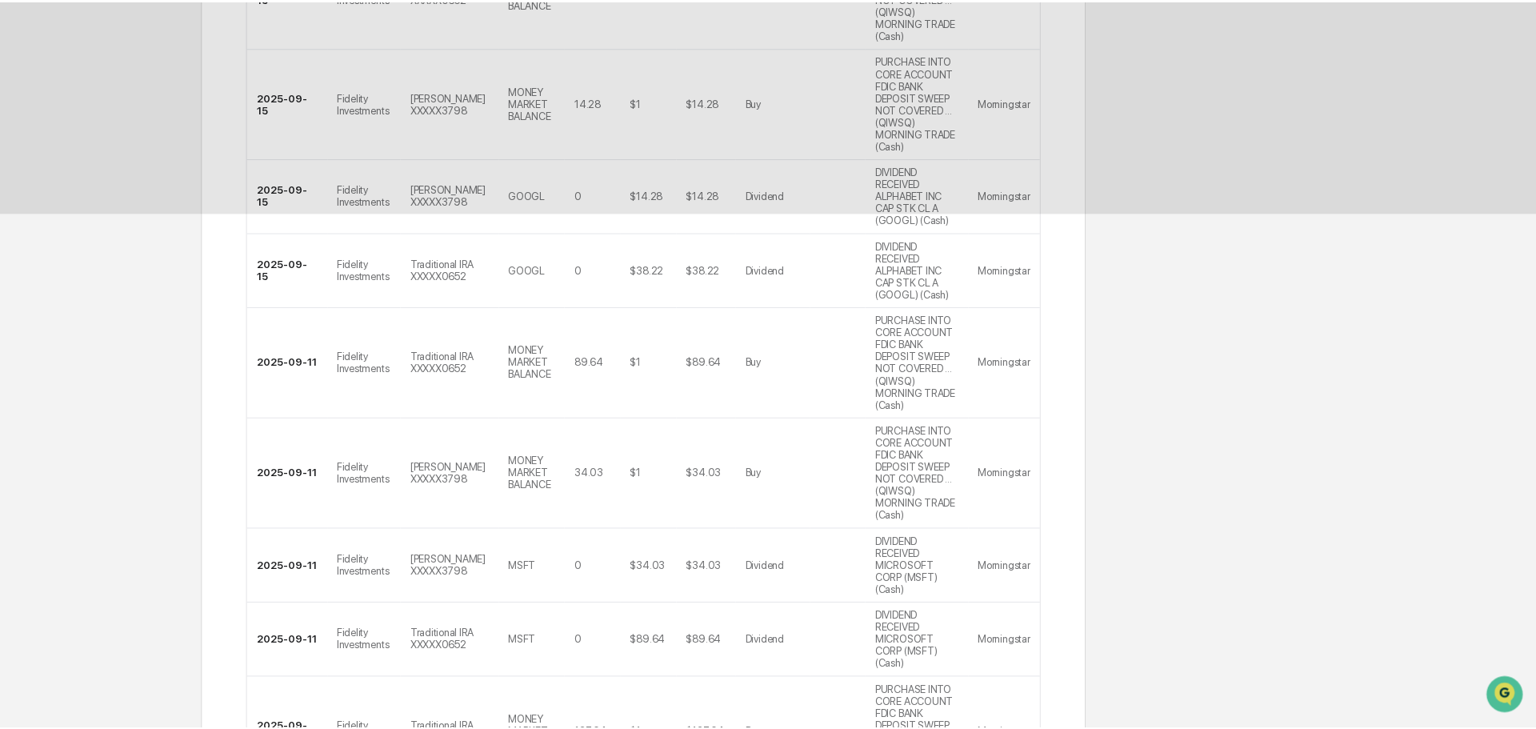
scroll to position [0, 0]
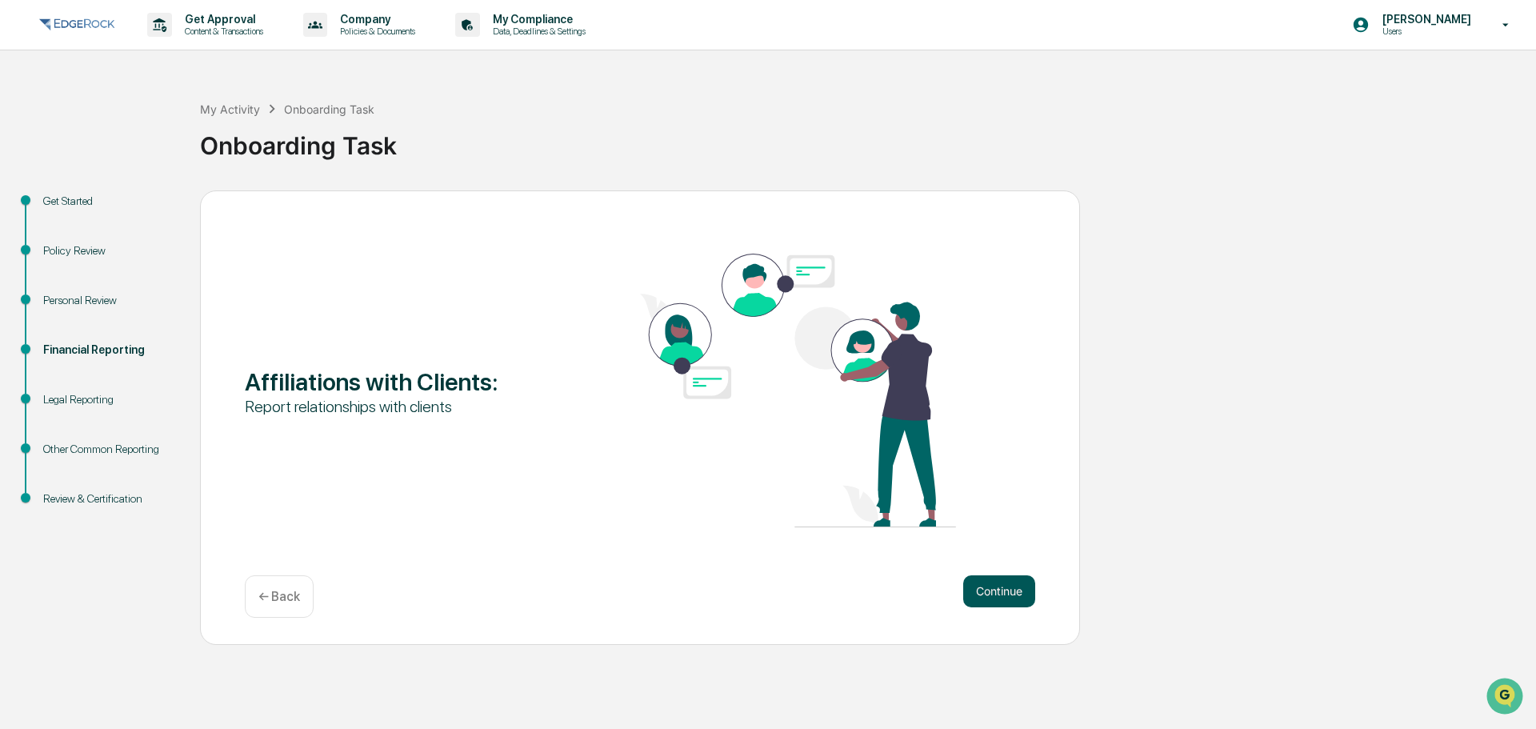
click at [997, 596] on button "Continue" at bounding box center [999, 591] width 72 height 32
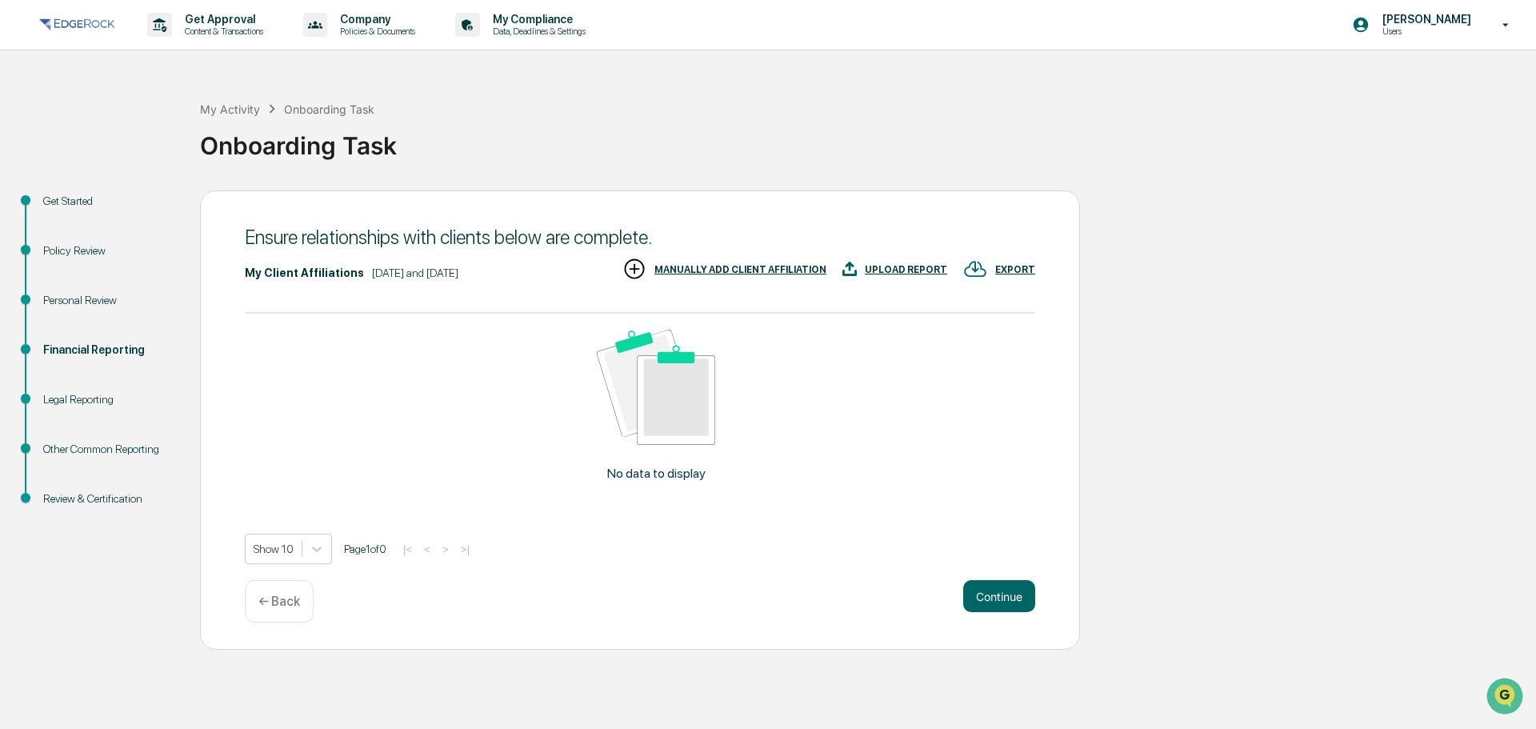
click at [779, 266] on div "MANUALLY ADD CLIENT AFFILIATION" at bounding box center [740, 269] width 172 height 11
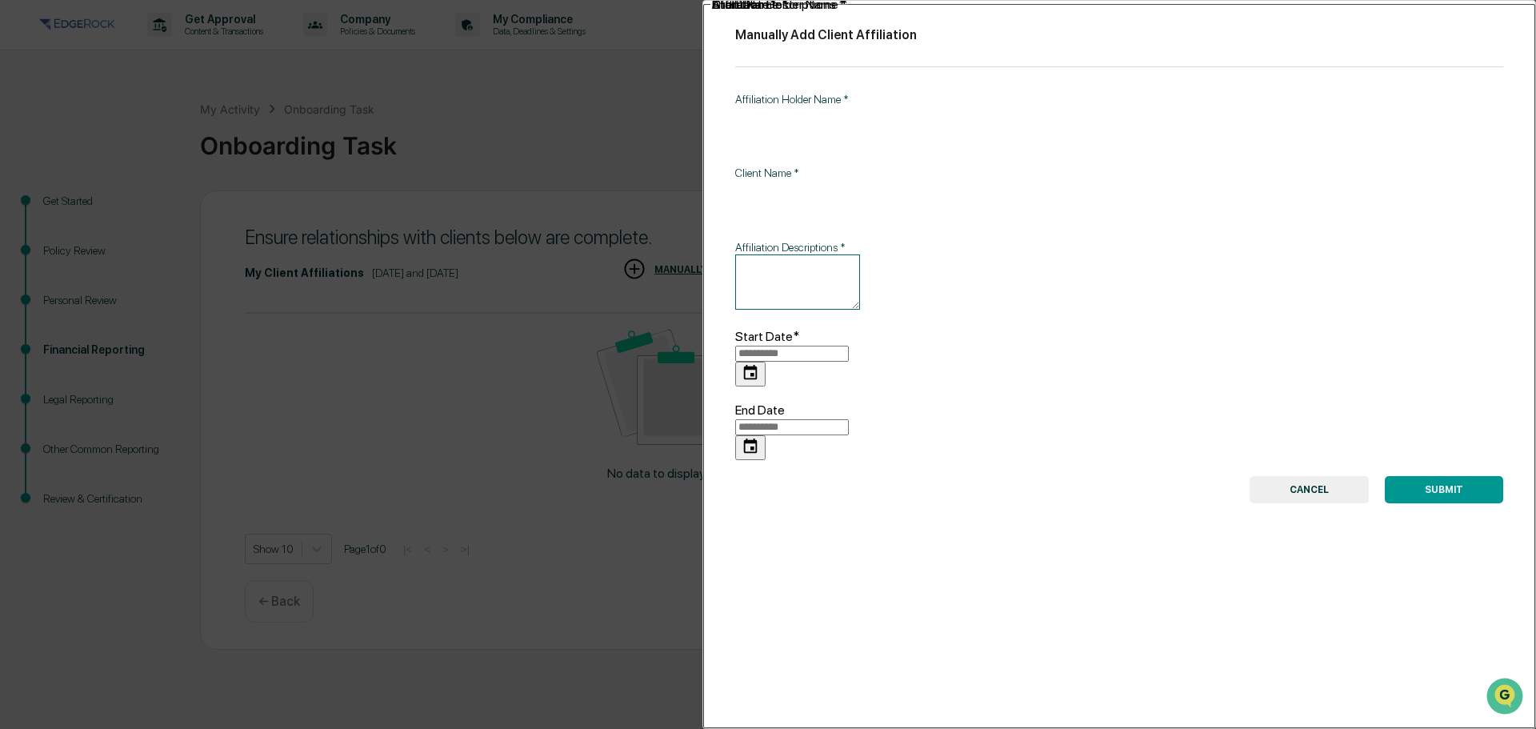
click at [871, 120] on input "Affiliation Holder Name   *" at bounding box center [1015, 127] width 560 height 42
click at [1311, 476] on button "CANCEL" at bounding box center [1308, 489] width 119 height 27
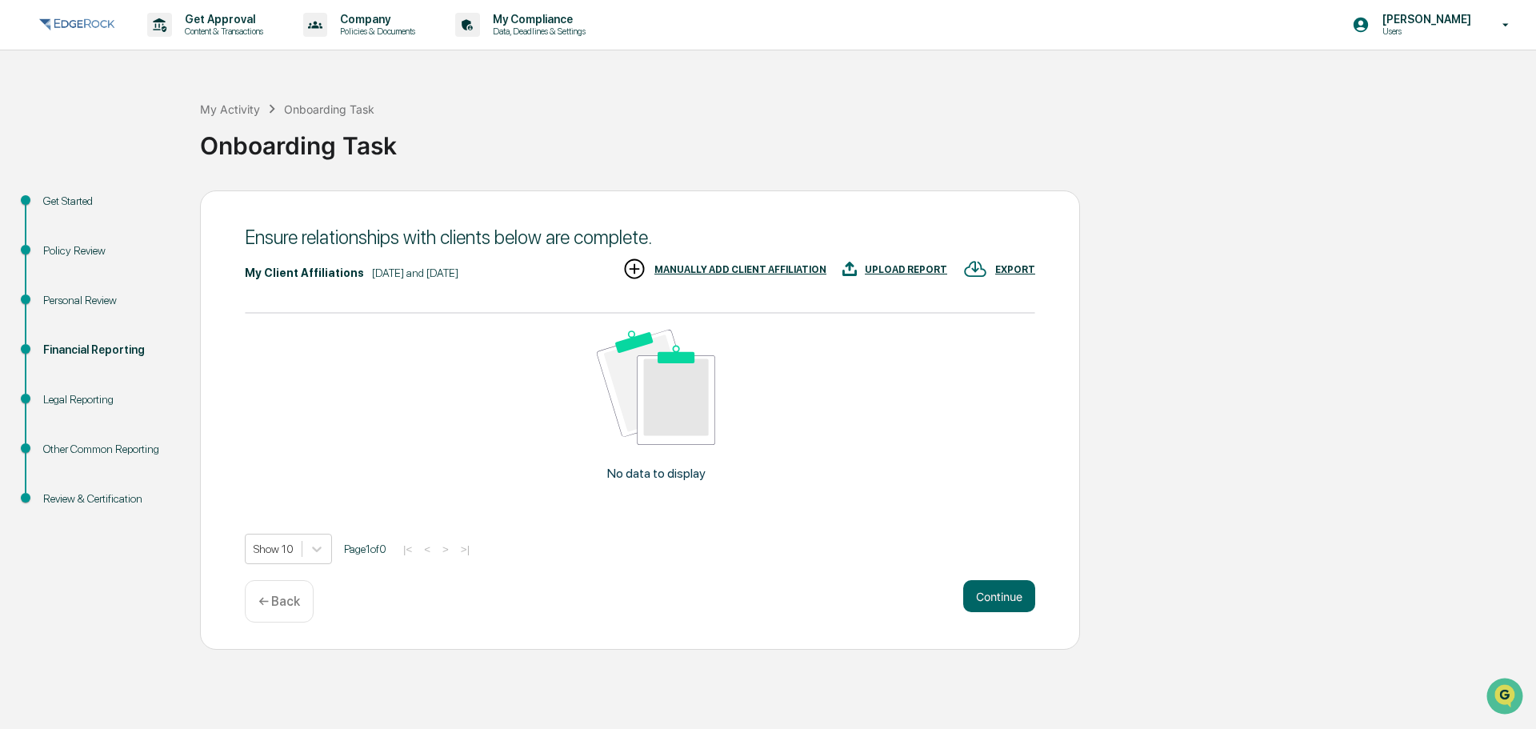
click at [730, 266] on div "MANUALLY ADD CLIENT AFFILIATION" at bounding box center [740, 269] width 172 height 11
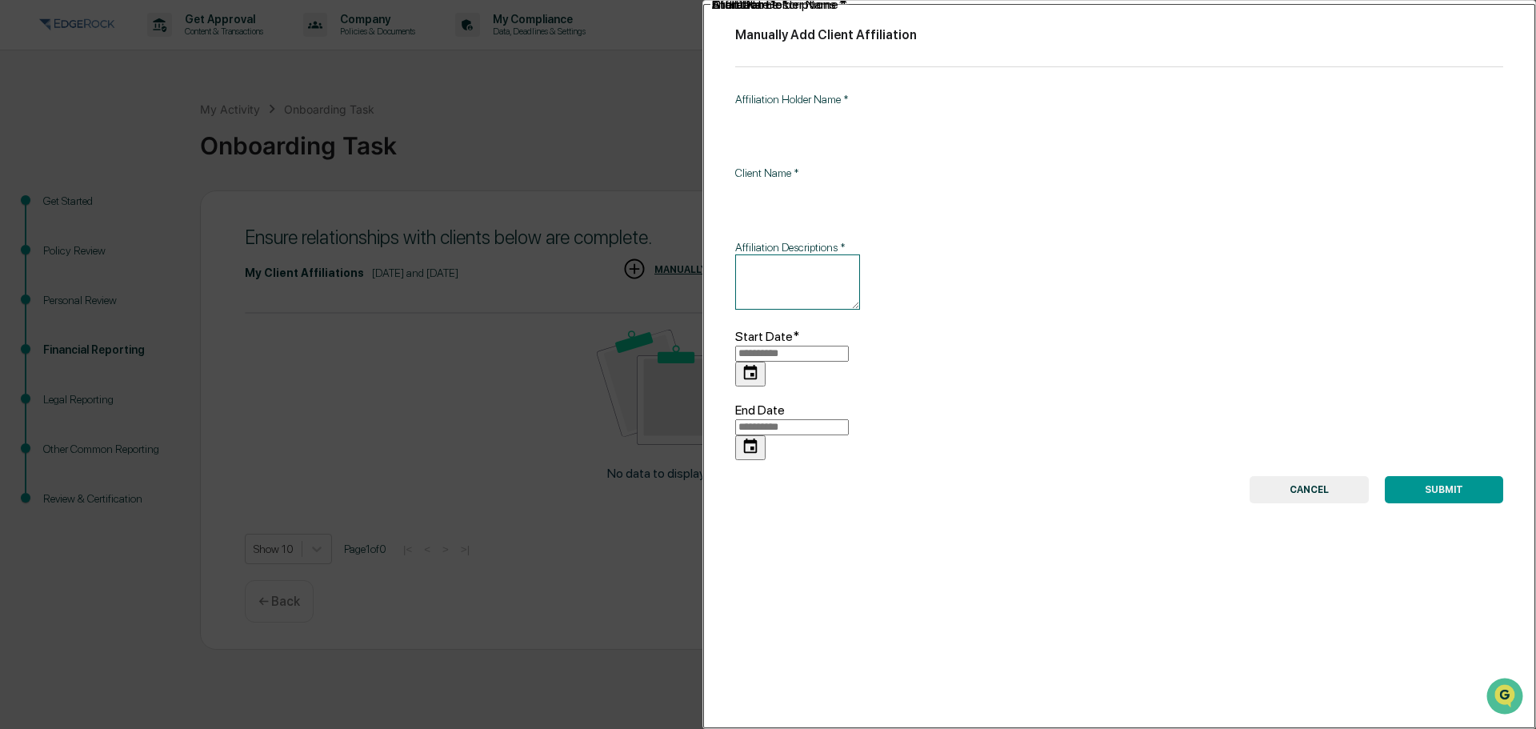
click at [801, 110] on input "Affiliation Holder Name   *" at bounding box center [1015, 127] width 560 height 42
type input "**********"
type input "*********"
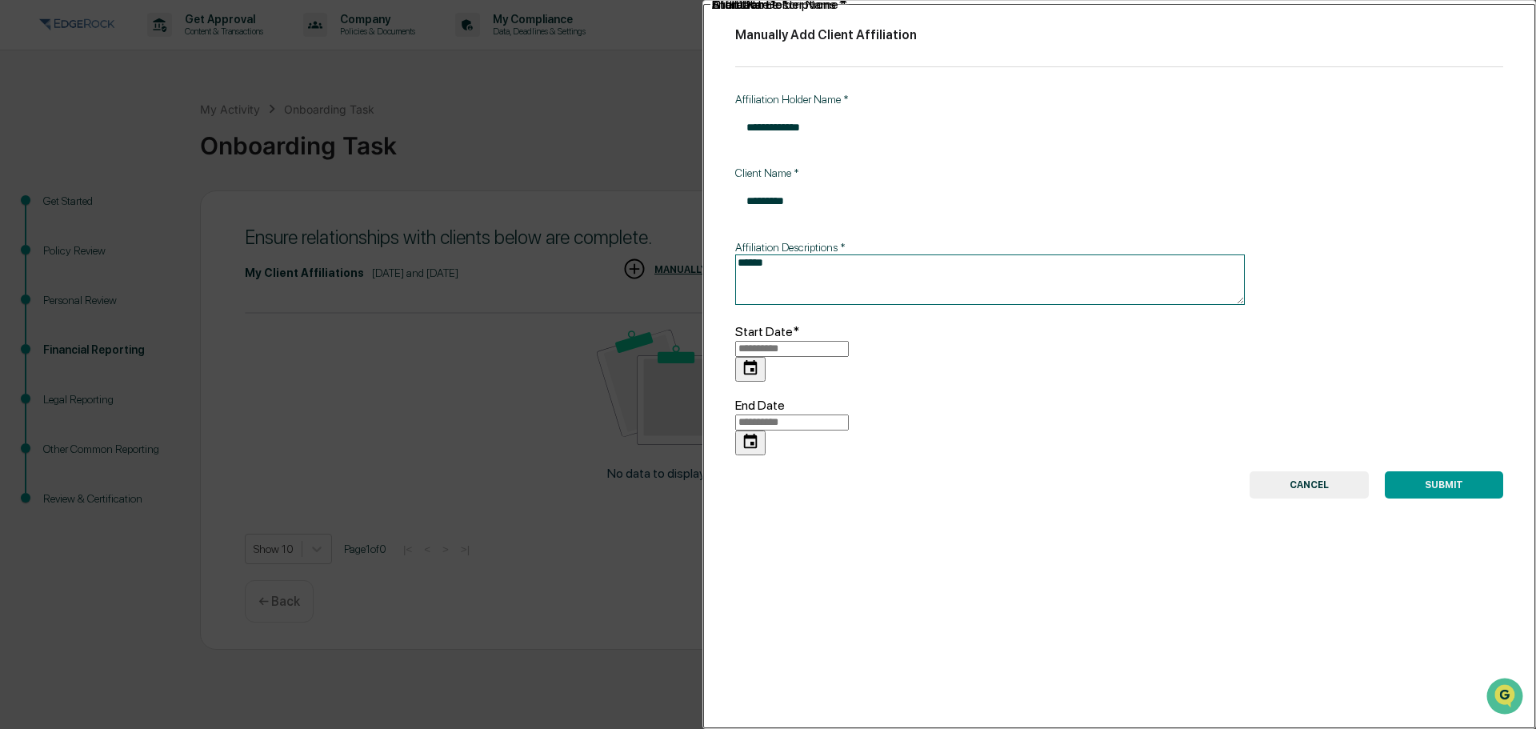
type textarea "******"
click at [823, 341] on input "**********" at bounding box center [792, 349] width 114 height 16
click at [845, 341] on input "**********" at bounding box center [792, 349] width 114 height 16
type input "**********"
click at [1423, 471] on button "SUBMIT" at bounding box center [1443, 484] width 118 height 27
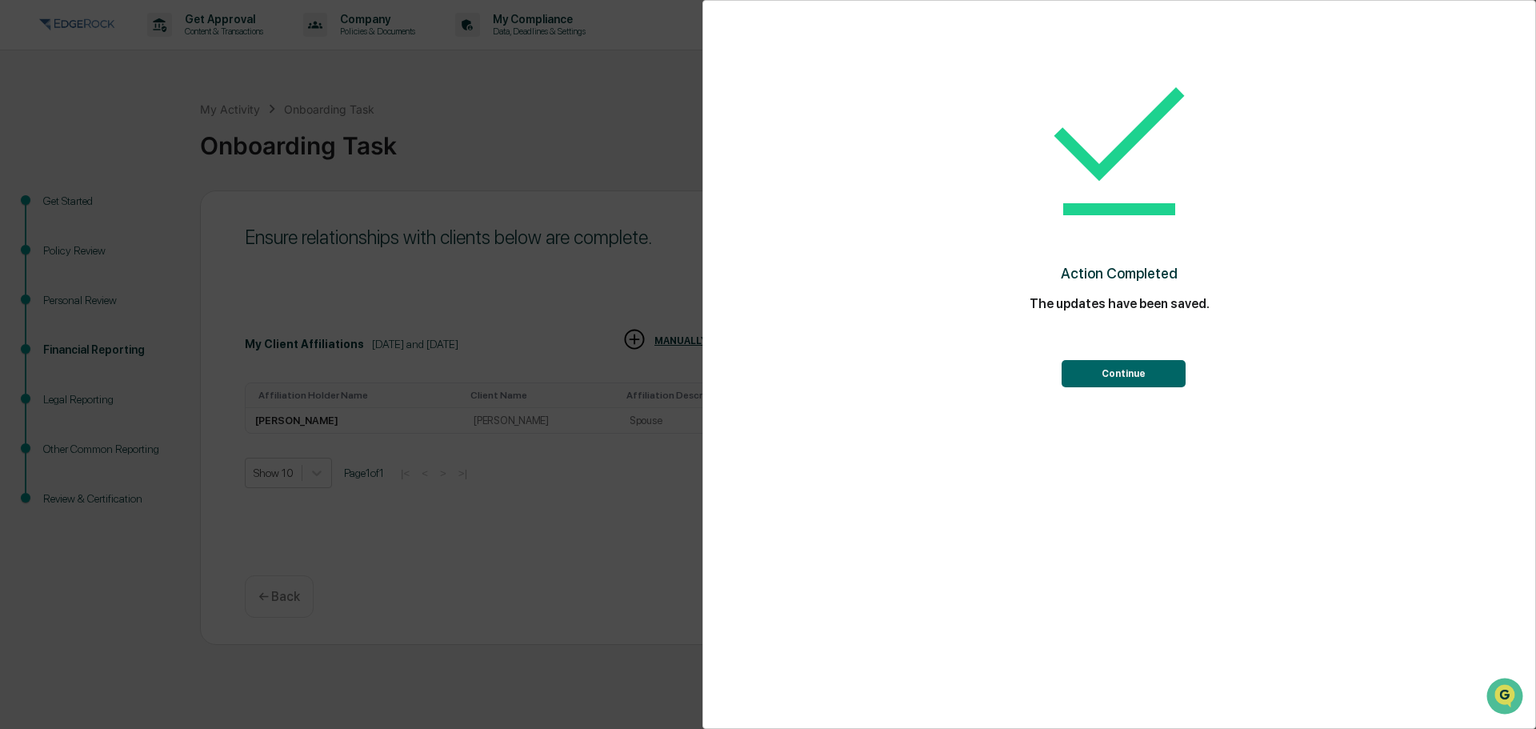
click at [1154, 374] on button "Continue" at bounding box center [1123, 373] width 124 height 27
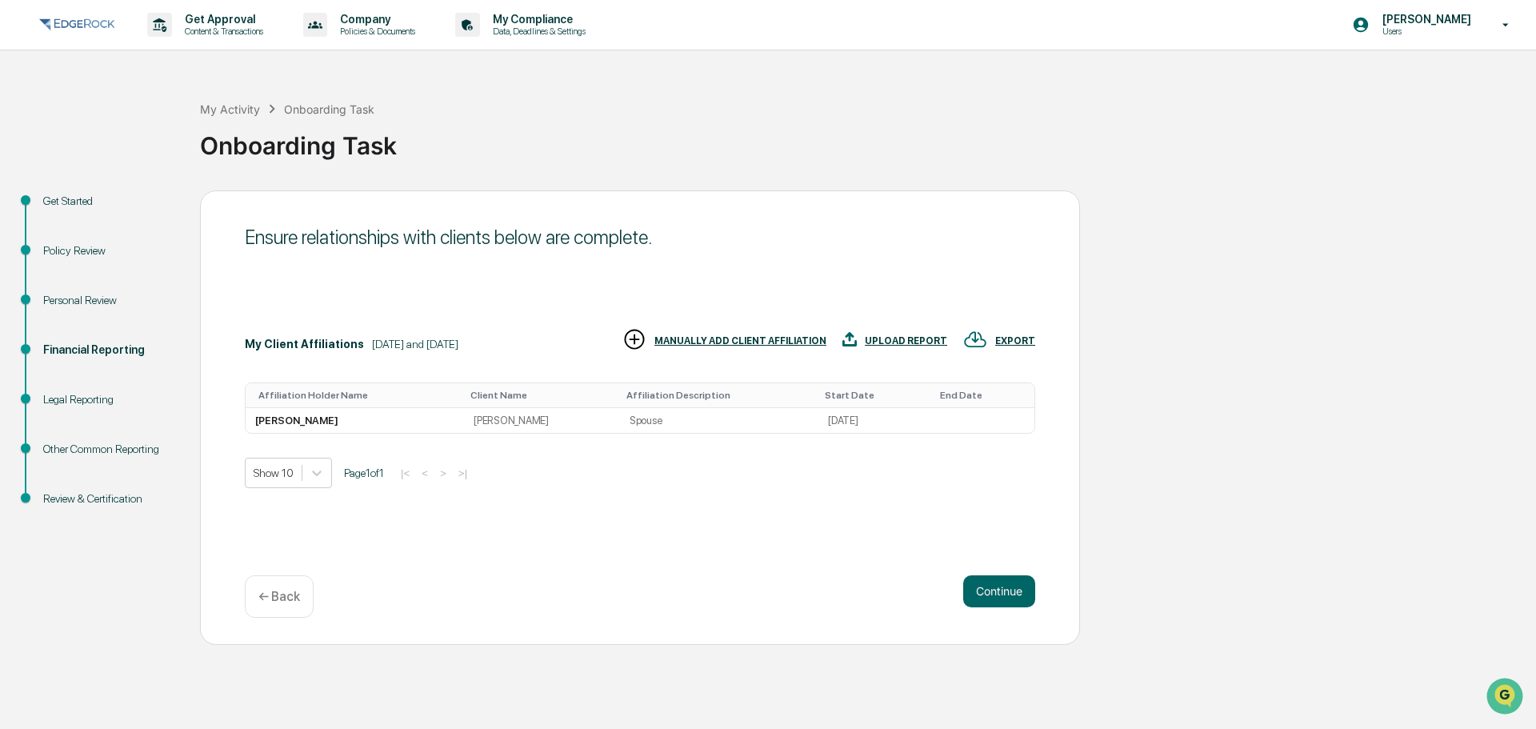
click at [767, 332] on div "MANUALLY ADD CLIENT AFFILIATION" at bounding box center [724, 340] width 204 height 26
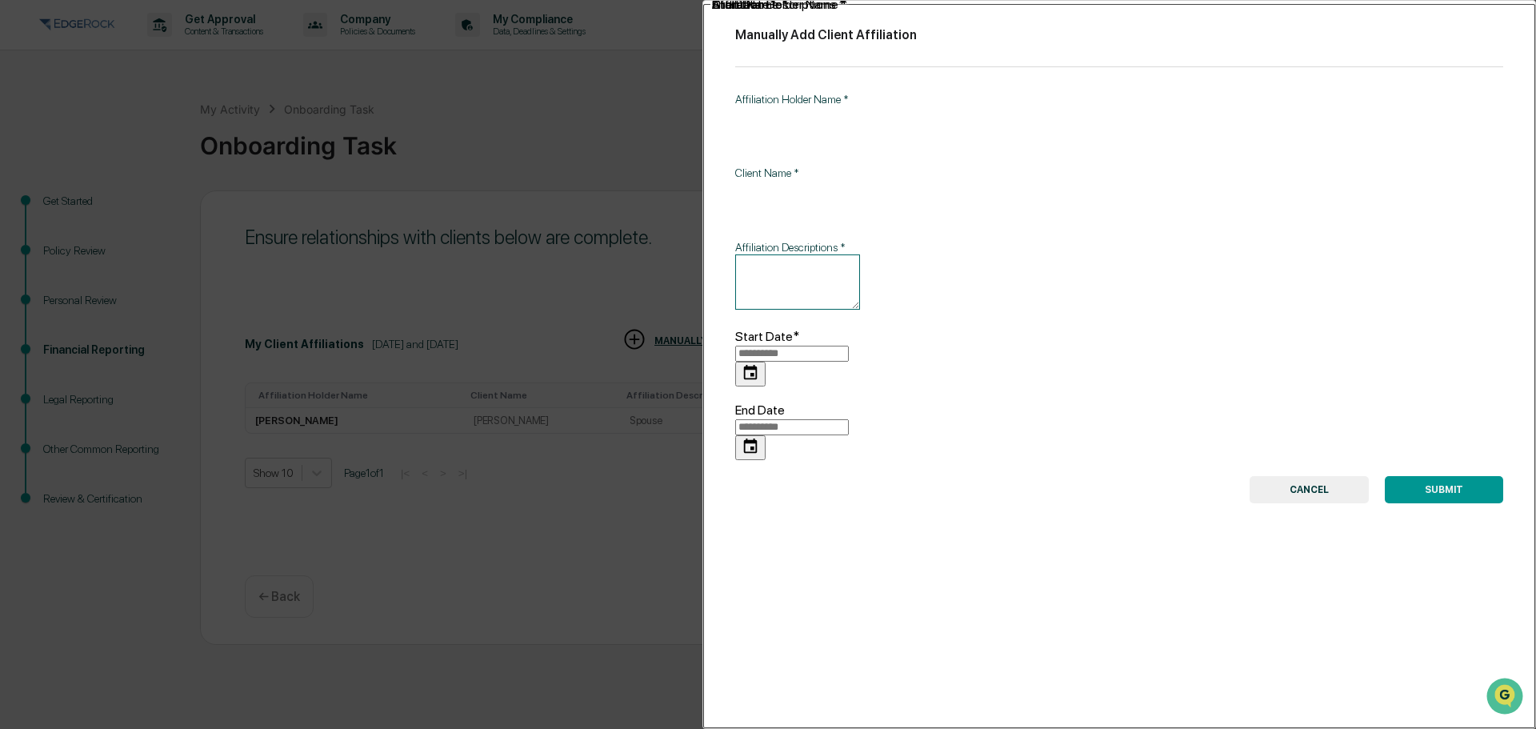
click at [805, 111] on input "Affiliation Holder Name   *" at bounding box center [1015, 127] width 560 height 42
type input "**********"
click at [800, 182] on input "Client Name   *" at bounding box center [1015, 201] width 560 height 42
type input "**********"
click at [818, 254] on textarea "Affiliation Descriptions   *" at bounding box center [797, 281] width 125 height 55
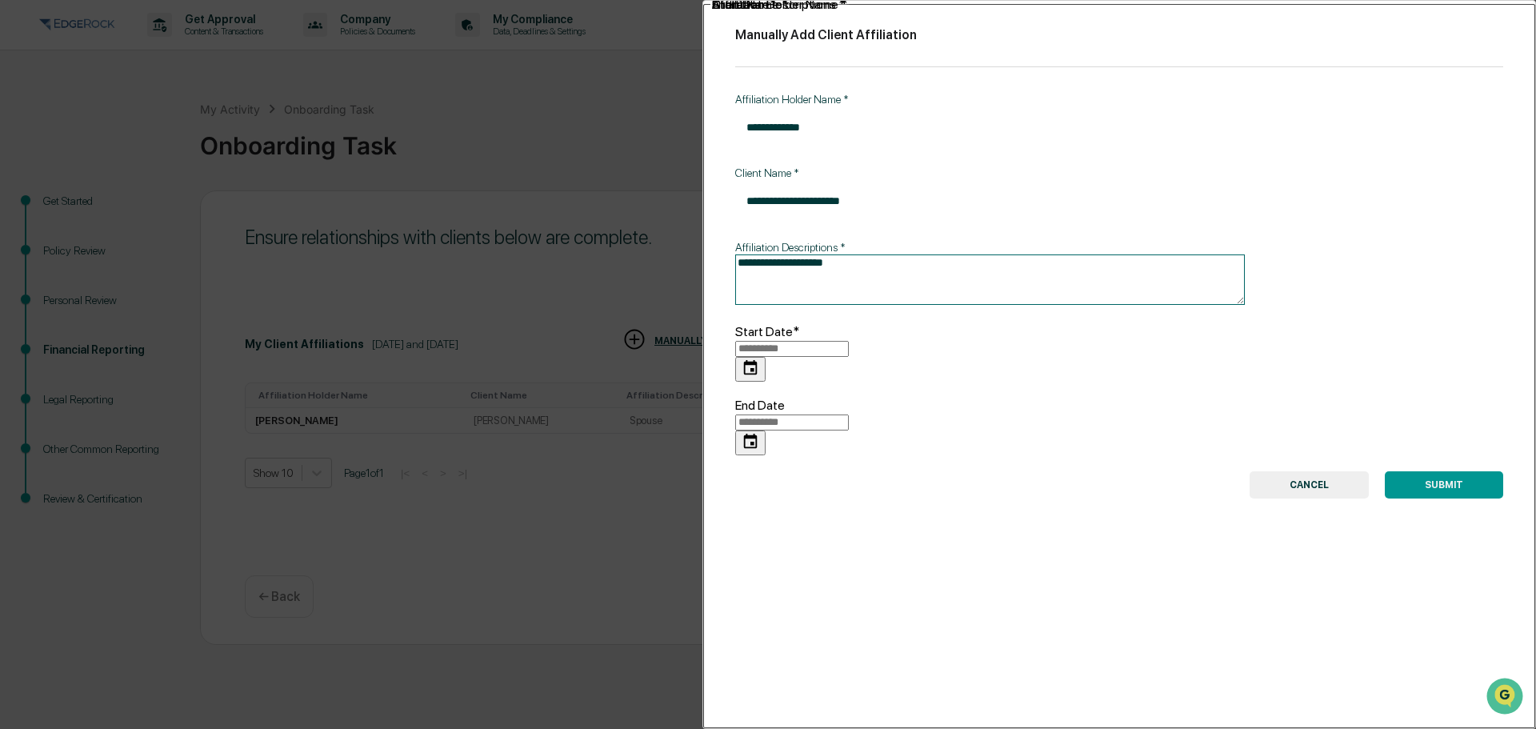
type textarea "**********"
type input "**********"
click at [849, 341] on input "**********" at bounding box center [792, 349] width 114 height 16
drag, startPoint x: 833, startPoint y: 171, endPoint x: 806, endPoint y: 170, distance: 26.4
click at [806, 180] on input "**********" at bounding box center [1015, 201] width 560 height 42
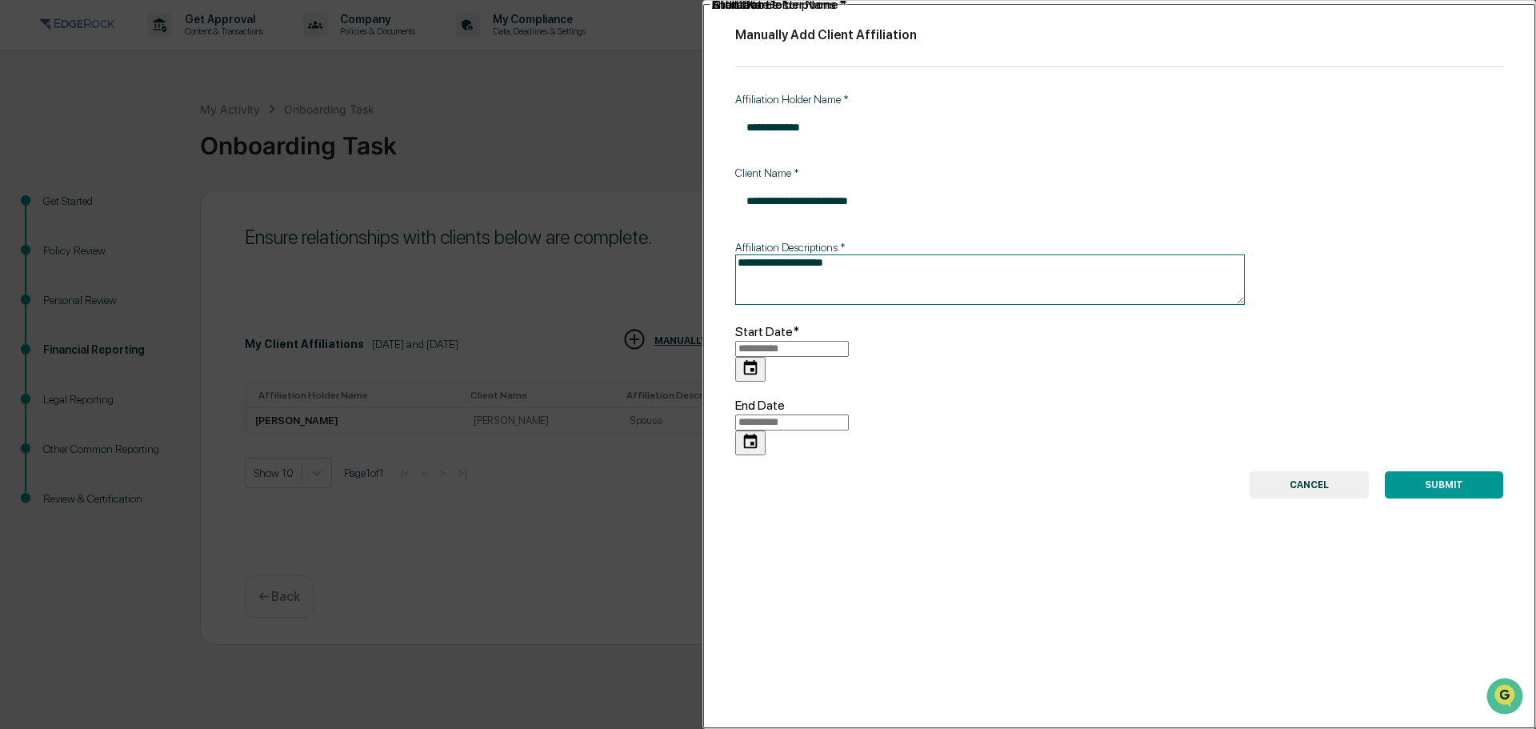
type input "**********"
click at [816, 341] on input "Start Date*" at bounding box center [792, 349] width 114 height 16
type input "**********"
click at [1097, 515] on div "**********" at bounding box center [1118, 364] width 833 height 729
click at [1432, 471] on button "SUBMIT" at bounding box center [1443, 484] width 118 height 27
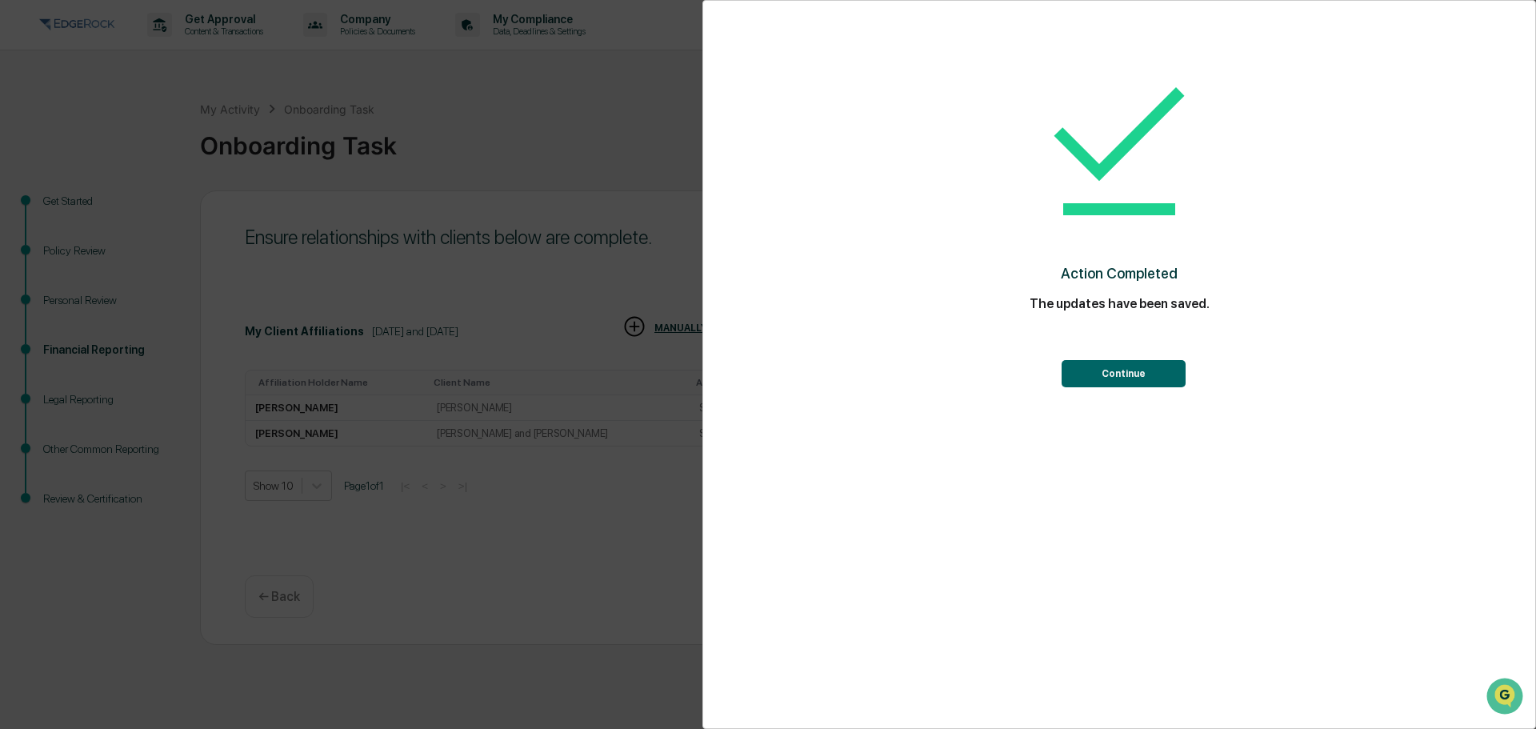
click at [1117, 368] on button "Continue" at bounding box center [1123, 373] width 124 height 27
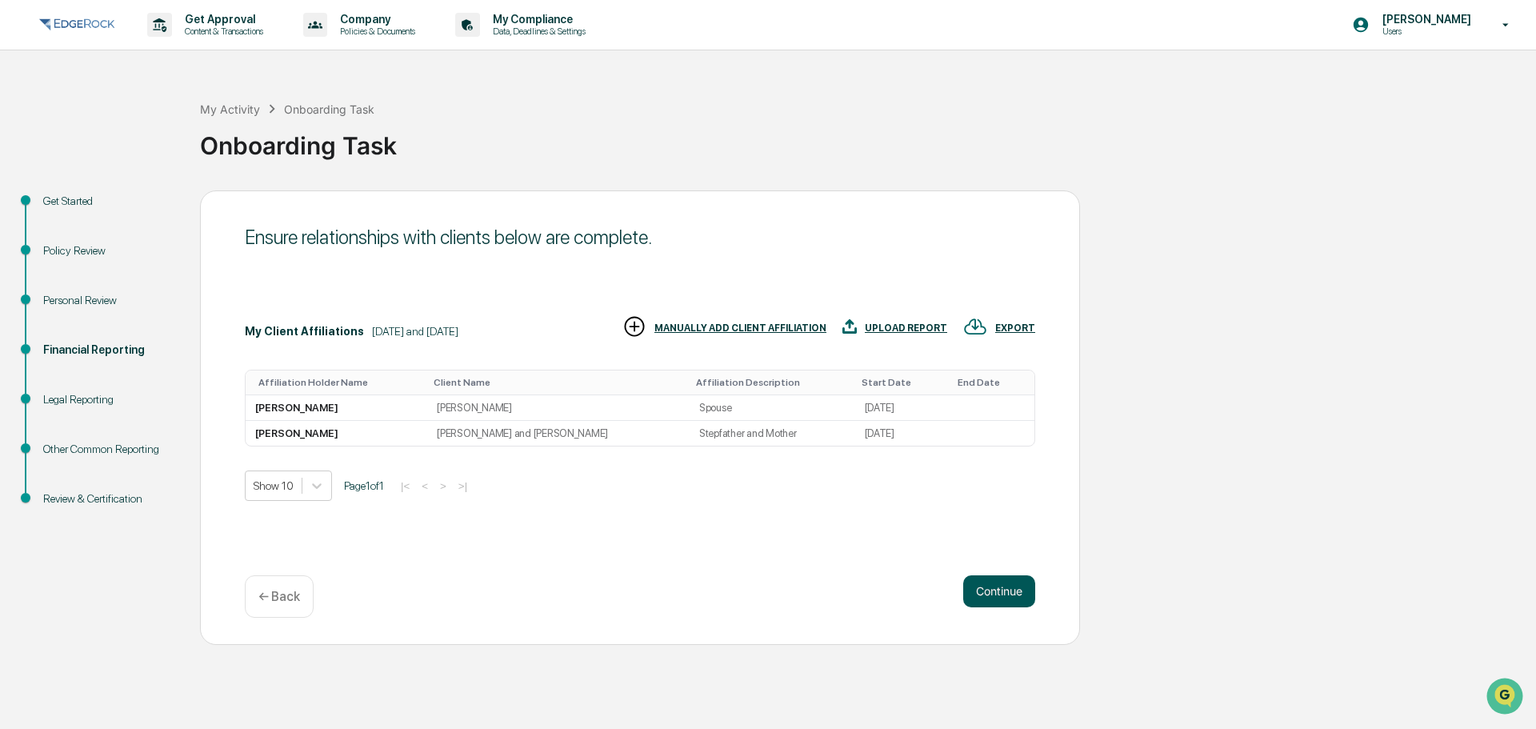
click at [999, 591] on button "Continue" at bounding box center [999, 591] width 72 height 32
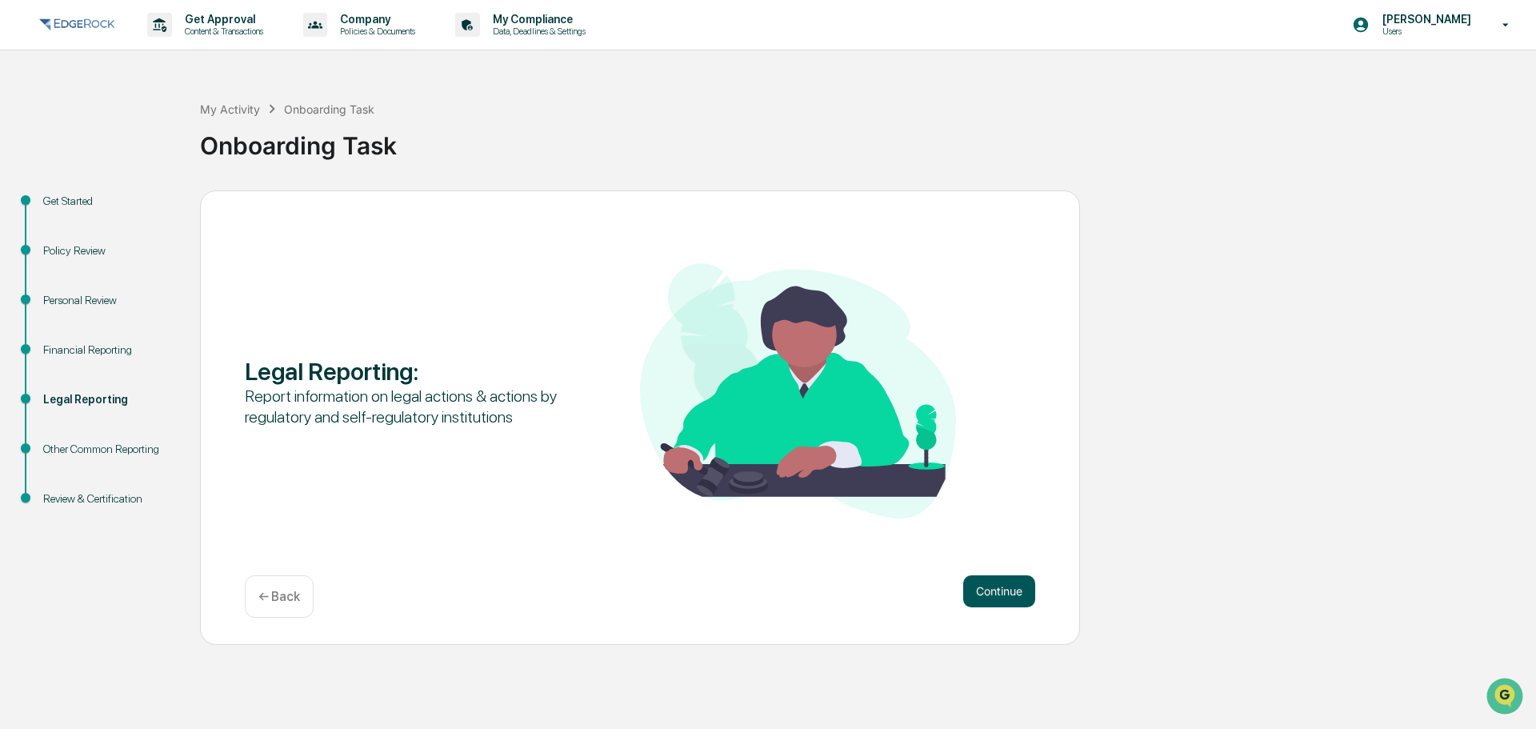
click at [1005, 593] on button "Continue" at bounding box center [999, 591] width 72 height 32
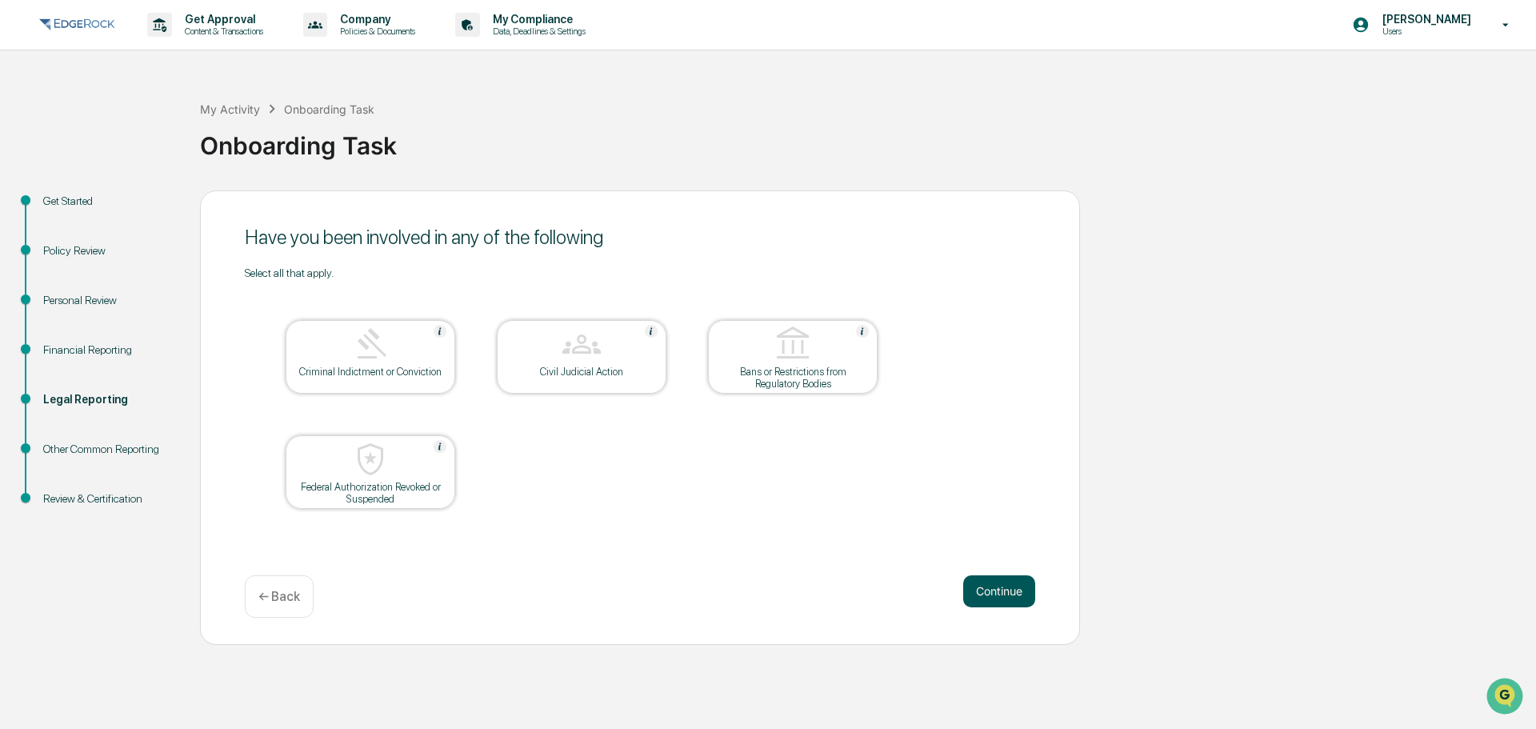
click at [1008, 587] on button "Continue" at bounding box center [999, 591] width 72 height 32
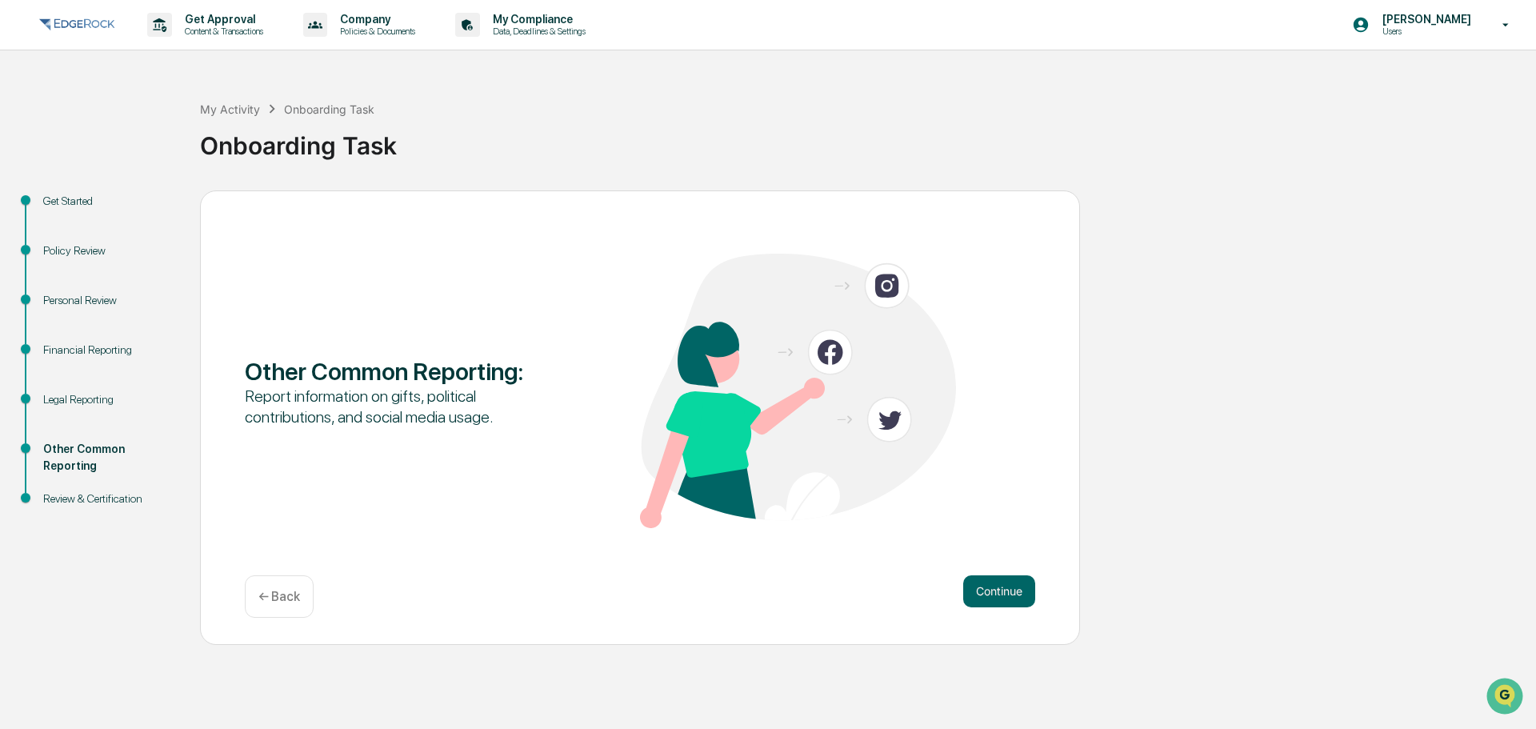
click at [281, 603] on p "← Back" at bounding box center [279, 596] width 42 height 15
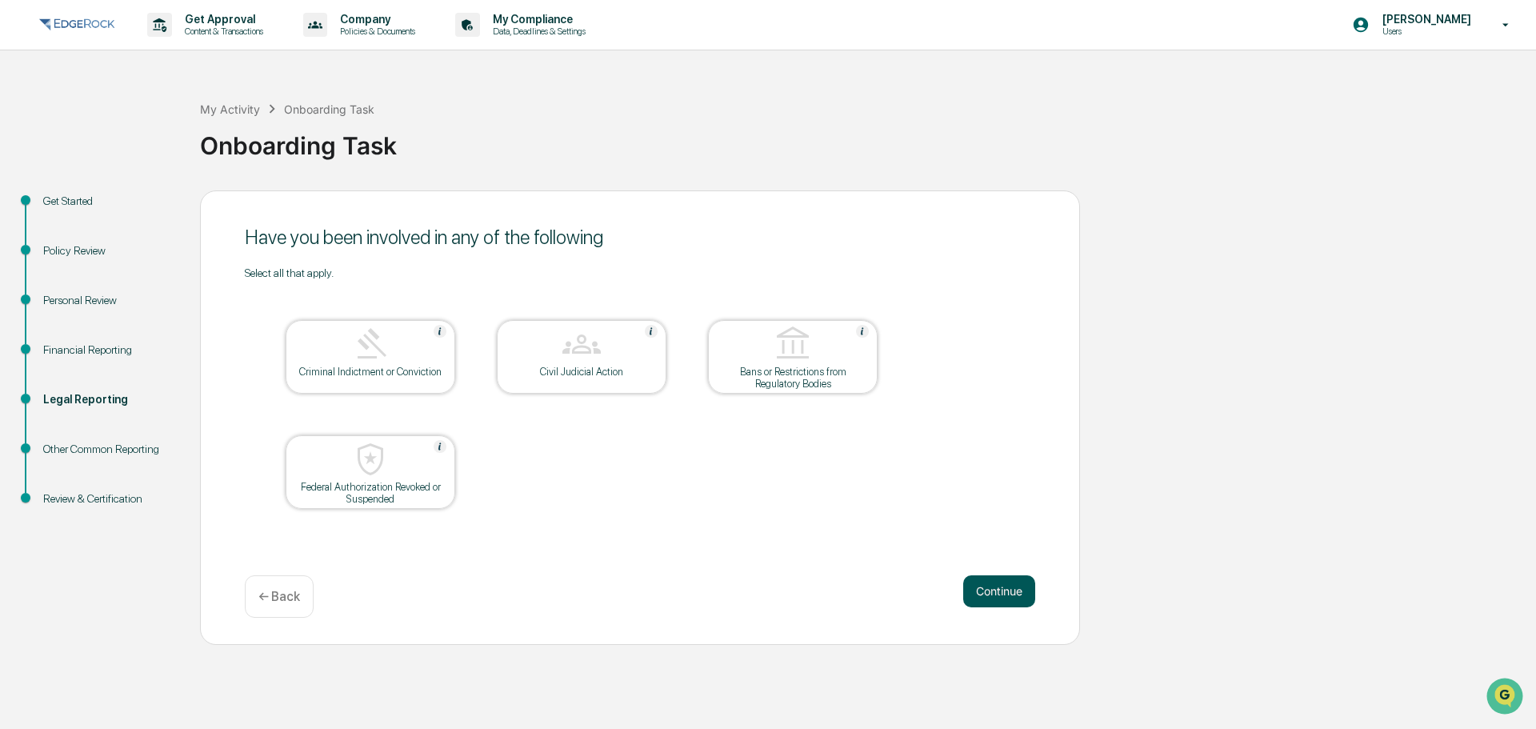
click at [1000, 596] on button "Continue" at bounding box center [999, 591] width 72 height 32
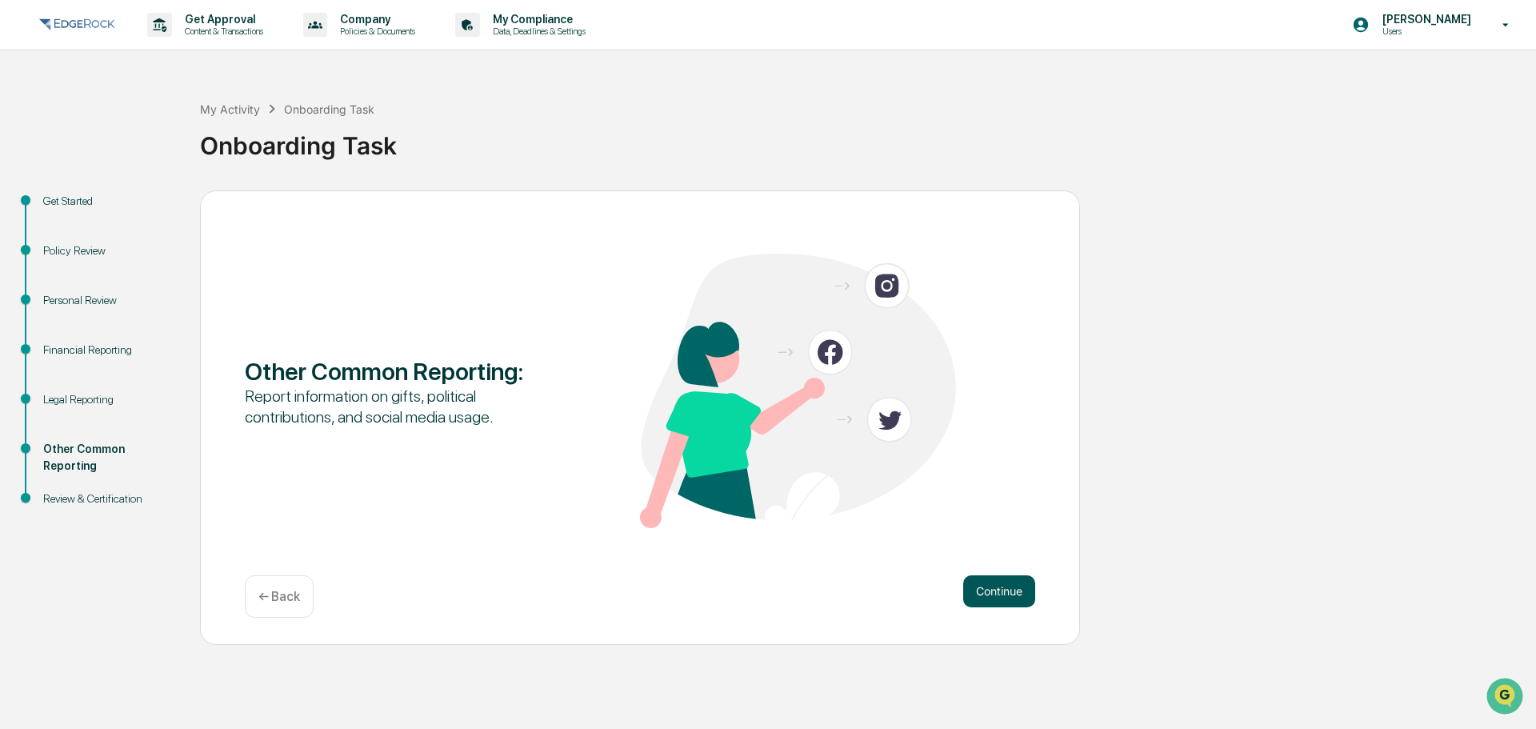
click at [994, 590] on button "Continue" at bounding box center [999, 591] width 72 height 32
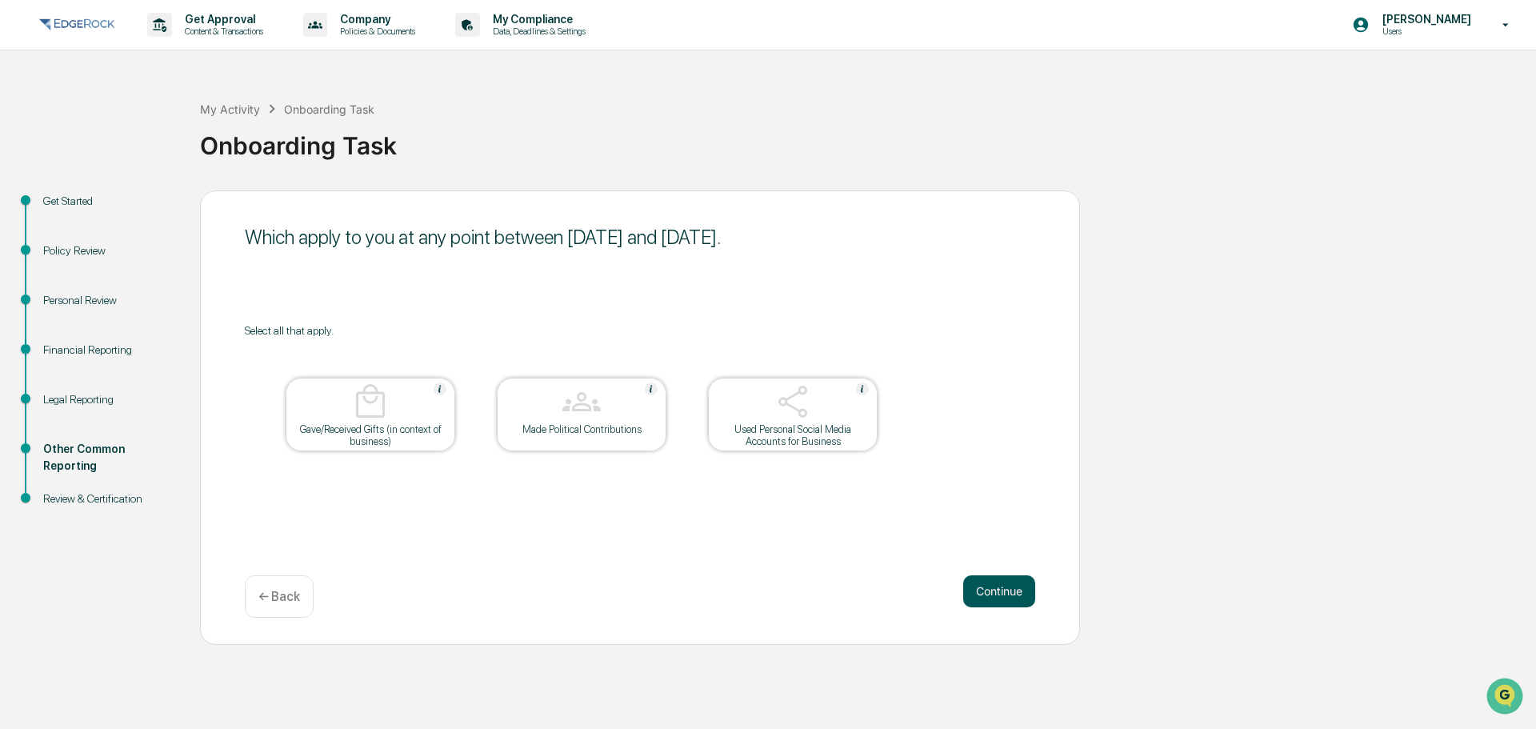
click at [992, 586] on button "Continue" at bounding box center [999, 591] width 72 height 32
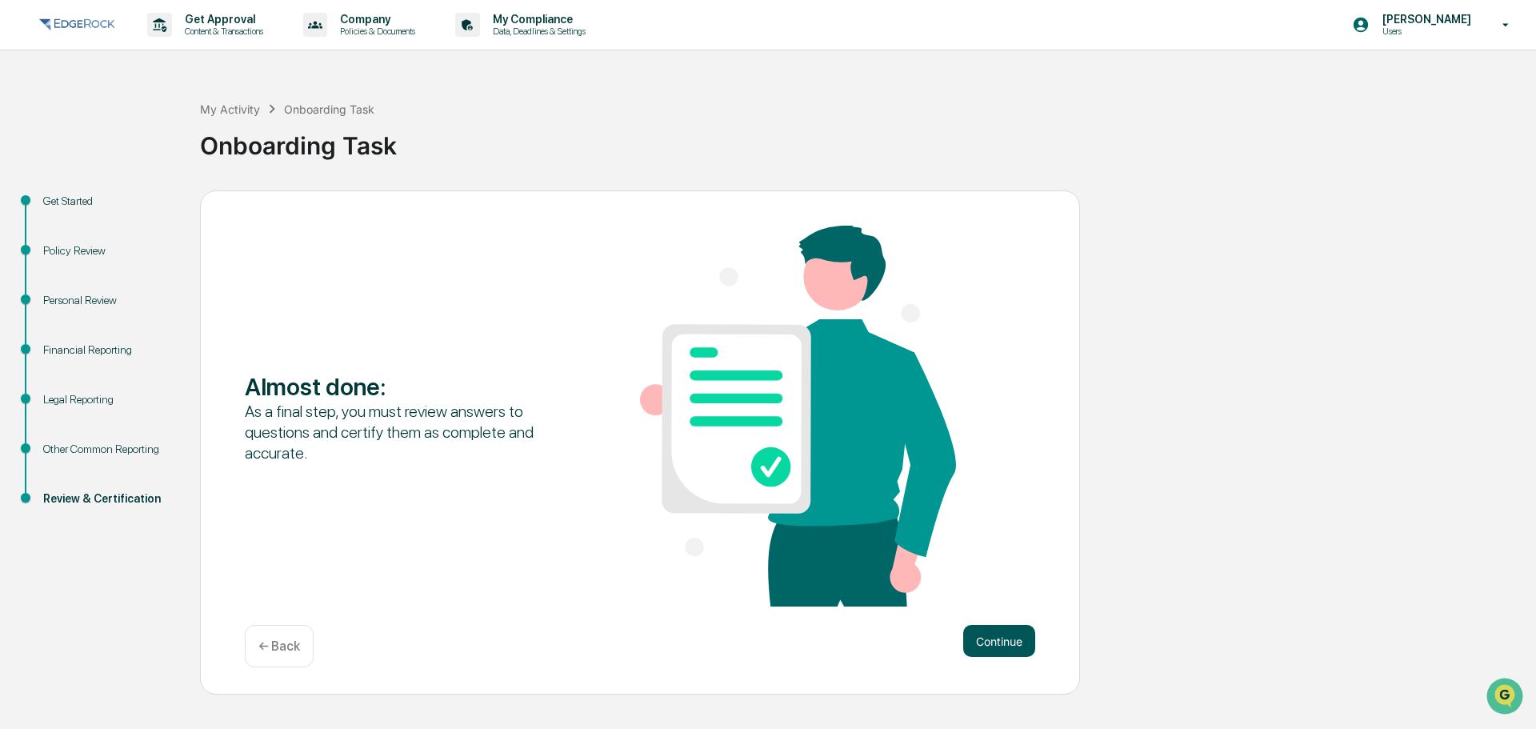
click at [1005, 641] on button "Continue" at bounding box center [999, 641] width 72 height 32
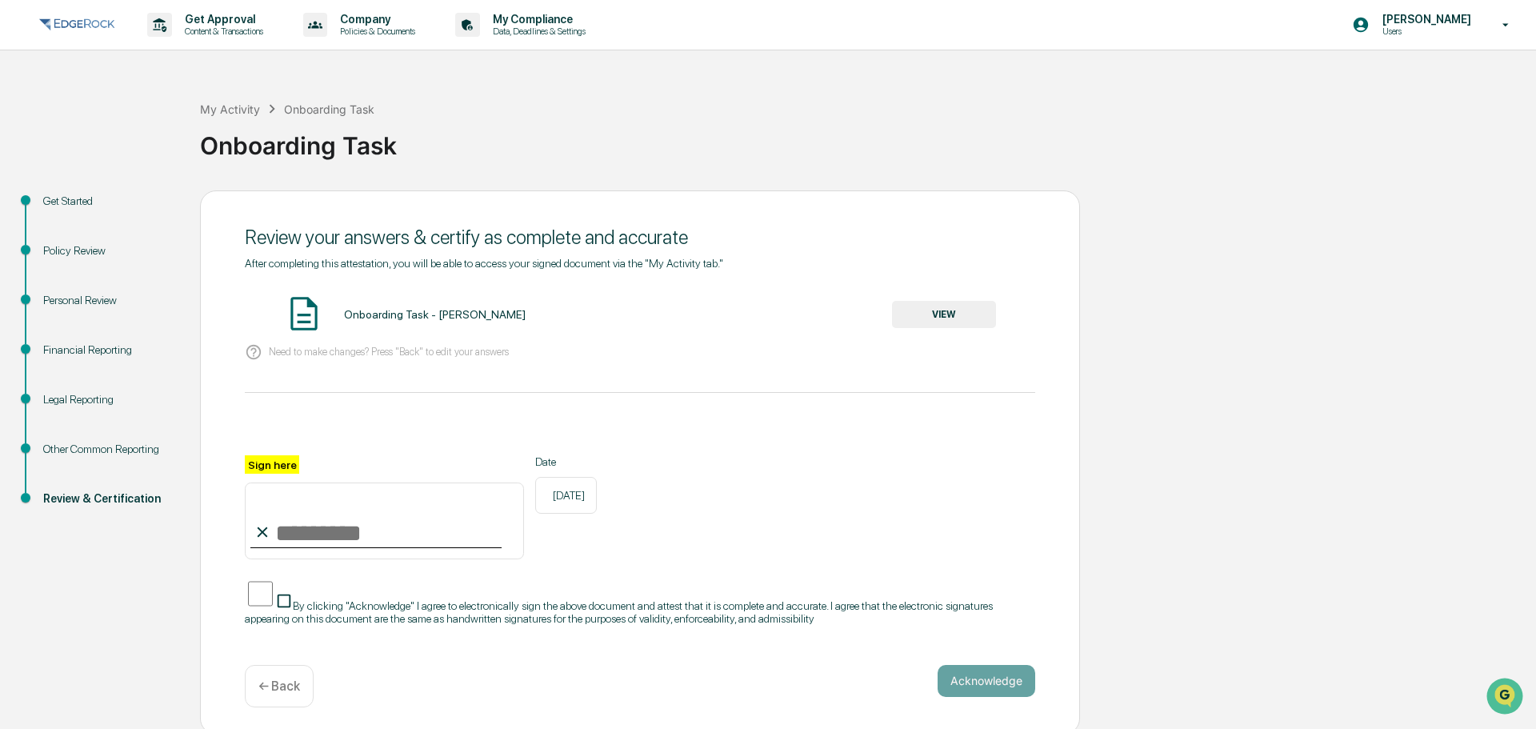
click at [958, 307] on button "VIEW" at bounding box center [944, 314] width 104 height 27
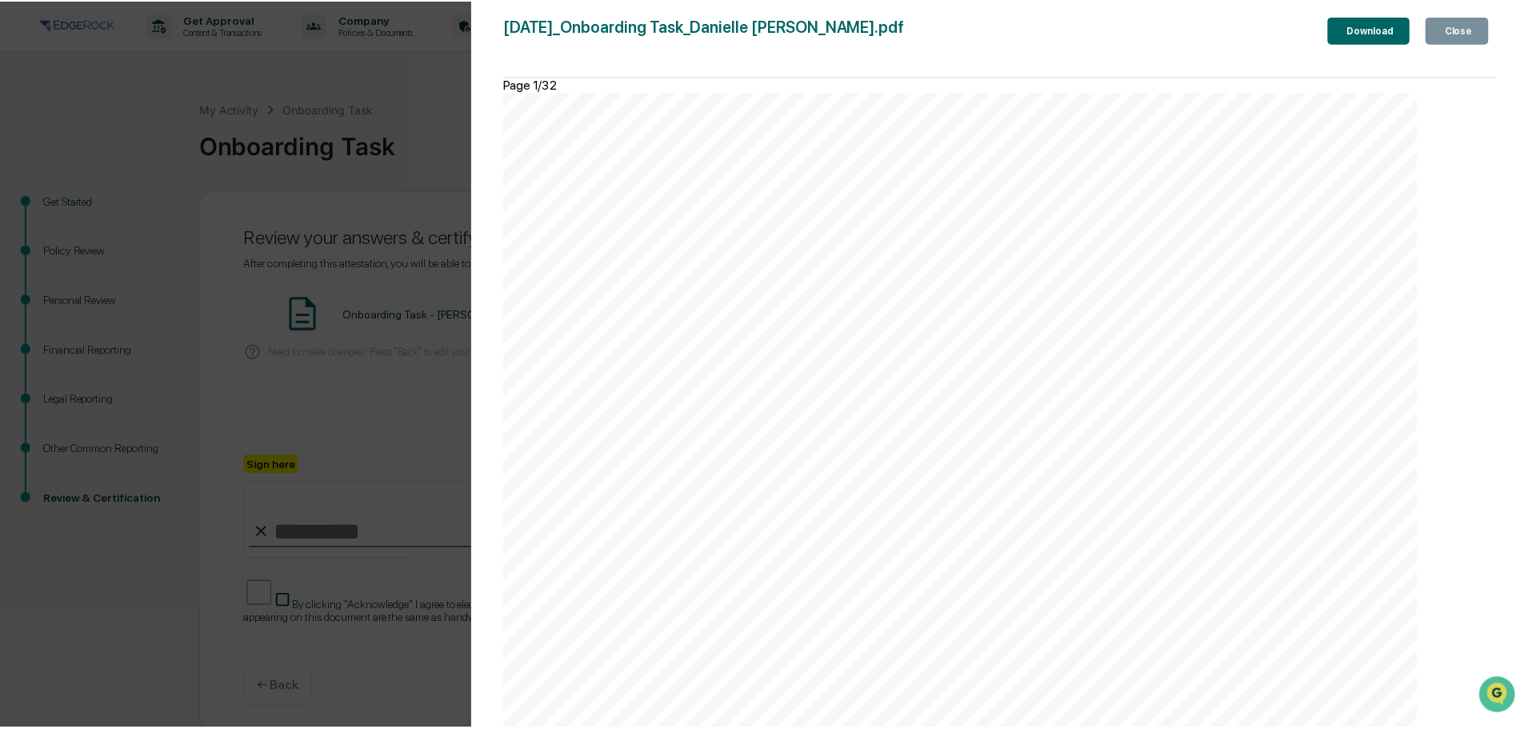
scroll to position [40246, 0]
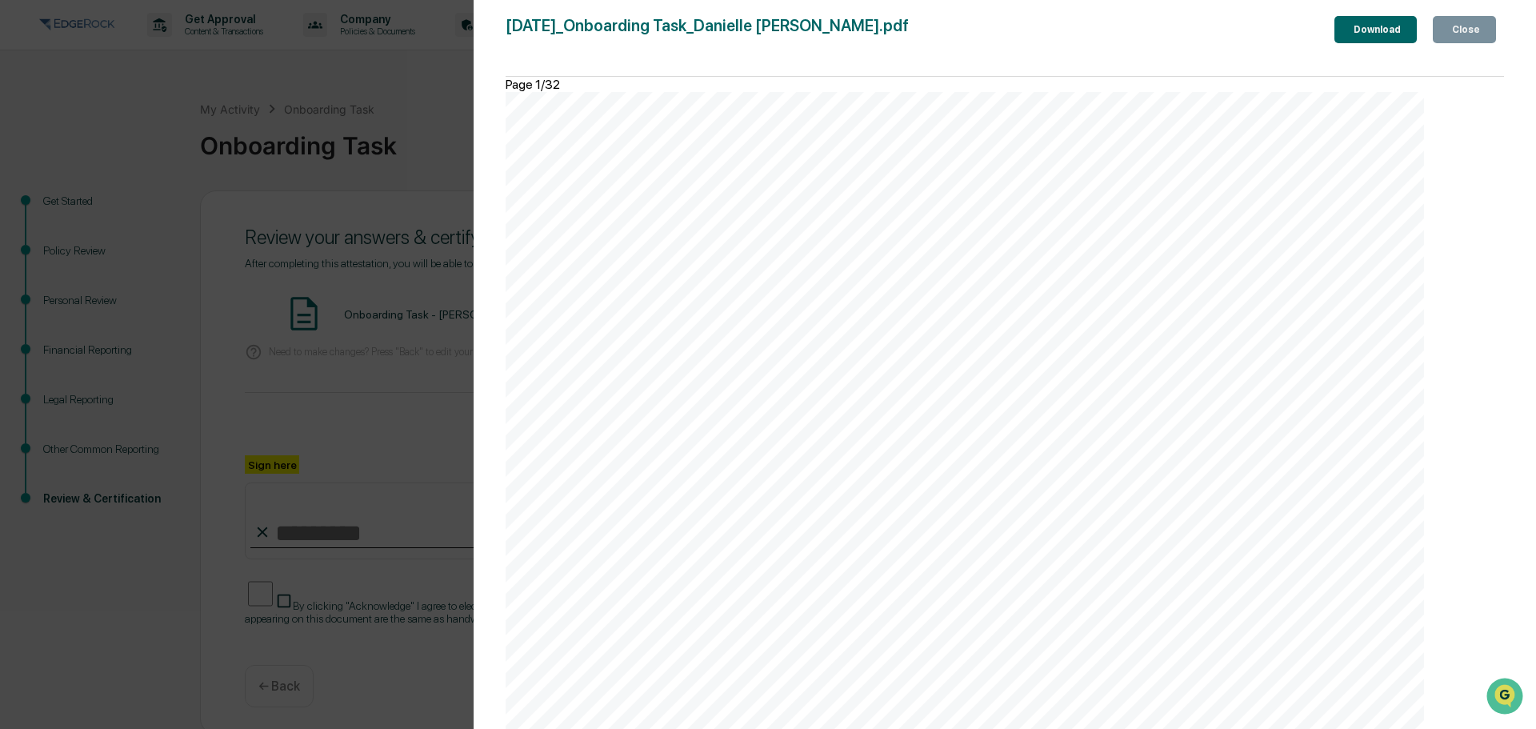
click at [1477, 35] on div "Close" at bounding box center [1463, 29] width 31 height 11
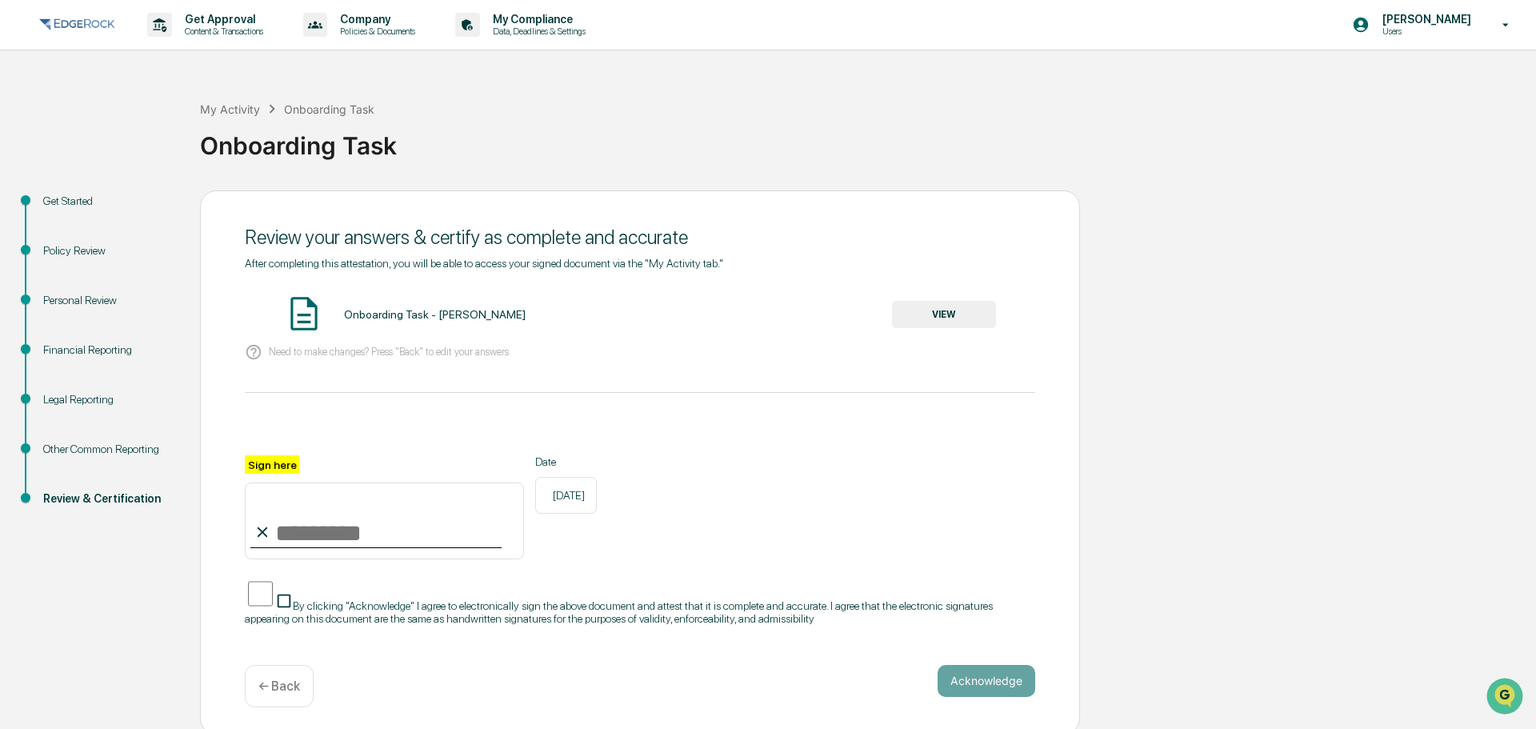
drag, startPoint x: 366, startPoint y: 528, endPoint x: 357, endPoint y: 554, distance: 27.8
click at [364, 529] on input "Sign here" at bounding box center [384, 520] width 279 height 77
type input "**********"
click at [985, 672] on button "Acknowledge" at bounding box center [986, 681] width 98 height 32
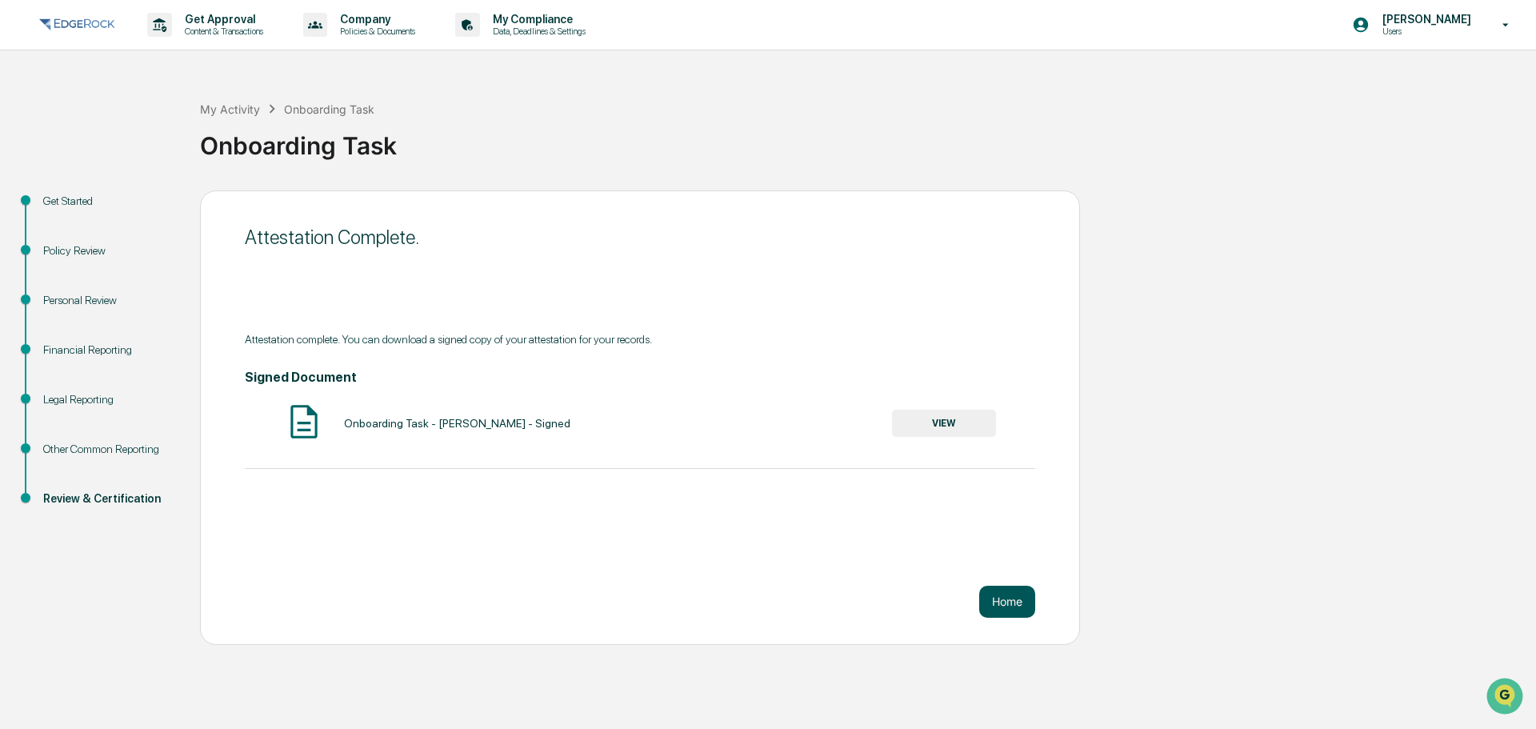
click at [1005, 603] on button "Home" at bounding box center [1007, 601] width 56 height 32
